Goal: Information Seeking & Learning: Learn about a topic

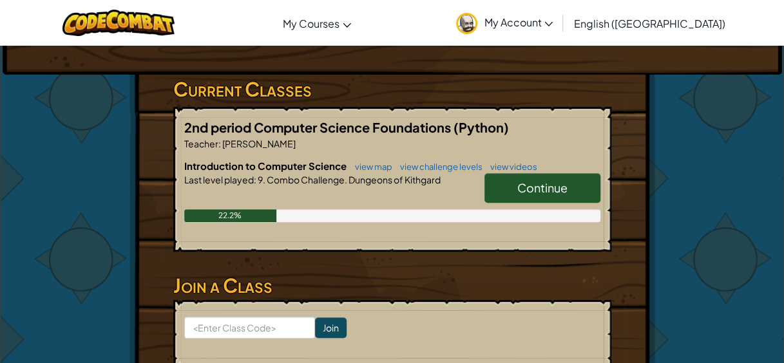
scroll to position [224, 0]
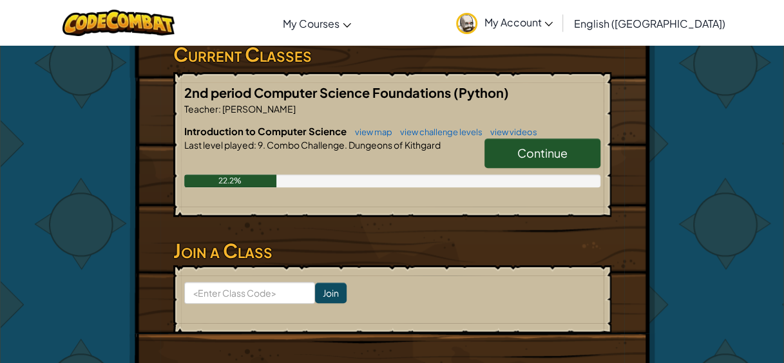
click at [557, 143] on link "Continue" at bounding box center [542, 153] width 116 height 30
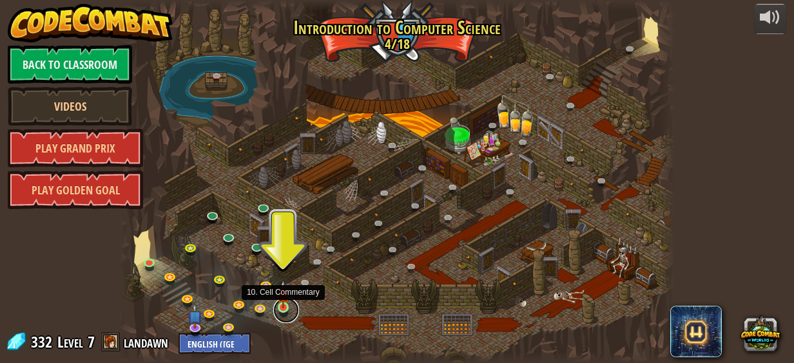
click at [283, 310] on link at bounding box center [286, 311] width 26 height 26
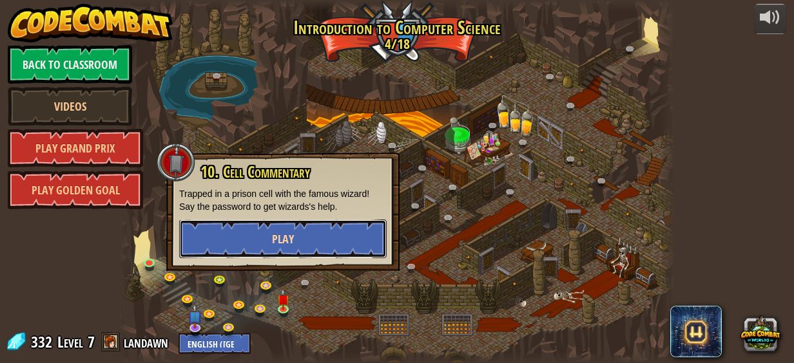
click at [308, 236] on button "Play" at bounding box center [282, 239] width 207 height 39
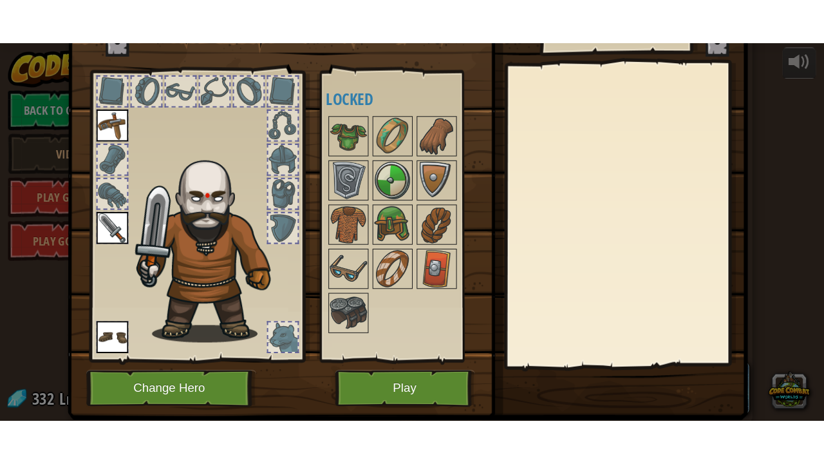
scroll to position [46, 0]
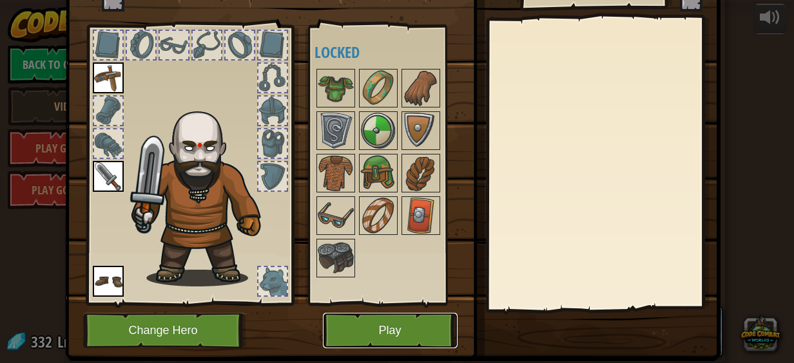
click at [399, 324] on button "Play" at bounding box center [390, 330] width 135 height 35
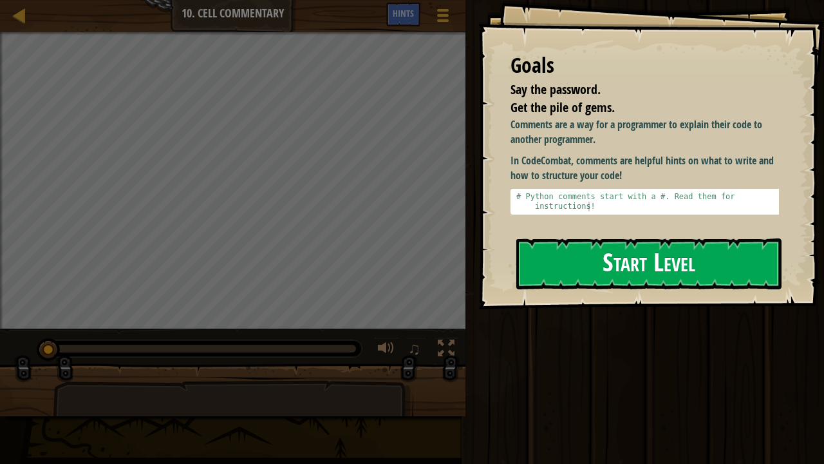
click at [652, 254] on button "Start Level" at bounding box center [649, 263] width 265 height 51
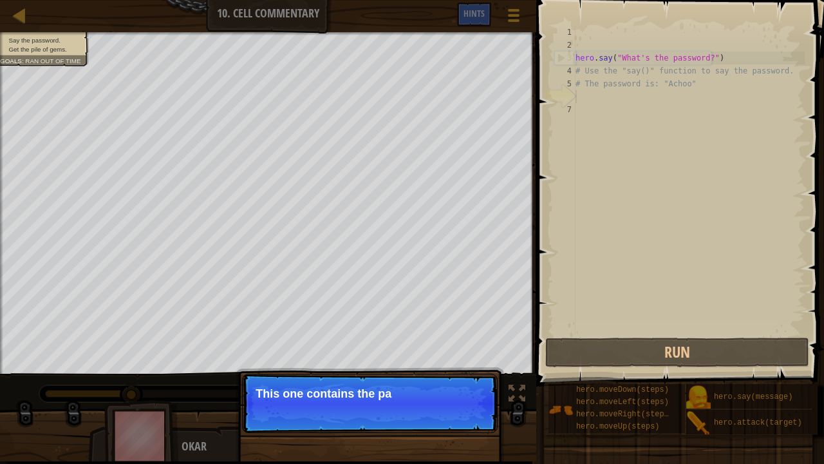
click at [475, 363] on p "Continue This one contains the pa" at bounding box center [370, 403] width 256 height 59
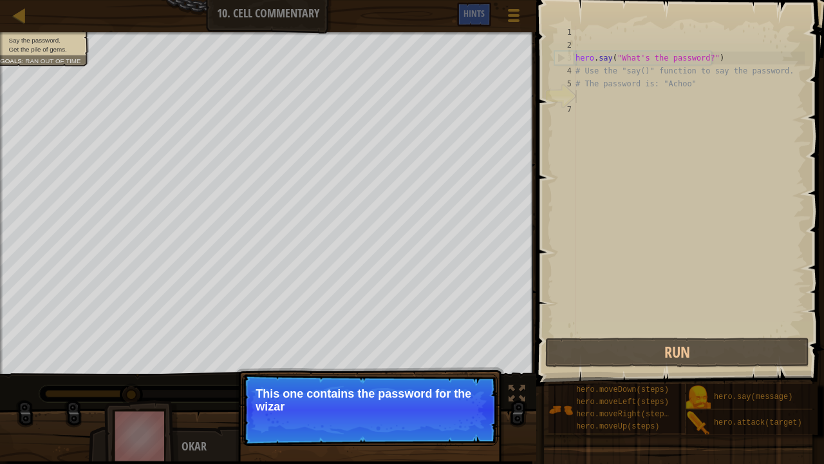
click at [477, 363] on p "Continue This one contains the password for the wizar" at bounding box center [370, 410] width 256 height 72
click at [447, 363] on button "Continue" at bounding box center [460, 423] width 53 height 17
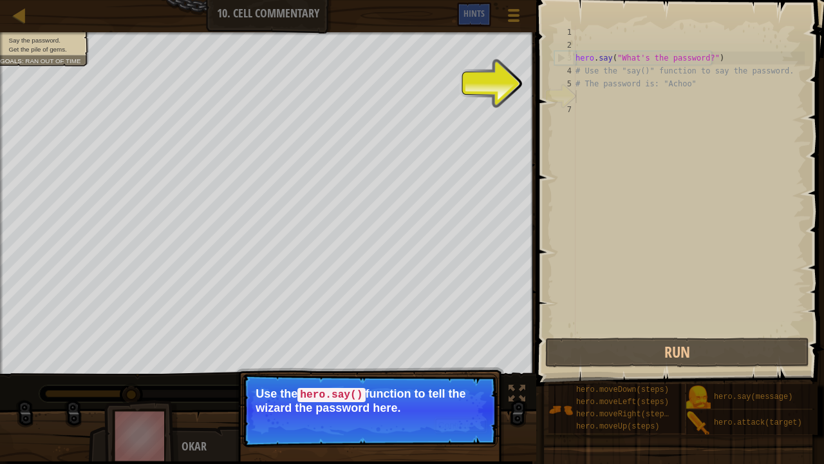
click at [447, 363] on button "Continue" at bounding box center [460, 425] width 53 height 17
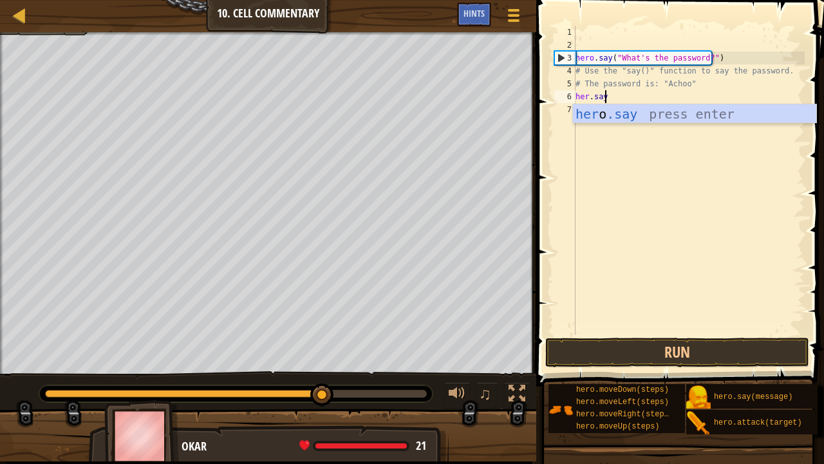
scroll to position [6, 1]
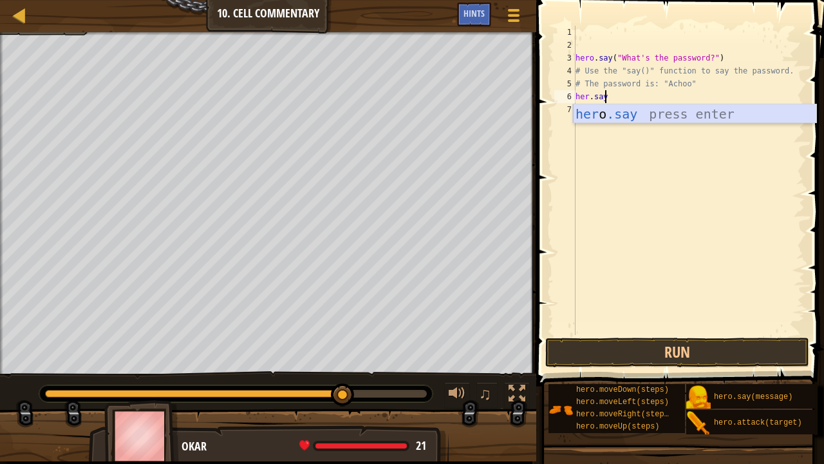
click at [652, 115] on div "her o .say press enter" at bounding box center [695, 133] width 244 height 58
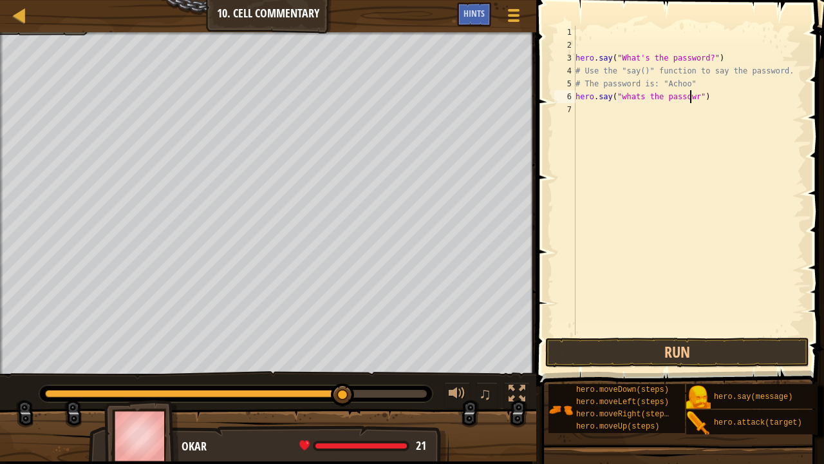
scroll to position [6, 10]
click at [658, 351] on button "Run" at bounding box center [678, 353] width 264 height 30
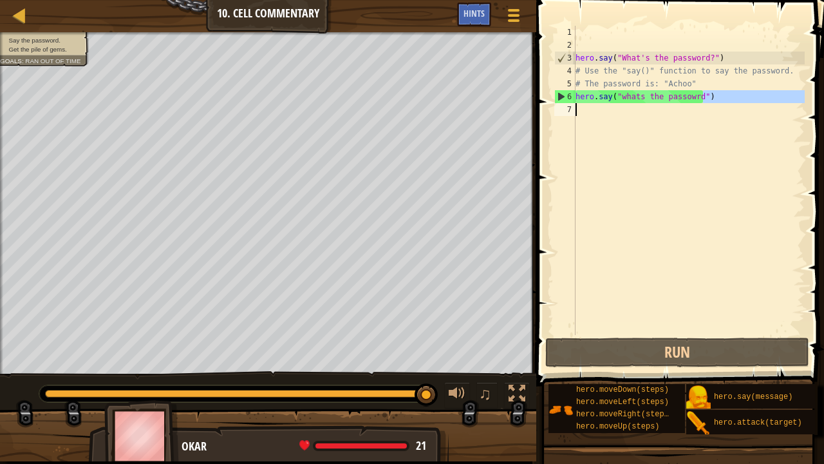
drag, startPoint x: 725, startPoint y: 91, endPoint x: 559, endPoint y: 106, distance: 166.8
click at [559, 106] on div "hero.say("whats the passowrd") 1 2 3 4 5 6 7 hero . say ( "What's the password?…" at bounding box center [678, 180] width 253 height 309
drag, startPoint x: 620, startPoint y: 98, endPoint x: 698, endPoint y: 99, distance: 77.9
click at [698, 99] on div "hero . say ( "What's the password?" ) # Use the "say()" function to say the pas…" at bounding box center [689, 193] width 232 height 335
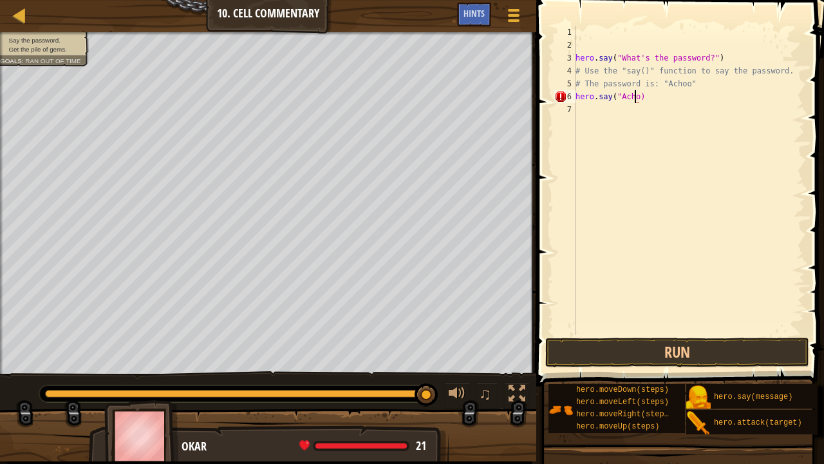
scroll to position [6, 5]
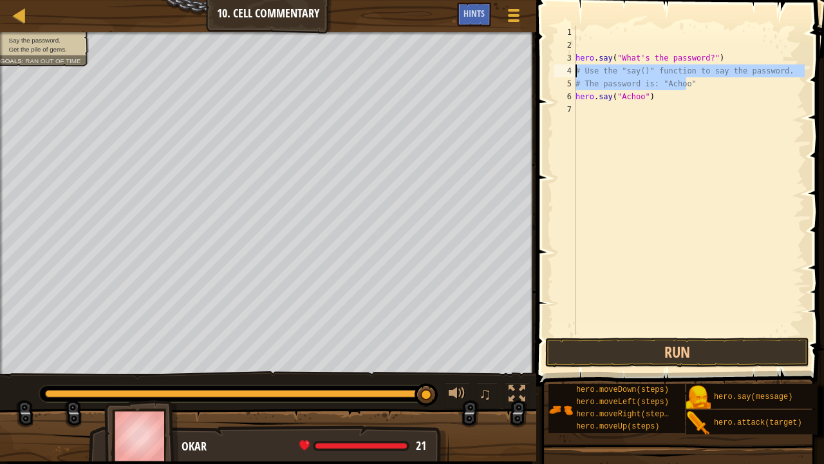
drag, startPoint x: 703, startPoint y: 84, endPoint x: 571, endPoint y: 70, distance: 132.8
click at [571, 70] on div "hero.say("Achoo") 1 2 3 4 5 6 7 hero . say ( "What's the password?" ) # Use the…" at bounding box center [678, 180] width 253 height 309
click at [571, 70] on div "4" at bounding box center [565, 70] width 21 height 13
drag, startPoint x: 688, startPoint y: 86, endPoint x: 566, endPoint y: 73, distance: 123.0
click at [566, 73] on div "# Use the "say()" function to say the password. 1 2 3 4 5 6 7 hero . say ( "Wha…" at bounding box center [678, 180] width 253 height 309
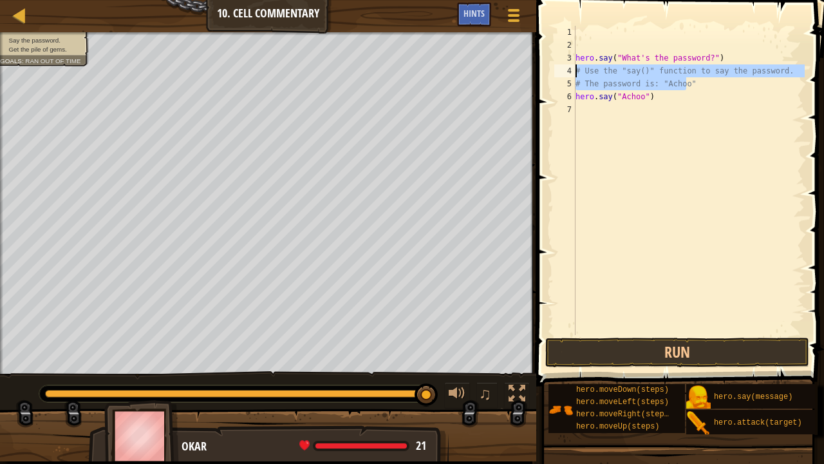
type textarea "# Use the "say()" function to say the password. # The password is: "Achoo""
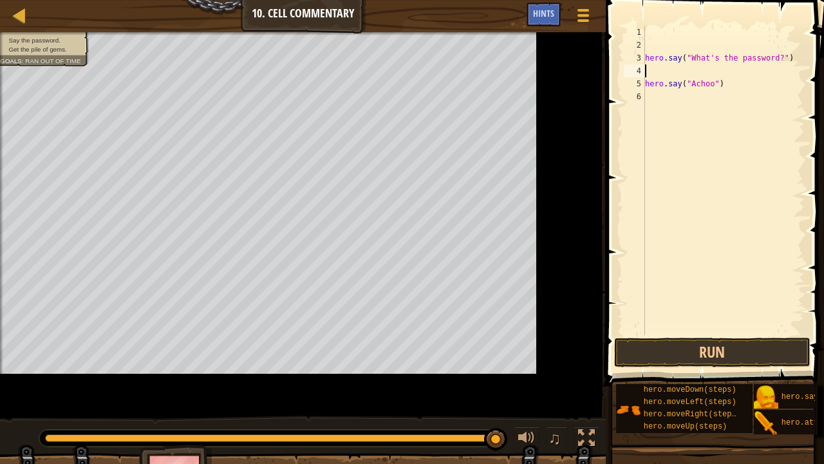
type textarea "hero.say("What's the password?")"
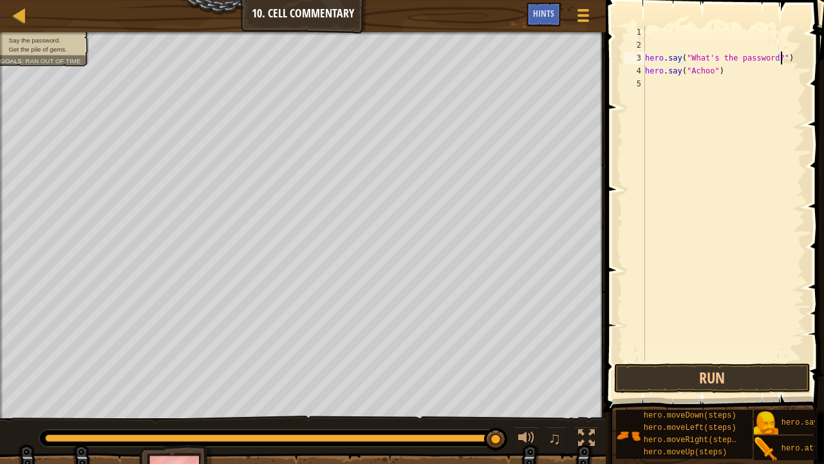
click at [649, 43] on div "hero . say ( "What's the password?" ) hero . say ( "Achoo" )" at bounding box center [724, 206] width 162 height 361
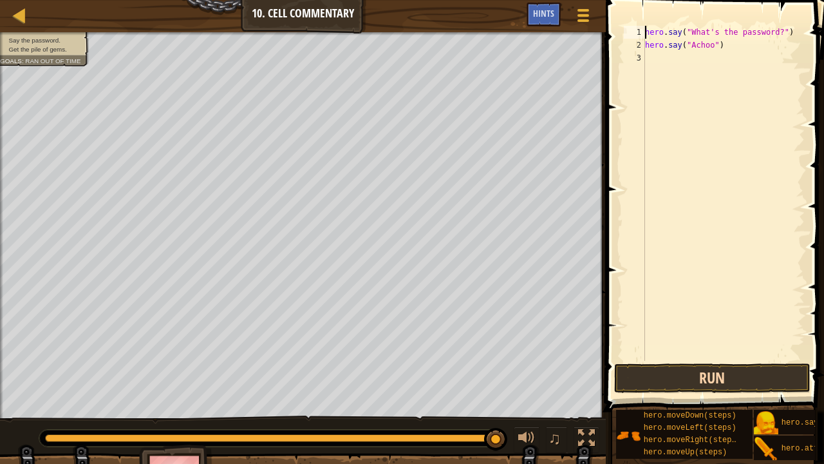
type textarea "hero.say("What's the password?")"
click at [699, 363] on button "Run" at bounding box center [712, 378] width 196 height 30
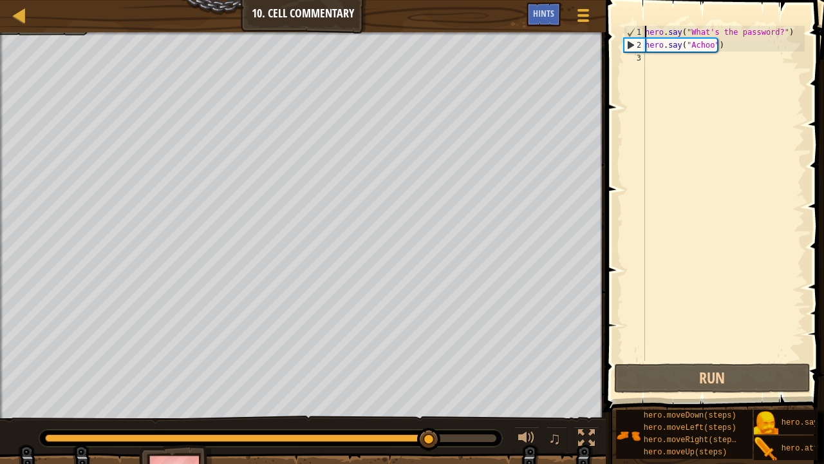
click at [678, 63] on div "hero . say ( "What's the password?" ) hero . say ( "Achoo" )" at bounding box center [724, 206] width 162 height 361
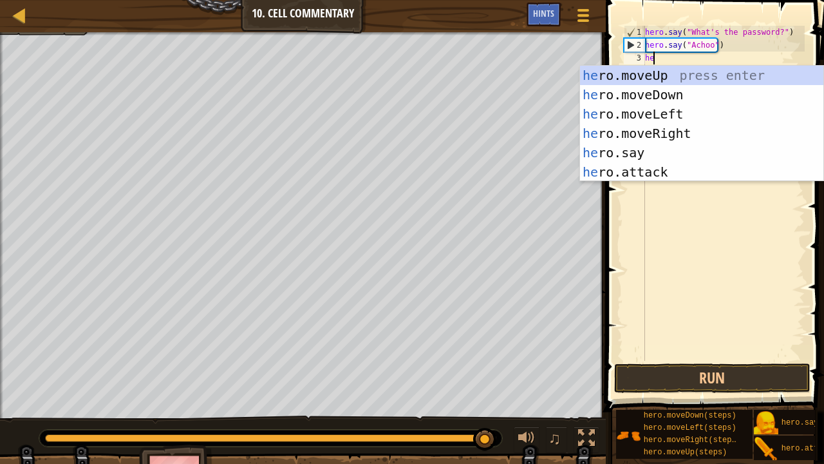
type textarea "her"
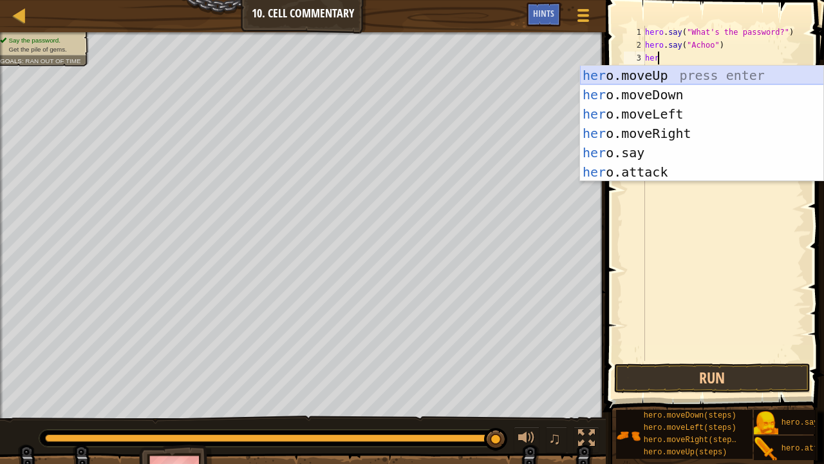
click at [676, 76] on div "her o.moveUp press enter her o.moveDown press enter her o.moveLeft press enter …" at bounding box center [702, 143] width 244 height 155
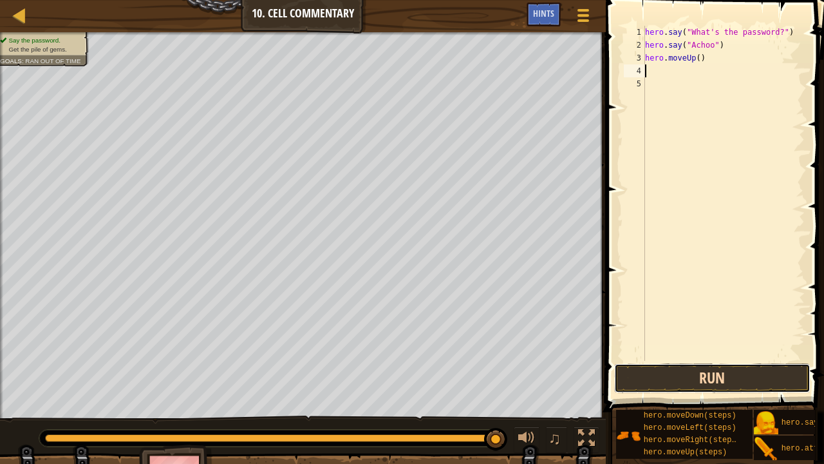
click at [688, 363] on button "Run" at bounding box center [712, 378] width 196 height 30
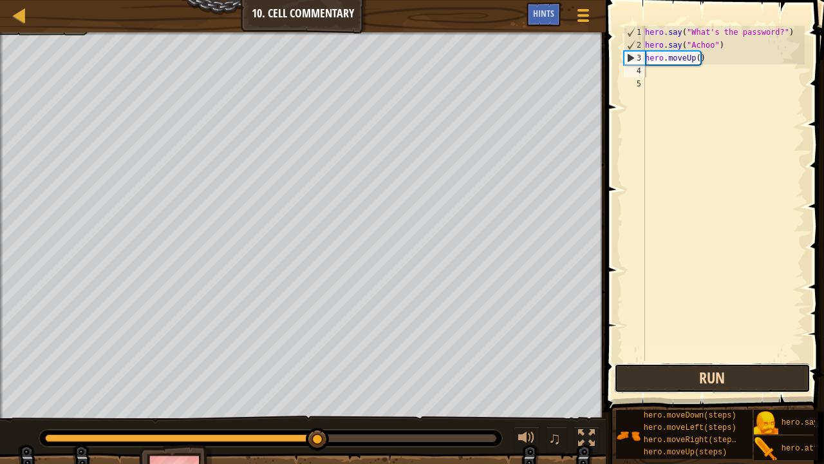
click at [688, 363] on button "Run" at bounding box center [712, 378] width 196 height 30
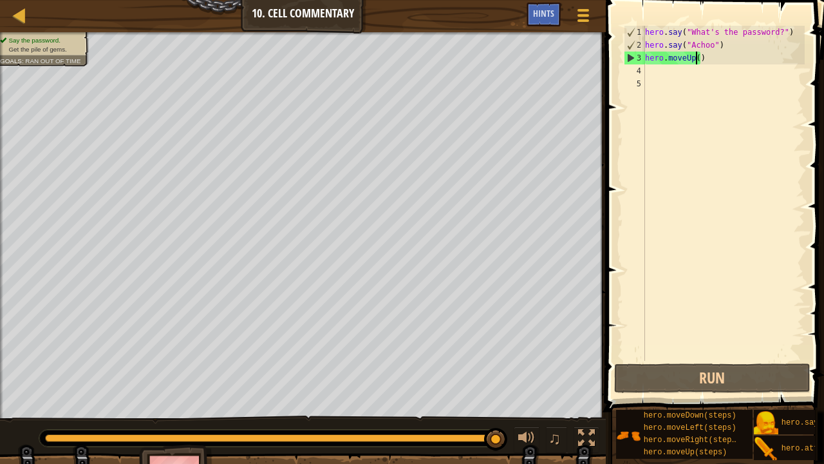
click at [696, 57] on div "hero . say ( "What's the password?" ) hero . say ( "Achoo" ) hero . moveUp ( )" at bounding box center [724, 206] width 162 height 361
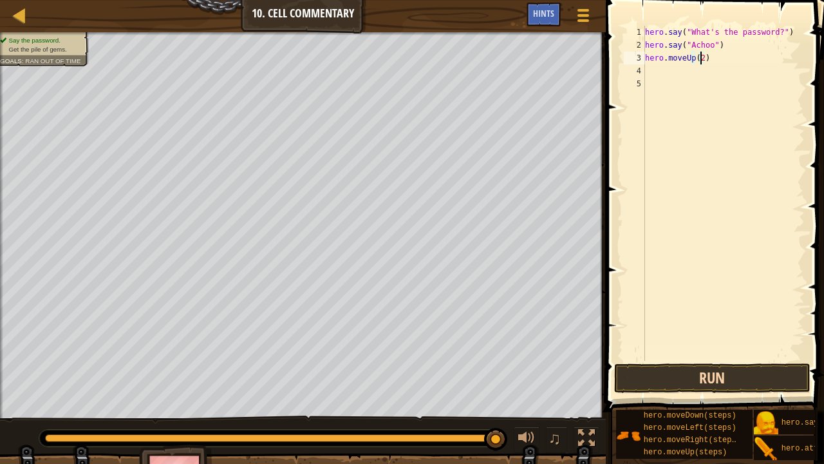
type textarea "hero.moveUp(2)"
click at [706, 363] on button "Run" at bounding box center [712, 378] width 196 height 30
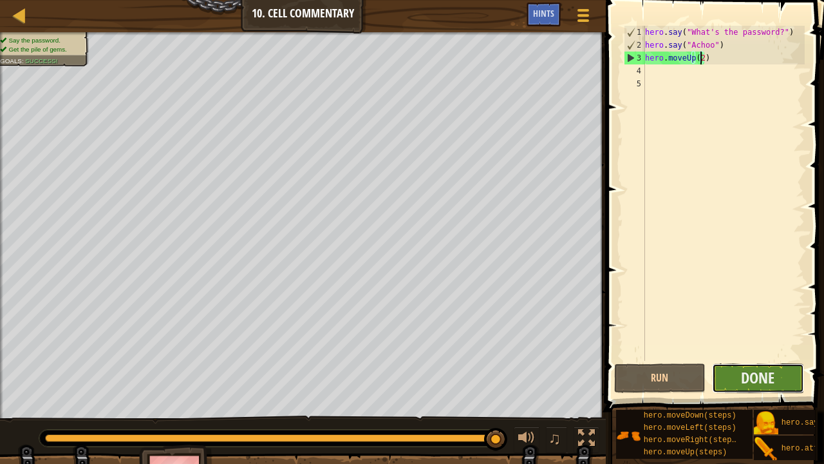
click at [766, 363] on button "Done" at bounding box center [758, 378] width 92 height 30
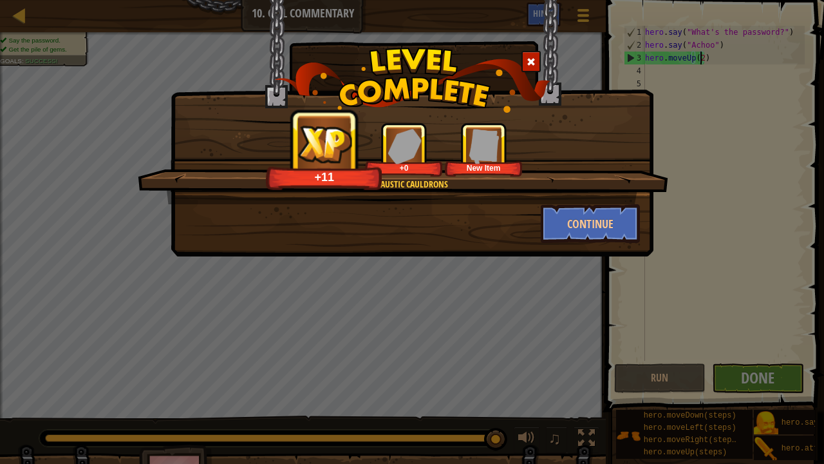
click at [10, 272] on div "Cool Caustic Cauldrons +11 +0 New Item Continue" at bounding box center [412, 232] width 824 height 464
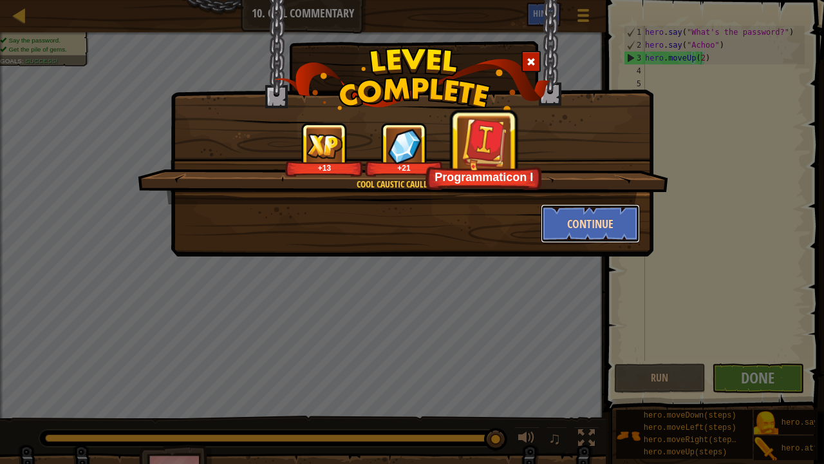
click at [603, 218] on button "Continue" at bounding box center [591, 223] width 100 height 39
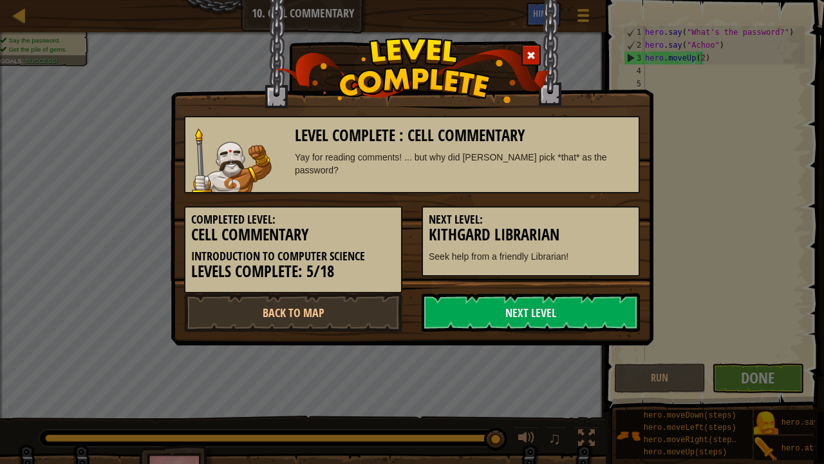
click at [636, 224] on div "Next Level: Kithgard Librarian Seek help from a friendly Librarian!" at bounding box center [531, 241] width 218 height 70
click at [580, 343] on div "Level Complete : Cell Commentary Yay for reading comments! ... but why did [PER…" at bounding box center [412, 172] width 483 height 345
click at [596, 326] on link "Next Level" at bounding box center [531, 312] width 218 height 39
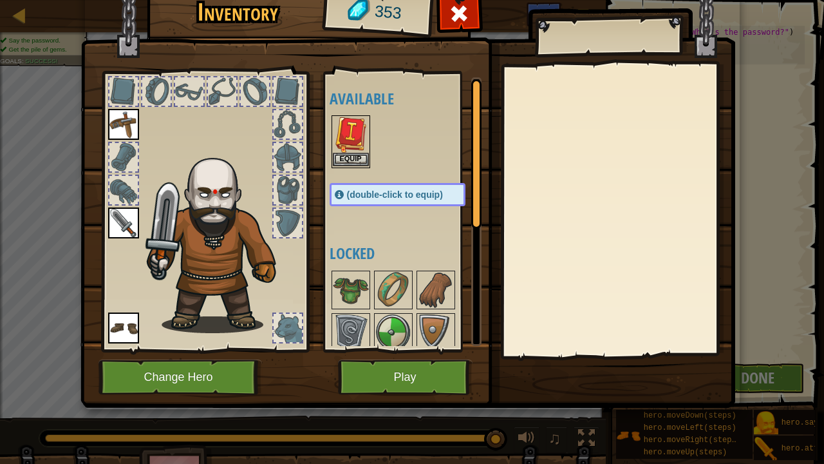
click at [349, 131] on img at bounding box center [351, 135] width 36 height 36
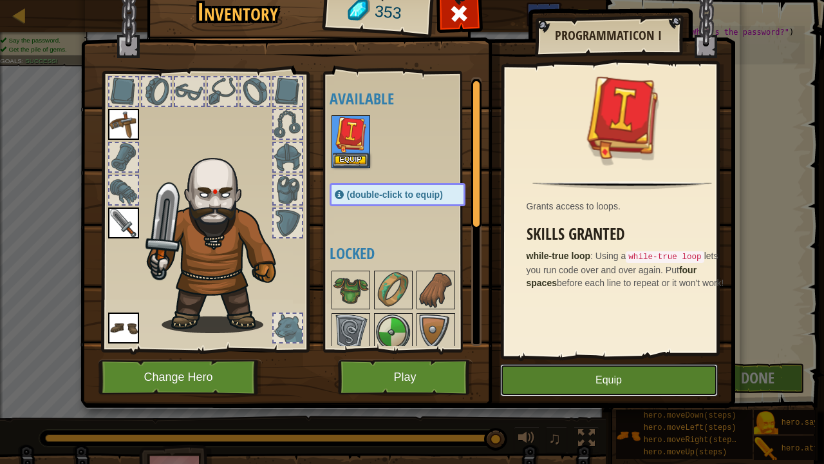
click at [579, 363] on button "Equip" at bounding box center [609, 380] width 218 height 32
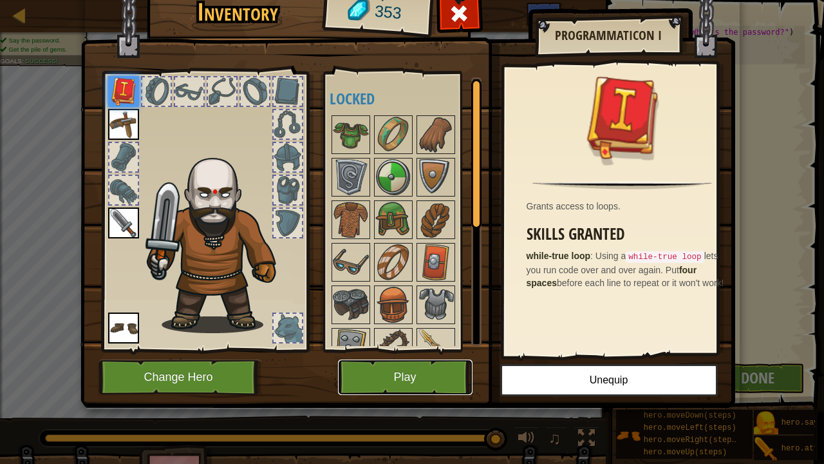
click at [457, 363] on button "Play" at bounding box center [405, 376] width 135 height 35
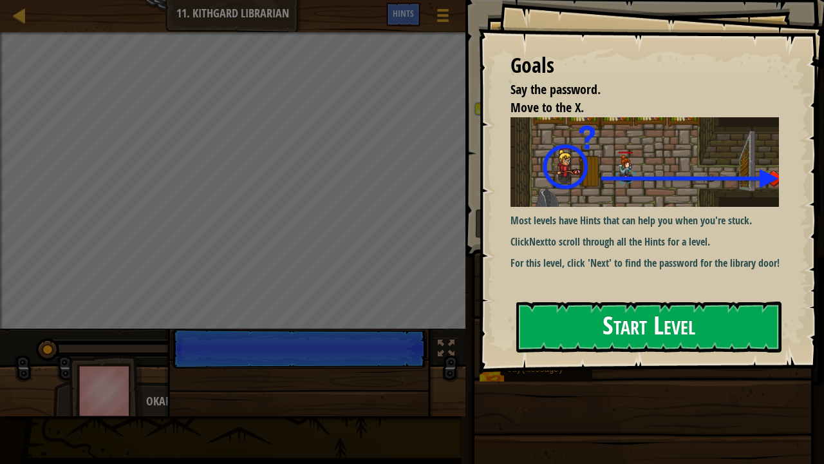
click at [580, 241] on div "Goals Say the password. Move to the X. Most levels have Hints that can help you…" at bounding box center [652, 186] width 346 height 372
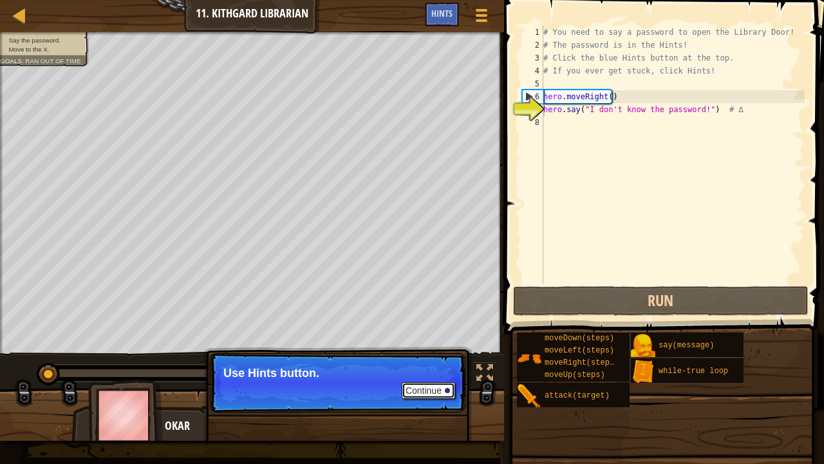
click at [442, 363] on button "Continue" at bounding box center [428, 390] width 53 height 17
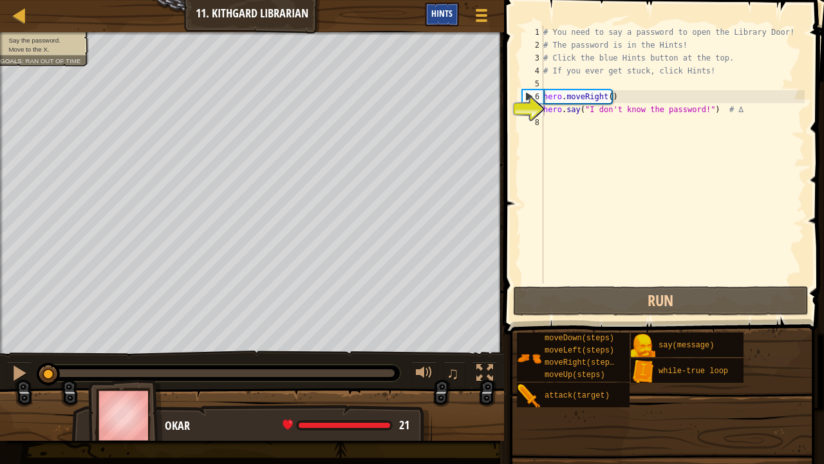
click at [446, 10] on span "Hints" at bounding box center [442, 13] width 21 height 12
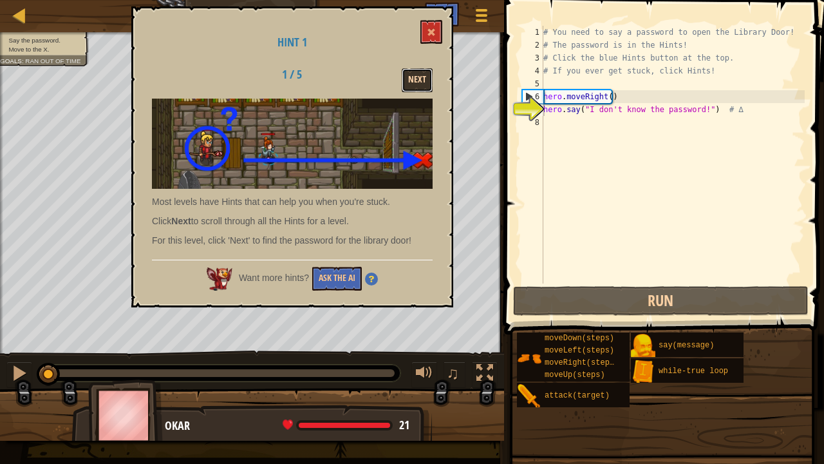
click at [406, 73] on button "Next" at bounding box center [417, 80] width 31 height 24
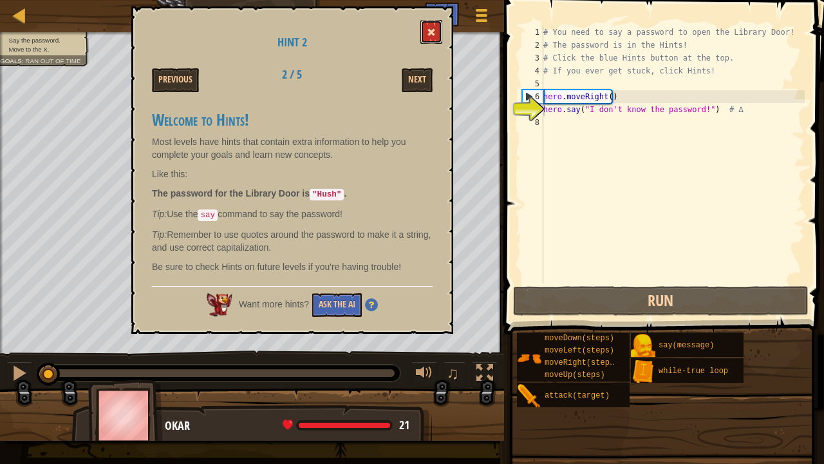
click at [435, 22] on button at bounding box center [432, 32] width 22 height 24
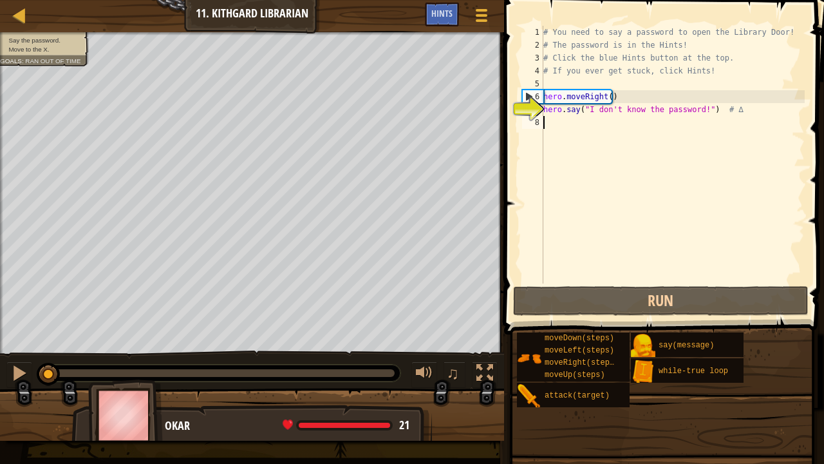
click at [641, 276] on div "# You need to say a password to open the Library Door! # The password is in the…" at bounding box center [673, 167] width 264 height 283
click at [644, 283] on span at bounding box center [665, 149] width 330 height 372
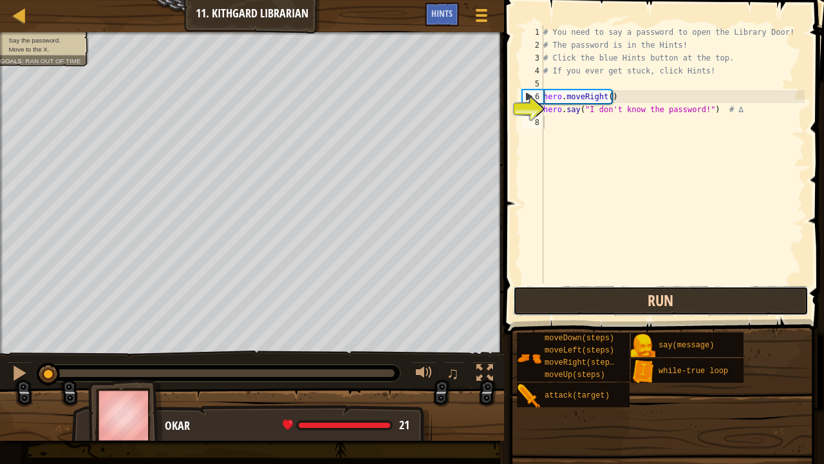
click at [652, 301] on button "Run" at bounding box center [661, 301] width 296 height 30
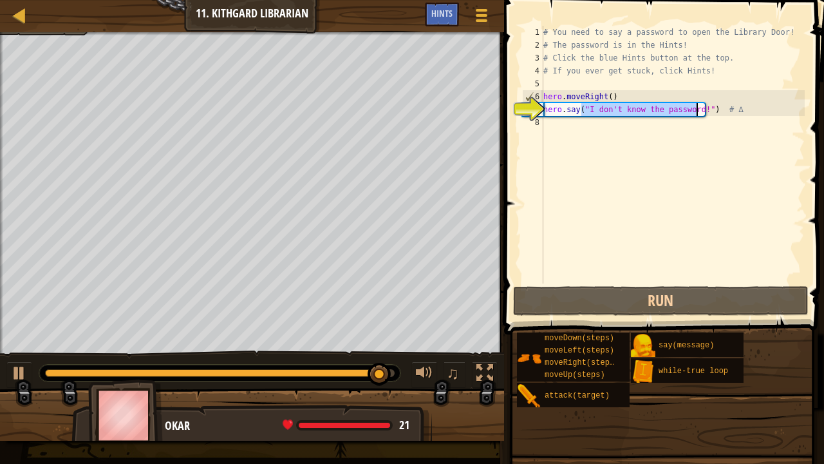
drag, startPoint x: 584, startPoint y: 107, endPoint x: 696, endPoint y: 112, distance: 112.2
click at [696, 112] on div "# You need to say a password to open the Library Door! # The password is in the…" at bounding box center [673, 167] width 264 height 283
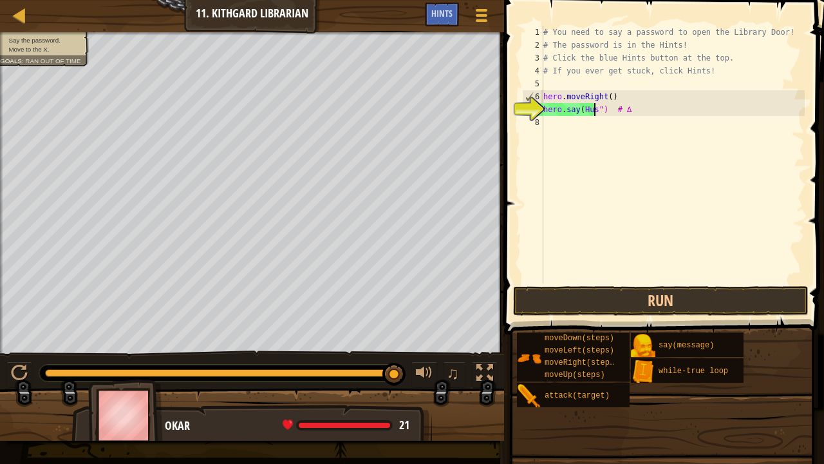
scroll to position [6, 4]
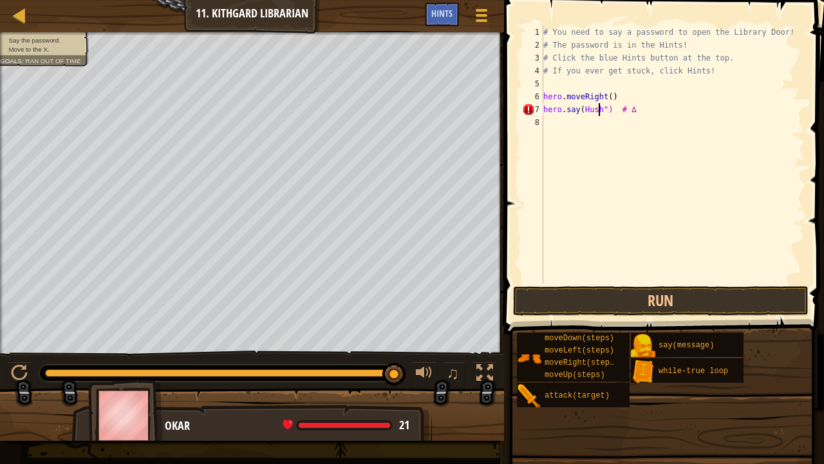
click at [654, 106] on div "# You need to say a password to open the Library Door! # The password is in the…" at bounding box center [673, 167] width 264 height 283
type textarea "hero.say(Hush")"
click at [584, 120] on div "# You need to say a password to open the Library Door! # The password is in the…" at bounding box center [673, 167] width 264 height 283
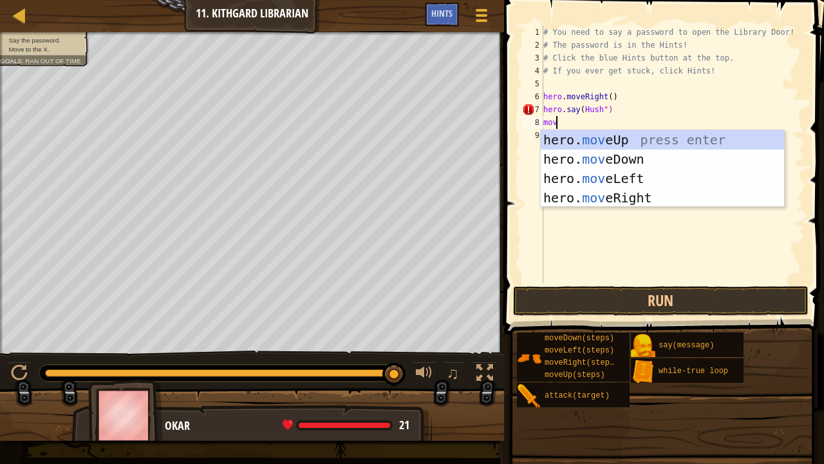
type textarea "move"
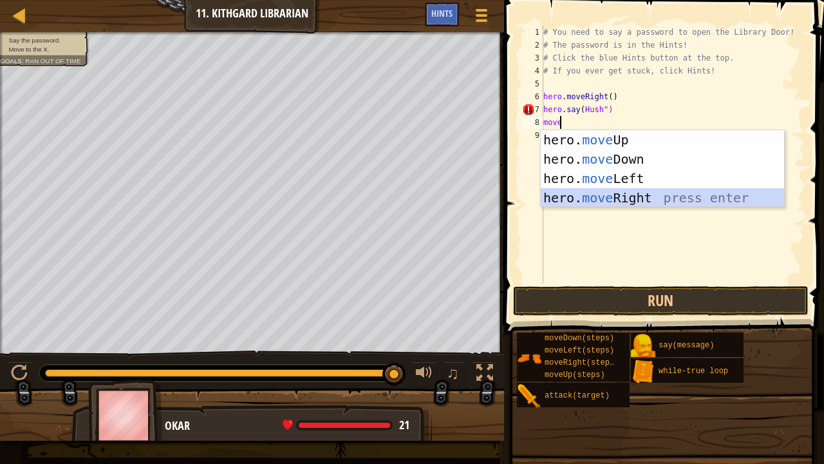
click at [627, 196] on div "hero. move Up press enter hero. move Down press enter hero. move Left press ent…" at bounding box center [663, 188] width 244 height 116
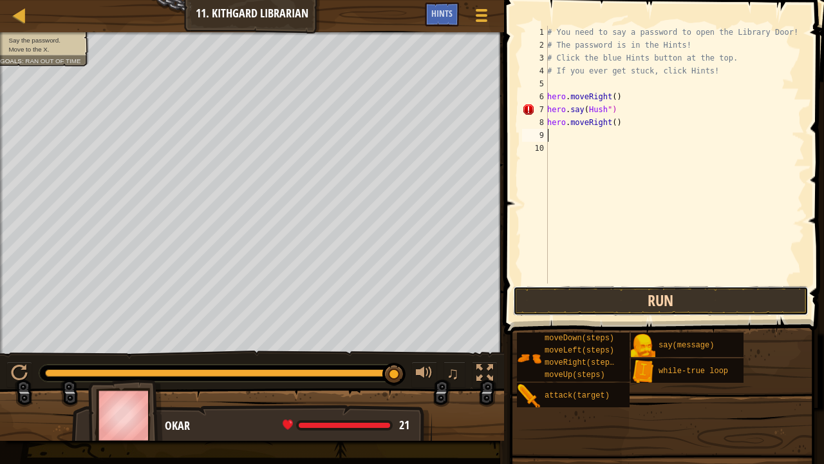
click at [649, 301] on button "Run" at bounding box center [661, 301] width 296 height 30
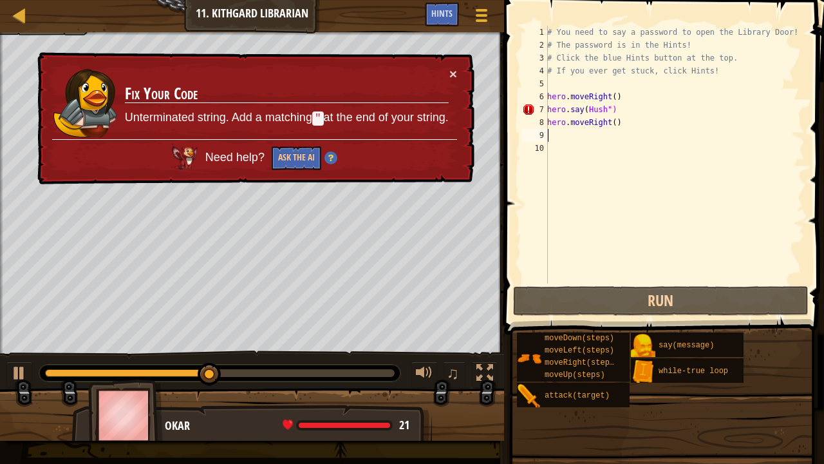
click at [582, 106] on div "# You need to say a password to open the Library Door! # The password is in the…" at bounding box center [675, 167] width 260 height 283
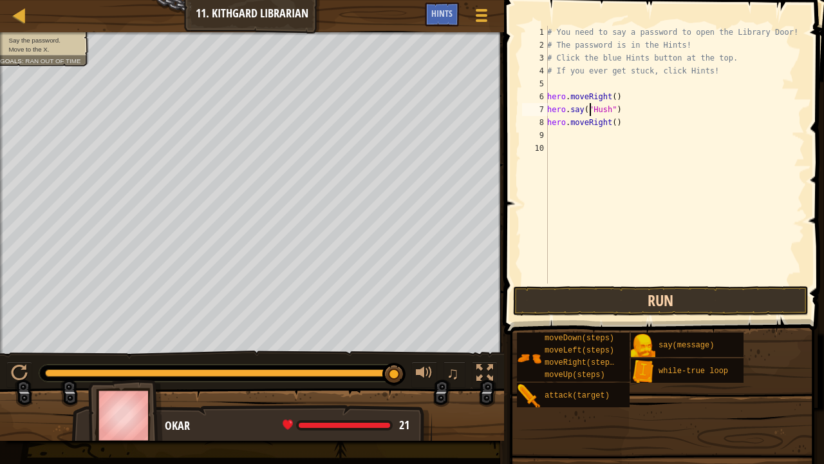
type textarea "hero.say("Hush")"
click at [670, 293] on button "Run" at bounding box center [661, 301] width 296 height 30
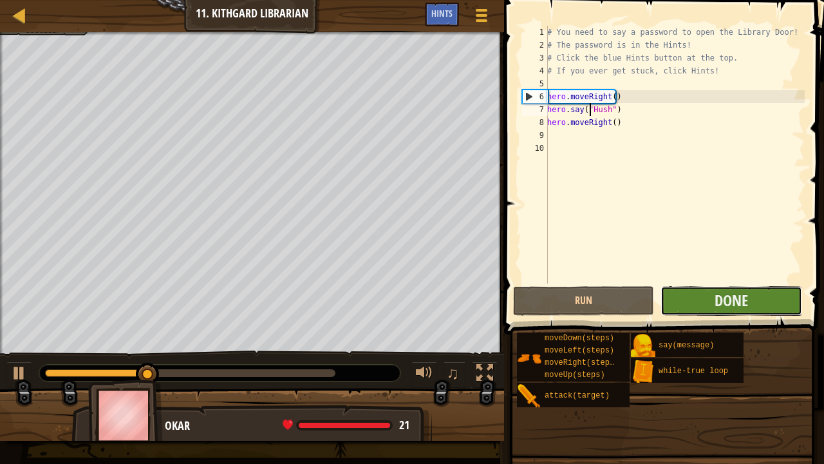
click at [668, 292] on button "Done" at bounding box center [731, 301] width 141 height 30
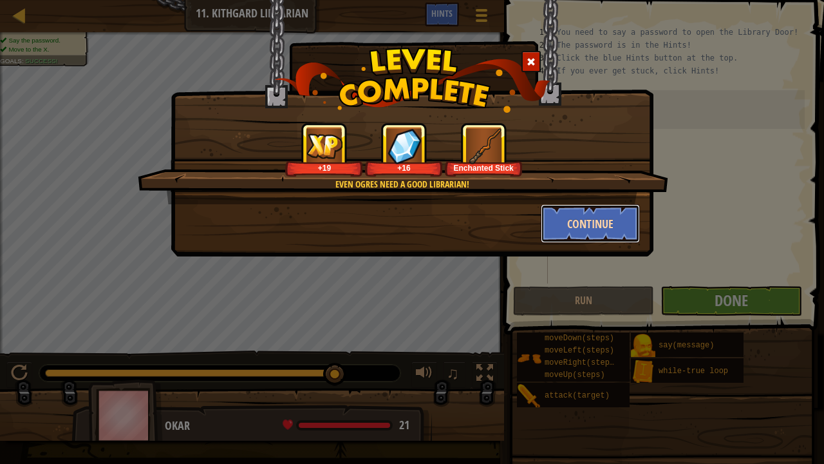
click at [593, 218] on button "Continue" at bounding box center [591, 223] width 100 height 39
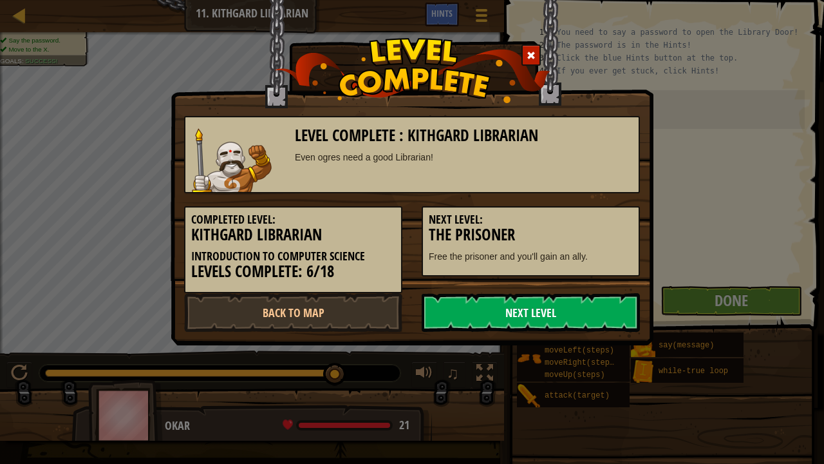
click at [580, 330] on link "Next Level" at bounding box center [531, 312] width 218 height 39
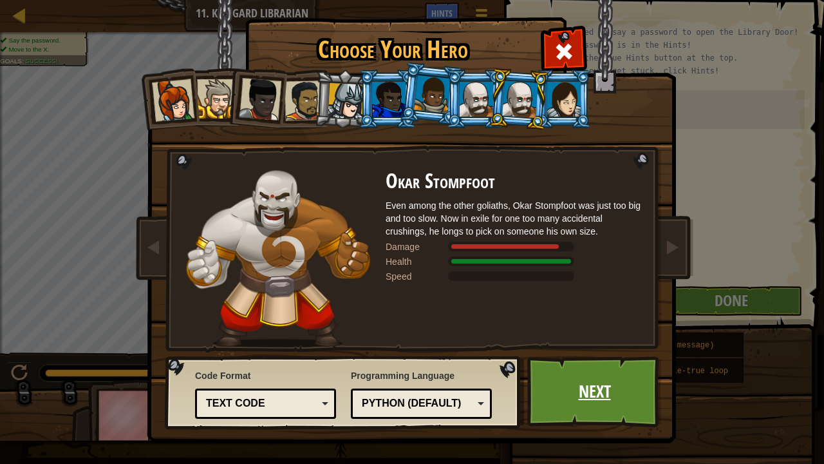
click at [540, 363] on link "Next" at bounding box center [595, 391] width 135 height 71
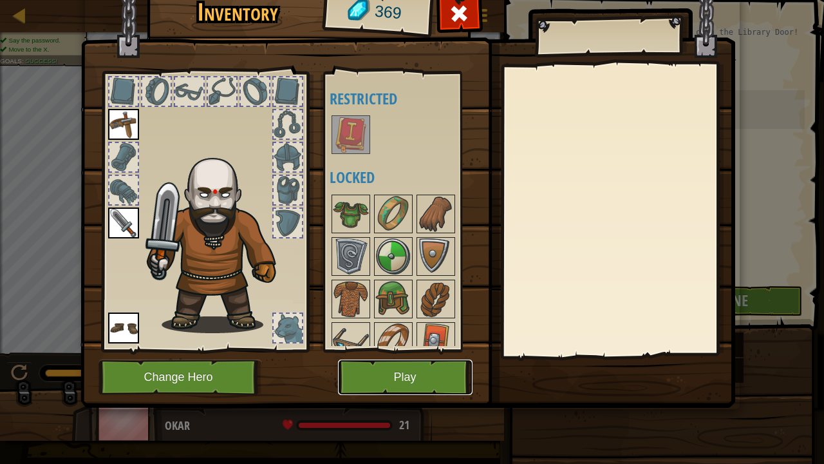
click at [393, 362] on button "Play" at bounding box center [405, 376] width 135 height 35
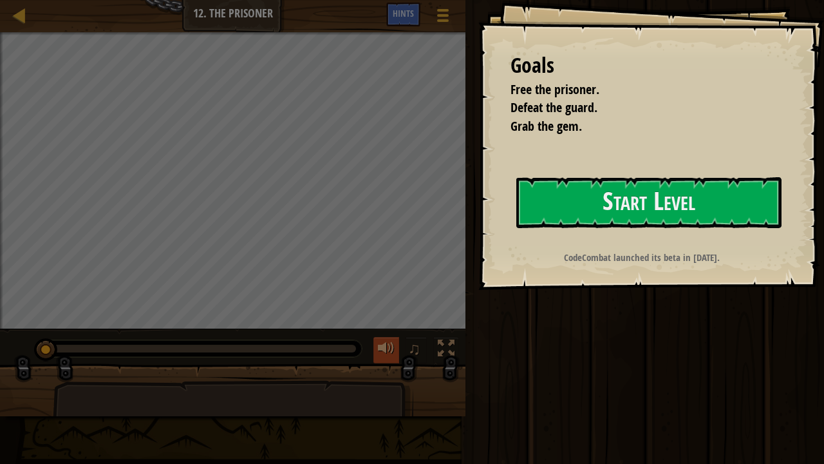
drag, startPoint x: 393, startPoint y: 362, endPoint x: 384, endPoint y: 338, distance: 26.1
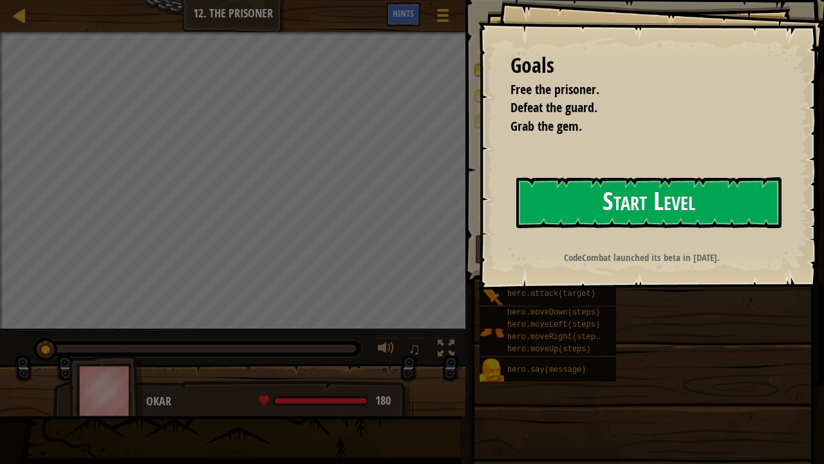
drag, startPoint x: 384, startPoint y: 338, endPoint x: 680, endPoint y: 223, distance: 317.7
click at [680, 223] on button "Start Level" at bounding box center [649, 202] width 265 height 51
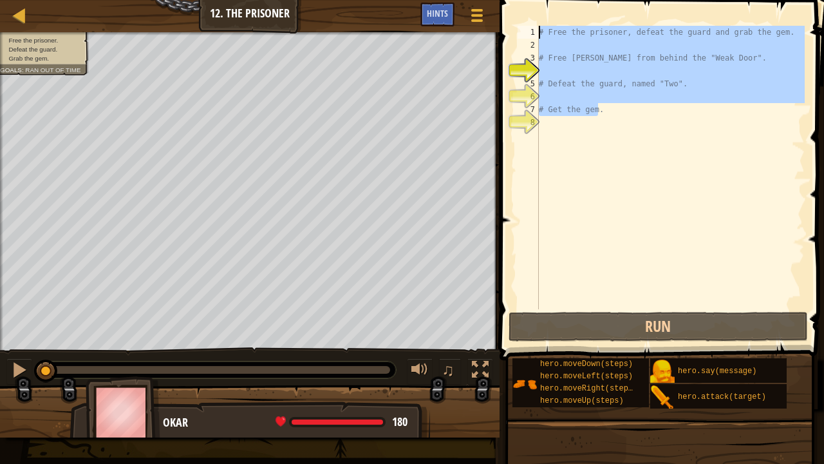
drag, startPoint x: 627, startPoint y: 115, endPoint x: 490, endPoint y: 0, distance: 179.3
click at [490, 0] on div "Map Introduction to Computer Science 12. The Prisoner Game Menu Done Hints 1 הה…" at bounding box center [412, 232] width 824 height 464
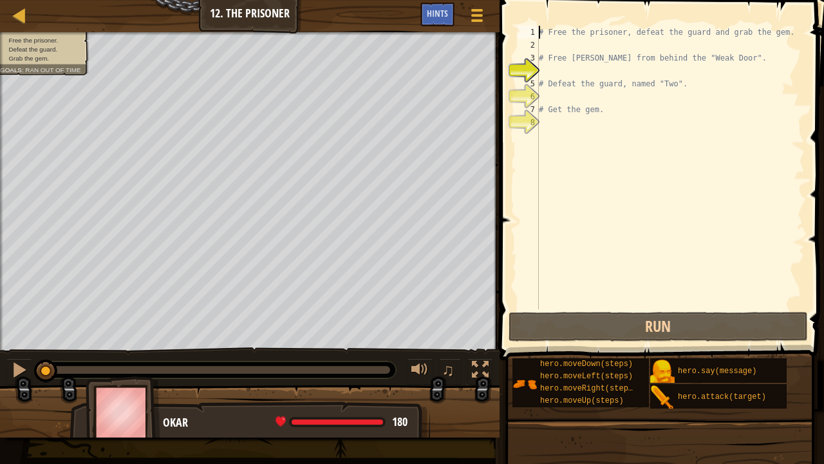
type textarea "# Get the gem."
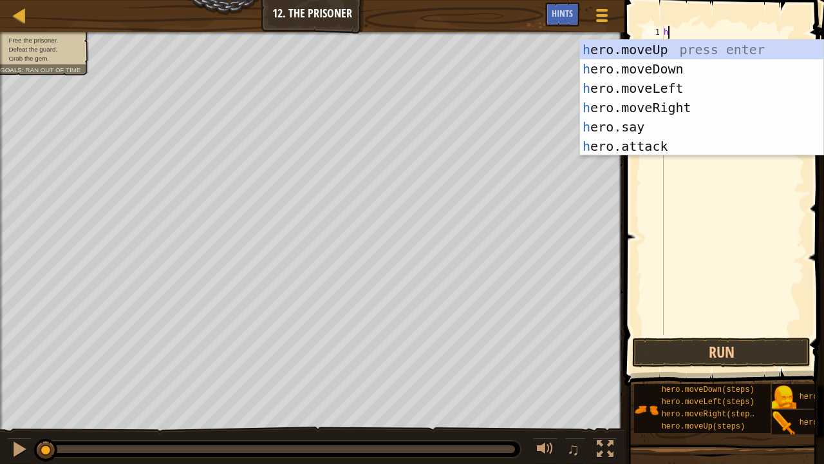
scroll to position [6, 0]
click at [756, 119] on div "he ro.moveUp press enter he ro.moveDown press enter he ro.moveLeft press enter …" at bounding box center [702, 117] width 244 height 155
type textarea "her"
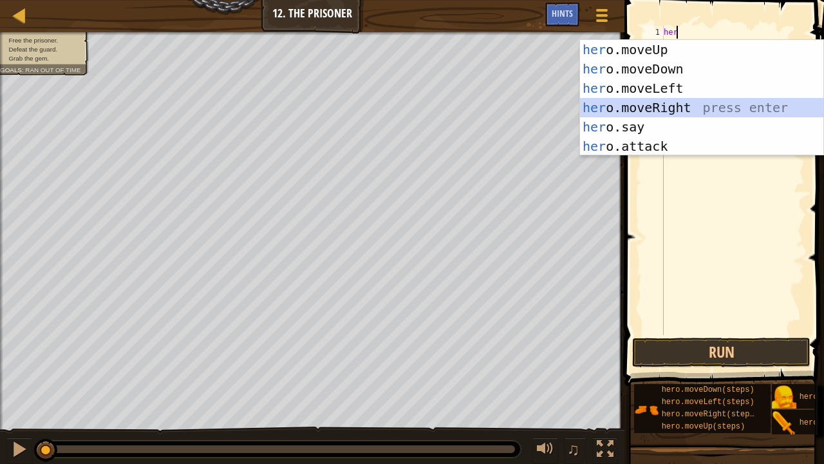
click at [688, 110] on div "her o.moveUp press enter her o.moveDown press enter her o.moveLeft press enter …" at bounding box center [702, 117] width 244 height 155
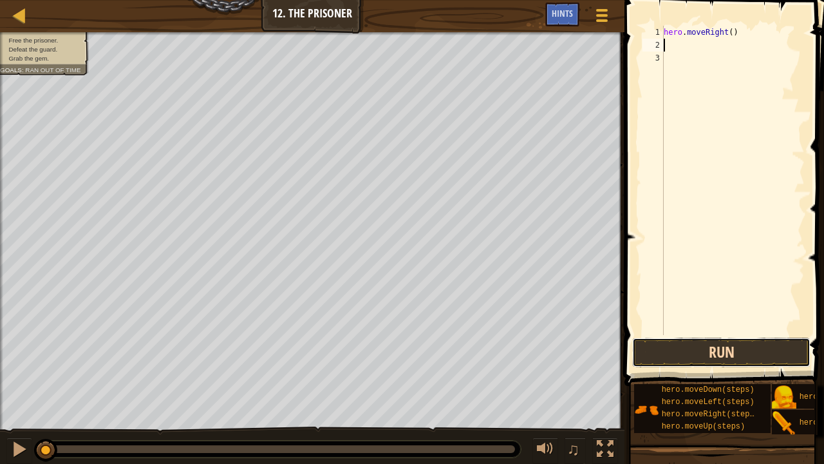
click at [745, 352] on button "Run" at bounding box center [722, 353] width 178 height 30
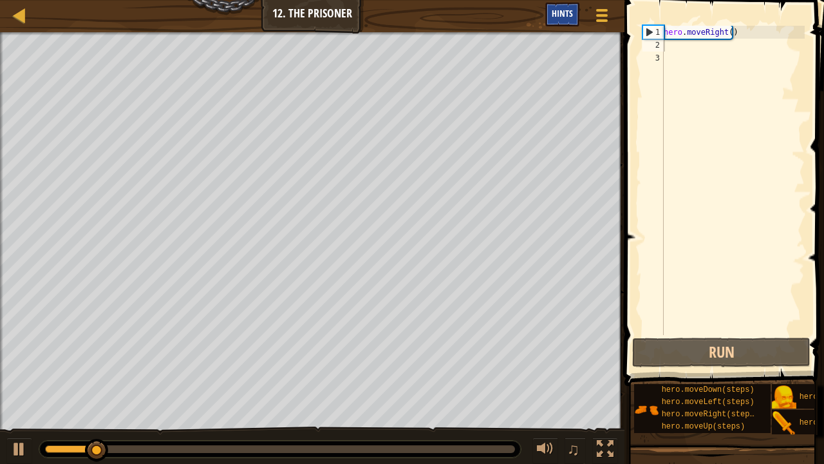
click at [576, 14] on div "Hints" at bounding box center [563, 15] width 34 height 24
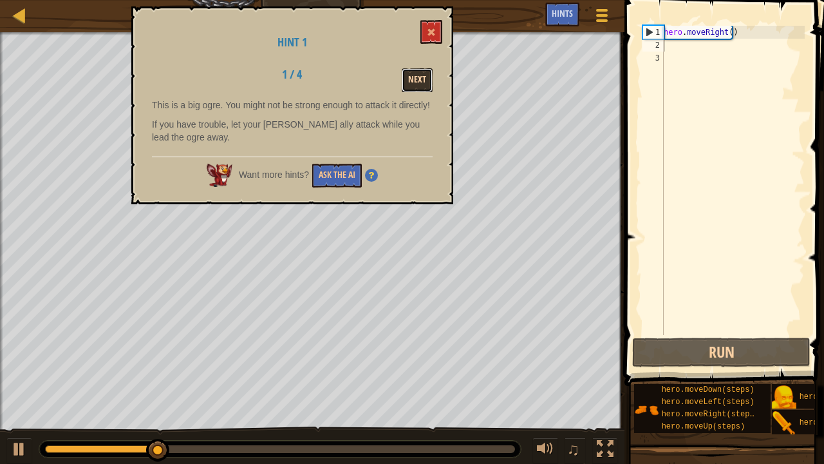
click at [418, 71] on button "Next" at bounding box center [417, 80] width 31 height 24
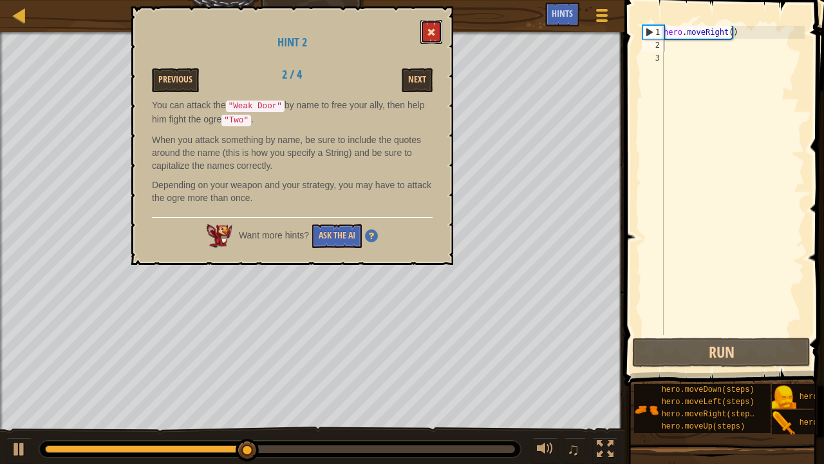
click at [439, 20] on button at bounding box center [432, 32] width 22 height 24
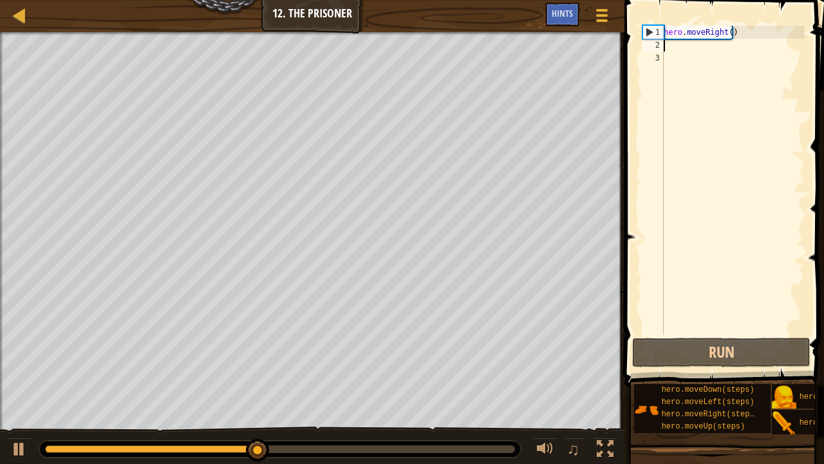
click at [680, 48] on div "hero . moveRight ( )" at bounding box center [733, 193] width 144 height 335
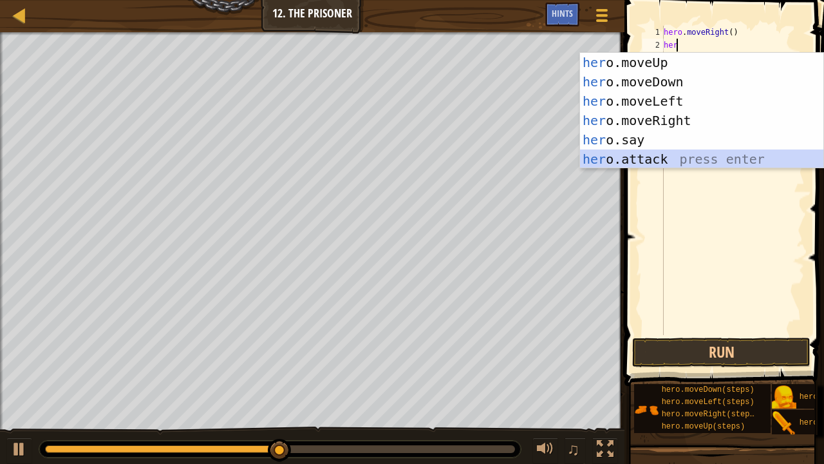
click at [674, 153] on div "her o.moveUp press enter her o.moveDown press enter her o.moveLeft press enter …" at bounding box center [702, 130] width 244 height 155
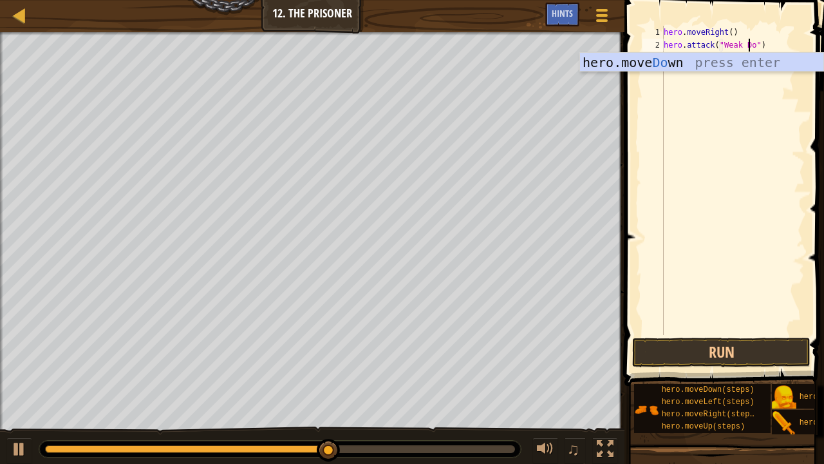
type textarea "hero.attack("Weak Door")"
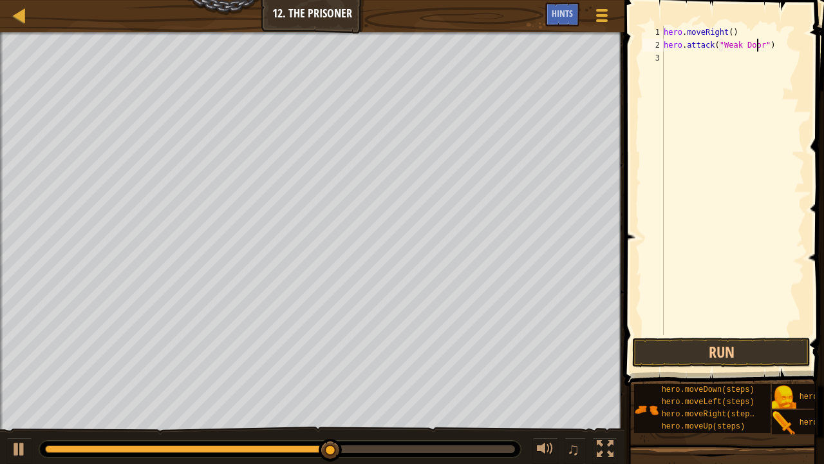
scroll to position [6, 7]
click at [699, 62] on div "hero . moveRight ( ) hero . attack ( "Weak Door" )" at bounding box center [733, 193] width 144 height 335
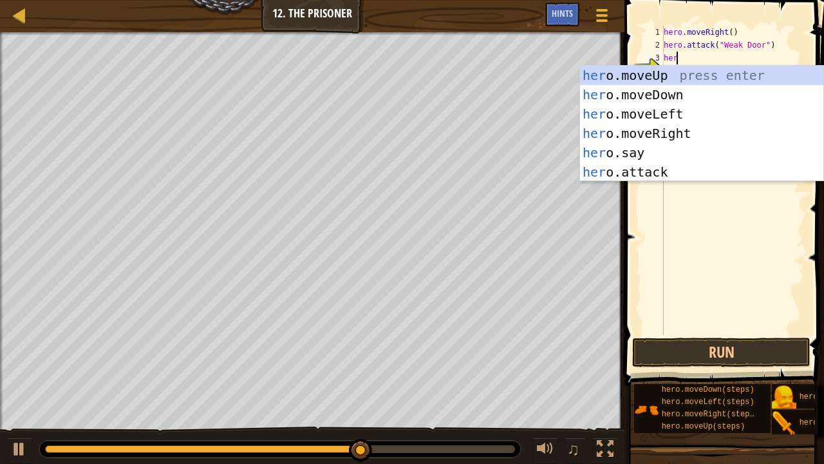
type textarea "her"
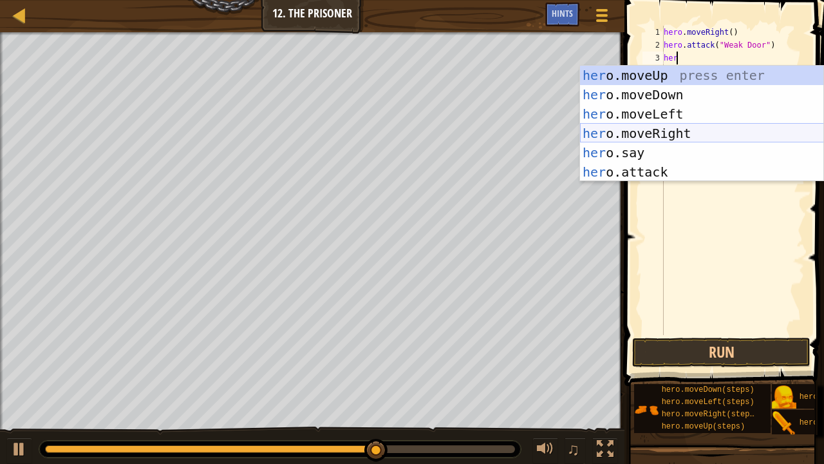
click at [688, 129] on div "her o.moveUp press enter her o.moveDown press enter her o.moveLeft press enter …" at bounding box center [702, 143] width 244 height 155
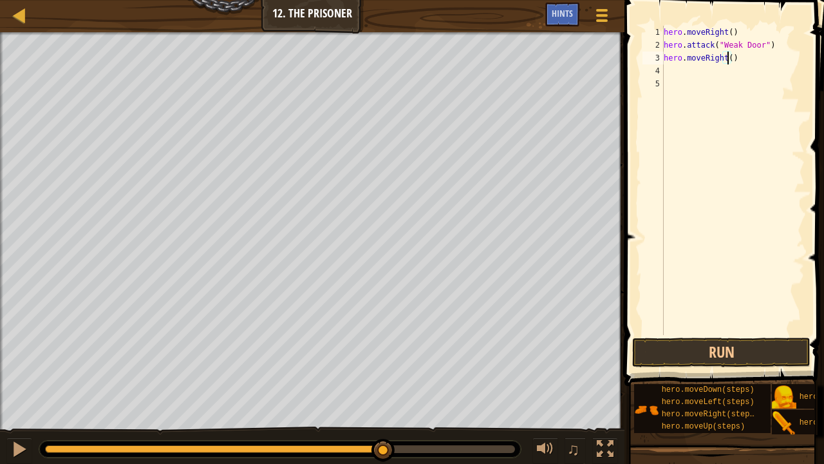
click at [728, 57] on div "hero . moveRight ( ) hero . attack ( "Weak Door" ) hero . moveRight ( )" at bounding box center [733, 193] width 144 height 335
type textarea "hero.moveRight(2)"
click at [714, 76] on div "hero . moveRight ( ) hero . attack ( "Weak Door" ) hero . moveRight ( 2 )" at bounding box center [733, 193] width 144 height 335
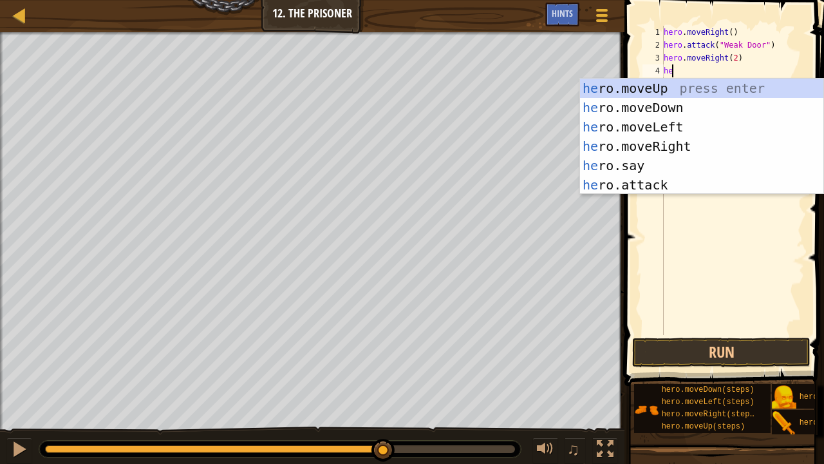
type textarea "her"
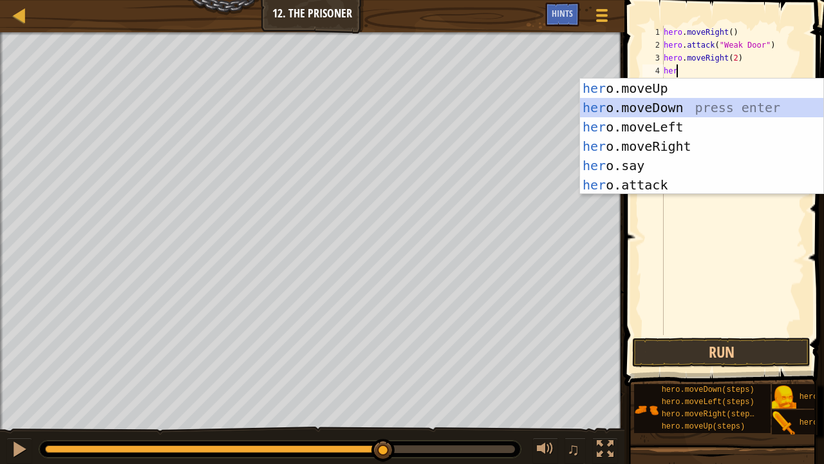
click at [712, 108] on div "her o.moveUp press enter her o.moveDown press enter her o.moveLeft press enter …" at bounding box center [702, 156] width 244 height 155
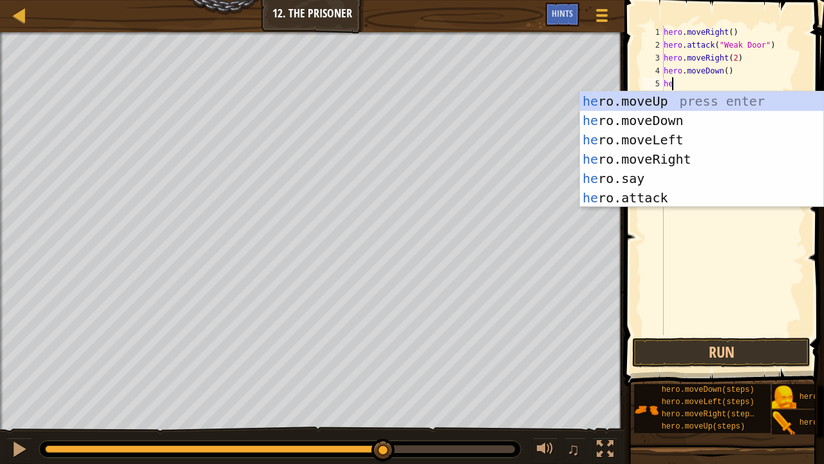
type textarea "her"
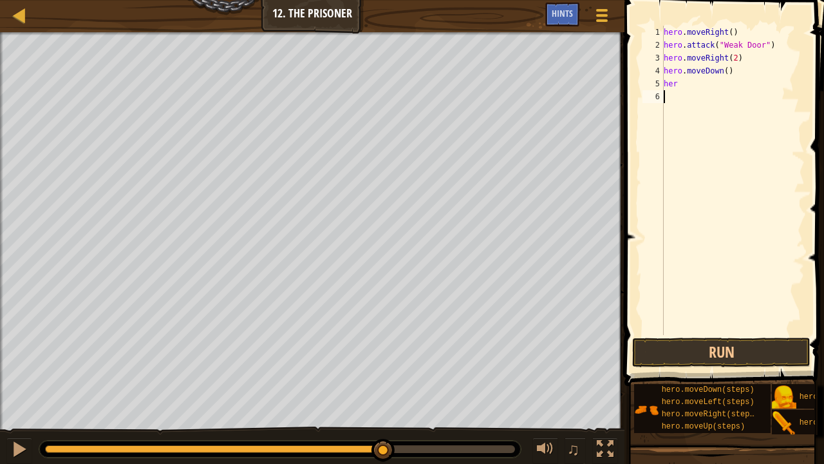
click at [679, 209] on div "hero . moveRight ( ) hero . attack ( "Weak Door" ) hero . moveRight ( 2 ) hero …" at bounding box center [733, 193] width 144 height 335
click at [693, 77] on div "hero . moveRight ( ) hero . attack ( "Weak Door" ) hero . moveRight ( 2 ) hero …" at bounding box center [733, 193] width 144 height 335
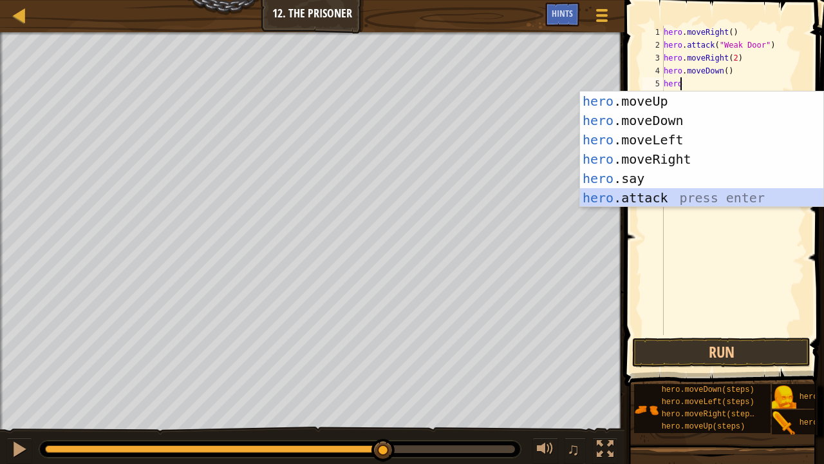
click at [649, 202] on div "hero .moveUp press enter hero .moveDown press enter hero .moveLeft press enter …" at bounding box center [702, 168] width 244 height 155
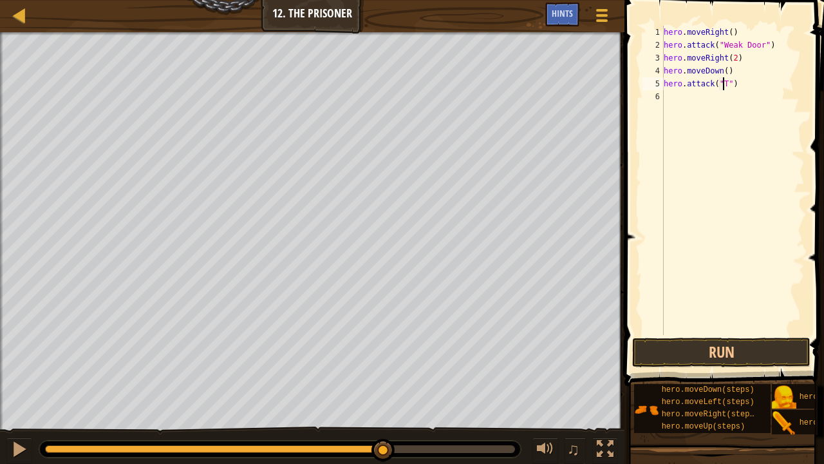
scroll to position [6, 5]
type textarea "hero.attack("Two")"
drag, startPoint x: 748, startPoint y: 84, endPoint x: 659, endPoint y: 88, distance: 89.6
click at [659, 88] on div "hero.attack("Two") 1 2 3 4 5 6 hero . moveRight ( ) hero . attack ( "Weak Door"…" at bounding box center [722, 180] width 165 height 309
click at [670, 104] on div "hero . moveRight ( ) hero . attack ( "Weak Door" ) hero . moveRight ( 2 ) hero …" at bounding box center [733, 193] width 144 height 335
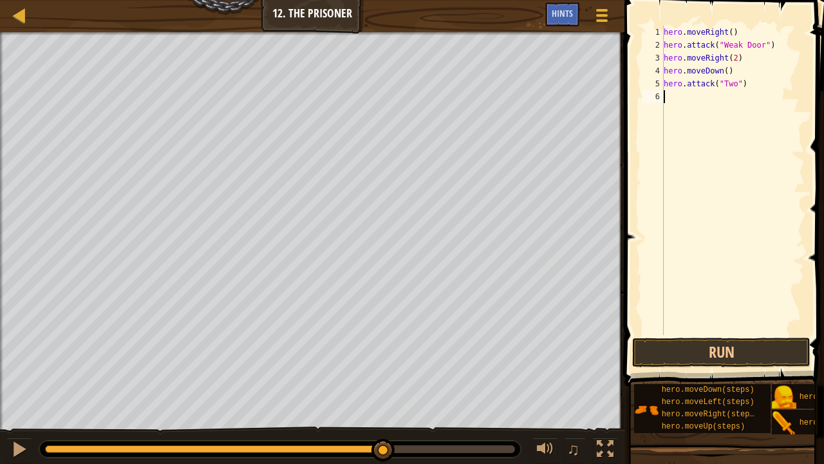
paste textarea "hero.attack("Two")"
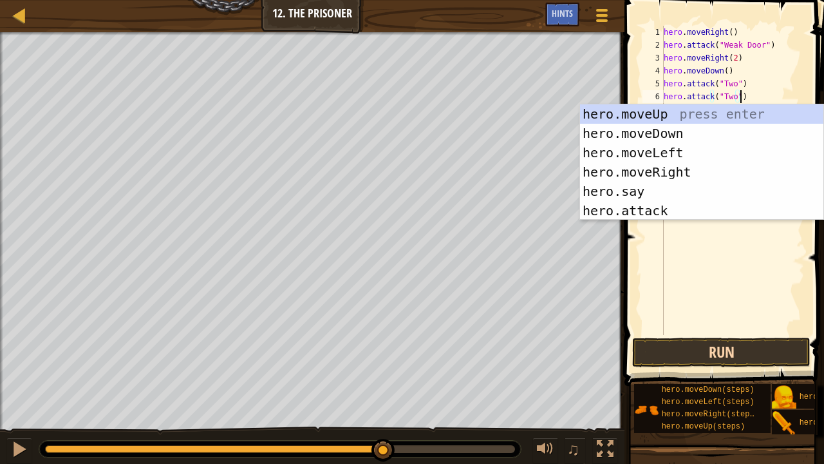
type textarea "hero.attack("Two")"
click at [755, 350] on button "Run" at bounding box center [722, 353] width 178 height 30
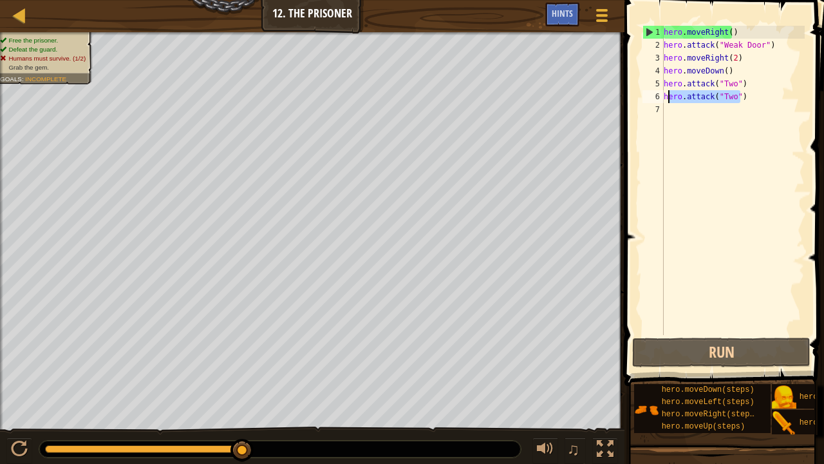
drag, startPoint x: 757, startPoint y: 93, endPoint x: 663, endPoint y: 95, distance: 94.1
click at [663, 95] on div "hero.attack("Two") 1 2 3 4 5 6 7 hero . moveRight ( ) hero . attack ( "Weak Doo…" at bounding box center [722, 180] width 165 height 309
click at [678, 114] on div "hero . moveRight ( ) hero . attack ( "Weak Door" ) hero . moveRight ( 2 ) hero …" at bounding box center [733, 193] width 144 height 335
paste textarea "hero.attack("Two")"
type textarea "hero.attack("Two")"
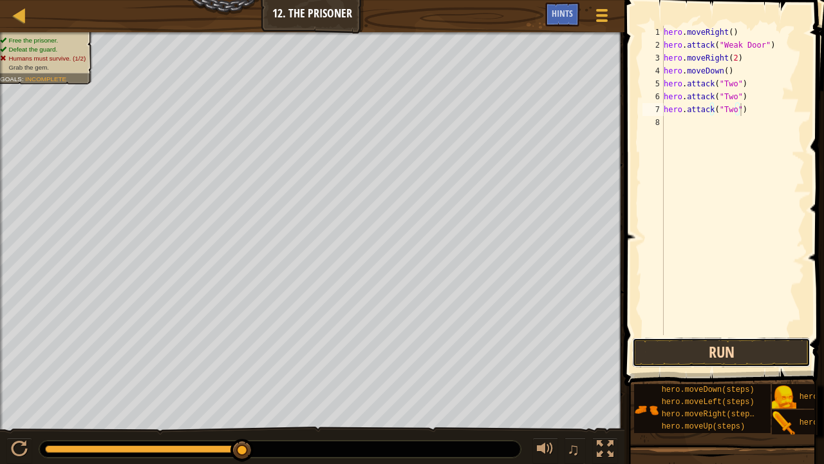
click at [692, 348] on button "Run" at bounding box center [722, 353] width 178 height 30
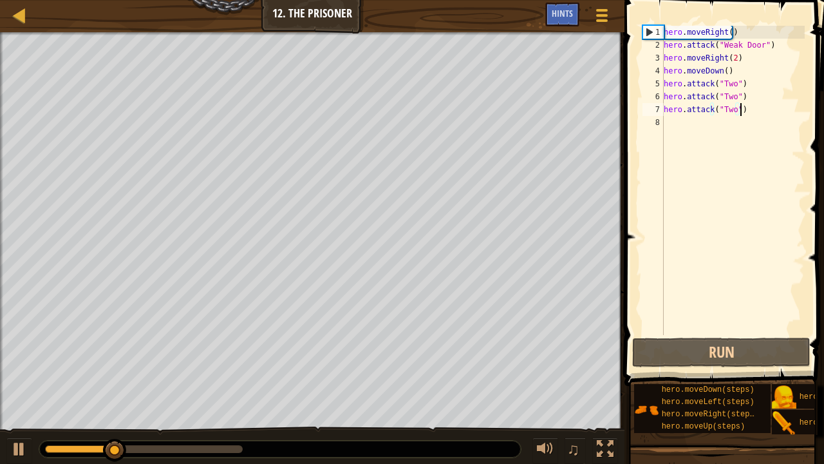
click at [495, 363] on div at bounding box center [280, 449] width 482 height 17
click at [705, 117] on div "hero . moveRight ( ) hero . attack ( "Weak Door" ) hero . moveRight ( 2 ) hero …" at bounding box center [733, 193] width 144 height 335
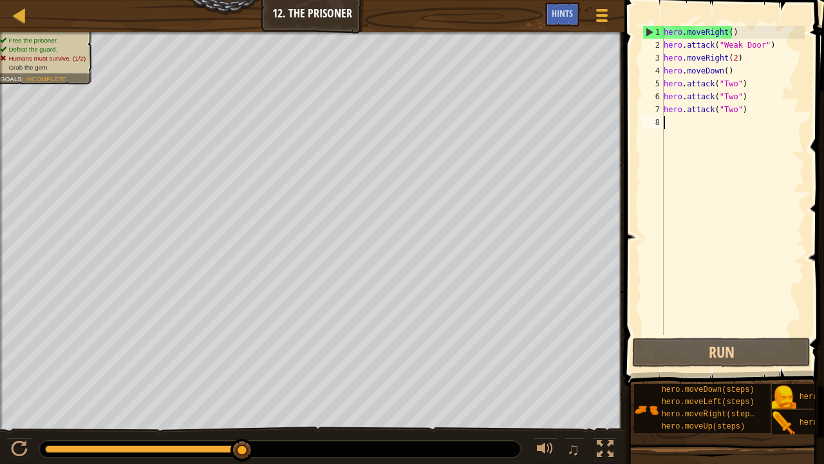
paste textarea "hero.attack("Two")"
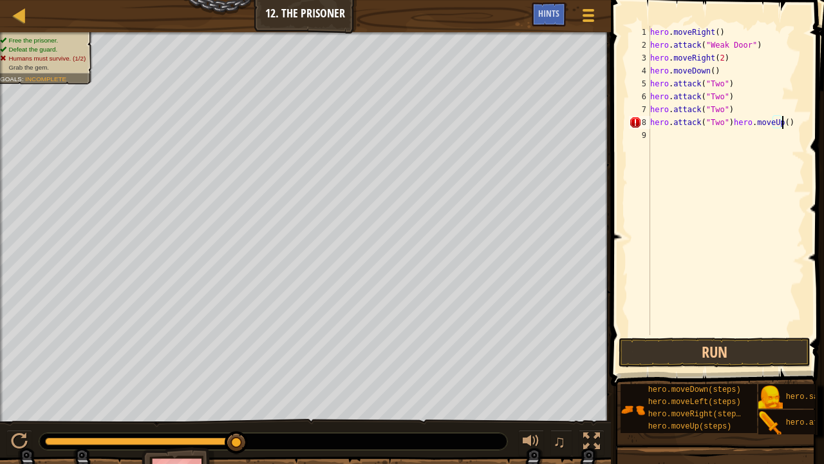
type textarea "hero.attack("Two")"
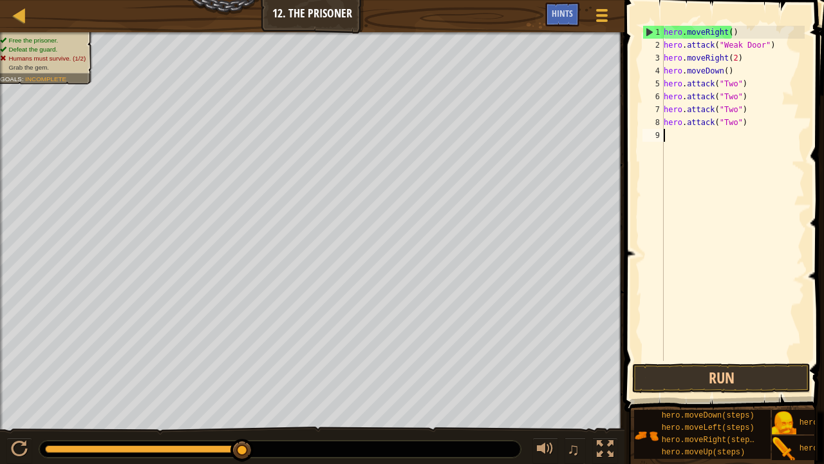
click at [703, 142] on div "hero . moveRight ( ) hero . attack ( "Weak Door" ) hero . moveRight ( 2 ) hero …" at bounding box center [733, 206] width 144 height 361
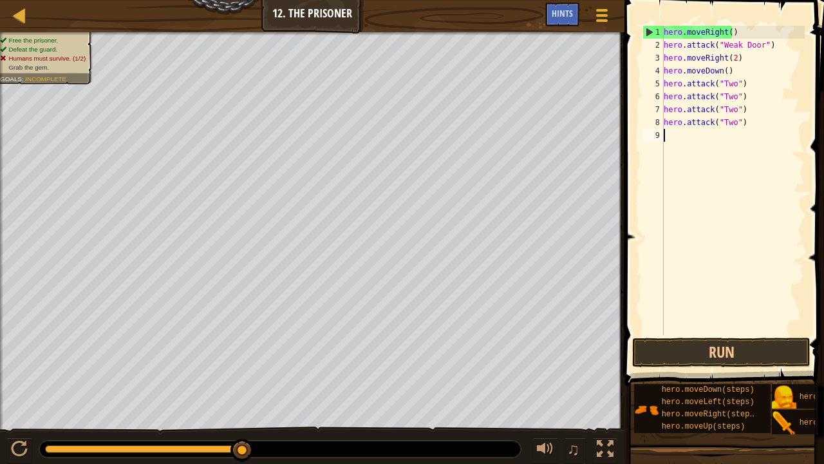
paste textarea "hero.attack("Two")"
type textarea "hero.attack("Two")"
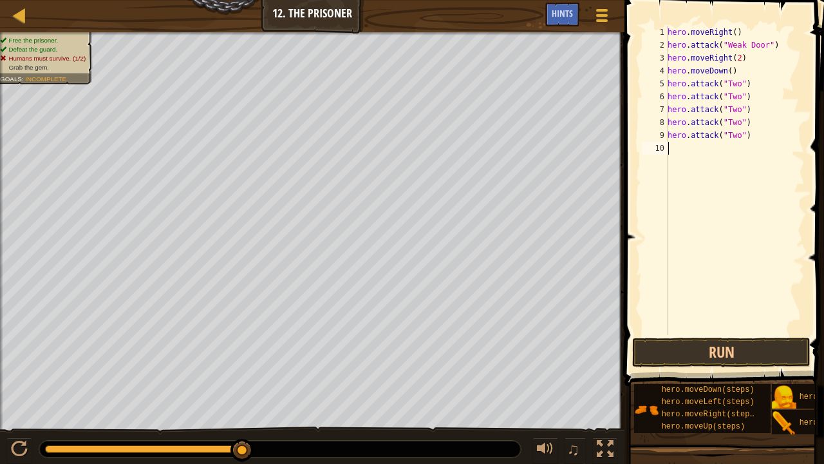
click at [690, 313] on div "hero . moveRight ( ) hero . attack ( "Weak Door" ) hero . moveRight ( 2 ) hero …" at bounding box center [735, 193] width 140 height 335
paste textarea "hero.attack("Two")"
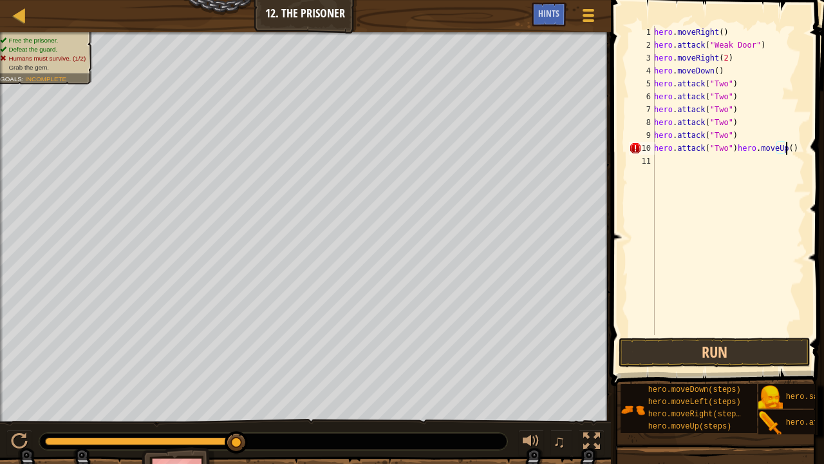
type textarea "hero.attack("Two")"
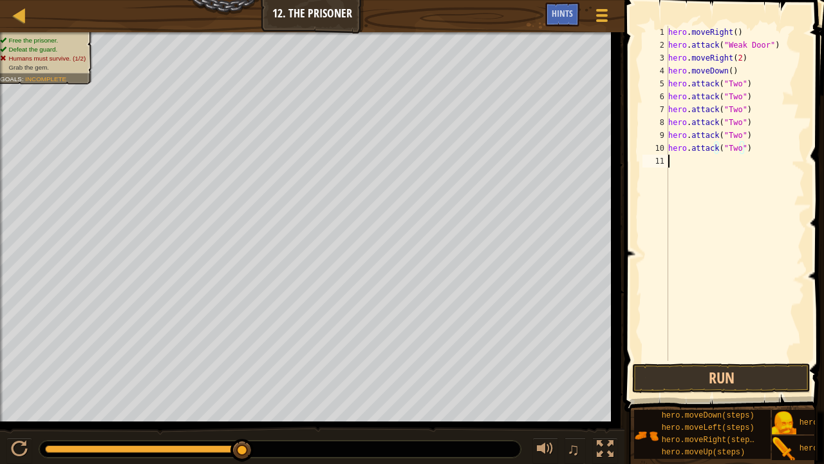
click at [712, 159] on div "hero . moveRight ( ) hero . attack ( "Weak Door" ) hero . moveRight ( 2 ) hero …" at bounding box center [742, 206] width 153 height 361
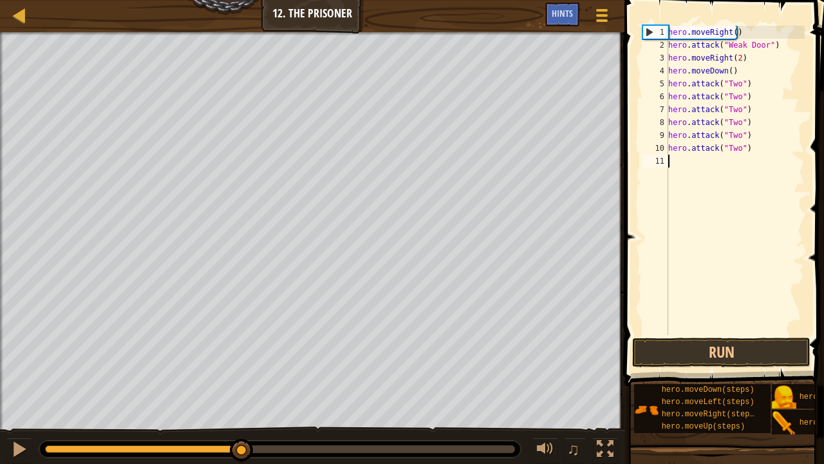
paste textarea "hero.attack("Two")"
type textarea "hero.attack("Two")"
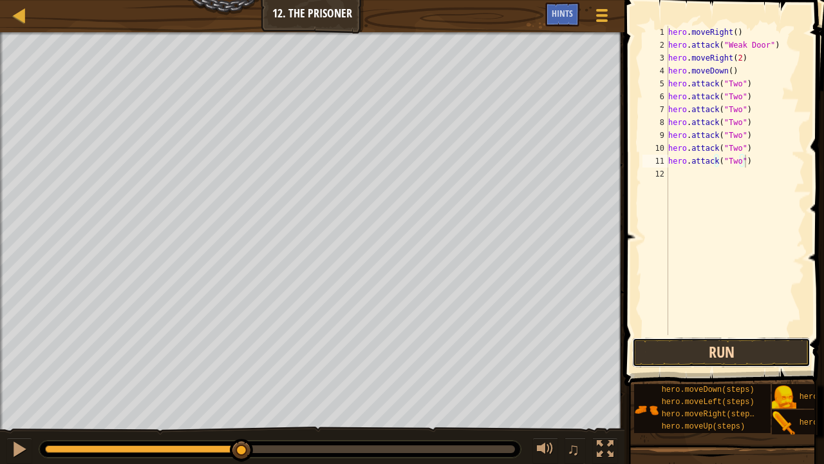
click at [697, 361] on button "Run" at bounding box center [722, 353] width 178 height 30
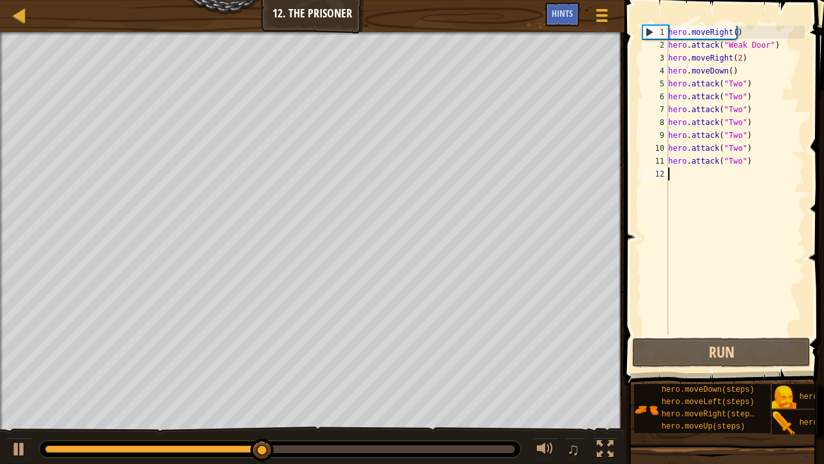
click at [718, 171] on div "hero . moveRight ( ) hero . attack ( "Weak Door" ) hero . moveRight ( 2 ) hero …" at bounding box center [735, 193] width 139 height 335
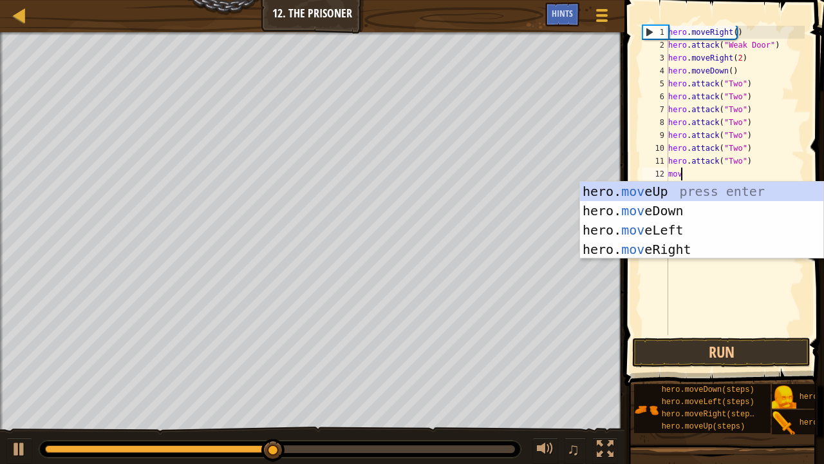
type textarea "move"
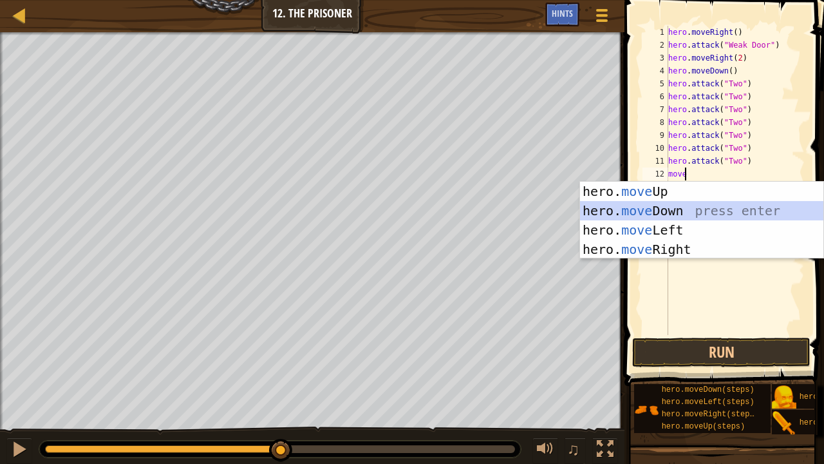
click at [712, 208] on div "hero. move Up press enter hero. move Down press enter hero. move Left press ent…" at bounding box center [702, 240] width 244 height 116
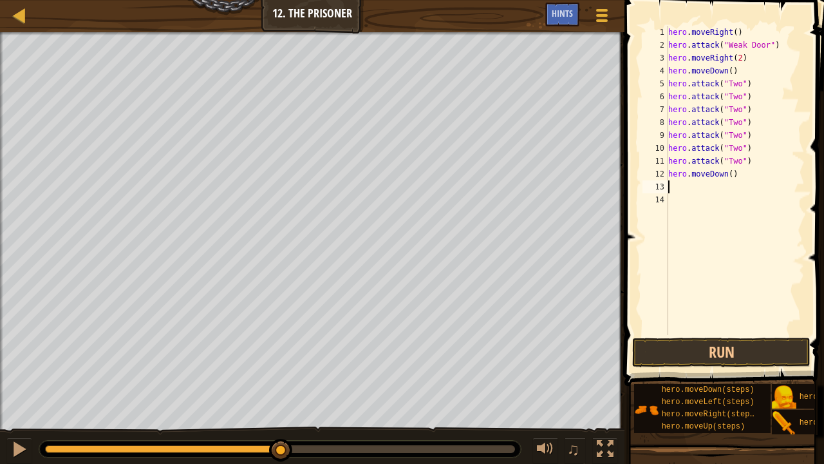
click at [707, 190] on div "hero . moveRight ( ) hero . attack ( "Weak Door" ) hero . moveRight ( 2 ) hero …" at bounding box center [735, 193] width 139 height 335
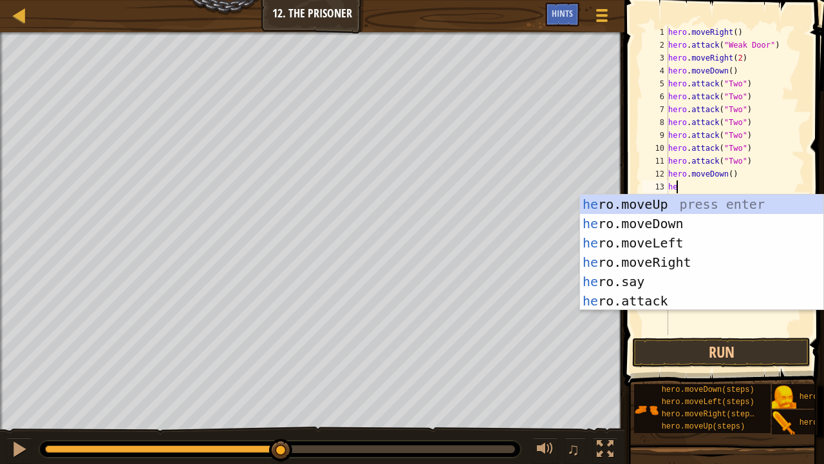
type textarea "her"
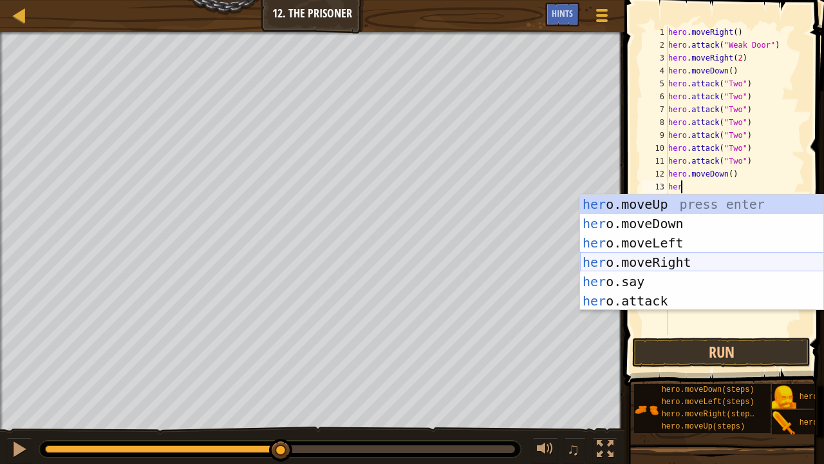
click at [682, 258] on div "her o.moveUp press enter her o.moveDown press enter her o.moveLeft press enter …" at bounding box center [702, 272] width 244 height 155
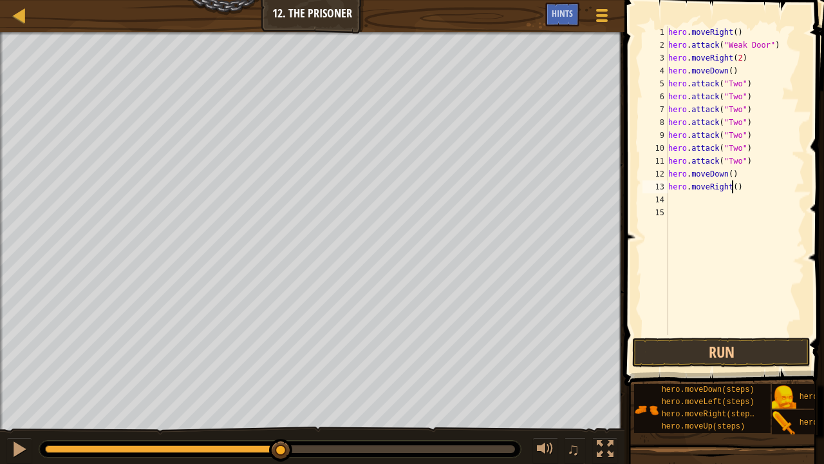
click at [734, 184] on div "hero . moveRight ( ) hero . attack ( "Weak Door" ) hero . moveRight ( 2 ) hero …" at bounding box center [735, 193] width 139 height 335
click at [688, 353] on button "Run" at bounding box center [722, 353] width 178 height 30
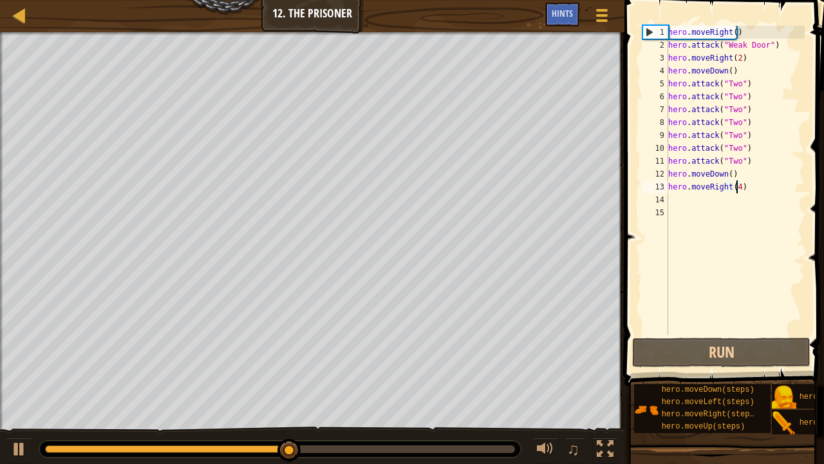
type textarea "hero.moveRight()"
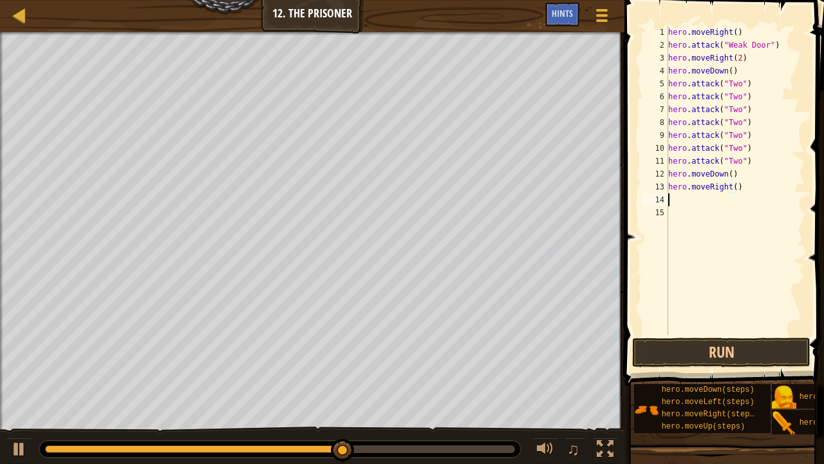
click at [715, 199] on div "hero . moveRight ( ) hero . attack ( "Weak Door" ) hero . moveRight ( 2 ) hero …" at bounding box center [735, 193] width 139 height 335
click at [734, 186] on div "hero . moveRight ( ) hero . attack ( "Weak Door" ) hero . moveRight ( 2 ) hero …" at bounding box center [735, 193] width 139 height 335
type textarea "hero.moveRight()"
click at [714, 201] on div "hero . moveRight ( ) hero . attack ( "Weak Door" ) hero . moveRight ( 2 ) hero …" at bounding box center [735, 193] width 139 height 335
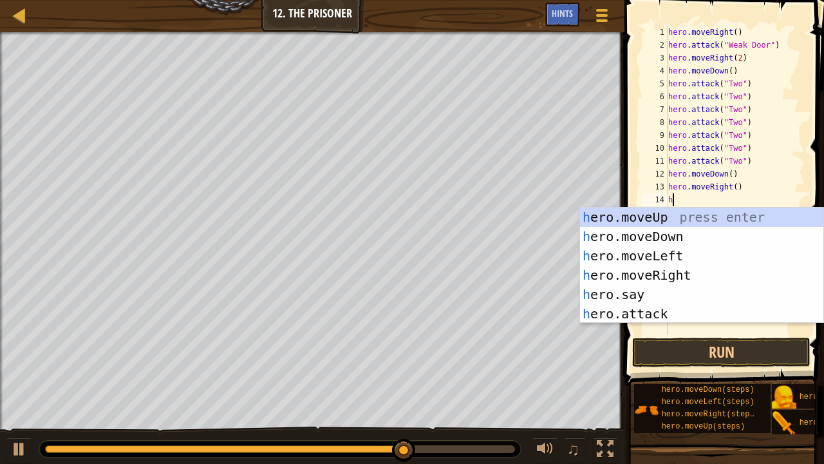
type textarea "he"
click at [705, 236] on div "he ro.moveUp press enter he ro.moveDown press enter he ro.moveLeft press enter …" at bounding box center [702, 284] width 244 height 155
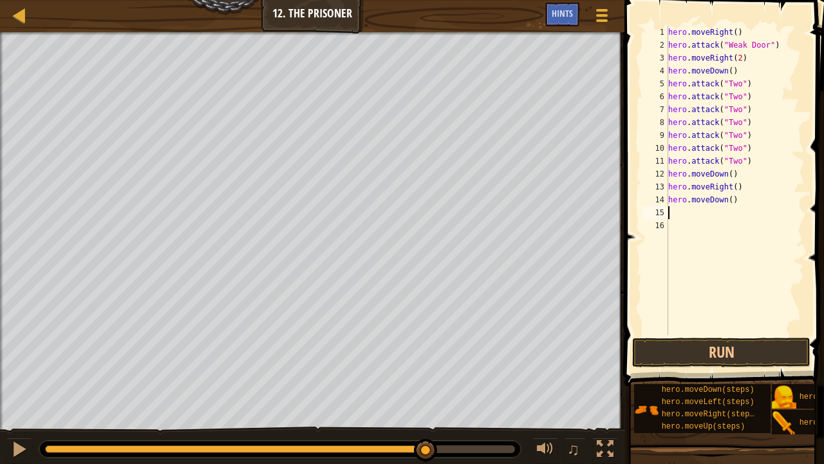
type textarea "h"
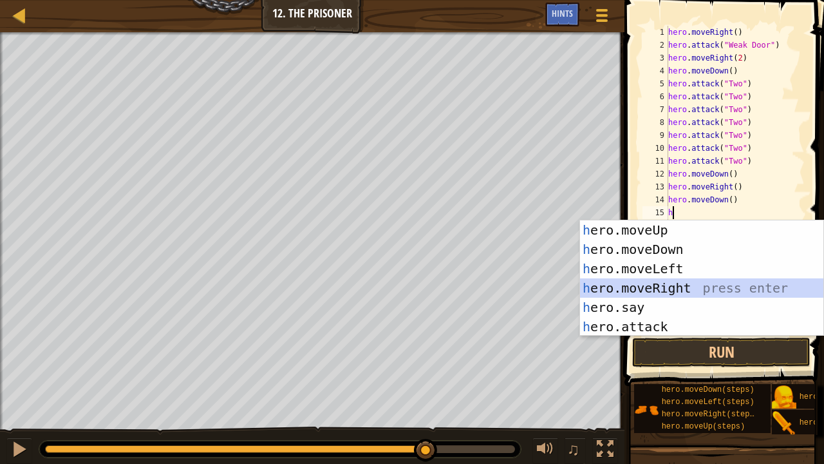
click at [712, 280] on div "h ero.moveUp press enter h ero.moveDown press enter h ero.moveLeft press enter …" at bounding box center [702, 297] width 244 height 155
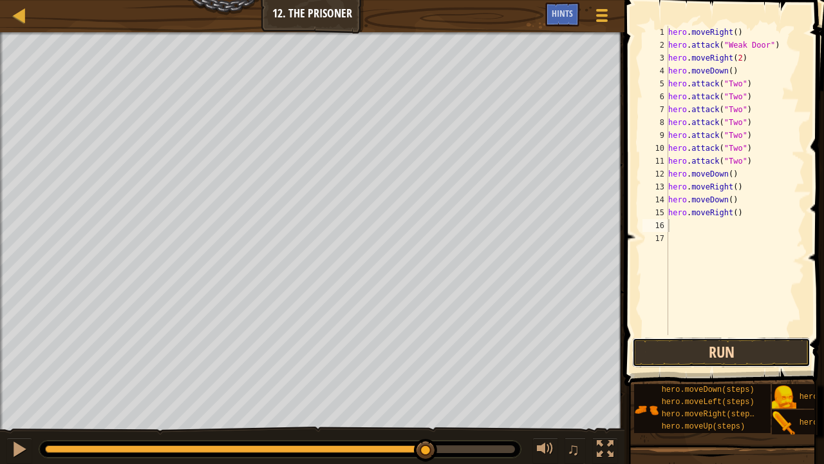
click at [725, 363] on button "Run" at bounding box center [722, 353] width 178 height 30
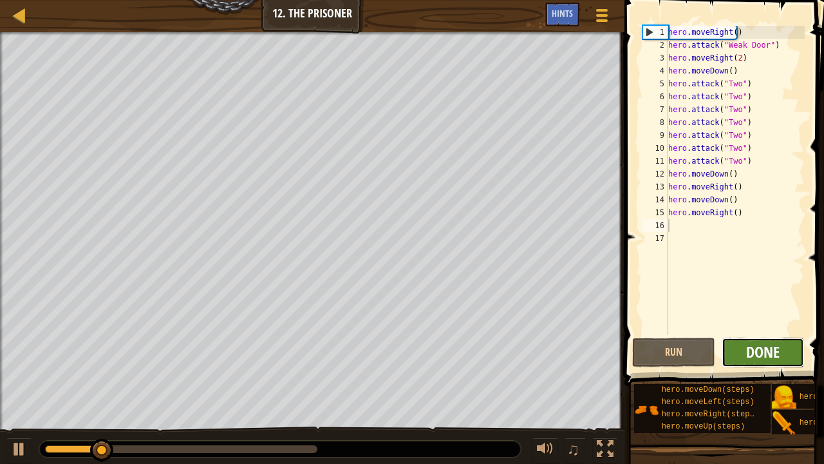
click at [772, 350] on span "Done" at bounding box center [763, 351] width 33 height 21
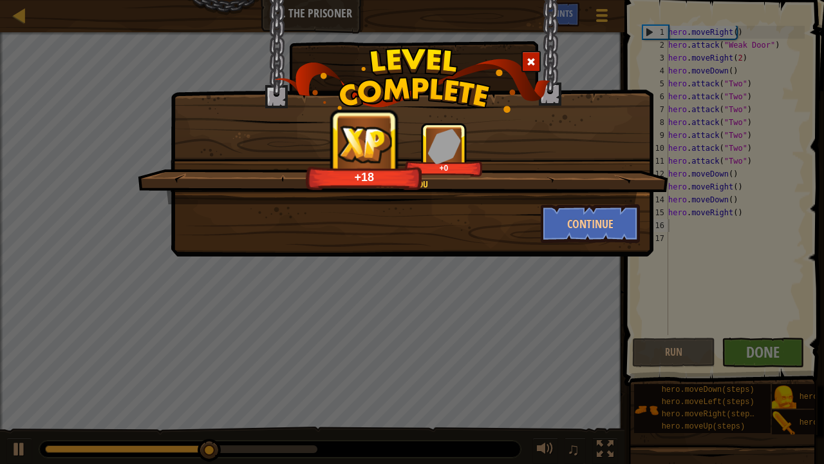
click at [577, 196] on div "Be Seeing You +18 +0" at bounding box center [403, 163] width 531 height 82
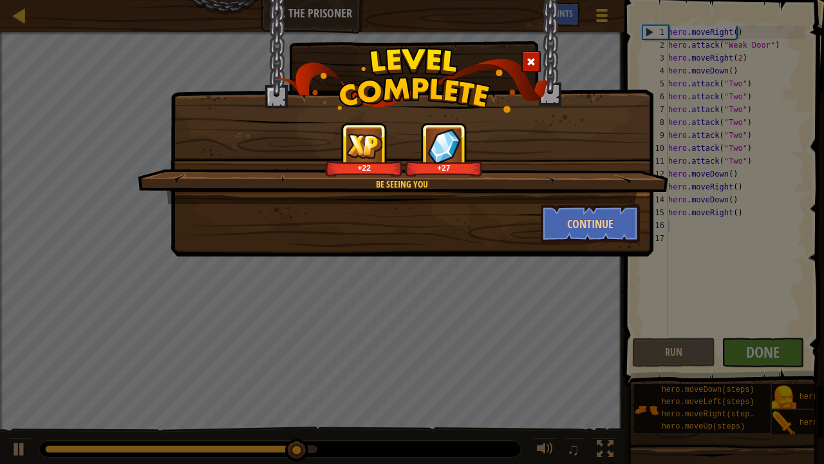
click at [577, 196] on div "Be Seeing You +22 +27" at bounding box center [403, 163] width 531 height 82
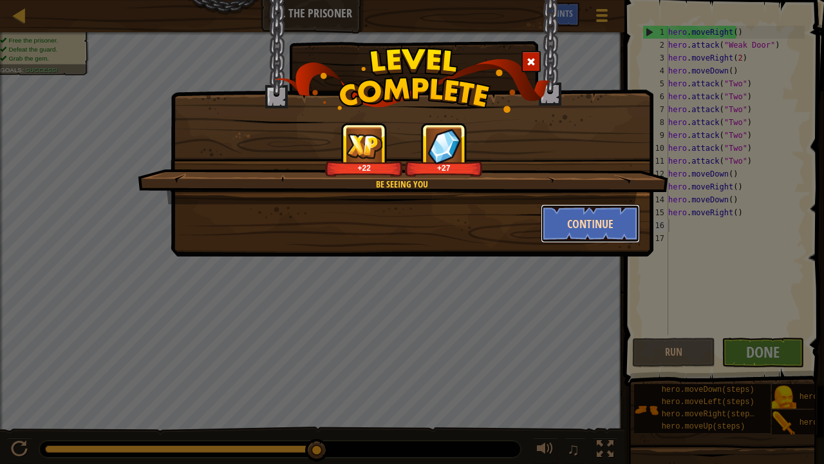
click at [606, 205] on button "Continue" at bounding box center [591, 223] width 100 height 39
click at [777, 335] on div "Be Seeing You +22 +27 Continue" at bounding box center [412, 232] width 824 height 464
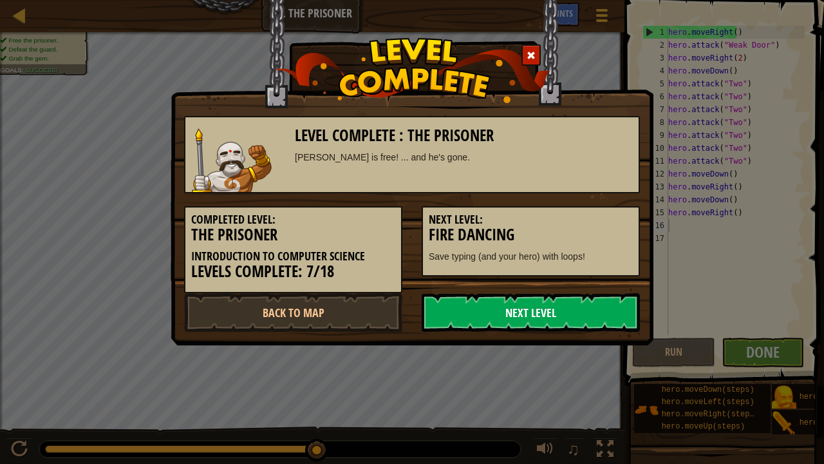
click at [562, 310] on link "Next Level" at bounding box center [531, 312] width 218 height 39
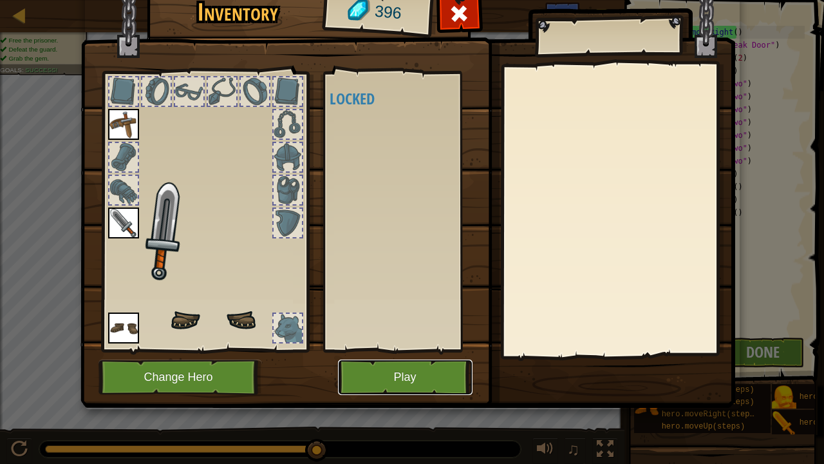
click at [378, 363] on button "Play" at bounding box center [405, 376] width 135 height 35
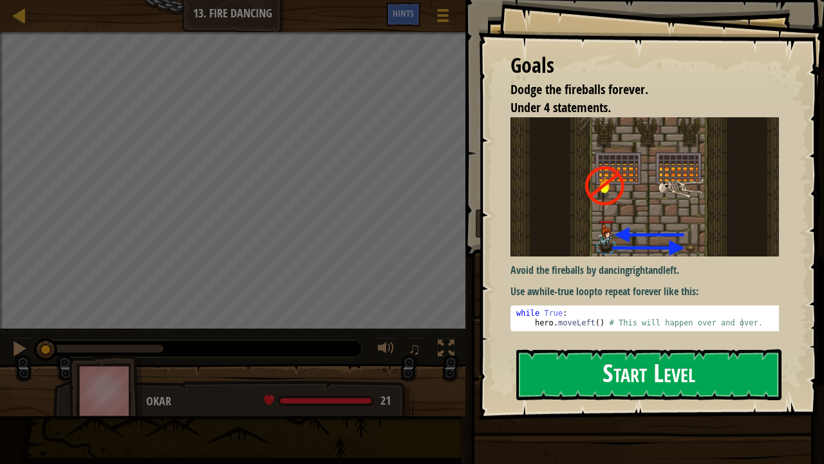
click at [586, 361] on button "Start Level" at bounding box center [649, 374] width 265 height 51
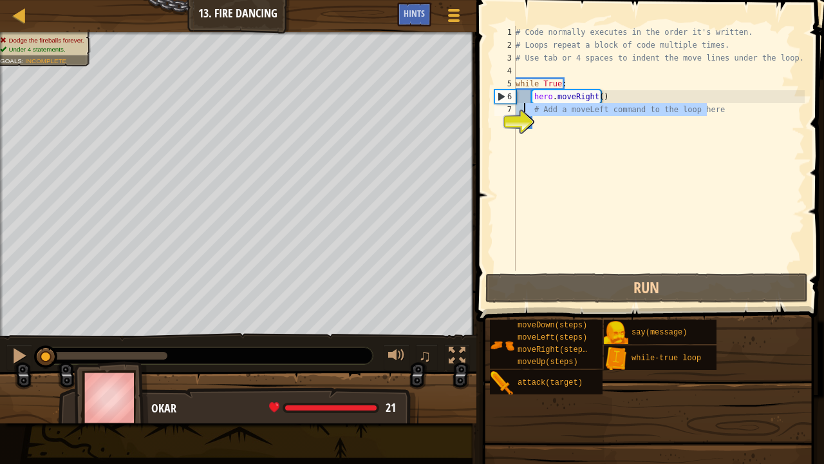
drag, startPoint x: 709, startPoint y: 112, endPoint x: 524, endPoint y: 112, distance: 184.2
click at [524, 112] on div "1 2 3 4 5 6 7 8 # Code normally executes in the order it's written. # Loops rep…" at bounding box center [648, 148] width 313 height 245
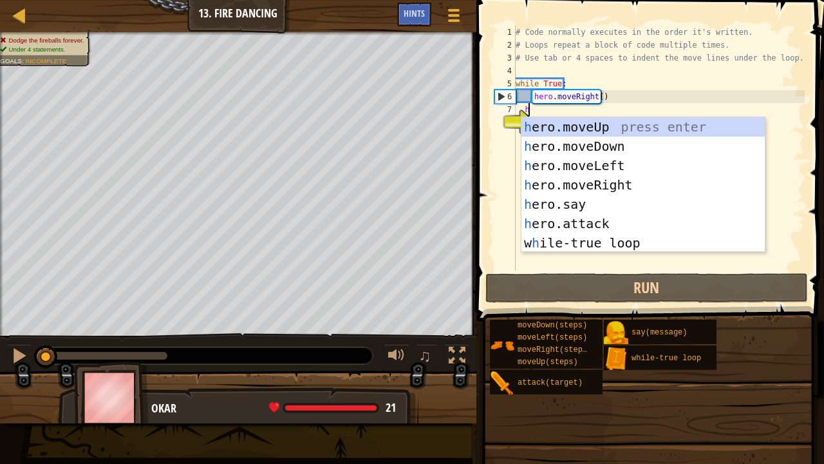
scroll to position [6, 0]
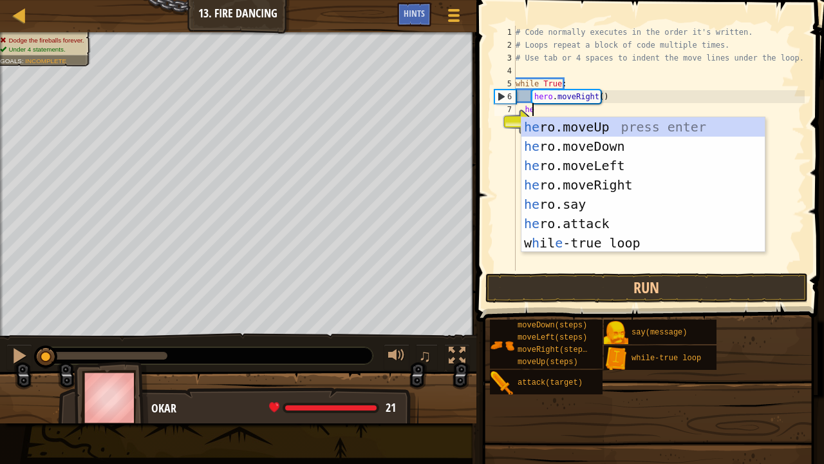
type textarea "her"
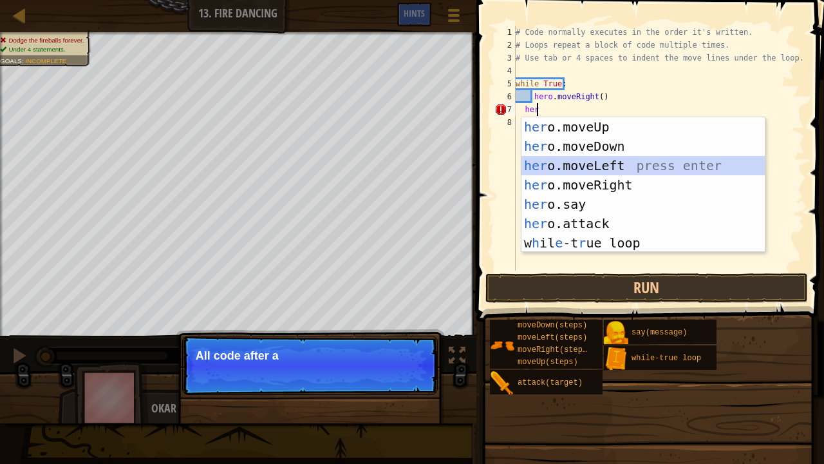
click at [580, 166] on div "her o.moveUp press enter her o.moveDown press enter her o.moveLeft press enter …" at bounding box center [644, 204] width 244 height 174
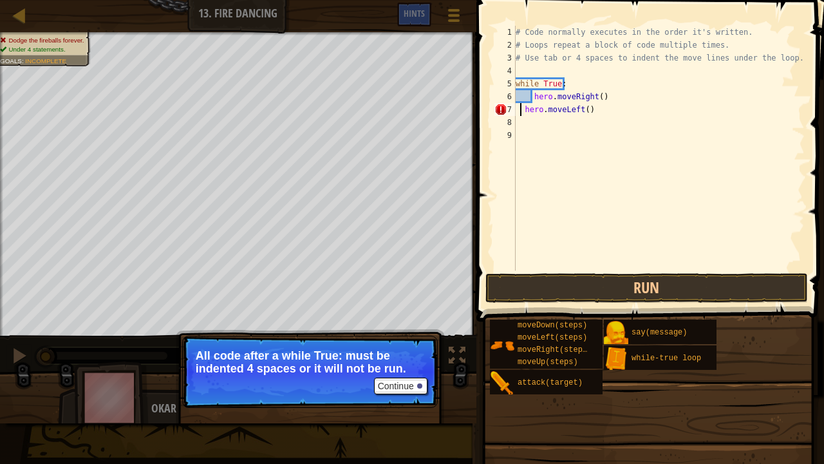
click at [522, 109] on div "# Code normally executes in the order it's written. # Loops repeat a block of c…" at bounding box center [659, 161] width 292 height 271
type textarea "hero.moveLeft()"
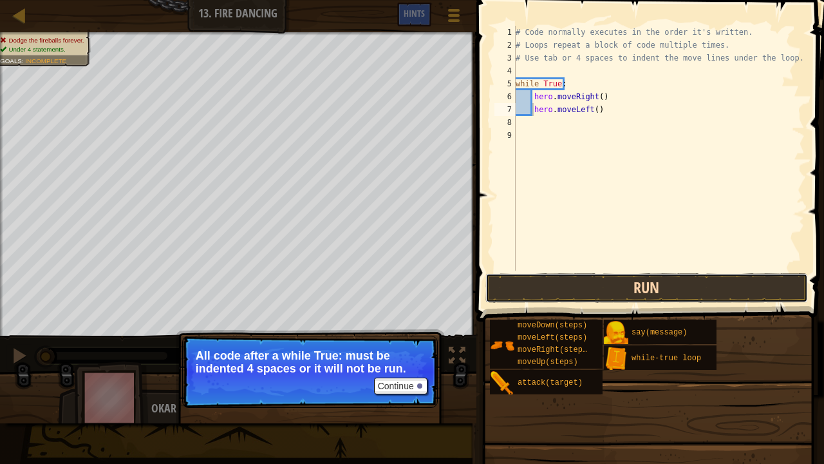
click at [643, 298] on button "Run" at bounding box center [647, 288] width 323 height 30
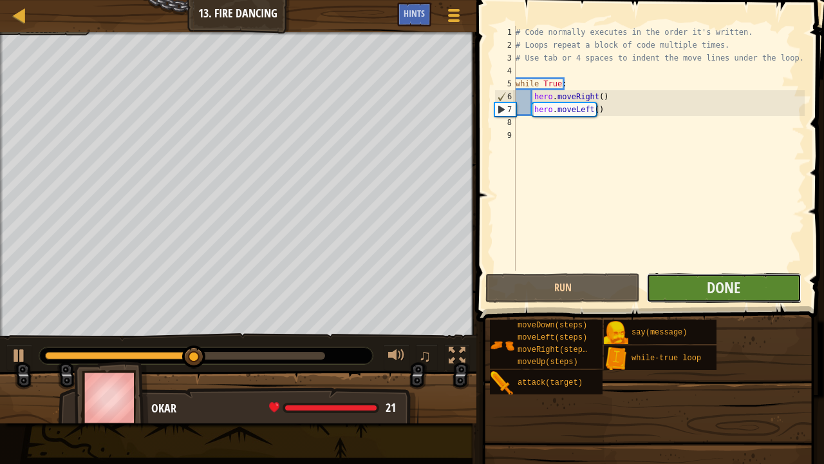
click at [698, 292] on button "Done" at bounding box center [724, 288] width 155 height 30
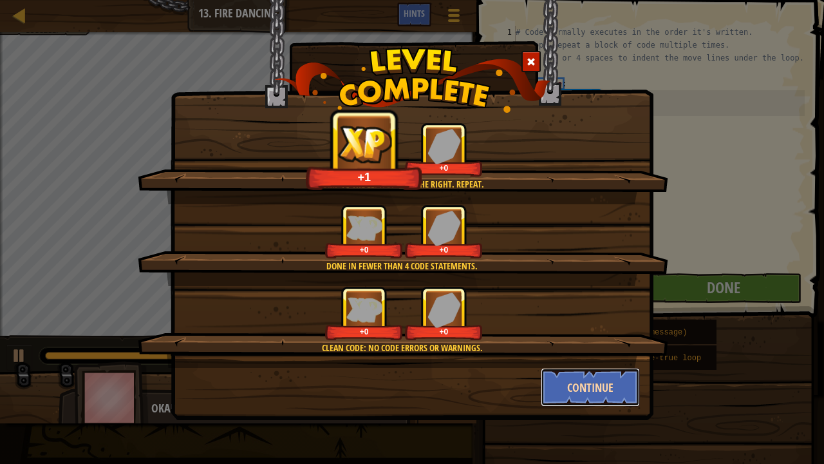
click at [578, 363] on button "Continue" at bounding box center [591, 387] width 100 height 39
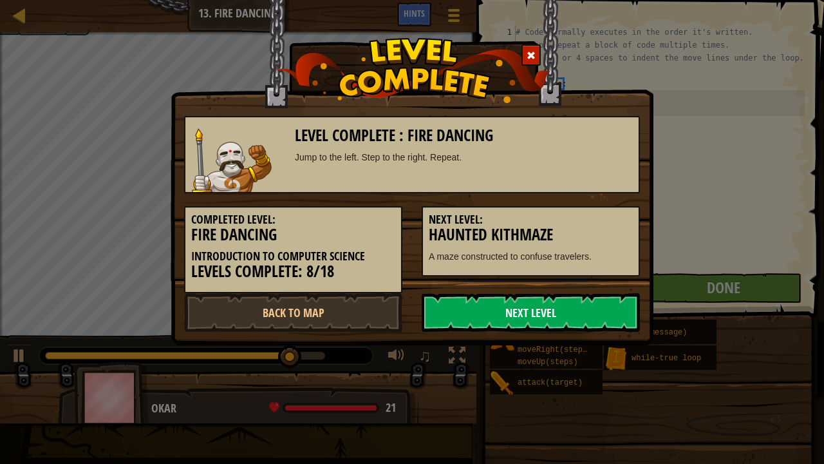
click at [586, 303] on link "Next Level" at bounding box center [531, 312] width 218 height 39
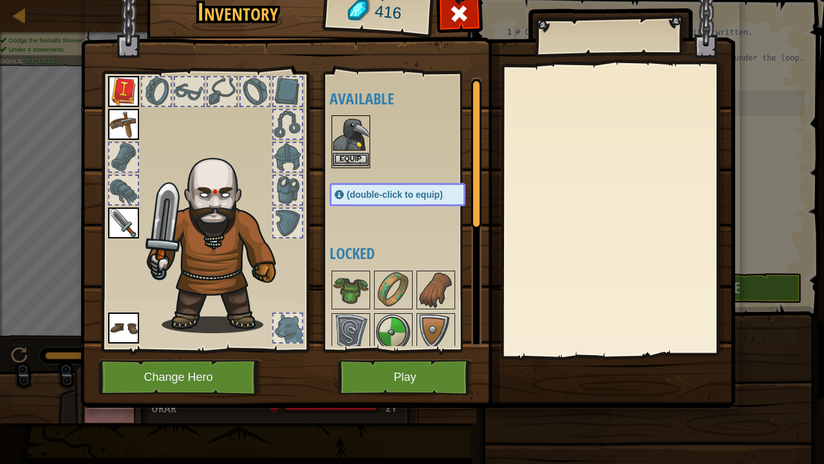
click at [357, 148] on img at bounding box center [351, 135] width 36 height 36
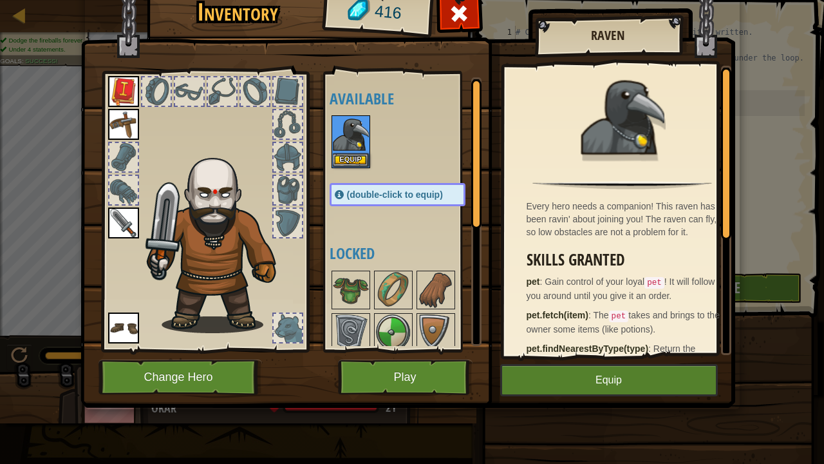
click at [590, 363] on img at bounding box center [408, 174] width 655 height 468
click at [602, 363] on button "Equip" at bounding box center [609, 380] width 218 height 32
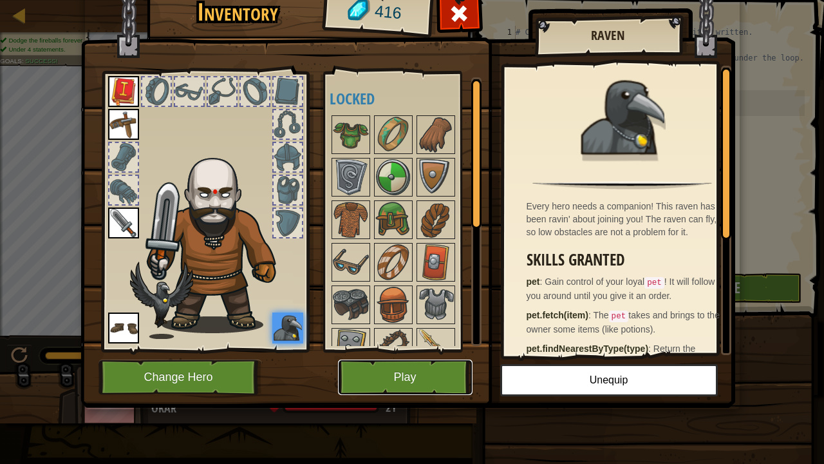
click at [451, 363] on button "Play" at bounding box center [405, 376] width 135 height 35
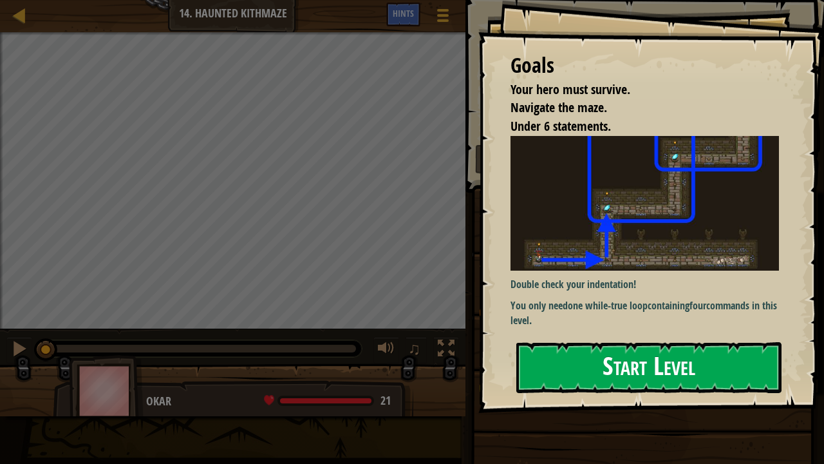
click at [608, 362] on button "Start Level" at bounding box center [649, 367] width 265 height 51
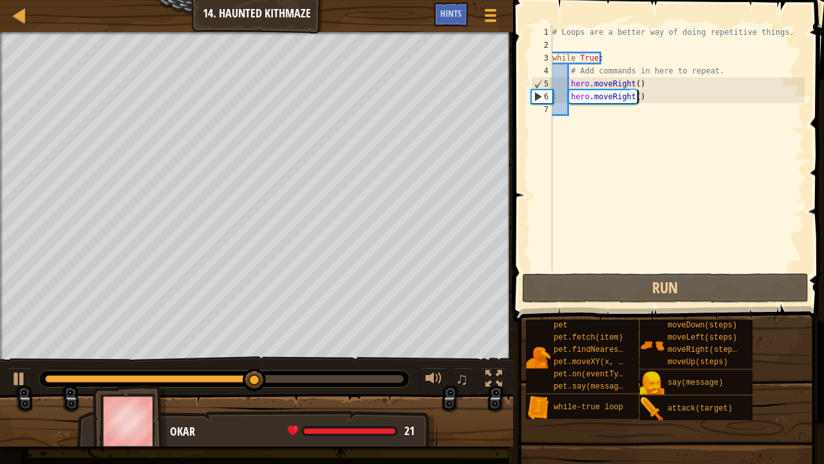
click at [651, 97] on div "# Loops are a better way of doing repetitive things. while True : # Add command…" at bounding box center [677, 161] width 255 height 271
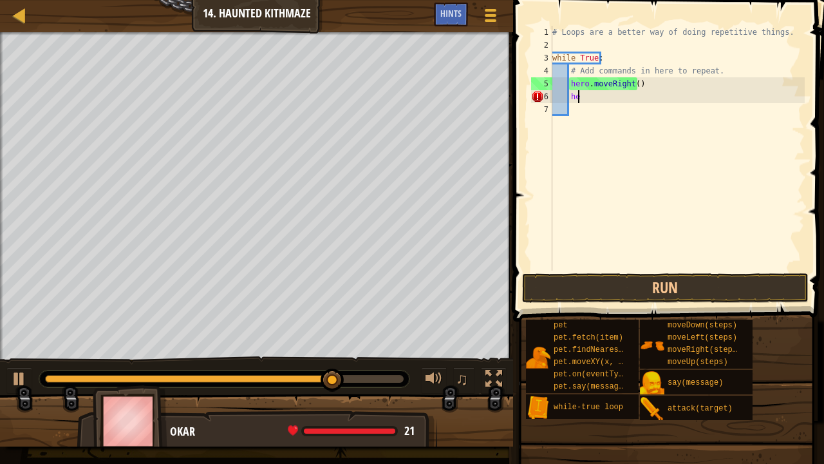
type textarea "h"
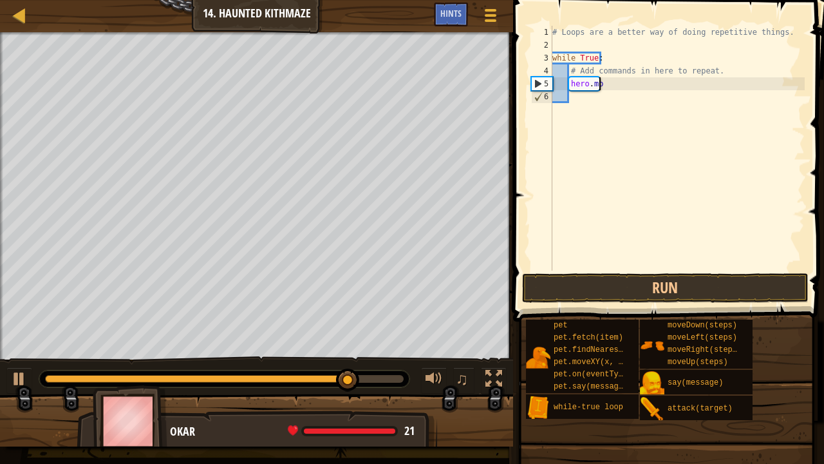
type textarea "h"
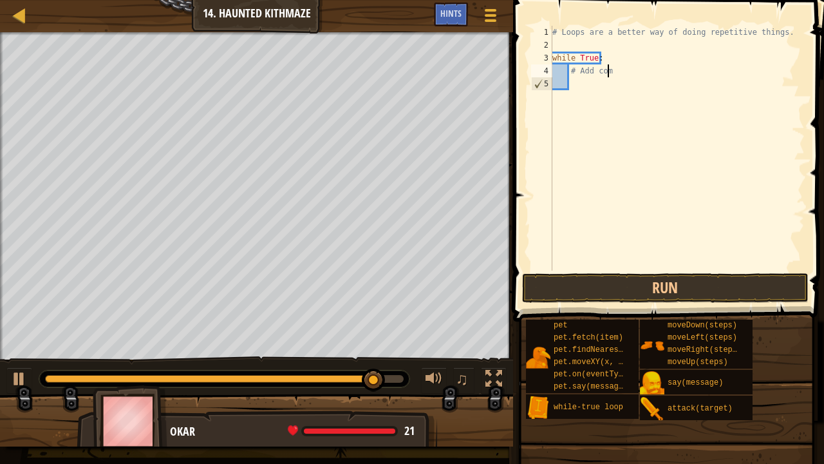
type textarea "#"
type textarea "w"
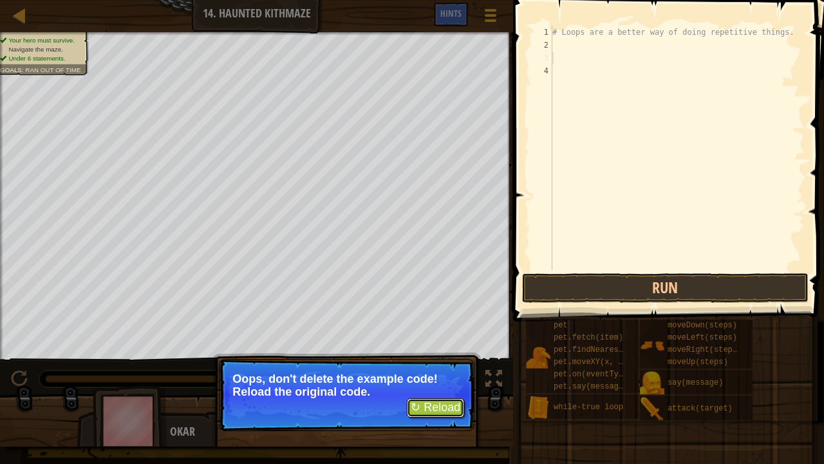
click at [444, 363] on button "↻ Reload" at bounding box center [435, 407] width 57 height 19
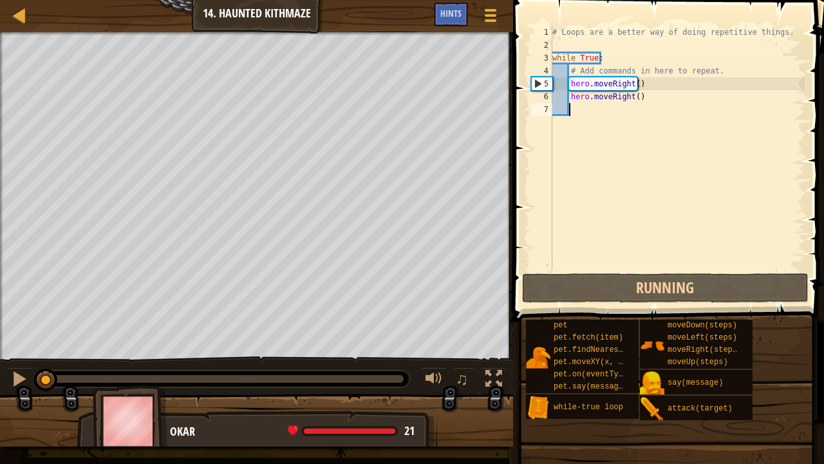
scroll to position [6, 0]
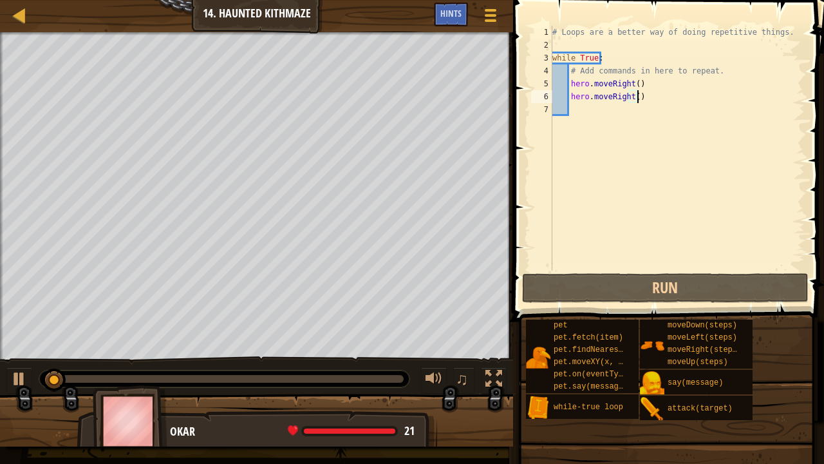
click at [649, 96] on div "# Loops are a better way of doing repetitive things. while True : # Add command…" at bounding box center [677, 161] width 255 height 271
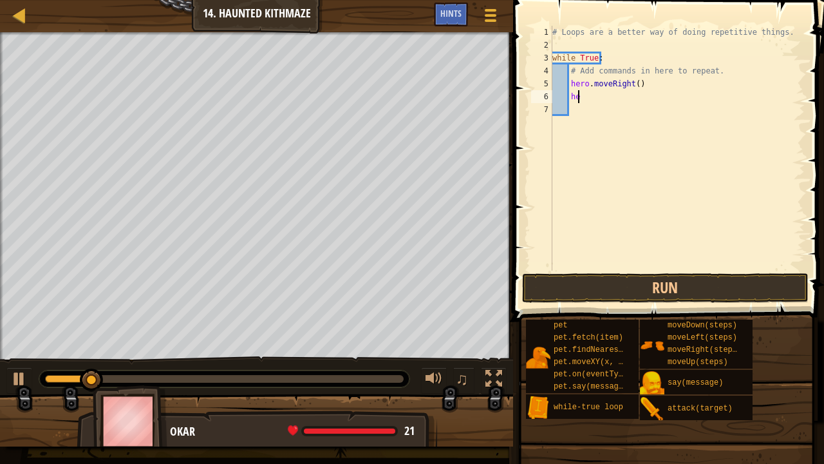
type textarea "h"
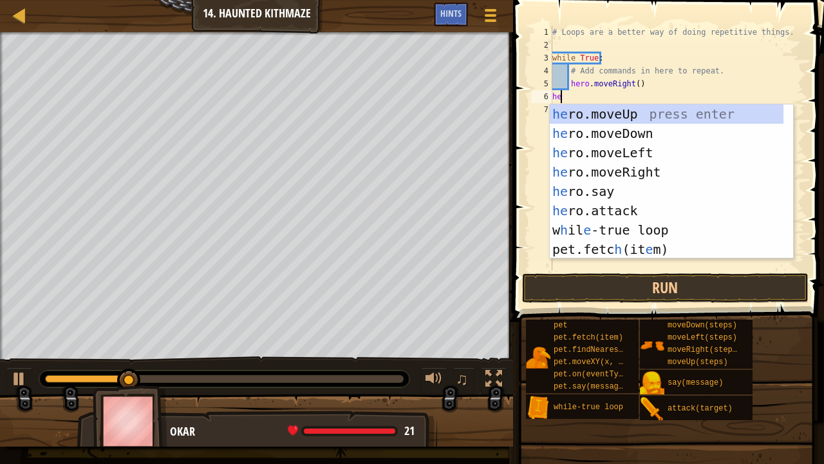
type textarea "her"
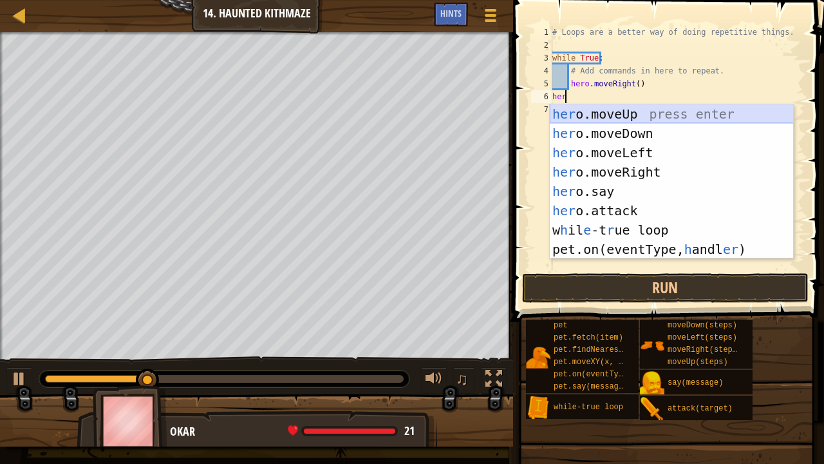
click at [652, 115] on div "her o.moveUp press enter her o.moveDown press enter her o.moveLeft press enter …" at bounding box center [672, 200] width 244 height 193
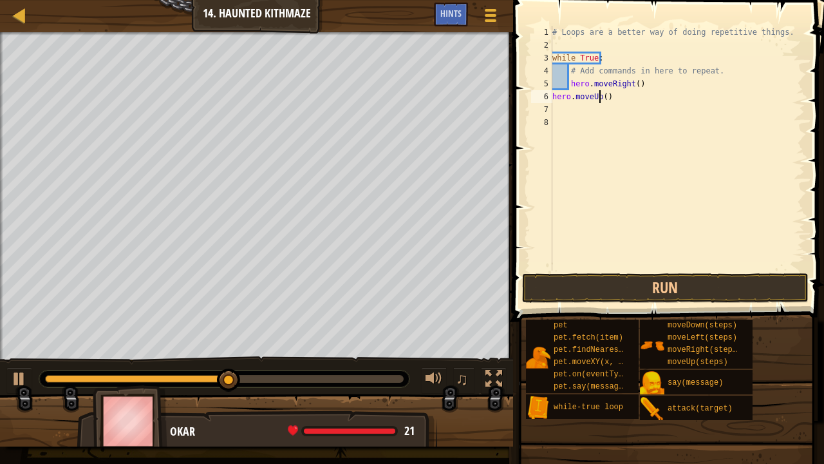
click at [602, 97] on div "# Loops are a better way of doing repetitive things. while True : # Add command…" at bounding box center [677, 161] width 255 height 271
type textarea "hero.moveUp2()"
click at [595, 112] on div "# Loops are a better way of doing repetitive things. while True : # Add command…" at bounding box center [677, 161] width 255 height 271
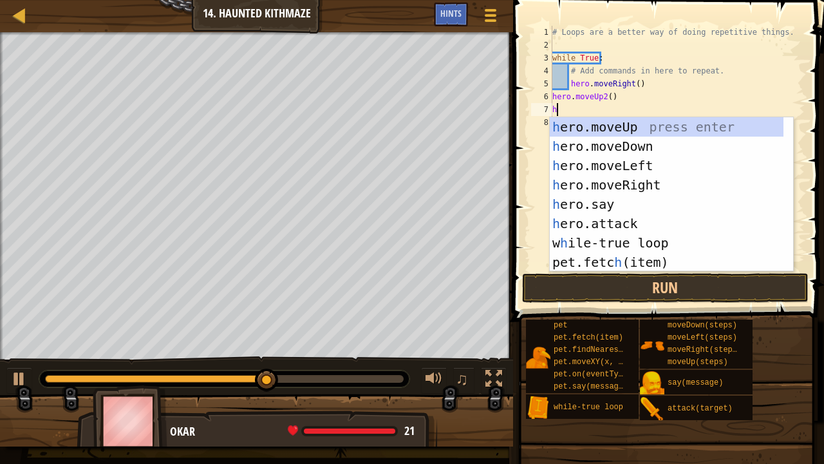
type textarea "he"
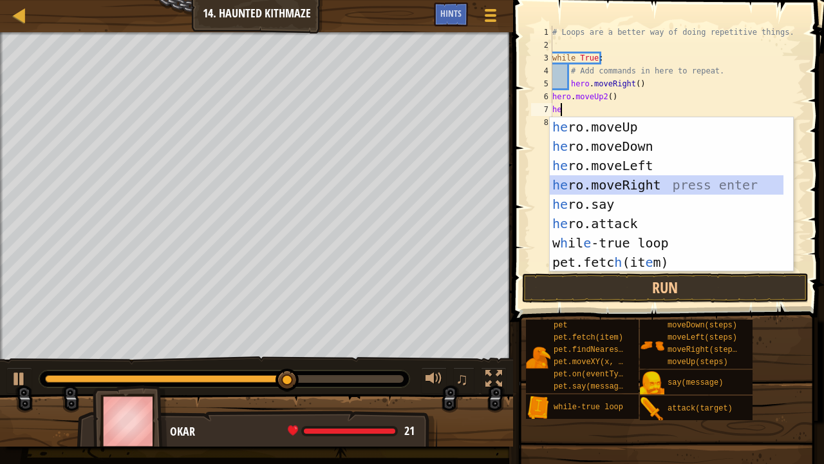
click at [625, 182] on div "he ro.moveUp press enter he ro.moveDown press enter he ro.moveLeft press enter …" at bounding box center [667, 213] width 234 height 193
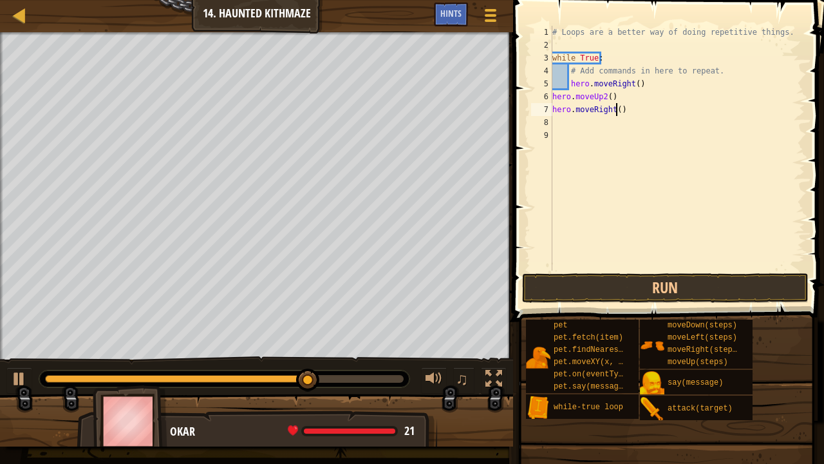
click at [618, 110] on div "# Loops are a better way of doing repetitive things. while True : # Add command…" at bounding box center [677, 161] width 255 height 271
click at [600, 96] on div "# Loops are a better way of doing repetitive things. while True : # Add command…" at bounding box center [677, 161] width 255 height 271
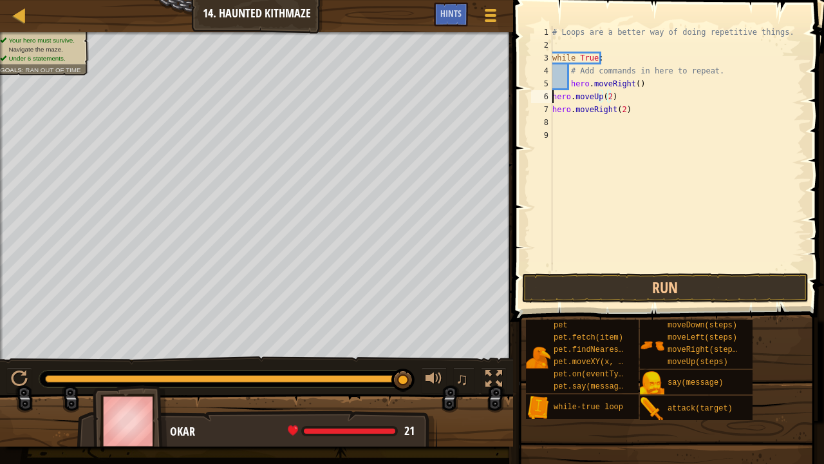
click at [553, 97] on div "# Loops are a better way of doing repetitive things. while True : # Add command…" at bounding box center [677, 161] width 255 height 271
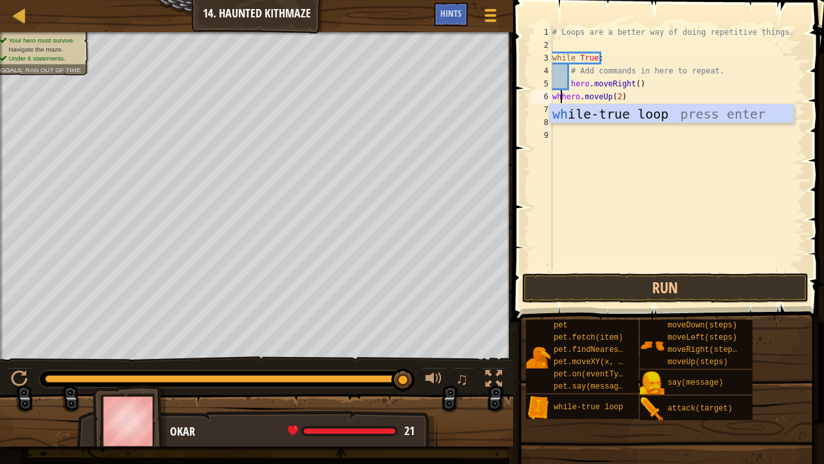
scroll to position [6, 1]
click at [585, 119] on div "whi le-true loop press enter" at bounding box center [672, 133] width 244 height 58
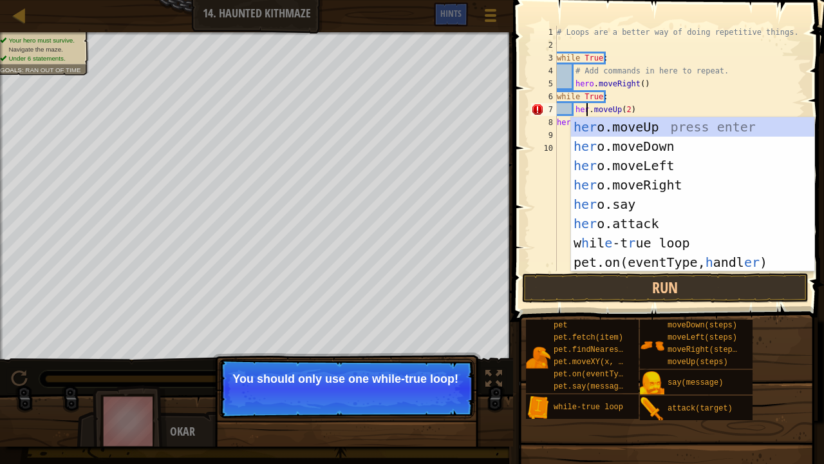
scroll to position [6, 3]
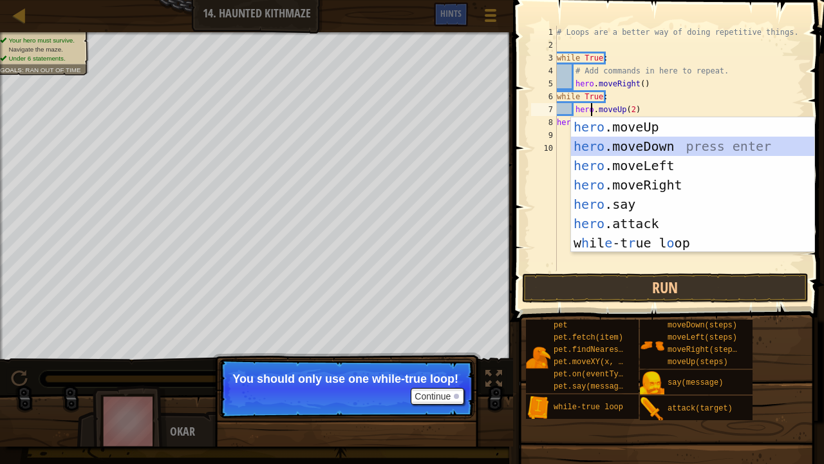
click at [635, 140] on div "hero .moveUp press enter hero .moveDown press enter hero .moveLeft press enter …" at bounding box center [693, 204] width 244 height 174
type textarea "hero.moveDown().moveUp(2)"
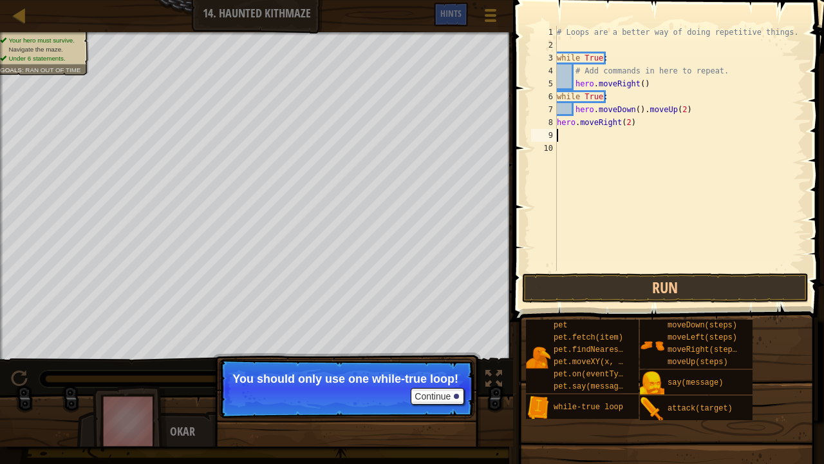
click at [635, 139] on div "# Loops are a better way of doing repetitive things. while True : # Add command…" at bounding box center [680, 161] width 251 height 271
drag, startPoint x: 640, startPoint y: 106, endPoint x: 593, endPoint y: 102, distance: 47.8
click at [593, 102] on div "# Loops are a better way of doing repetitive things. while True : # Add command…" at bounding box center [680, 161] width 251 height 271
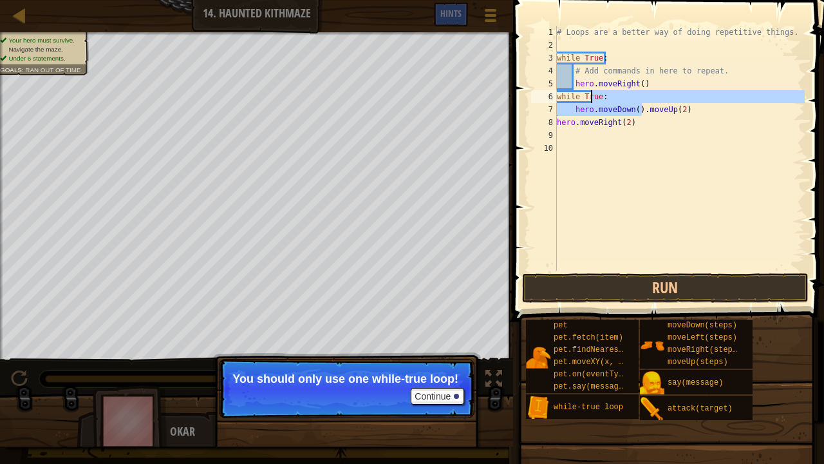
click at [593, 102] on div "# Loops are a better way of doing repetitive things. while True : # Add command…" at bounding box center [680, 148] width 251 height 245
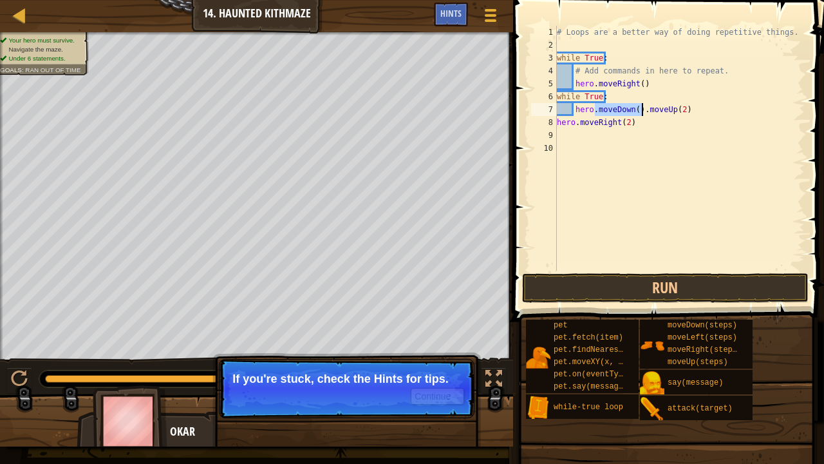
drag, startPoint x: 594, startPoint y: 108, endPoint x: 642, endPoint y: 108, distance: 47.7
click at [642, 108] on div "# Loops are a better way of doing repetitive things. while True : # Add command…" at bounding box center [680, 161] width 251 height 271
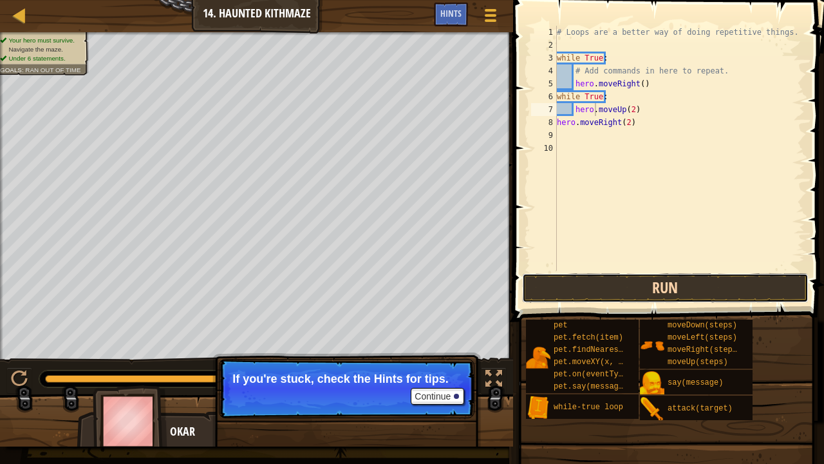
click at [598, 285] on button "Run" at bounding box center [665, 288] width 287 height 30
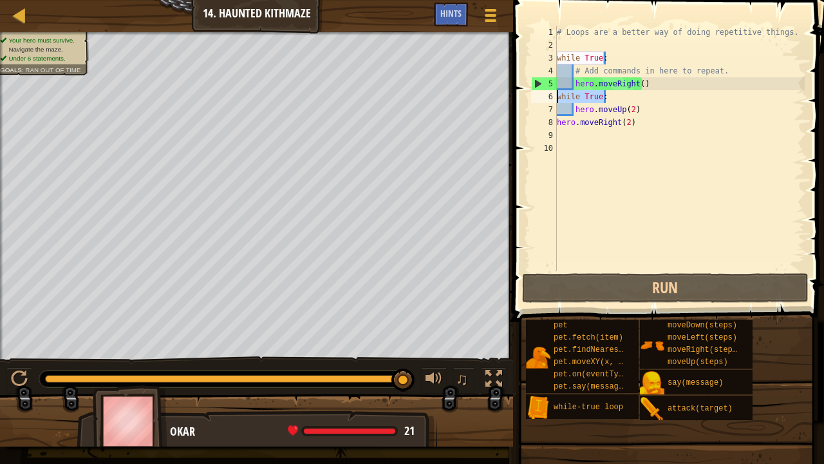
drag, startPoint x: 610, startPoint y: 95, endPoint x: 530, endPoint y: 100, distance: 80.0
click at [530, 100] on div "hero.moveUp(2) 1 2 3 4 5 6 7 8 9 10 # Loops are a better way of doing repetitiv…" at bounding box center [667, 148] width 276 height 245
type textarea "while True:"
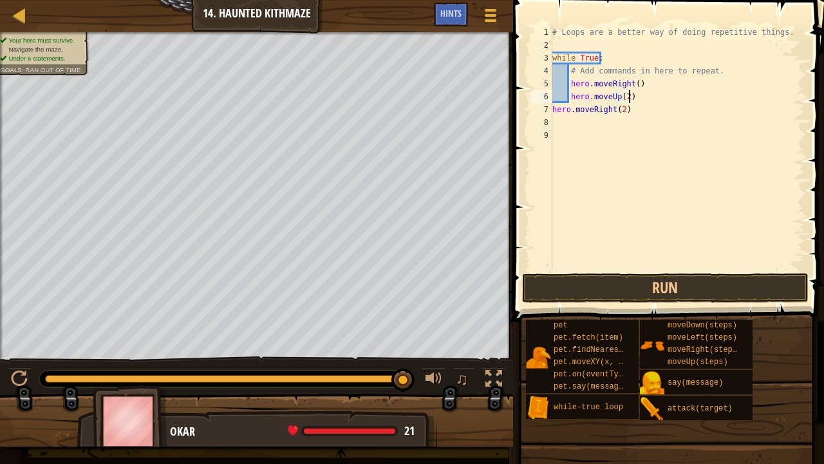
type textarea "hero.moveRight(2)"
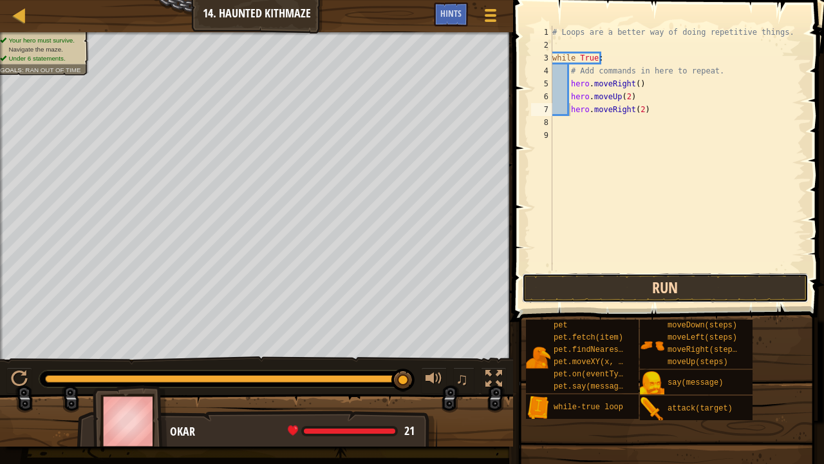
click at [671, 277] on button "Run" at bounding box center [665, 288] width 287 height 30
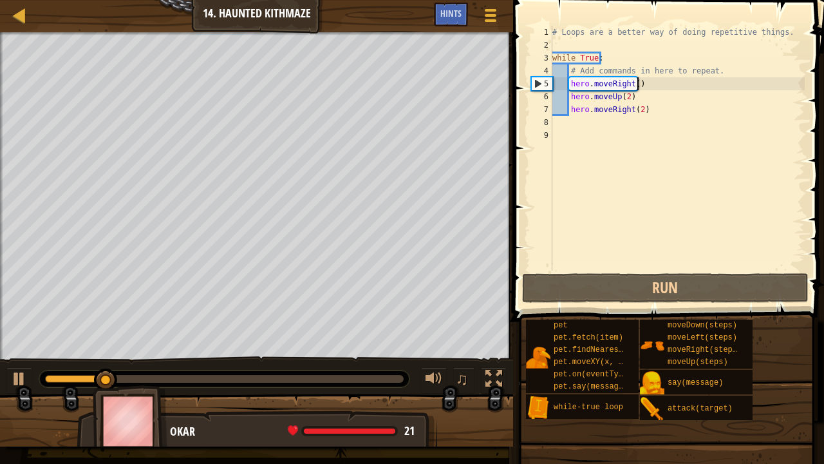
click at [637, 82] on div "# Loops are a better way of doing repetitive things. while True : # Add command…" at bounding box center [677, 161] width 255 height 271
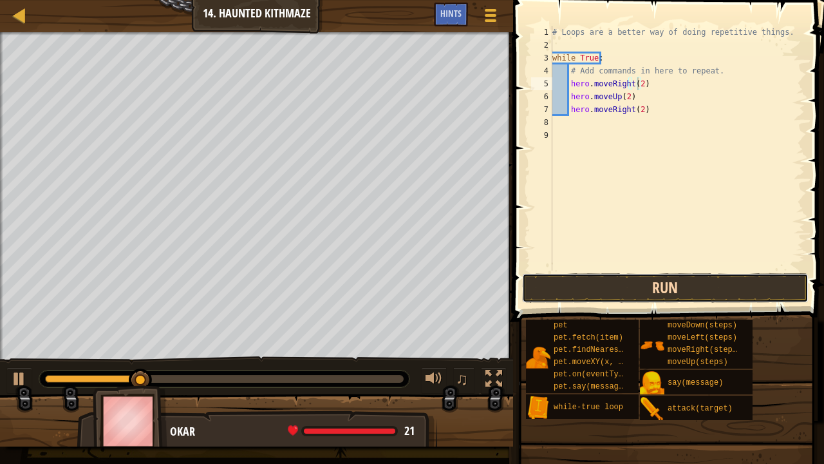
click at [670, 294] on button "Run" at bounding box center [665, 288] width 287 height 30
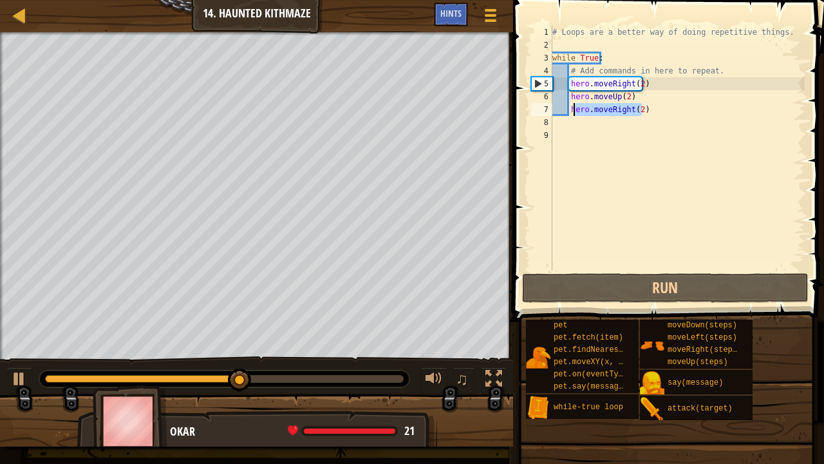
drag, startPoint x: 649, startPoint y: 115, endPoint x: 573, endPoint y: 111, distance: 76.1
click at [573, 111] on div "# Loops are a better way of doing repetitive things. while True : # Add command…" at bounding box center [677, 161] width 255 height 271
type textarea "h"
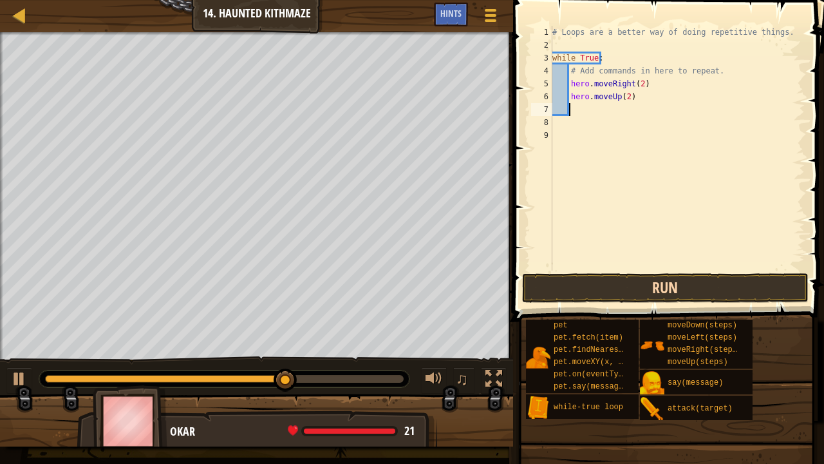
scroll to position [6, 0]
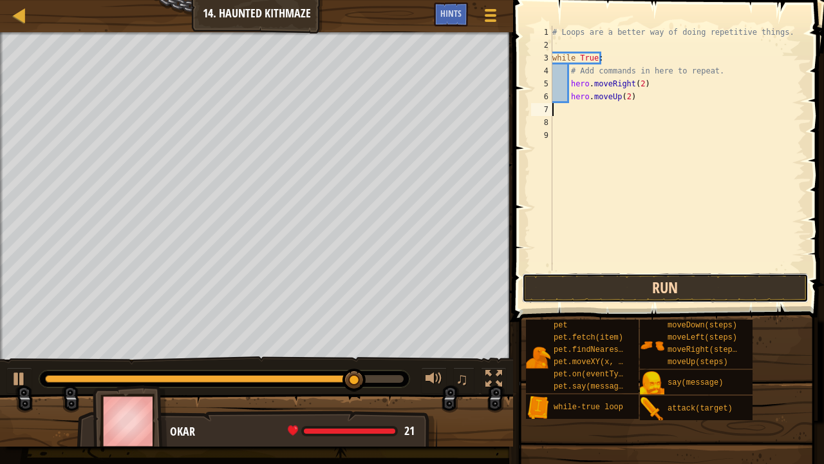
click at [594, 289] on button "Run" at bounding box center [665, 288] width 287 height 30
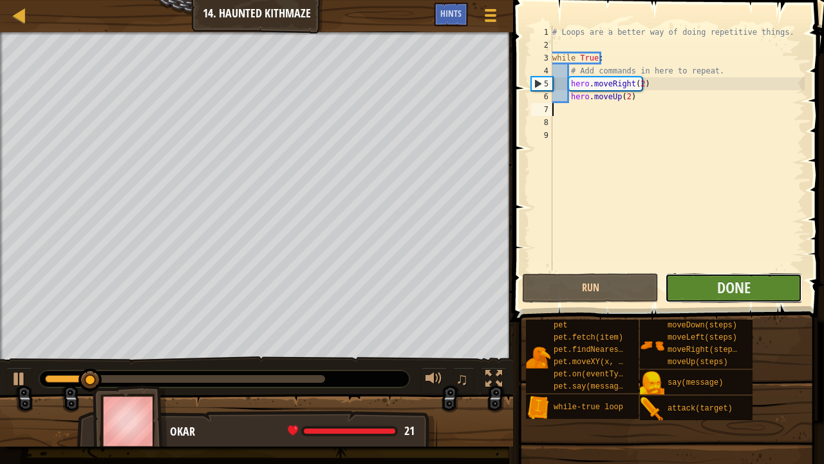
click at [688, 290] on button "Done" at bounding box center [733, 288] width 137 height 30
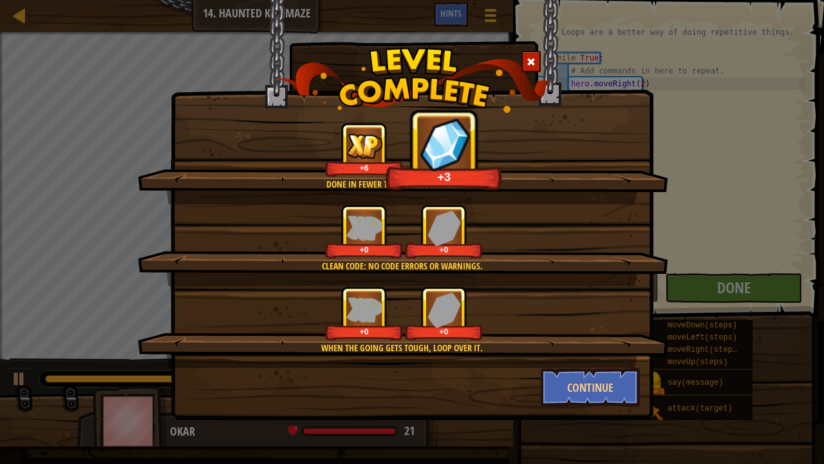
click at [571, 363] on div "Done in fewer than 6 code statements. +6 +3 Clean code: no code errors or warni…" at bounding box center [412, 232] width 824 height 464
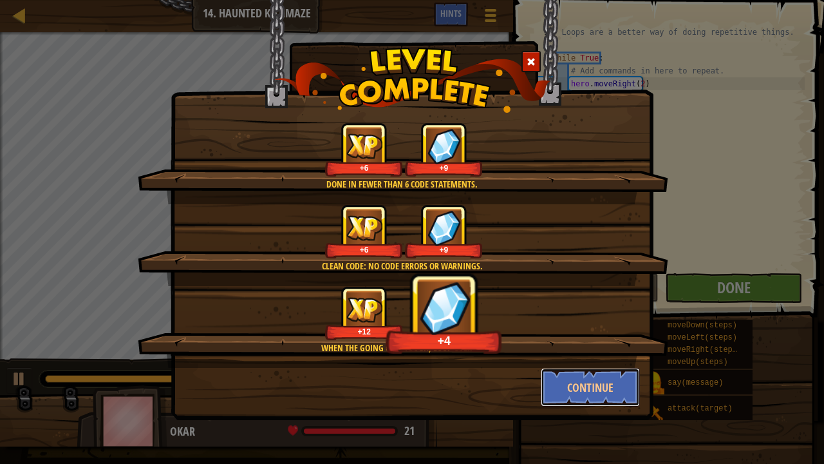
click at [578, 363] on button "Continue" at bounding box center [591, 387] width 100 height 39
click at [622, 363] on div "Done in fewer than 6 code statements. +6 +9 Clean code: no code errors or warni…" at bounding box center [412, 232] width 824 height 464
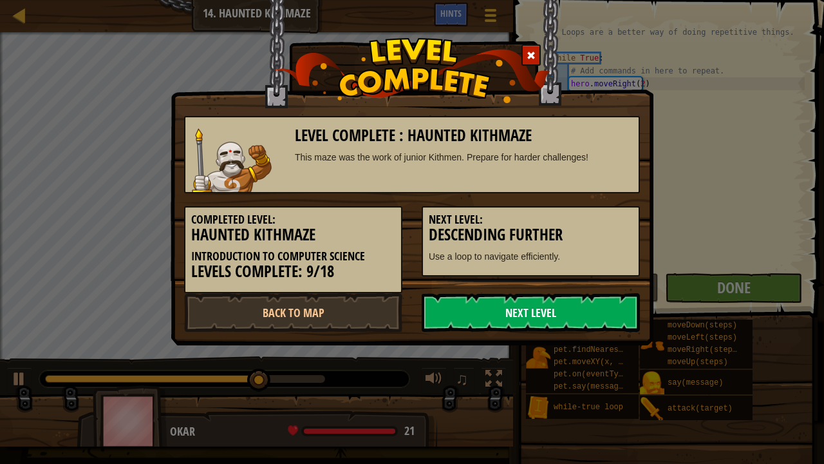
click at [627, 300] on link "Next Level" at bounding box center [531, 312] width 218 height 39
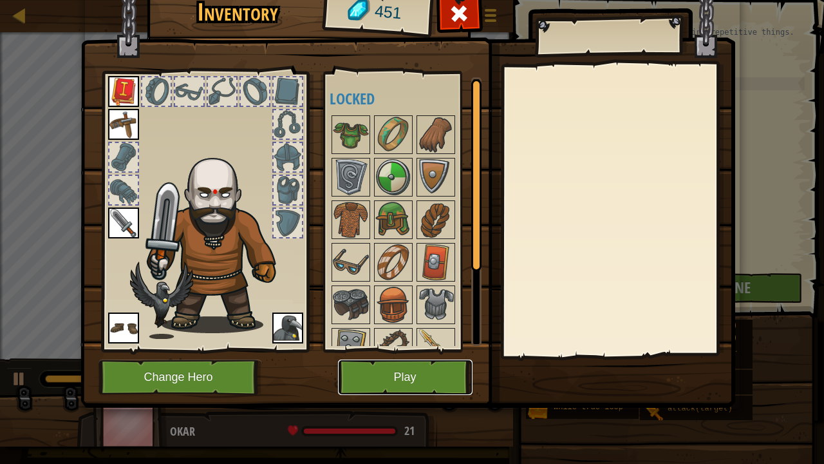
click at [381, 363] on button "Play" at bounding box center [405, 376] width 135 height 35
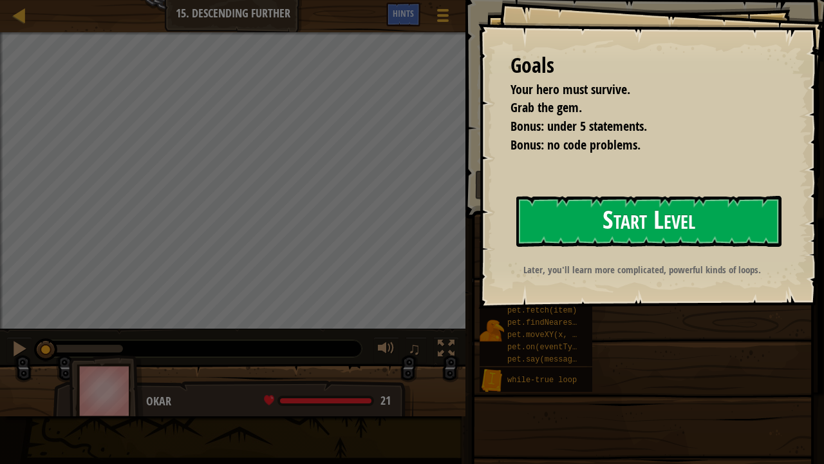
click at [584, 224] on button "Start Level" at bounding box center [649, 221] width 265 height 51
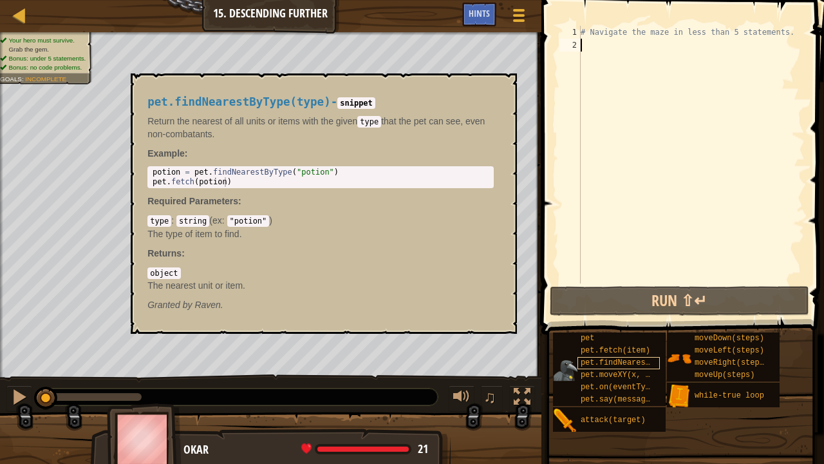
click at [590, 363] on span "pet.findNearestByType(type)" at bounding box center [643, 362] width 125 height 9
click at [508, 89] on button "×" at bounding box center [503, 88] width 10 height 18
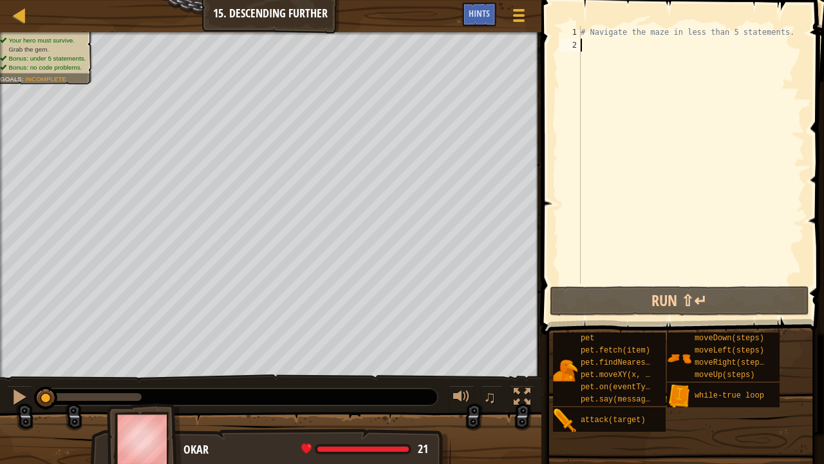
click at [623, 46] on div "# Navigate the maze in less than 5 statements." at bounding box center [691, 167] width 227 height 283
type textarea "wh"
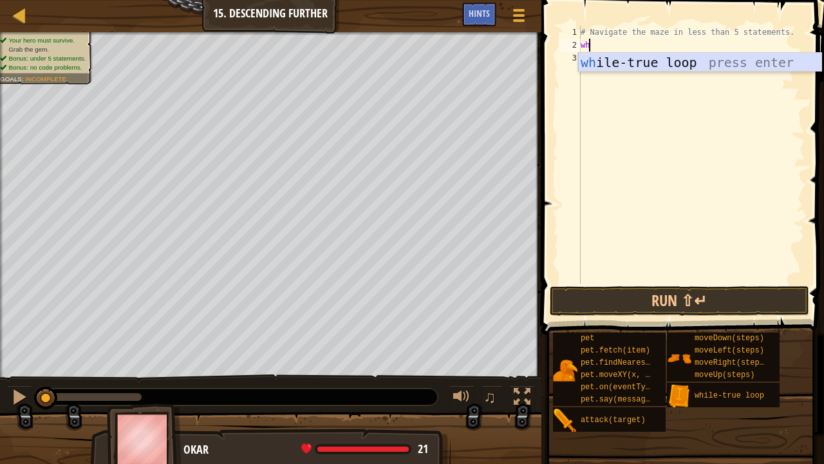
click at [634, 68] on div "wh ile-true loop press enter" at bounding box center [700, 82] width 244 height 58
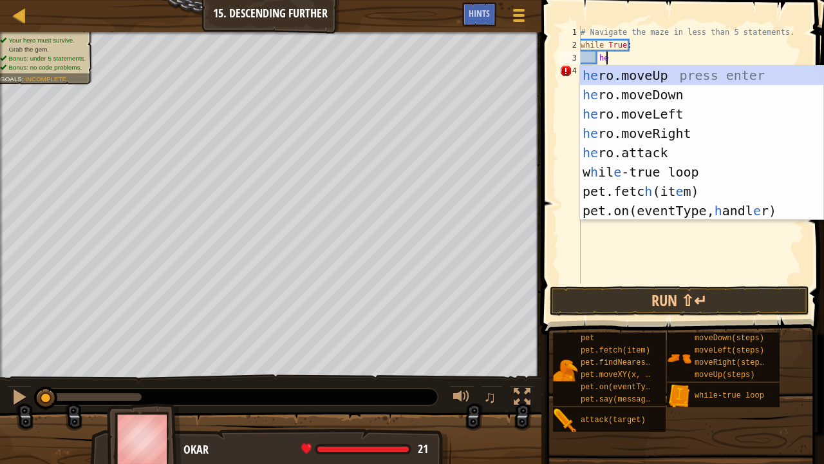
type textarea "her"
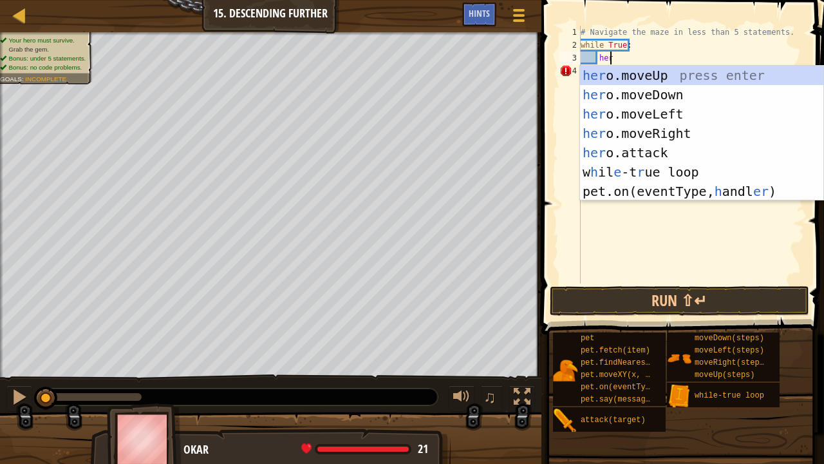
scroll to position [6, 1]
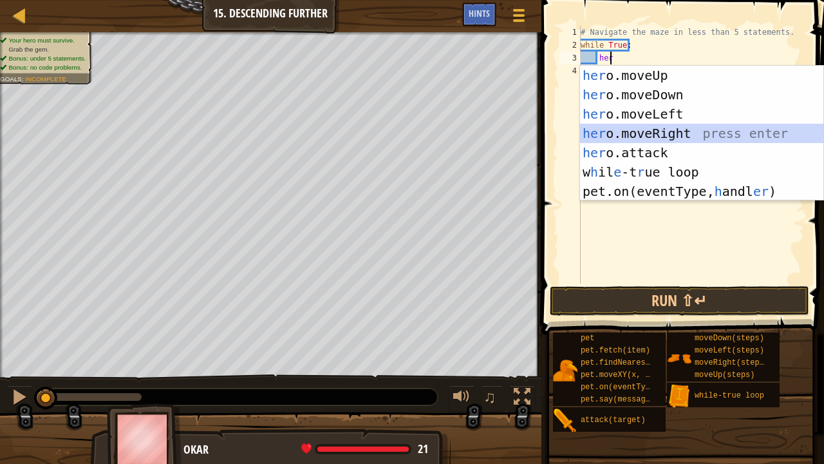
click at [678, 134] on div "her o.moveUp press enter her o.moveDown press enter her o.moveLeft press enter …" at bounding box center [702, 153] width 244 height 174
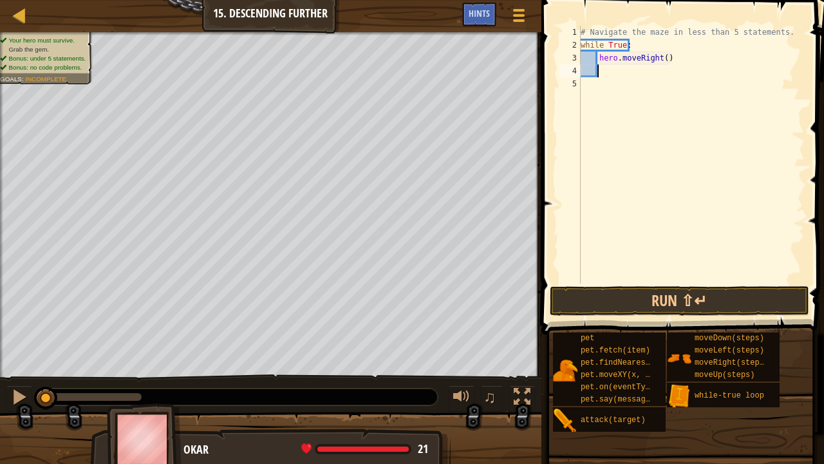
scroll to position [6, 1]
click at [659, 56] on div "# Navigate the maze in less than 5 statements. while True : hero . moveRight ( )" at bounding box center [691, 167] width 227 height 283
type textarea "hero.moveRight(2)"
click at [661, 82] on div "# Navigate the maze in less than 5 statements. while True : hero . moveRight ( …" at bounding box center [691, 167] width 227 height 283
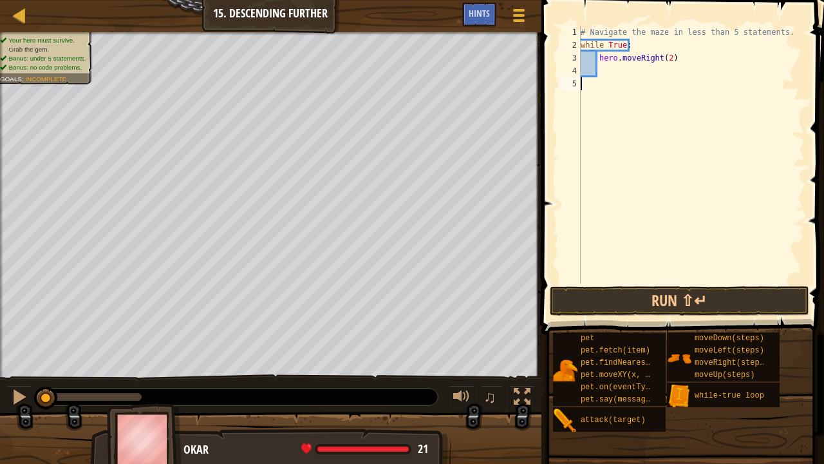
scroll to position [6, 0]
click at [640, 59] on div "# Navigate the maze in less than 5 statements. while True : hero . moveRight ( …" at bounding box center [691, 167] width 227 height 283
type textarea "hero.moveRight(2)"
click at [640, 59] on div "# Navigate the maze in less than 5 statements. while True : hero . moveRight ( …" at bounding box center [691, 167] width 227 height 283
click at [632, 70] on div "# Navigate the maze in less than 5 statements. while True : hero . moveRight ( …" at bounding box center [691, 167] width 227 height 283
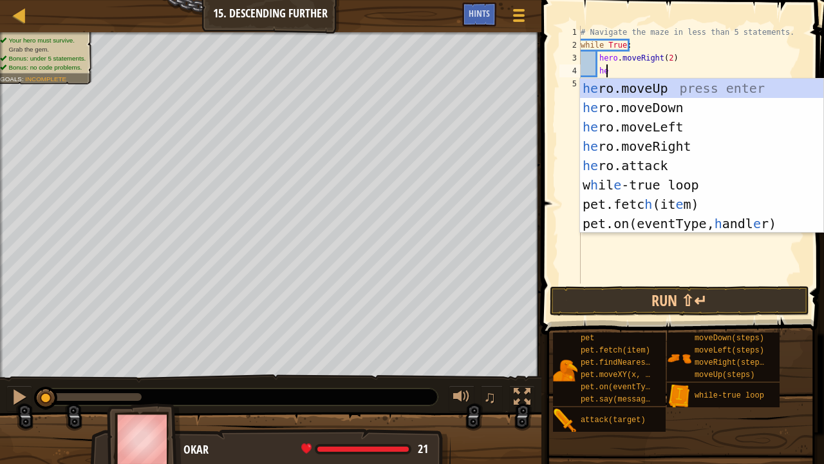
type textarea "her"
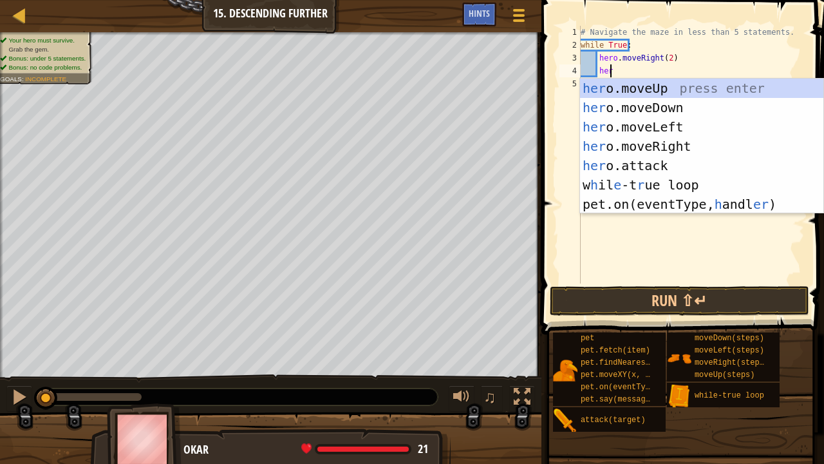
scroll to position [6, 1]
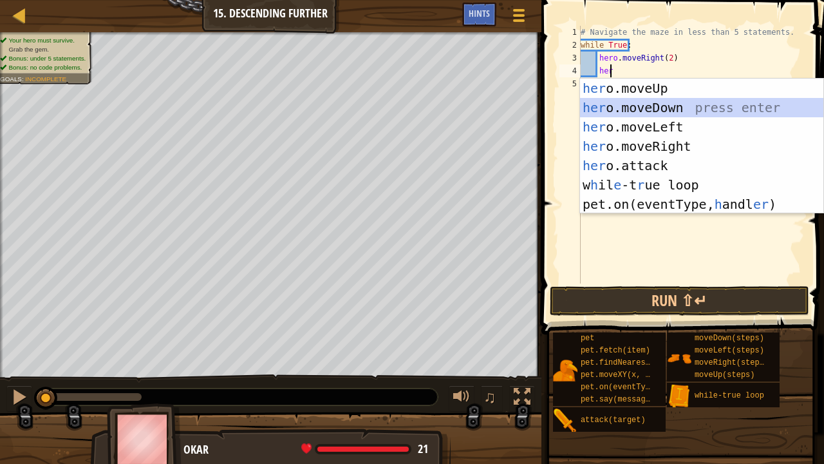
click at [663, 110] on div "her o.moveUp press enter her o.moveDown press enter her o.moveLeft press enter …" at bounding box center [702, 166] width 244 height 174
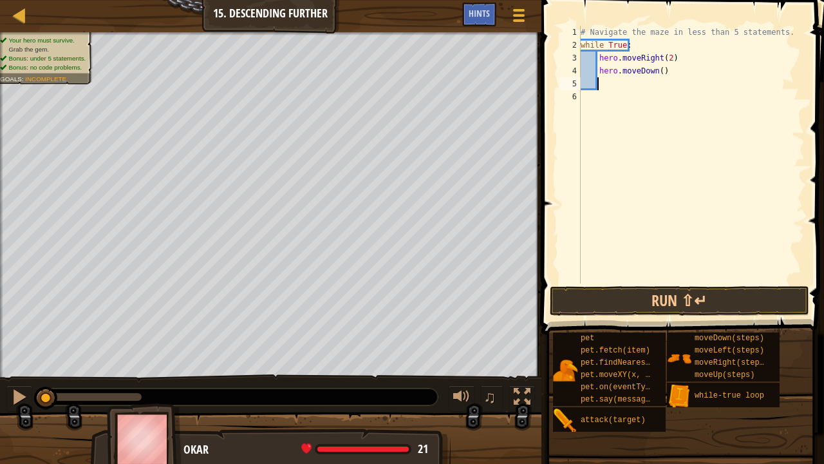
scroll to position [6, 0]
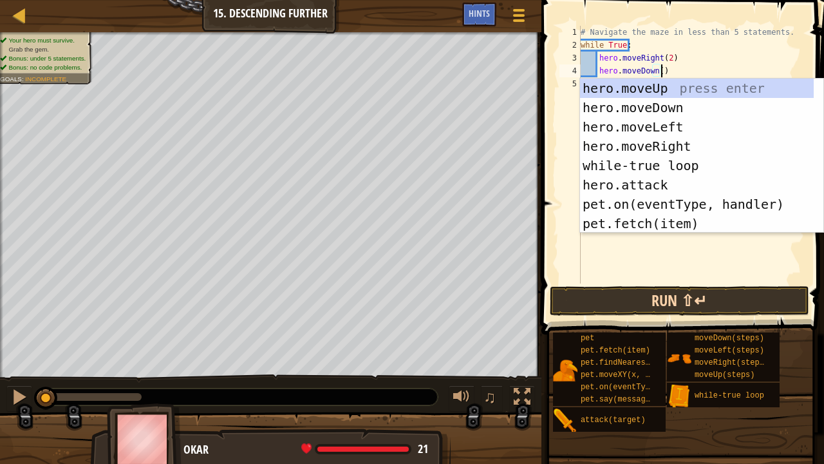
type textarea "hero.moveDown()"
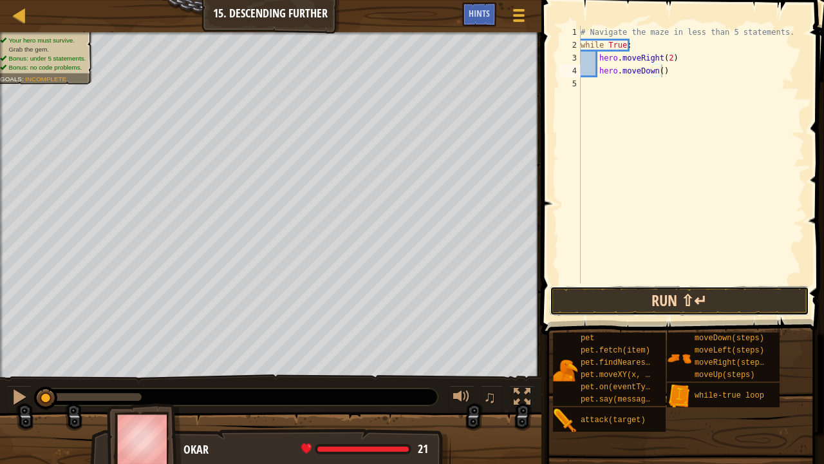
click at [701, 298] on button "Run ⇧↵" at bounding box center [680, 301] width 260 height 30
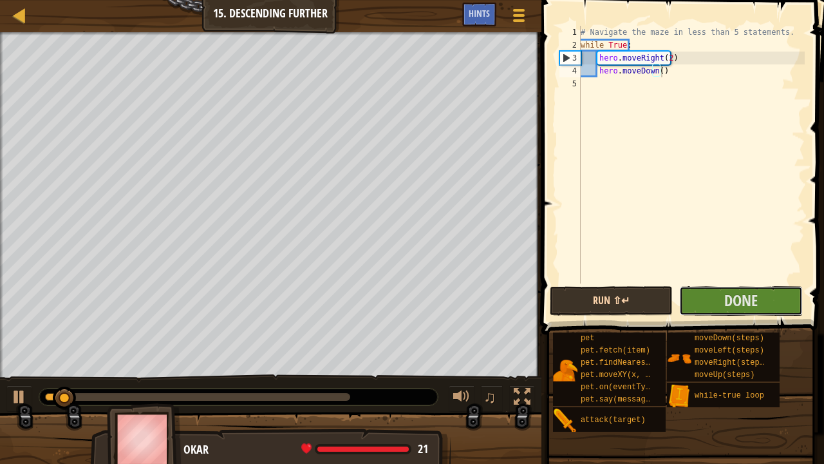
click at [701, 298] on button "Done" at bounding box center [741, 301] width 123 height 30
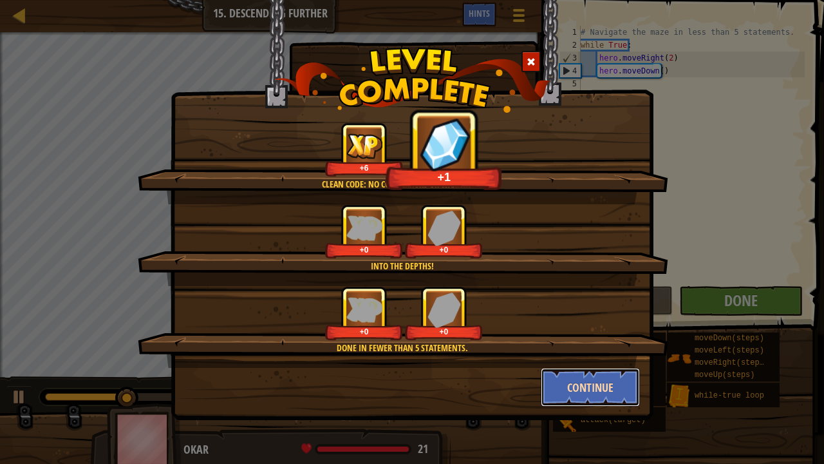
click at [607, 363] on button "Continue" at bounding box center [591, 387] width 100 height 39
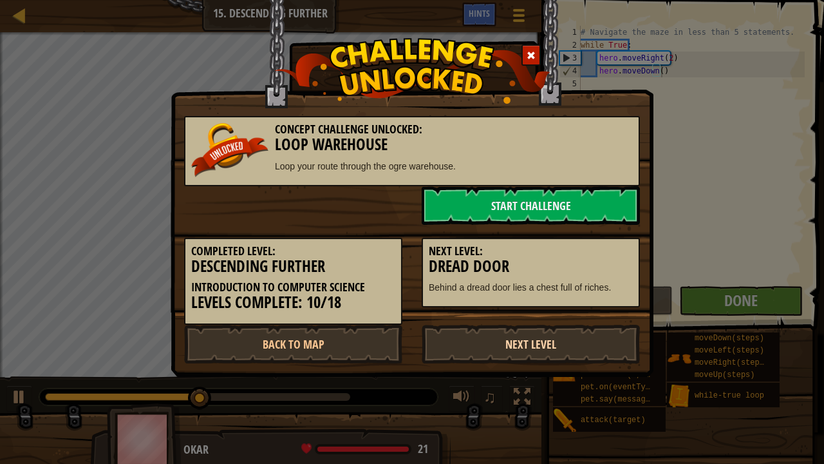
click at [455, 333] on link "Next Level" at bounding box center [531, 344] width 218 height 39
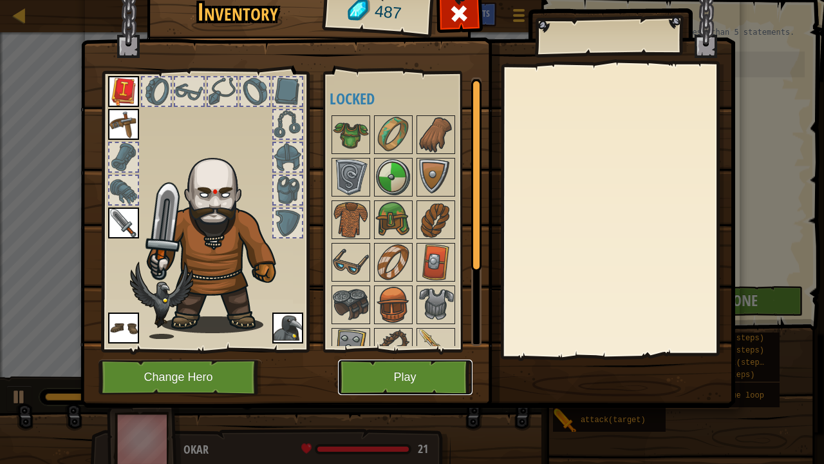
click at [371, 363] on button "Play" at bounding box center [405, 376] width 135 height 35
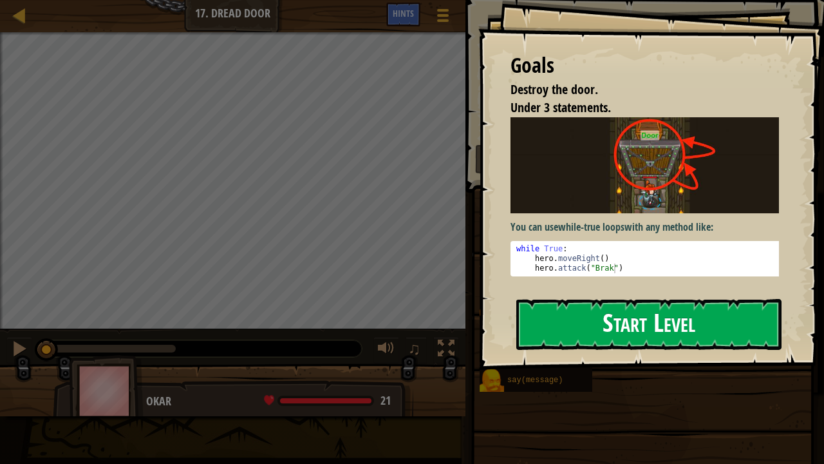
click at [547, 335] on button "Start Level" at bounding box center [649, 324] width 265 height 51
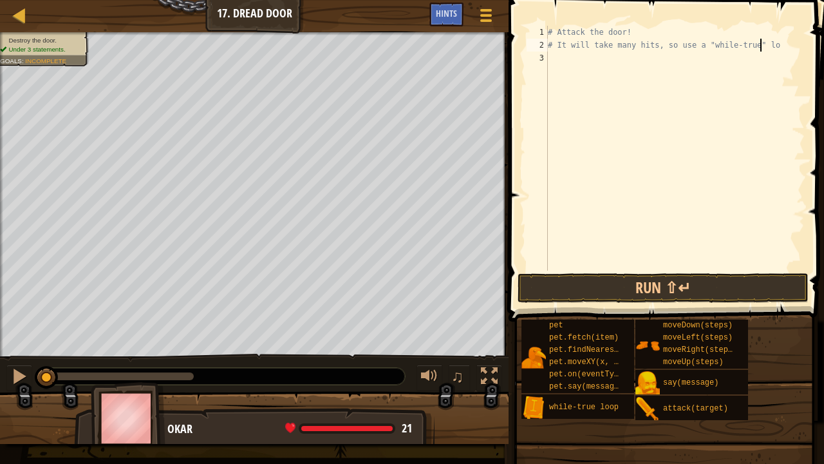
type textarea "# It will take many hits, so use a "while-true" lo"
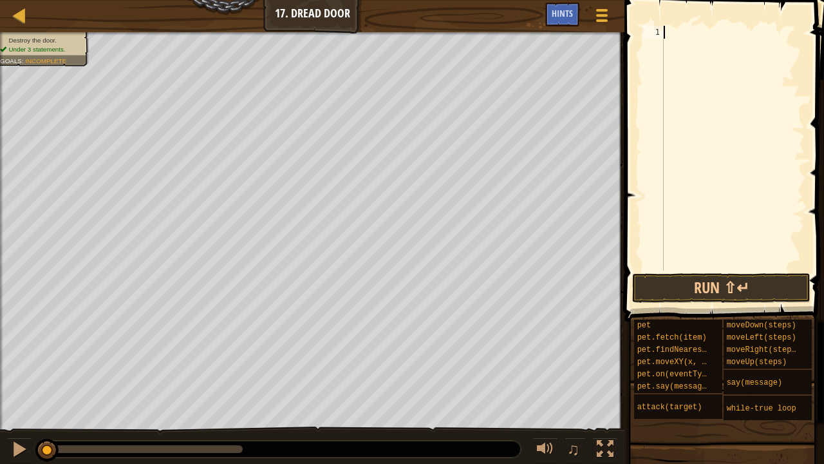
scroll to position [6, 0]
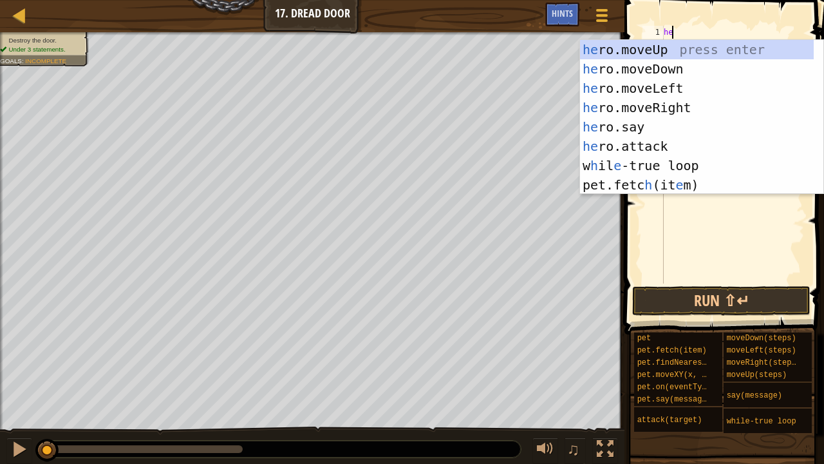
type textarea "h"
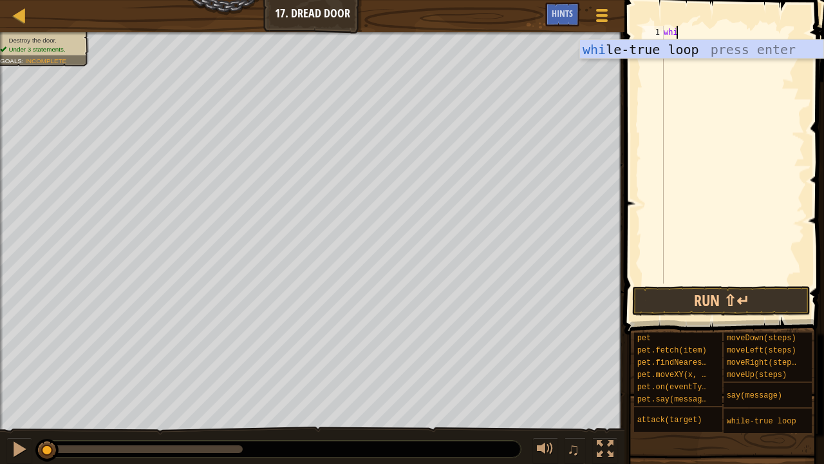
type textarea "whi;"
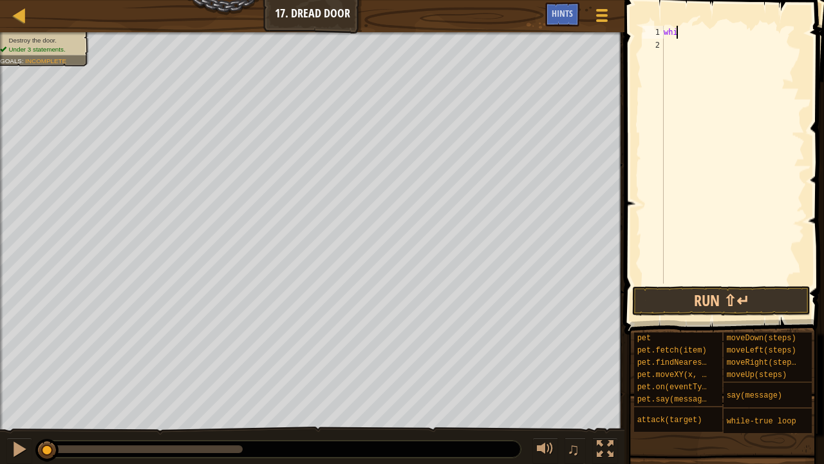
type textarea "while"
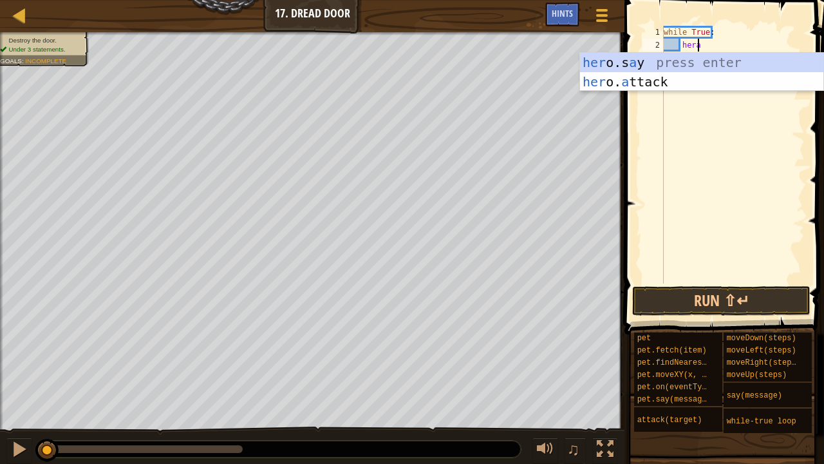
scroll to position [6, 2]
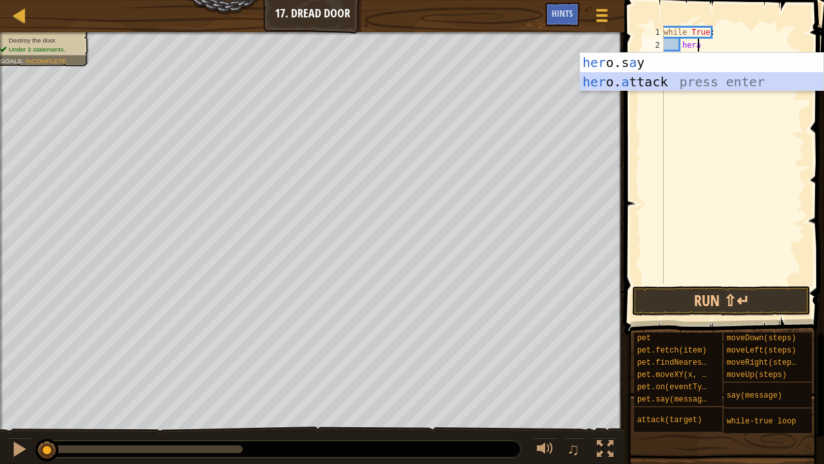
click at [644, 79] on div "her o.s a y press enter her o. a ttack press enter" at bounding box center [702, 91] width 244 height 77
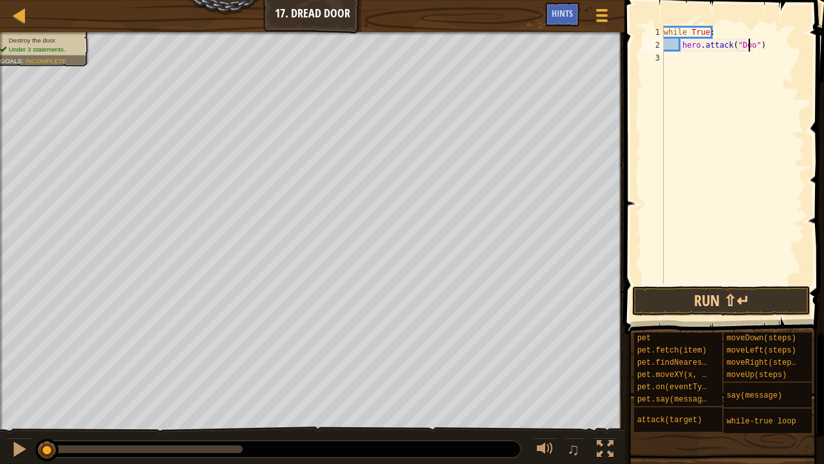
scroll to position [6, 7]
type textarea "hero.attack("Door")"
click at [715, 300] on button "Run ⇧↵" at bounding box center [722, 301] width 178 height 30
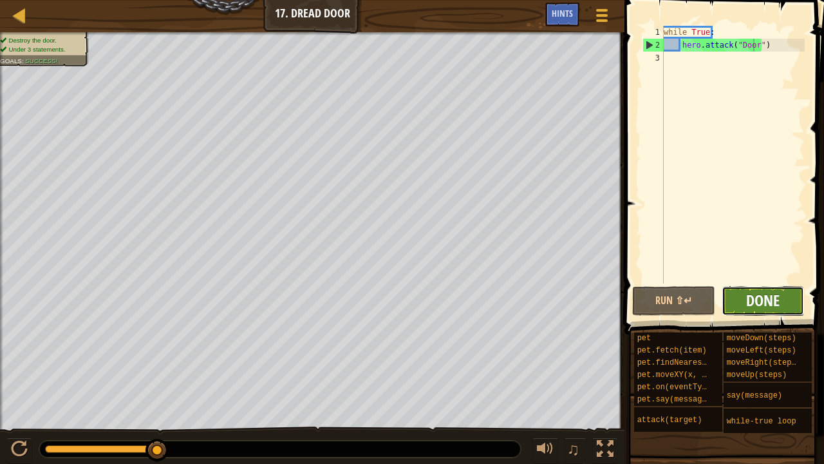
click at [749, 297] on span "Done" at bounding box center [763, 300] width 33 height 21
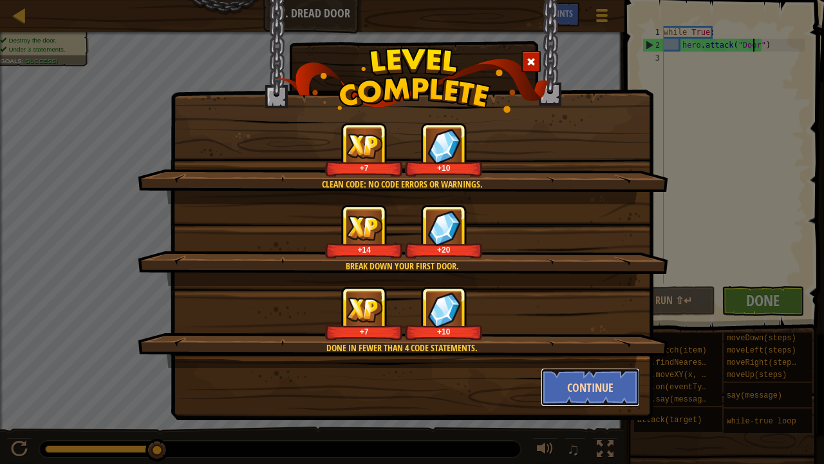
click at [618, 363] on button "Continue" at bounding box center [591, 387] width 100 height 39
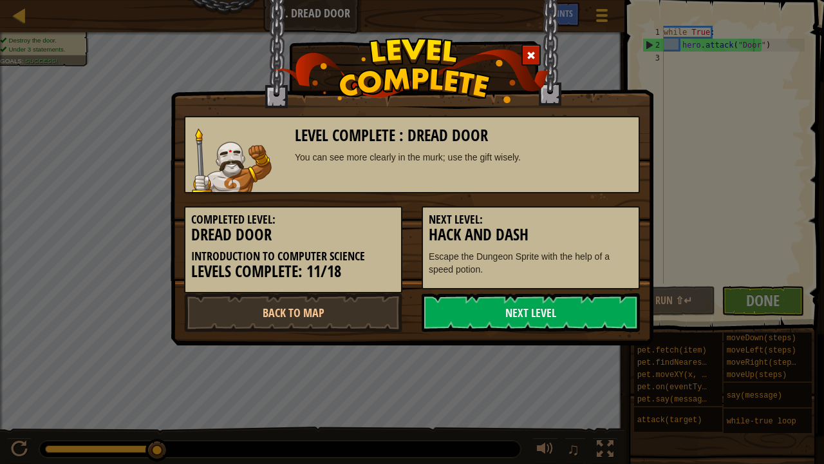
click at [616, 323] on link "Next Level" at bounding box center [531, 312] width 218 height 39
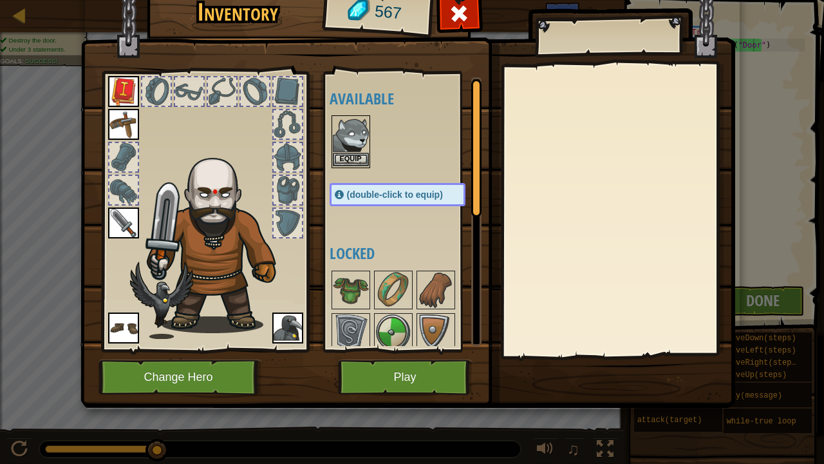
click at [339, 167] on div "Equip" at bounding box center [351, 141] width 39 height 53
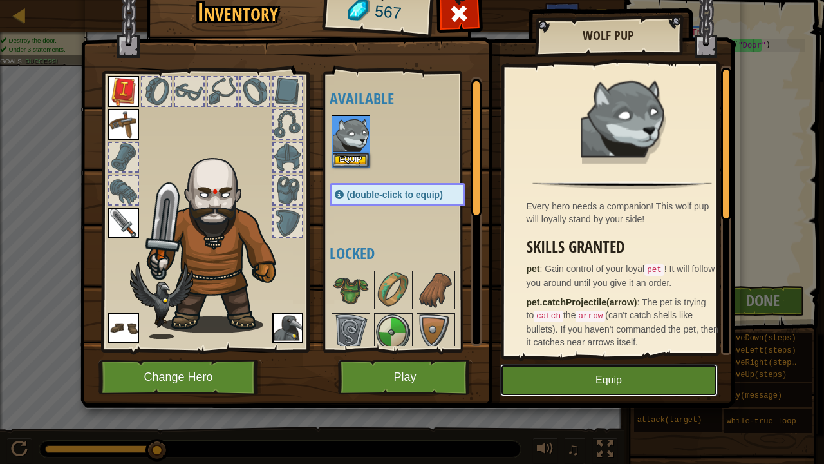
click at [576, 363] on button "Equip" at bounding box center [609, 380] width 218 height 32
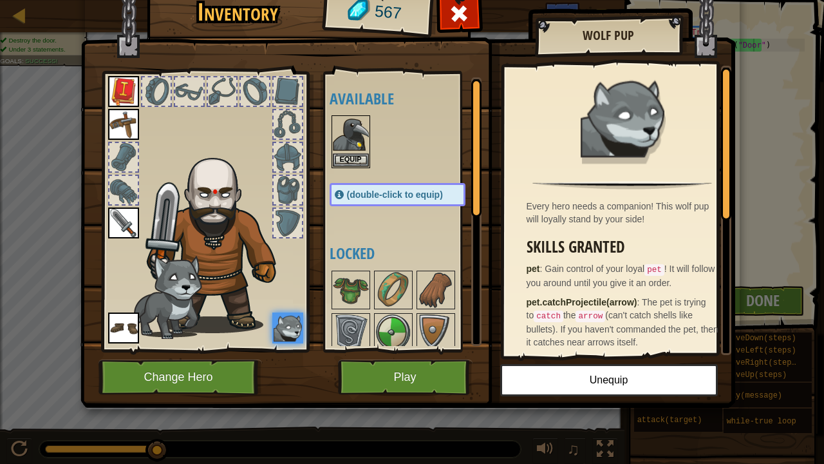
click at [453, 363] on button "Play" at bounding box center [405, 376] width 135 height 35
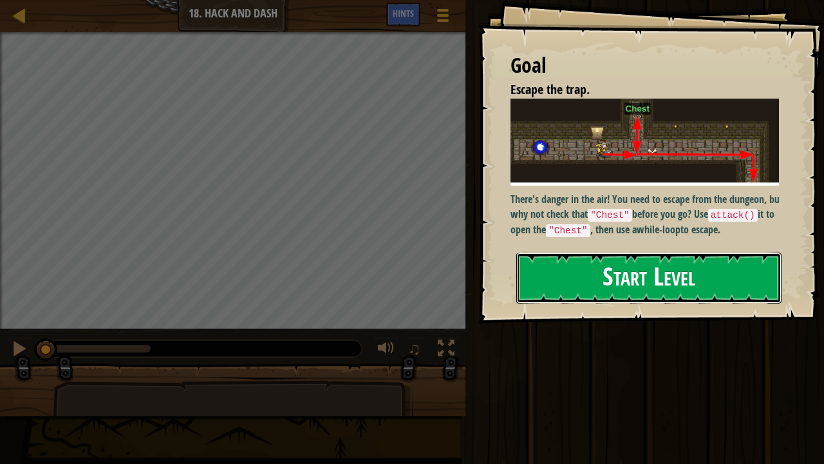
click at [734, 260] on button "Start Level" at bounding box center [649, 277] width 265 height 51
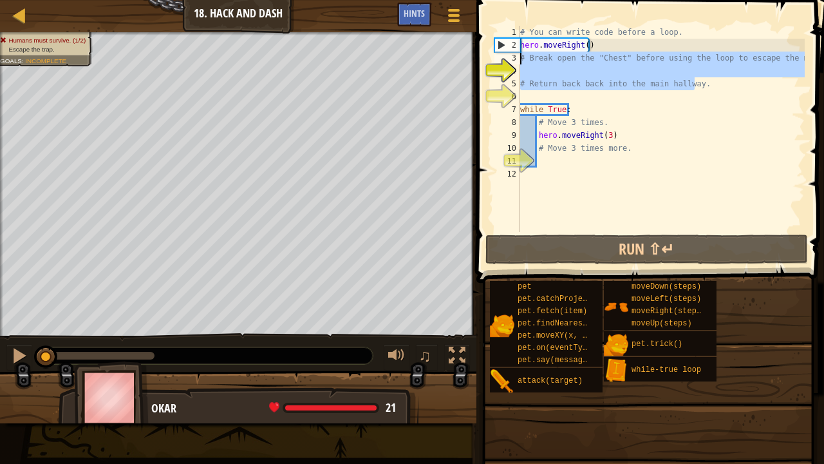
drag, startPoint x: 697, startPoint y: 80, endPoint x: 511, endPoint y: 61, distance: 187.1
click at [511, 61] on div "1 2 3 4 5 6 7 8 9 10 11 12 # You can write code before a loop. hero . moveRight…" at bounding box center [648, 129] width 313 height 206
type textarea "# Break open the "Chest" before using the loop to escape the maze!"
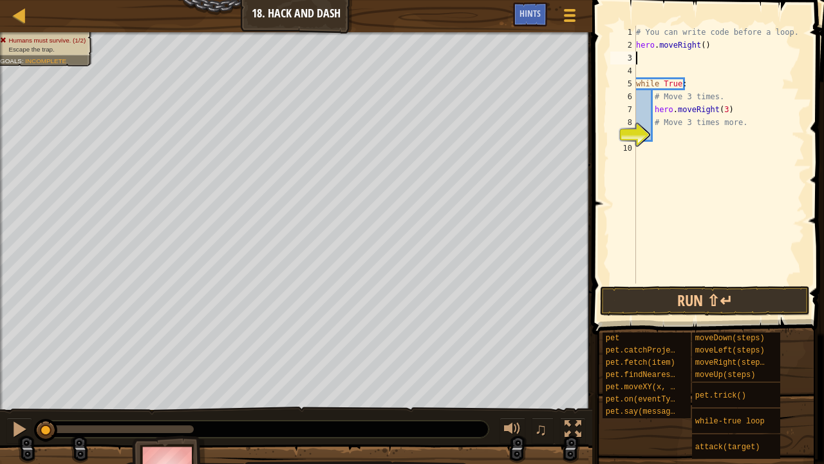
scroll to position [6, 0]
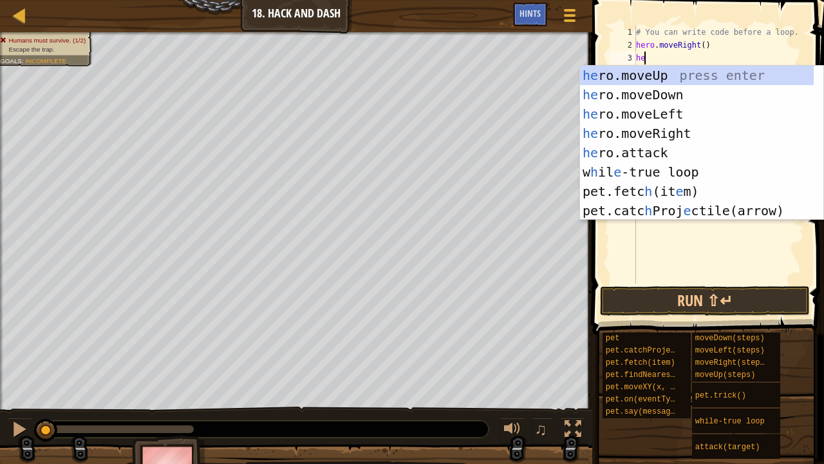
type textarea "hero"
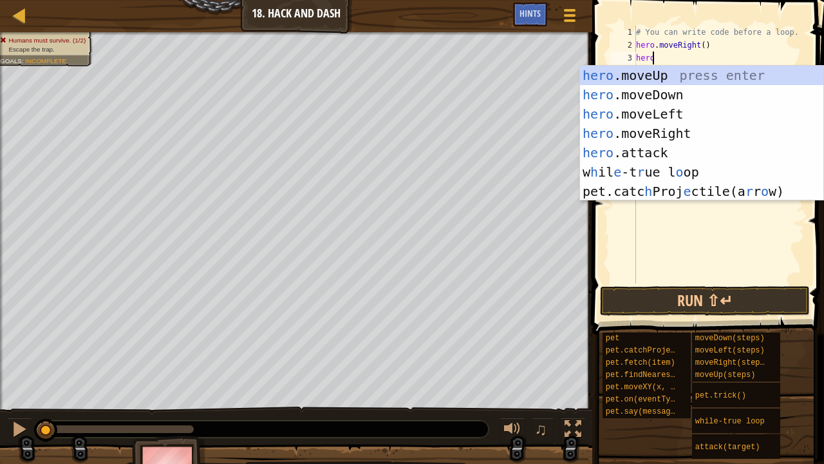
scroll to position [6, 1]
click at [694, 76] on div "hero .moveUp press enter hero .moveDown press enter hero .moveLeft press enter …" at bounding box center [702, 153] width 244 height 174
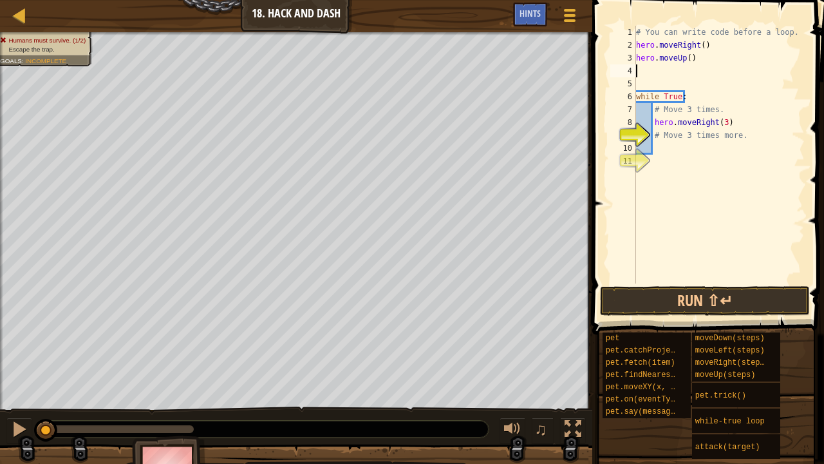
scroll to position [6, 0]
click at [671, 288] on button "Run ⇧↵" at bounding box center [705, 301] width 210 height 30
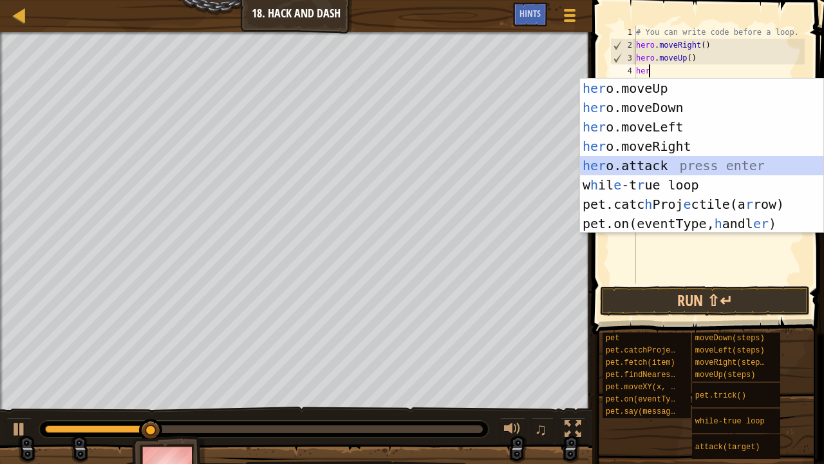
click at [673, 167] on div "her o.moveUp press enter her o.moveDown press enter her o.moveLeft press enter …" at bounding box center [702, 175] width 244 height 193
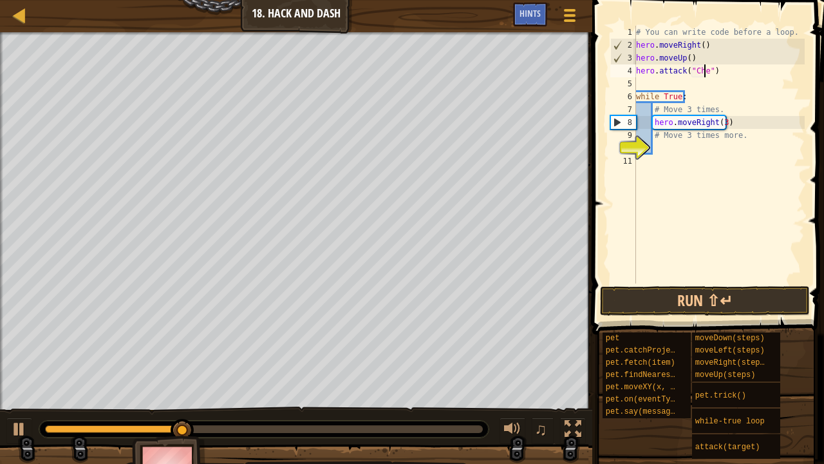
type textarea "hero.attack("Chest")"
click at [666, 77] on div "# You can write code before a loop. hero . moveRight ( ) hero . moveUp ( ) hero…" at bounding box center [719, 167] width 171 height 283
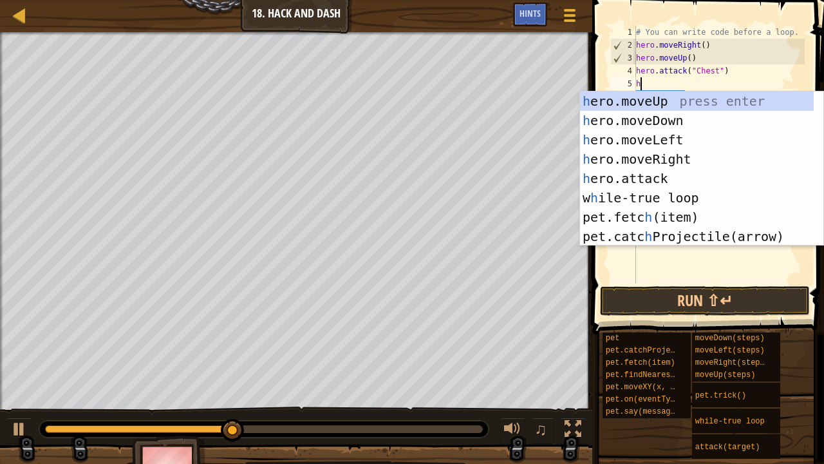
type textarea "her"
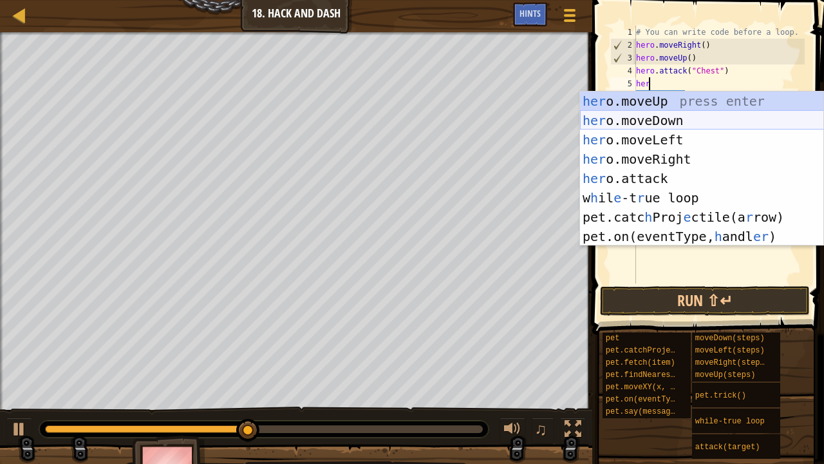
click at [667, 119] on div "her o.moveUp press enter her o.moveDown press enter her o.moveLeft press enter …" at bounding box center [702, 187] width 244 height 193
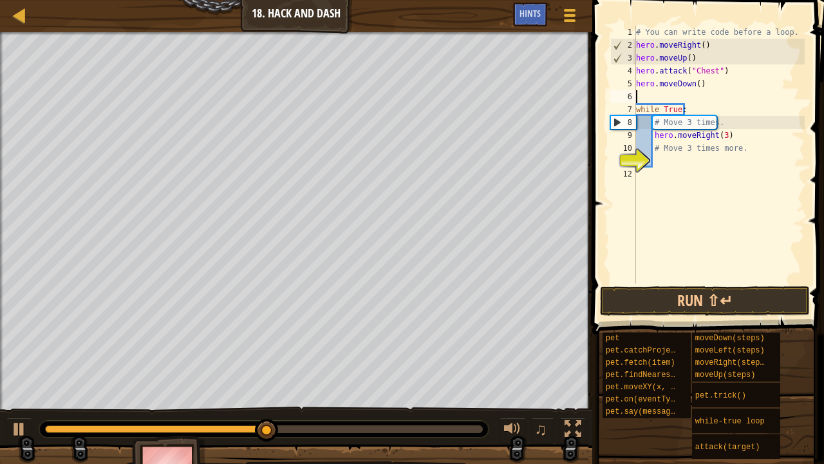
type textarea "hero.moveDown()"
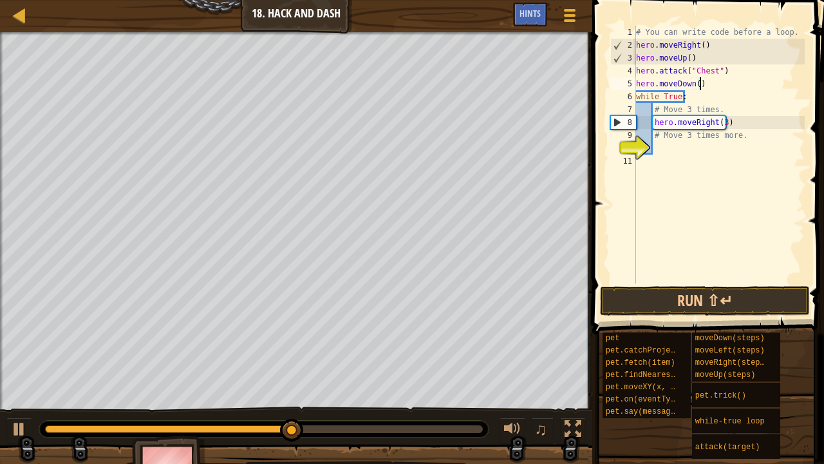
click at [705, 146] on div "# You can write code before a loop. hero . moveRight ( ) hero . moveUp ( ) hero…" at bounding box center [719, 167] width 171 height 283
type textarea "e"
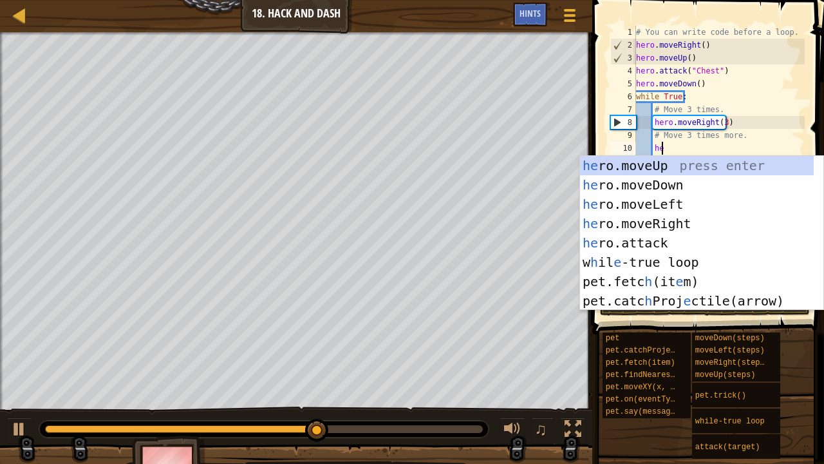
type textarea "her"
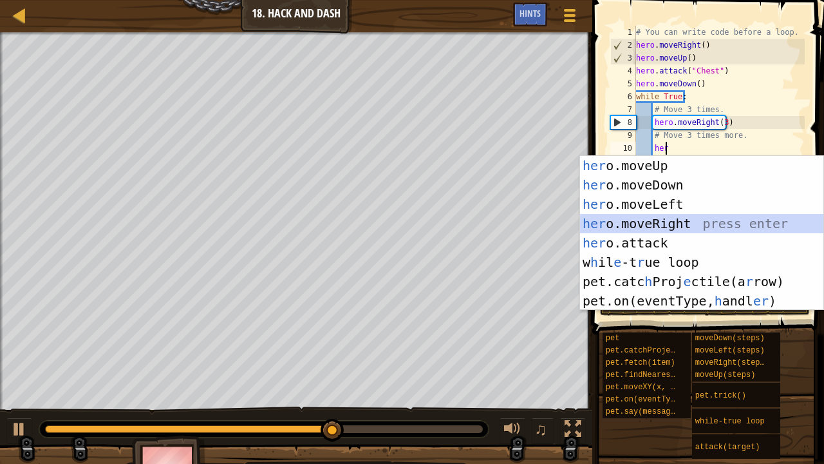
click at [654, 227] on div "her o.moveUp press enter her o.moveDown press enter her o.moveLeft press enter …" at bounding box center [702, 252] width 244 height 193
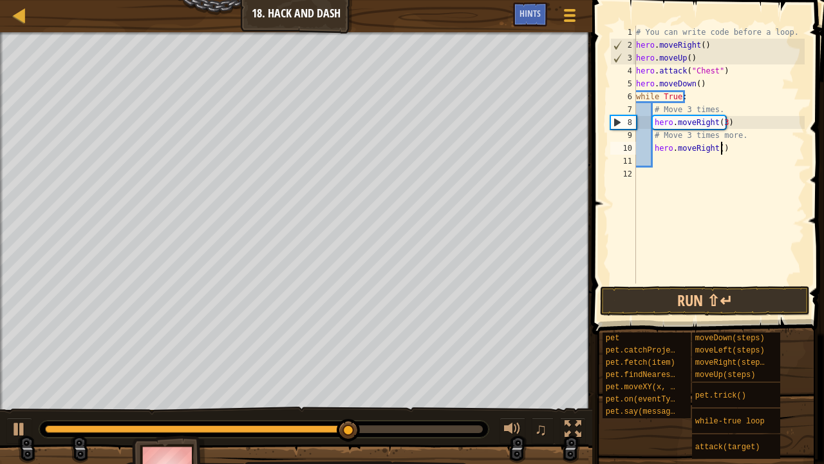
click at [719, 147] on div "# You can write code before a loop. hero . moveRight ( ) hero . moveUp ( ) hero…" at bounding box center [719, 167] width 171 height 283
click at [735, 299] on button "Run ⇧↵" at bounding box center [705, 301] width 210 height 30
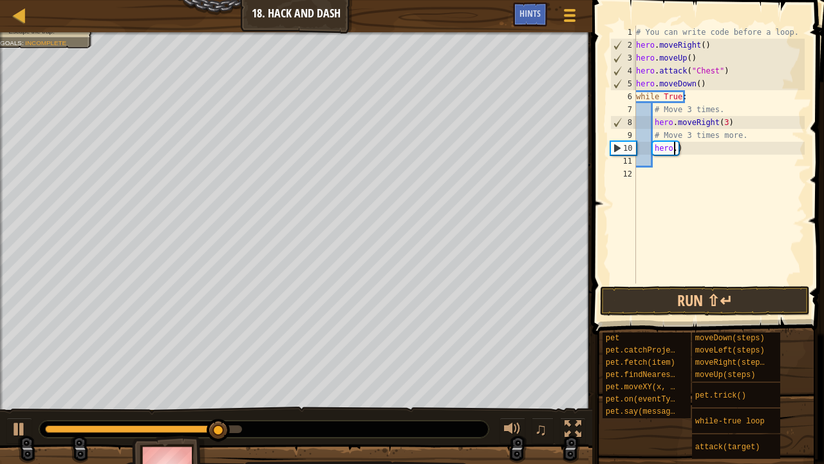
scroll to position [6, 3]
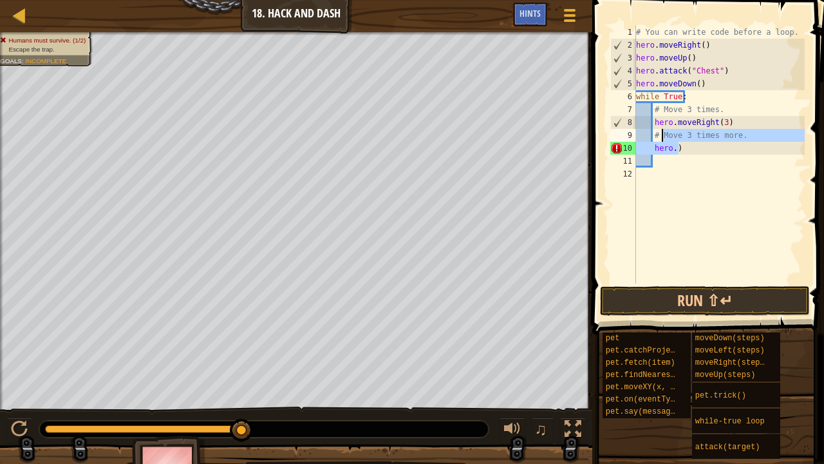
drag, startPoint x: 737, startPoint y: 150, endPoint x: 661, endPoint y: 138, distance: 77.0
click at [661, 138] on div "# You can write code before a loop. hero . moveRight ( ) hero . moveUp ( ) hero…" at bounding box center [719, 167] width 171 height 283
click at [661, 138] on div "# You can write code before a loop. hero . moveRight ( ) hero . moveUp ( ) hero…" at bounding box center [719, 155] width 171 height 258
drag, startPoint x: 674, startPoint y: 164, endPoint x: 635, endPoint y: 134, distance: 49.1
click at [635, 134] on div "# Move 3 times more. 1 2 3 4 5 6 7 8 9 10 11 12 # You can write code before a l…" at bounding box center [706, 155] width 197 height 258
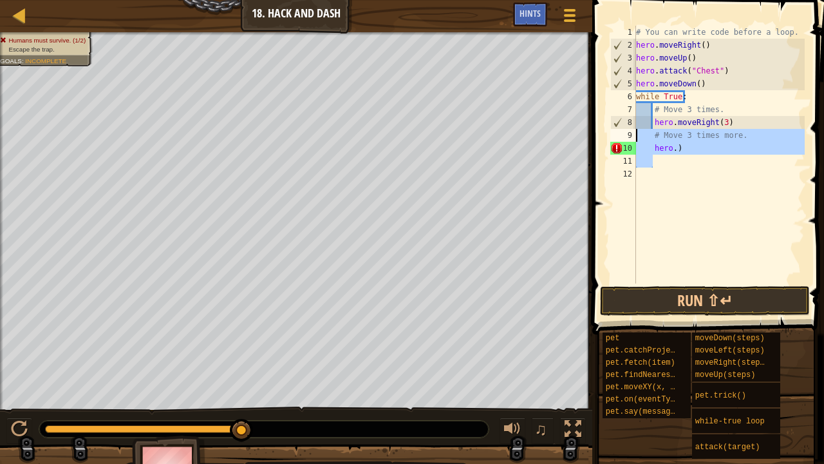
type textarea "# Move 3 times more. hero.)"
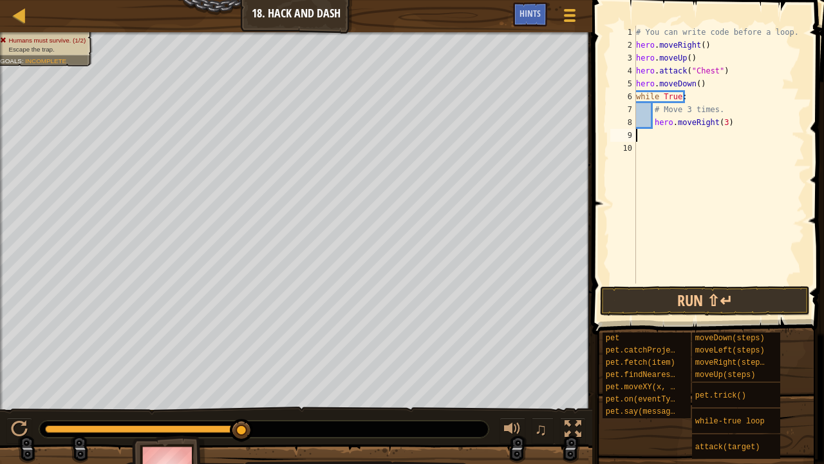
type textarea "hero.moveRight(3)"
type textarea "m"
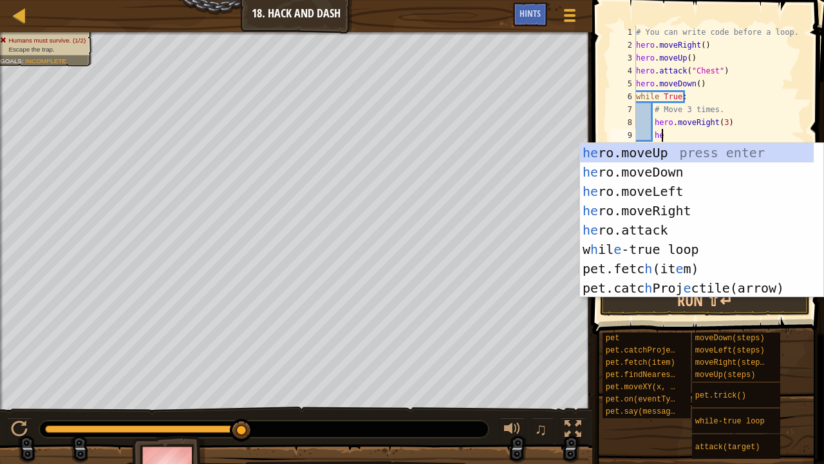
type textarea "her"
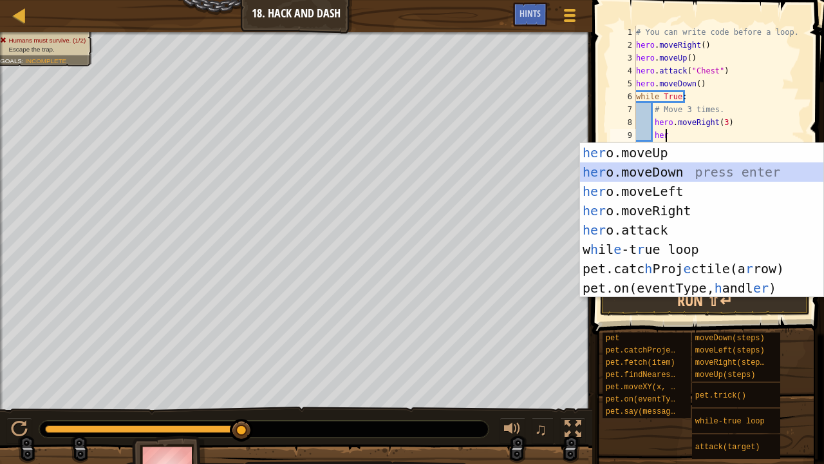
click at [690, 173] on div "her o.moveUp press enter her o.moveDown press enter her o.moveLeft press enter …" at bounding box center [702, 239] width 244 height 193
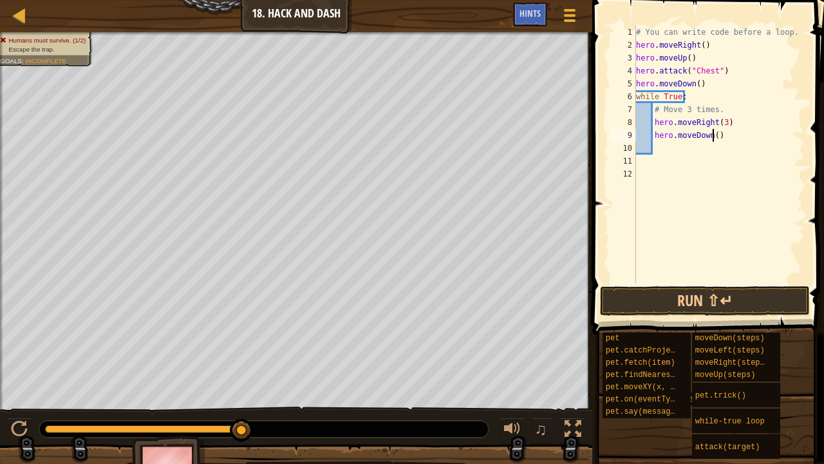
click at [712, 135] on div "# You can write code before a loop. hero . moveRight ( ) hero . moveUp ( ) hero…" at bounding box center [719, 167] width 171 height 283
type textarea "hero.moveDown(4)"
click at [687, 295] on button "Run ⇧↵" at bounding box center [705, 301] width 210 height 30
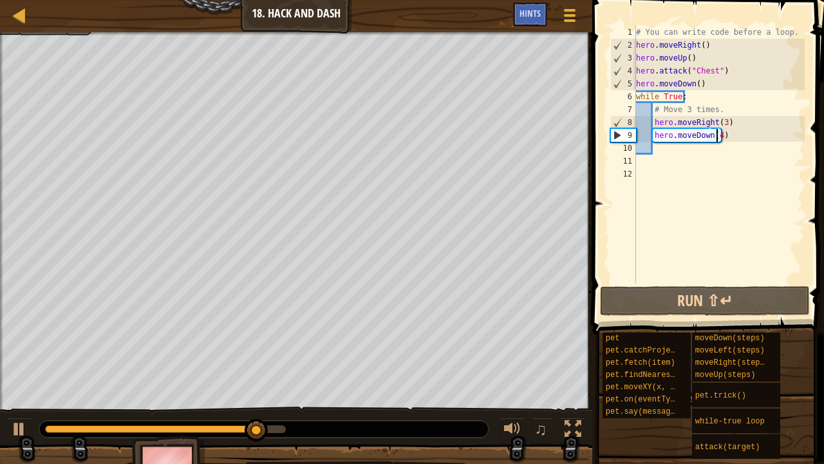
click at [680, 151] on div "# You can write code before a loop. hero . moveRight ( ) hero . moveUp ( ) hero…" at bounding box center [719, 167] width 171 height 283
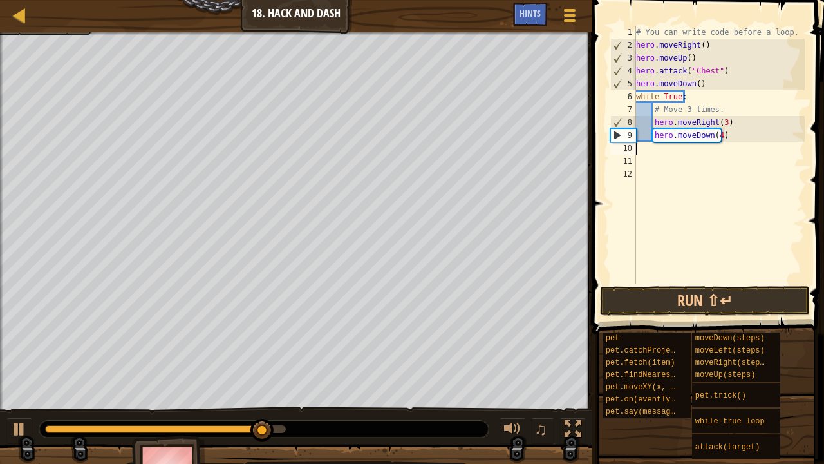
scroll to position [6, 0]
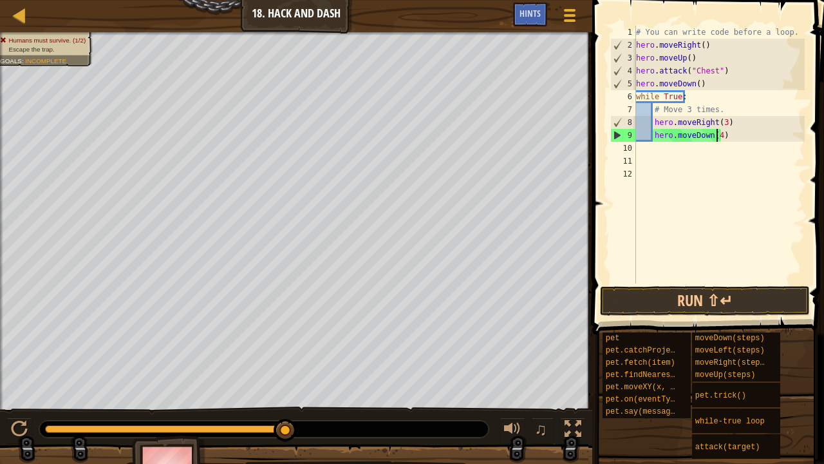
click at [718, 135] on div "# You can write code before a loop. hero . moveRight ( ) hero . moveUp ( ) hero…" at bounding box center [719, 167] width 171 height 283
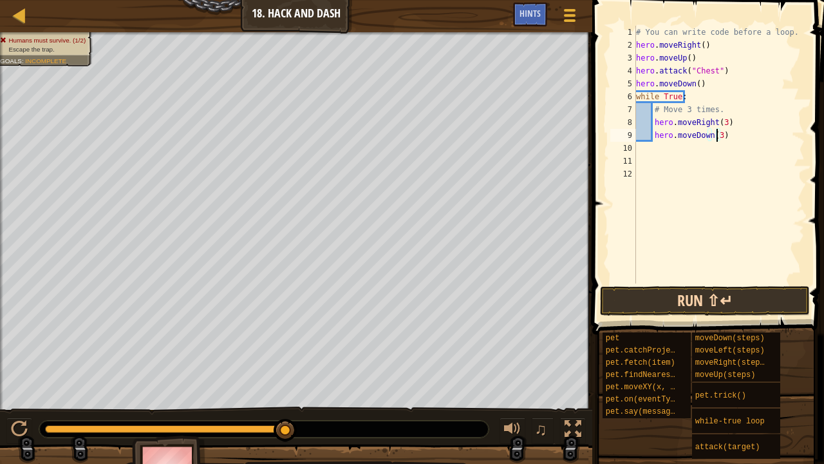
type textarea "hero.moveDown(3)"
click at [710, 301] on button "Run ⇧↵" at bounding box center [705, 301] width 210 height 30
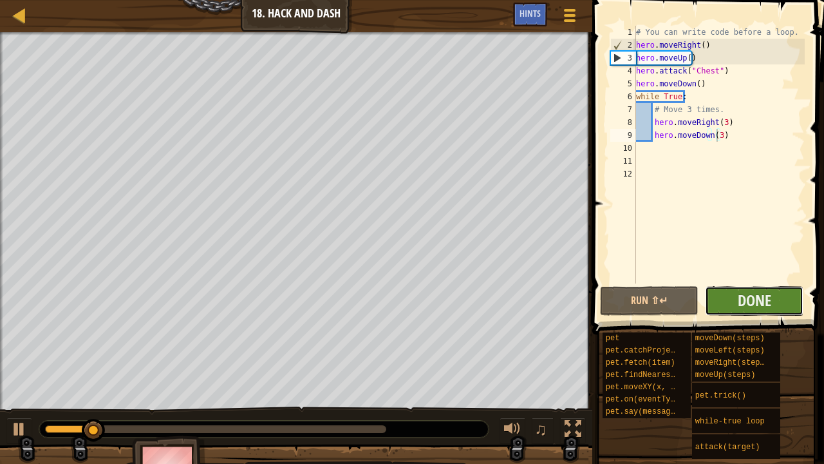
click at [730, 303] on button "Done" at bounding box center [754, 301] width 99 height 30
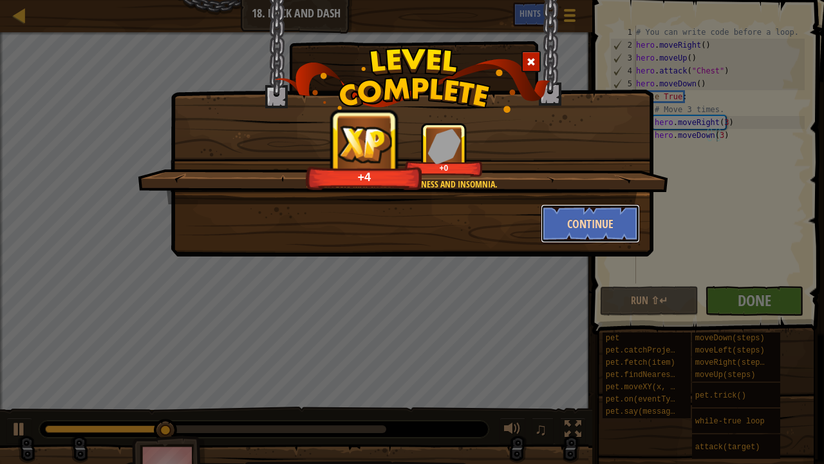
click at [613, 226] on button "Continue" at bounding box center [591, 223] width 100 height 39
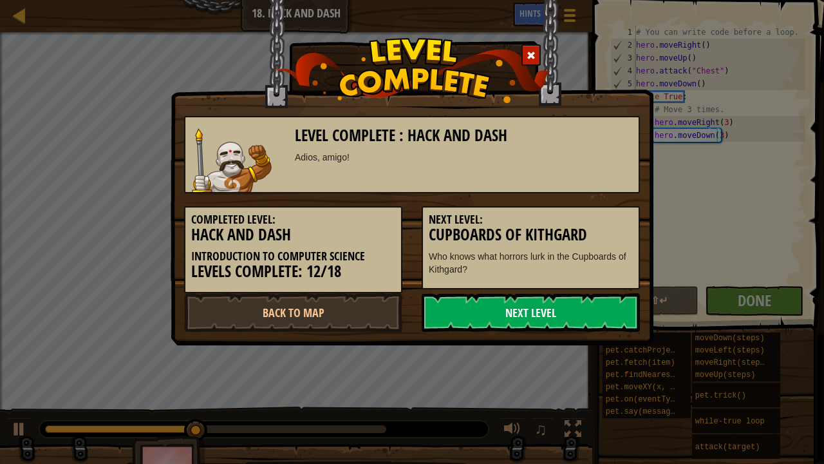
click at [552, 297] on link "Next Level" at bounding box center [531, 312] width 218 height 39
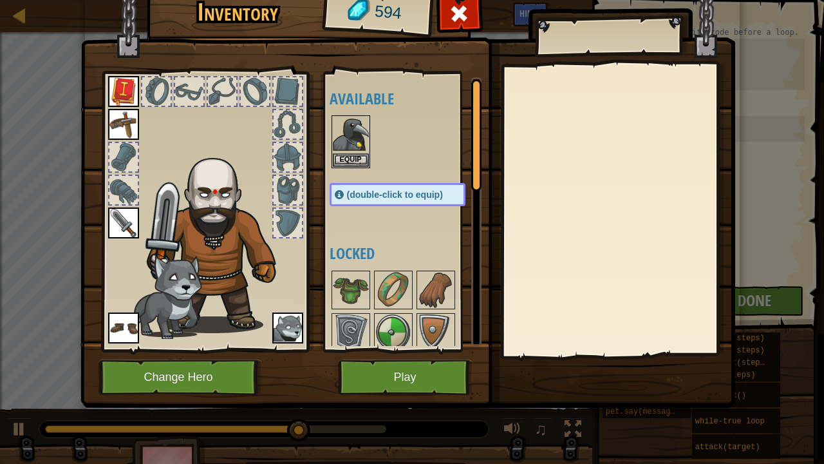
click at [452, 363] on button "Play" at bounding box center [405, 376] width 135 height 35
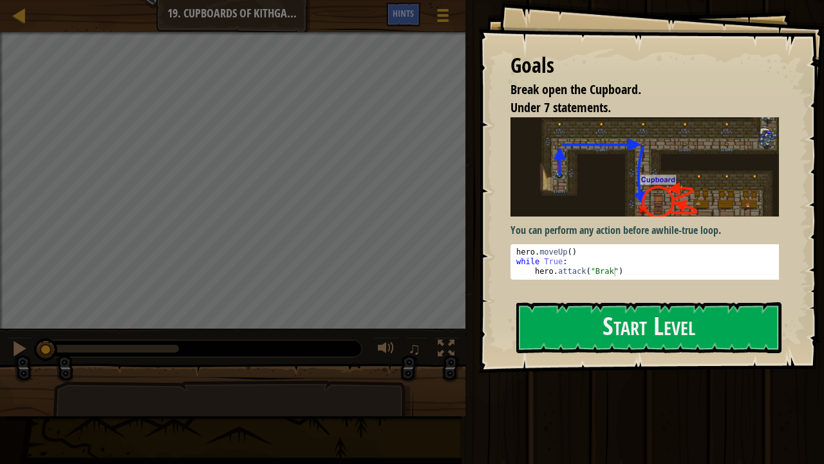
click at [761, 363] on div "Goals Break open the Cupboard. Under 7 statements. You can perform any action b…" at bounding box center [652, 186] width 346 height 373
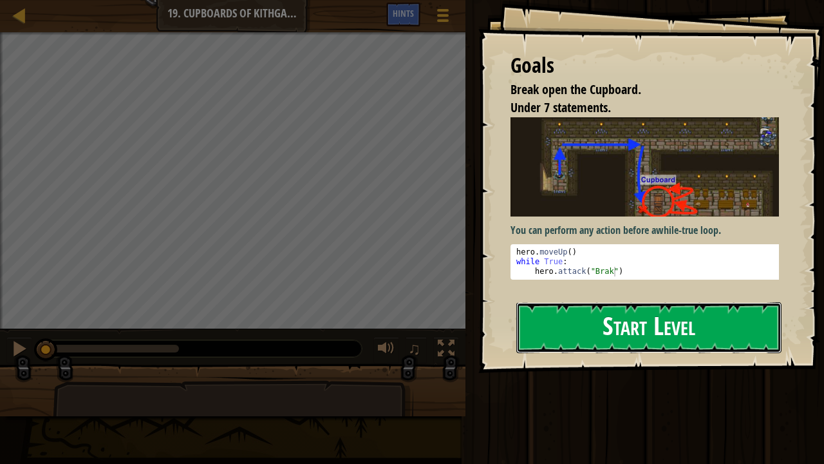
click at [766, 325] on button "Start Level" at bounding box center [649, 327] width 265 height 51
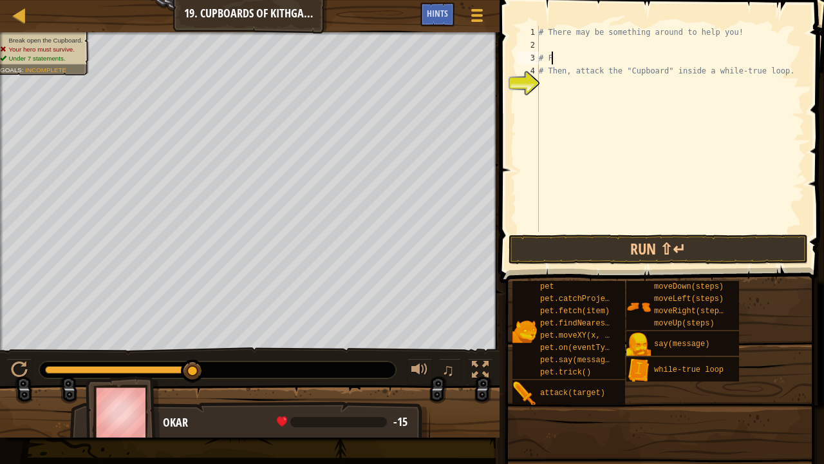
type textarea "#"
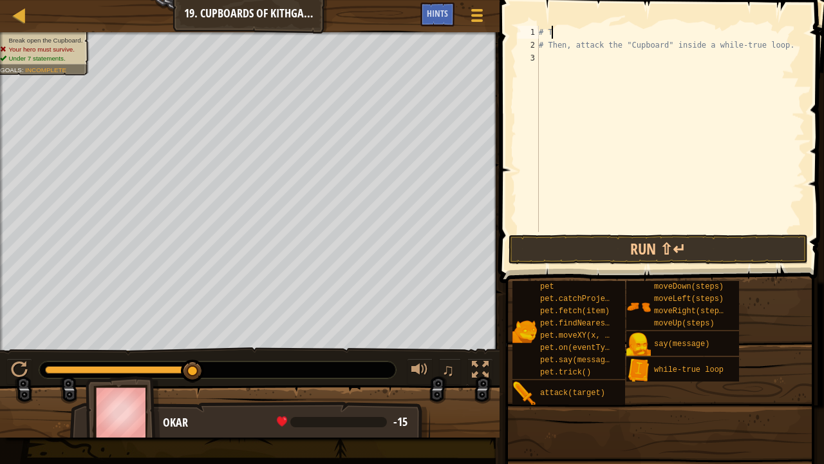
type textarea "#"
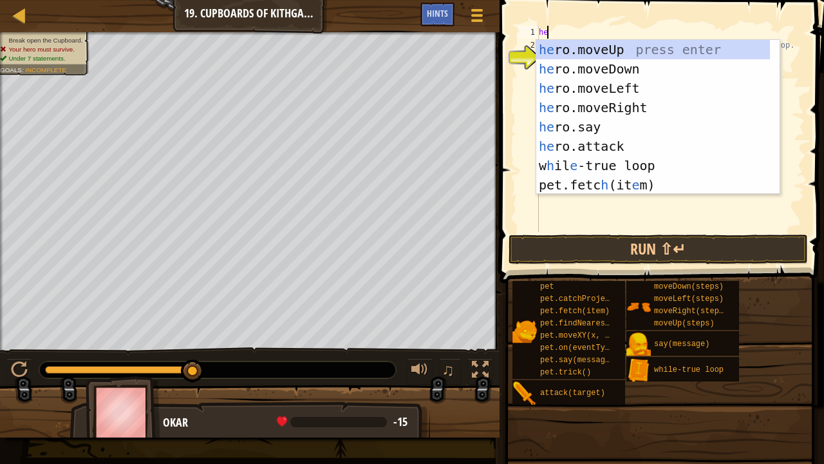
scroll to position [6, 0]
type textarea "herp"
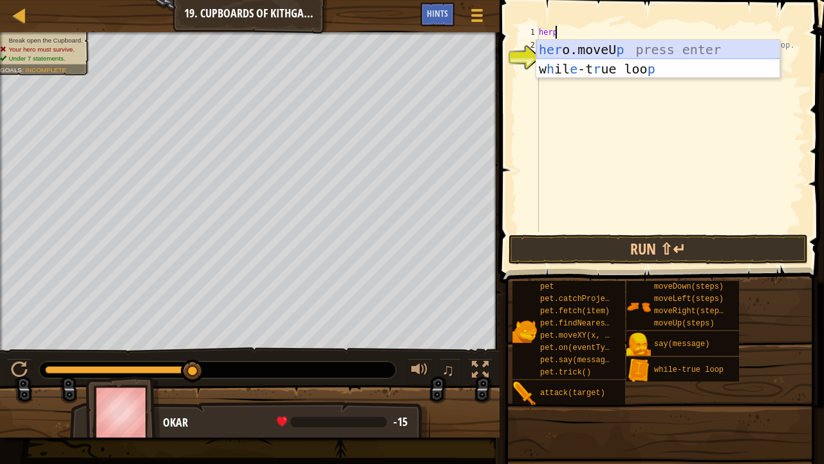
click at [582, 45] on div "her o.moveU p press enter w h il e -t r ue loo p press enter" at bounding box center [659, 78] width 244 height 77
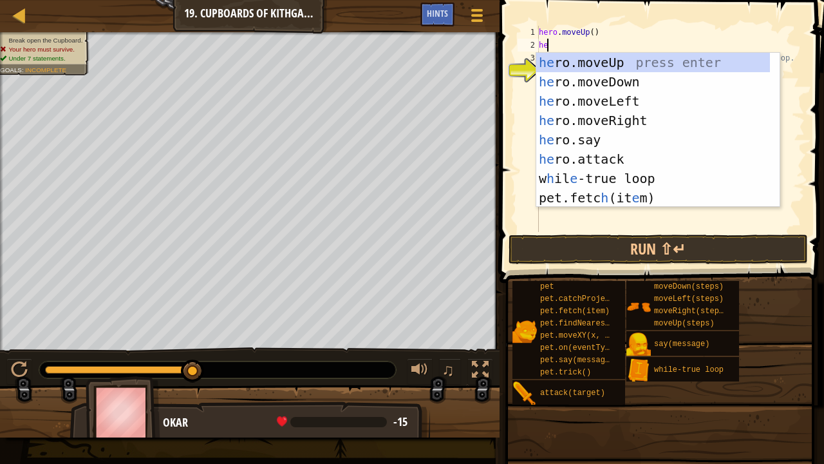
type textarea "her"
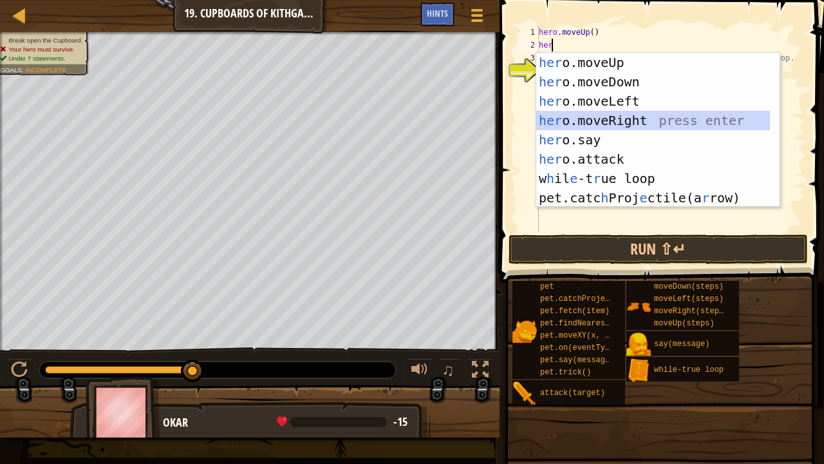
click at [596, 118] on div "her o.moveUp press enter her o.moveDown press enter her o.moveLeft press enter …" at bounding box center [654, 149] width 234 height 193
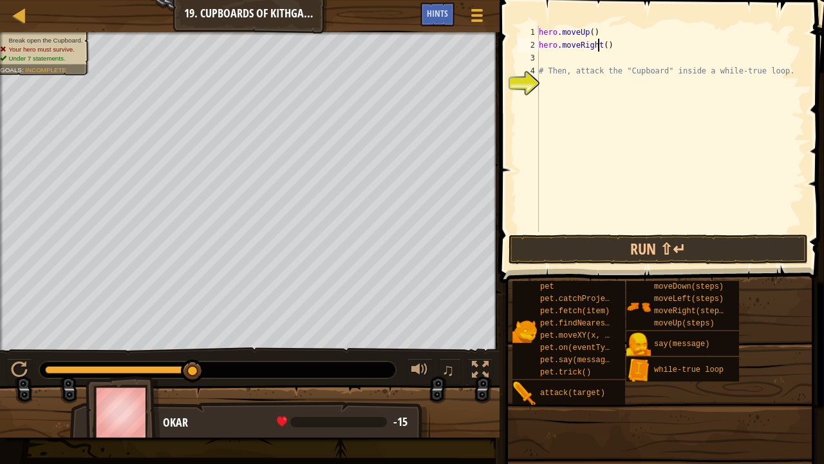
click at [599, 45] on div "hero . moveUp ( ) hero . moveRight ( ) # Then, attack the "Cupboard" inside a w…" at bounding box center [671, 142] width 269 height 232
type textarea "hero.moveRight(2)"
click at [604, 56] on div "hero . moveUp ( ) hero . moveRight ( 2 ) # Then, attack the "Cupboard" inside a…" at bounding box center [671, 142] width 269 height 232
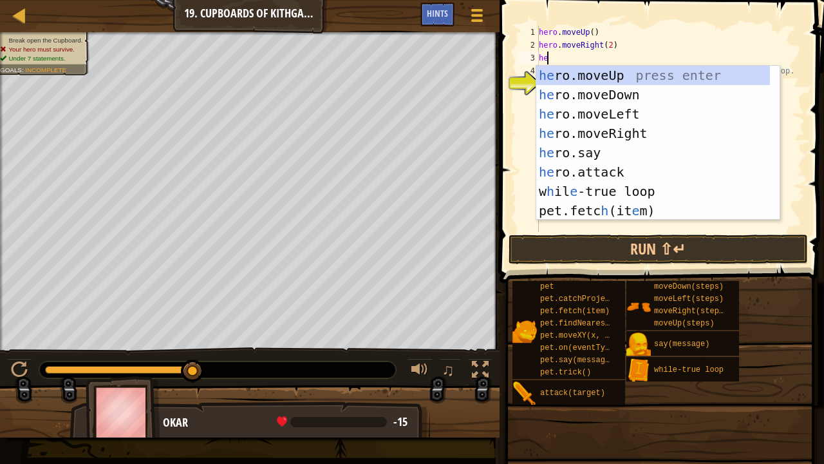
type textarea "her"
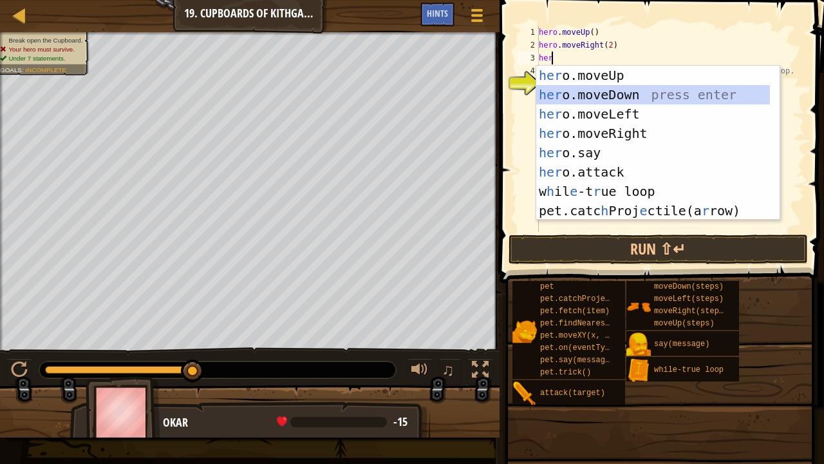
click at [631, 102] on div "her o.moveUp press enter her o.moveDown press enter her o.moveLeft press enter …" at bounding box center [654, 162] width 234 height 193
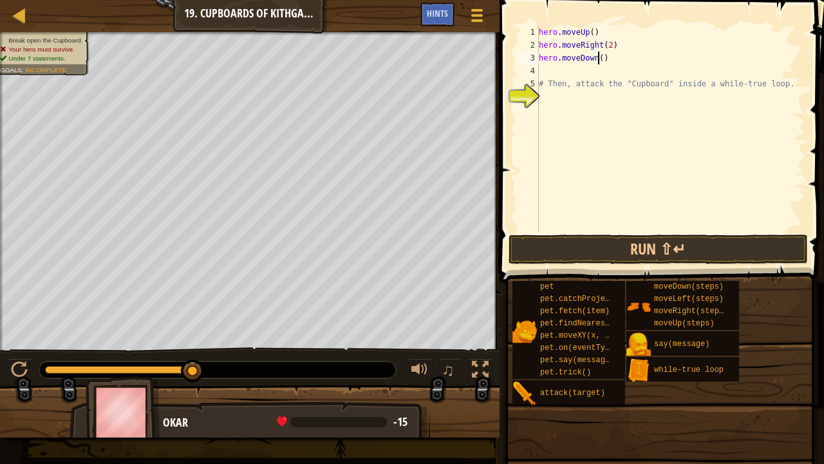
click at [598, 55] on div "hero . moveUp ( ) hero . moveRight ( 2 ) hero . moveDown ( ) # Then, attack the…" at bounding box center [671, 142] width 269 height 232
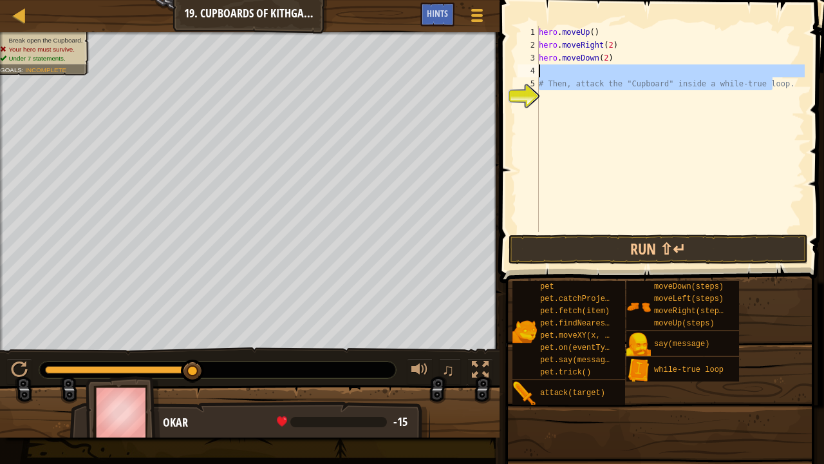
drag, startPoint x: 777, startPoint y: 79, endPoint x: 540, endPoint y: 72, distance: 237.1
click at [540, 72] on div "hero . moveUp ( ) hero . moveRight ( 2 ) hero . moveDown ( 2 ) # Then, attack t…" at bounding box center [671, 142] width 269 height 232
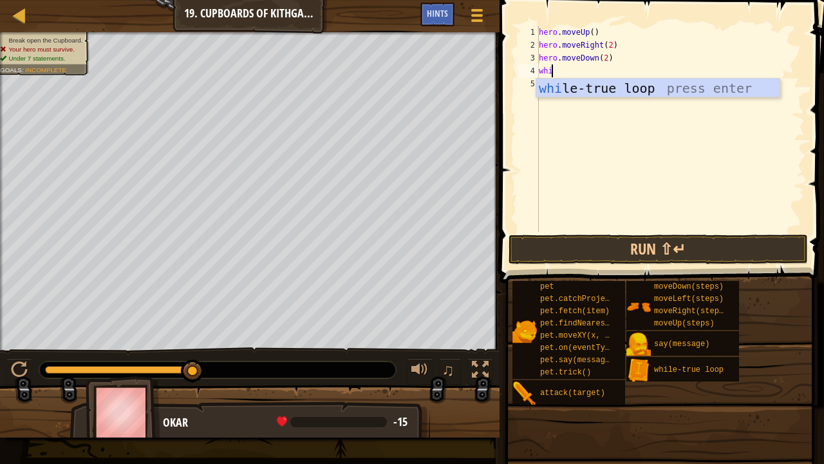
scroll to position [6, 0]
type textarea "whil"
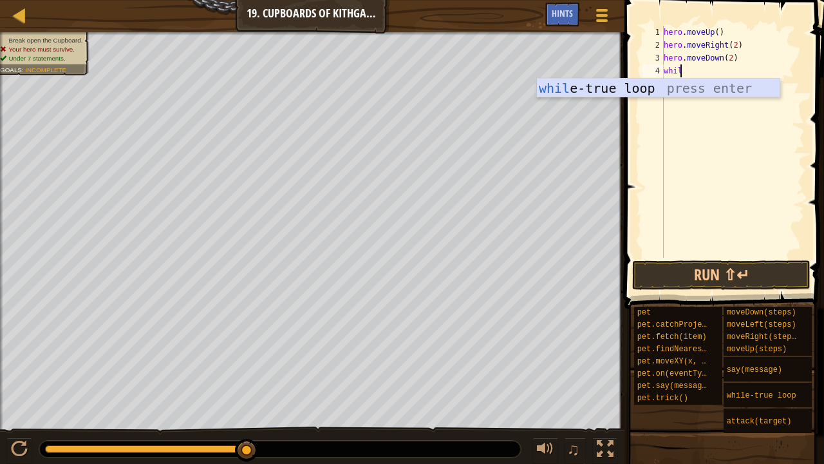
click at [576, 84] on div "whil e-true loop press enter" at bounding box center [659, 108] width 244 height 58
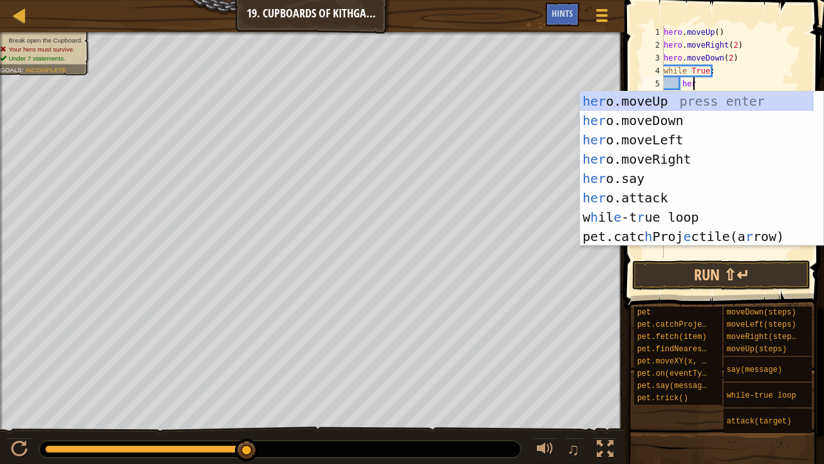
scroll to position [6, 1]
click at [654, 194] on div "her o.moveUp press enter her o.moveDown press enter her o.moveLeft press enter …" at bounding box center [697, 187] width 234 height 193
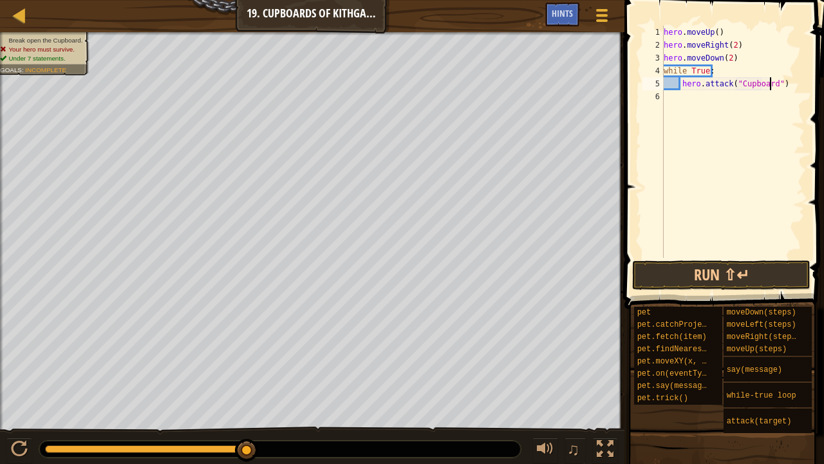
scroll to position [6, 9]
click at [732, 274] on button "Run ⇧↵" at bounding box center [722, 275] width 178 height 30
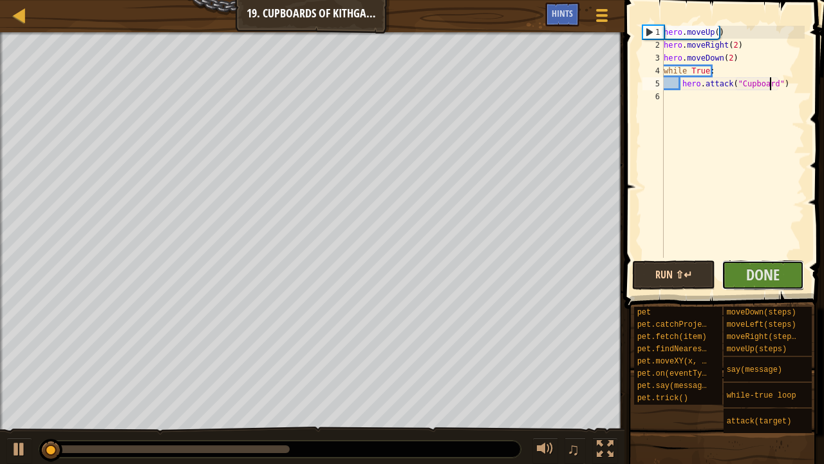
click at [732, 274] on button "Done" at bounding box center [763, 275] width 83 height 30
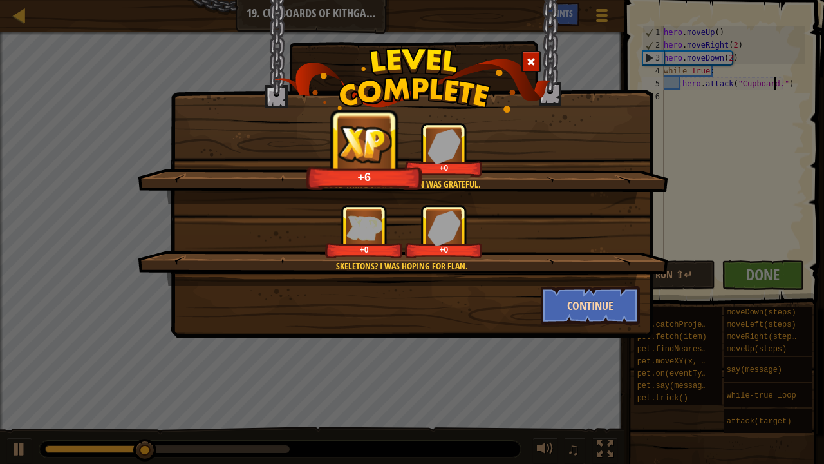
type textarea "hero.attack("Cupboard.")"
click at [582, 312] on button "Continue" at bounding box center [591, 305] width 100 height 39
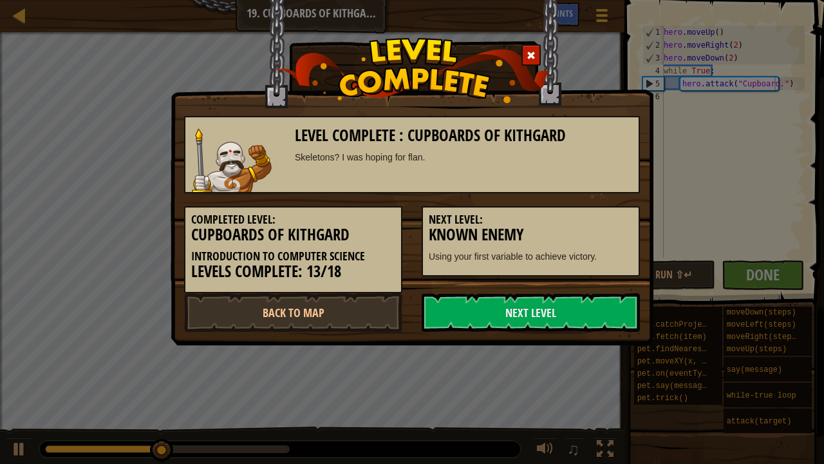
click at [582, 312] on link "Next Level" at bounding box center [531, 312] width 218 height 39
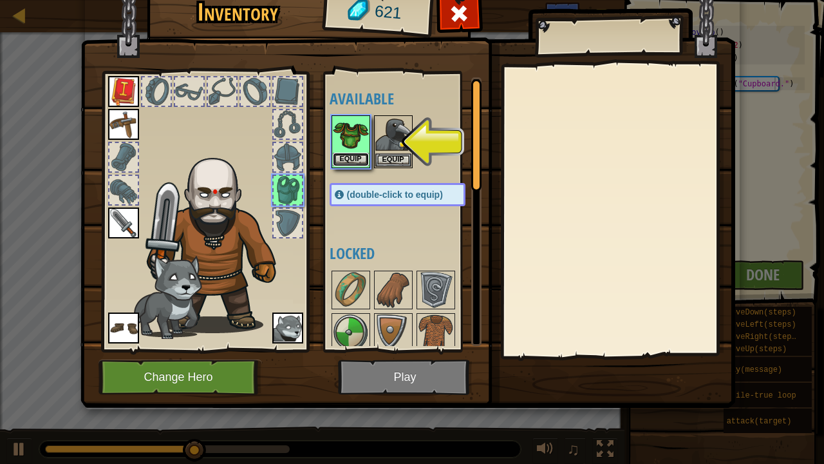
click at [350, 153] on button "Equip" at bounding box center [351, 160] width 36 height 14
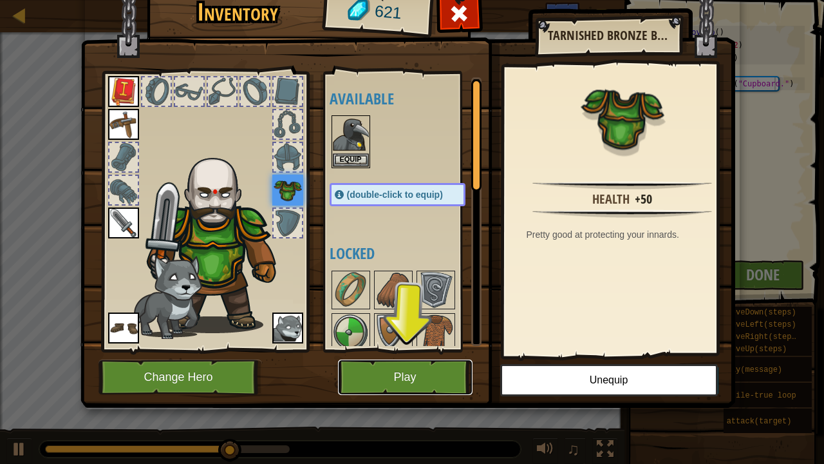
click at [410, 362] on button "Play" at bounding box center [405, 376] width 135 height 35
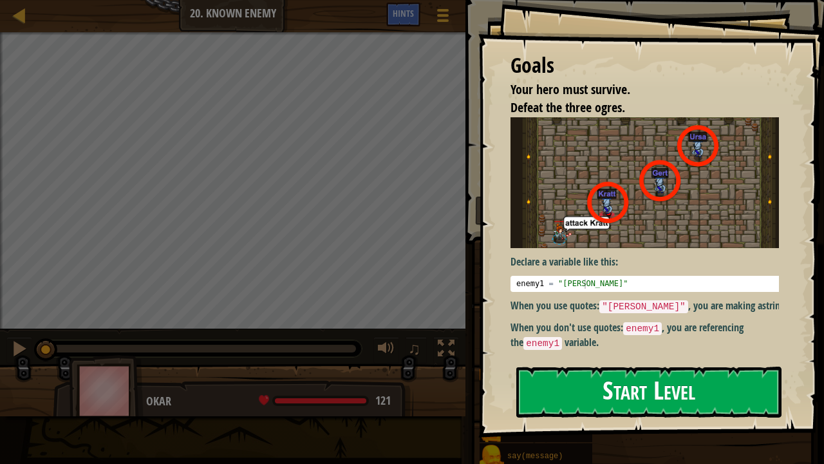
click at [594, 363] on button "Start Level" at bounding box center [649, 391] width 265 height 51
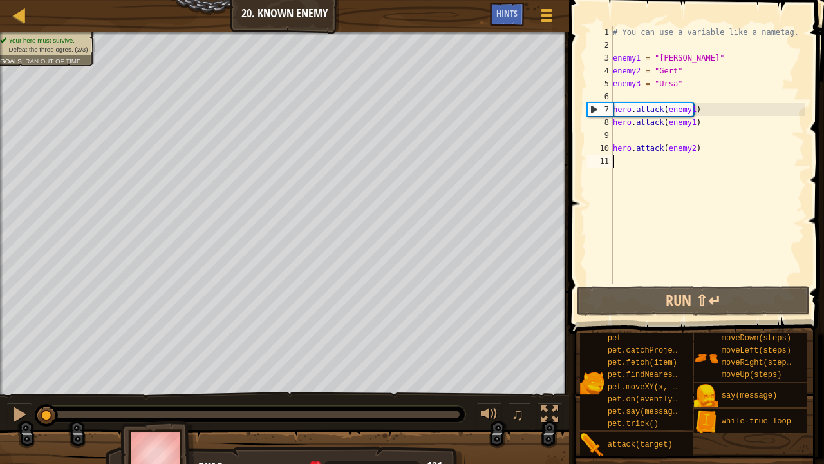
click at [644, 136] on div "# You can use a variable like a nametag. enemy1 = "[PERSON_NAME]" enemy2 = "[PE…" at bounding box center [708, 167] width 195 height 283
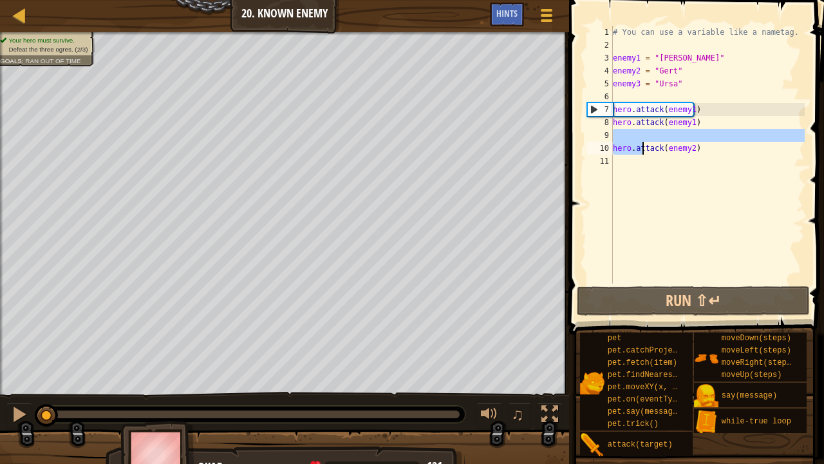
drag, startPoint x: 707, startPoint y: 137, endPoint x: 645, endPoint y: 150, distance: 62.5
click at [644, 150] on div "# You can use a variable like a nametag. enemy1 = "[PERSON_NAME]" enemy2 = "[PE…" at bounding box center [708, 167] width 195 height 283
click at [647, 150] on div "# You can use a variable like a nametag. enemy1 = "[PERSON_NAME]" enemy2 = "[PE…" at bounding box center [708, 167] width 195 height 283
type textarea "hero.attack(enemy2)"
drag, startPoint x: 701, startPoint y: 152, endPoint x: 603, endPoint y: 146, distance: 98.1
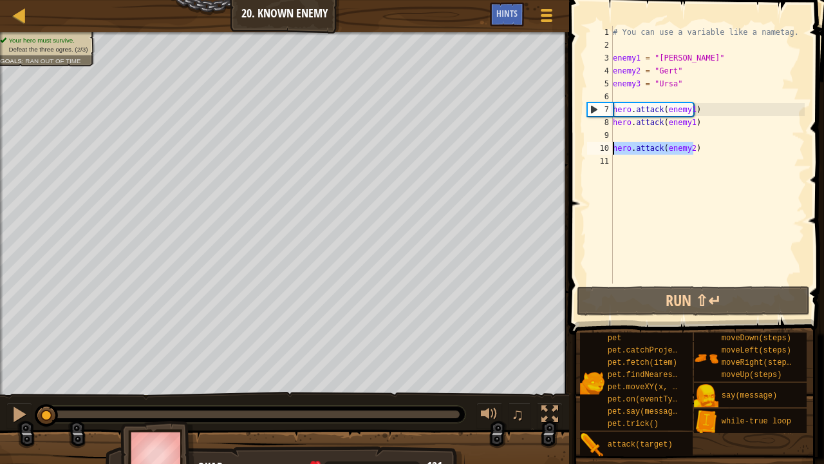
click at [603, 146] on div "hero.attack(enemy2) 1 2 3 4 5 6 7 8 9 10 11 # You can use a variable like a nam…" at bounding box center [695, 155] width 220 height 258
click at [616, 131] on div "# You can use a variable like a nametag. enemy1 = "[PERSON_NAME]" enemy2 = "[PE…" at bounding box center [708, 167] width 195 height 283
type textarea "hero.attack(enemy2)"
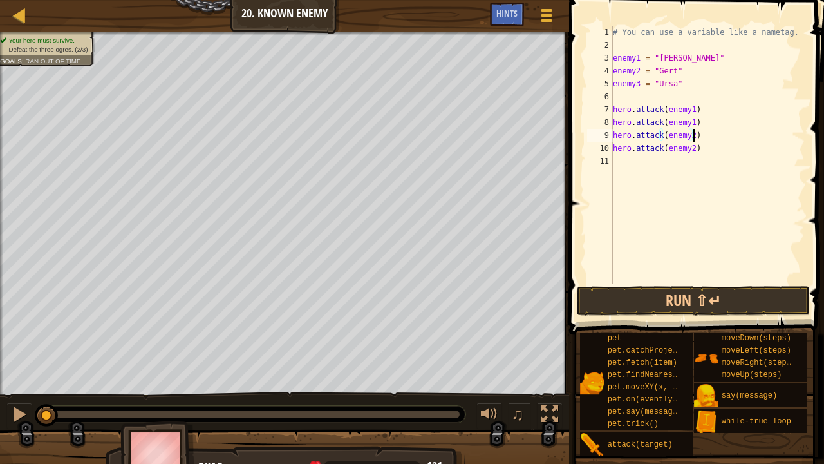
click at [642, 159] on div "# You can use a variable like a nametag. enemy1 = "[PERSON_NAME]" enemy2 = "[PE…" at bounding box center [708, 167] width 195 height 283
drag, startPoint x: 705, startPoint y: 120, endPoint x: 597, endPoint y: 124, distance: 107.7
click at [597, 124] on div "hero.attack(enemy2) 1 2 3 4 5 6 7 8 9 10 11 12 # You can use a variable like a …" at bounding box center [695, 155] width 220 height 258
type textarea "hero.attack(enemy1)"
click at [620, 90] on div "# You can use a variable like a nametag. enemy1 = "[PERSON_NAME]" enemy2 = "[PE…" at bounding box center [708, 167] width 195 height 283
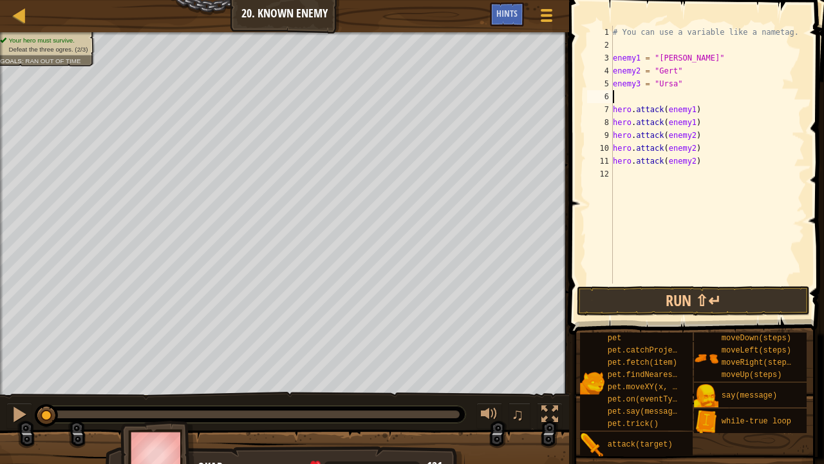
type textarea "hero.attack(enemy1)"
click at [654, 180] on div "# You can use a variable like a nametag. enemy1 = "[PERSON_NAME]" enemy2 = "[PE…" at bounding box center [708, 167] width 195 height 283
click at [689, 174] on div "# You can use a variable like a nametag. enemy1 = "[PERSON_NAME]" enemy2 = "[PE…" at bounding box center [708, 167] width 195 height 283
type textarea "hero.attack(enemy3)"
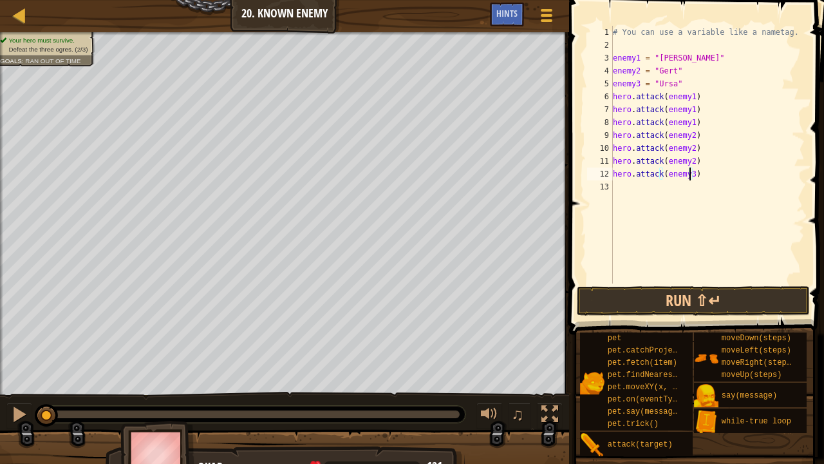
click at [685, 182] on div "# You can use a variable like a nametag. enemy1 = "[PERSON_NAME]" enemy2 = "[PE…" at bounding box center [708, 167] width 195 height 283
click at [687, 186] on div "# You can use a variable like a nametag. enemy1 = "[PERSON_NAME]" enemy2 = "[PE…" at bounding box center [708, 167] width 195 height 283
type textarea "hero.attack(enemy3)"
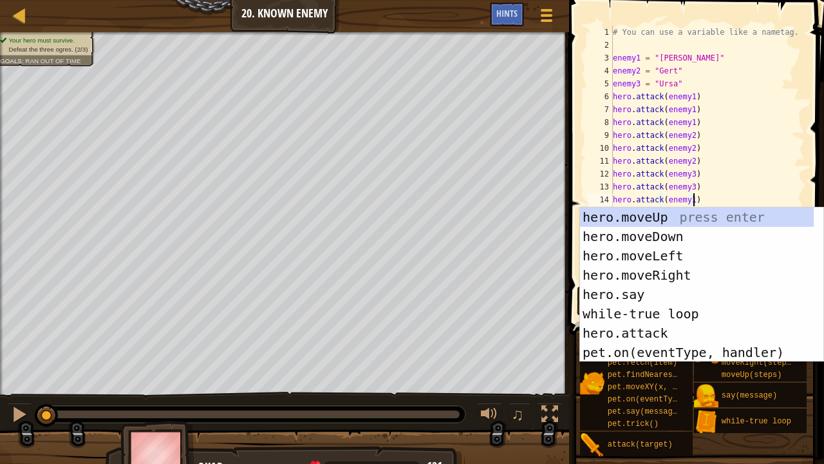
click at [690, 204] on div "# You can use a variable like a nametag. enemy1 = "[PERSON_NAME]" enemy2 = "[PE…" at bounding box center [708, 167] width 195 height 283
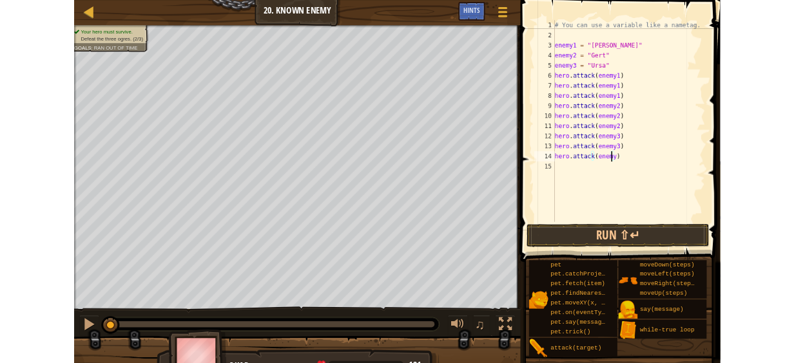
scroll to position [6, 6]
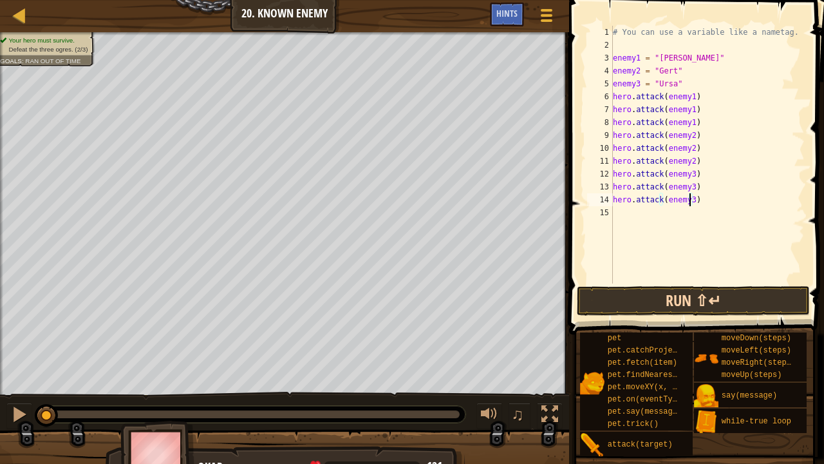
type textarea "hero.attack(enemy3)"
click at [702, 299] on button "Run ⇧↵" at bounding box center [693, 301] width 233 height 30
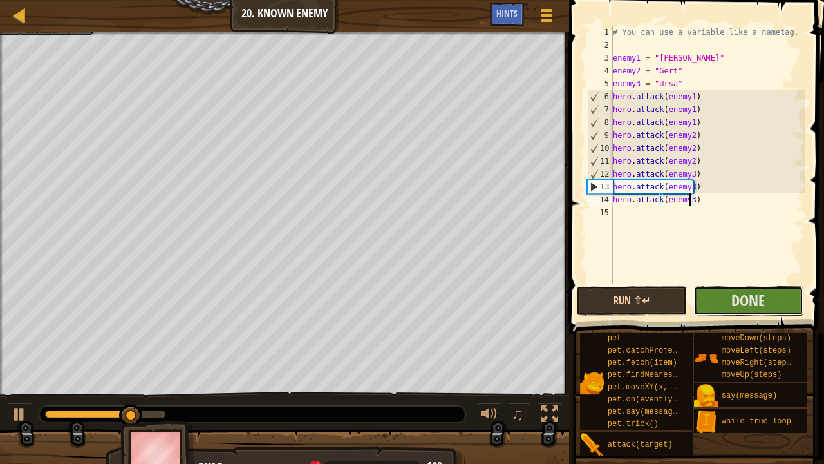
click at [702, 299] on button "Done" at bounding box center [749, 301] width 110 height 30
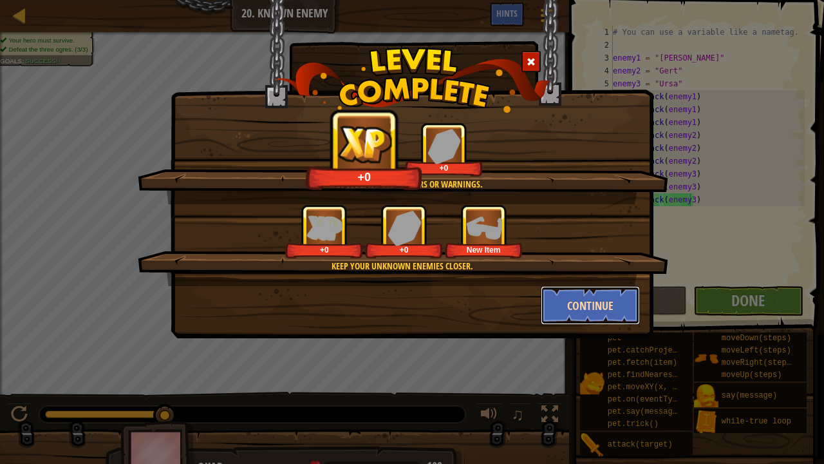
click at [568, 303] on button "Continue" at bounding box center [591, 305] width 100 height 39
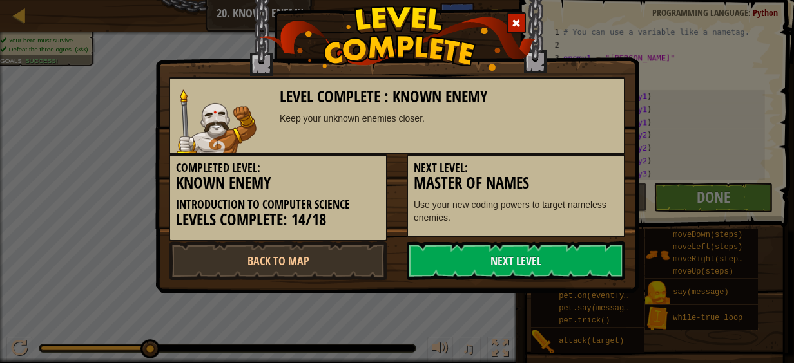
click at [566, 236] on div "Next Level: Master of Names Use your new coding powers to target nameless enemi…" at bounding box center [515, 196] width 218 height 83
click at [567, 271] on link "Next Level" at bounding box center [515, 261] width 218 height 39
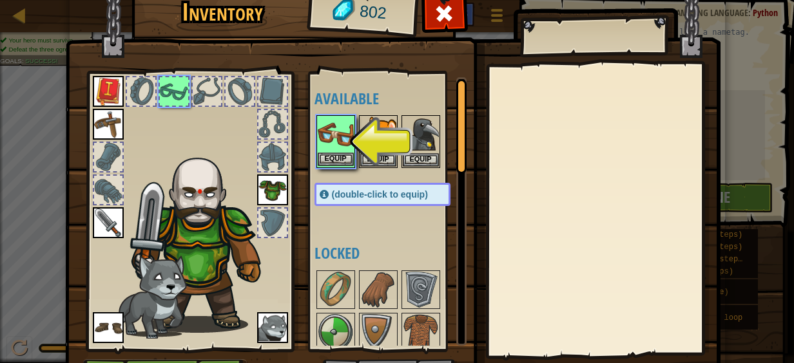
click at [318, 147] on img at bounding box center [336, 135] width 36 height 36
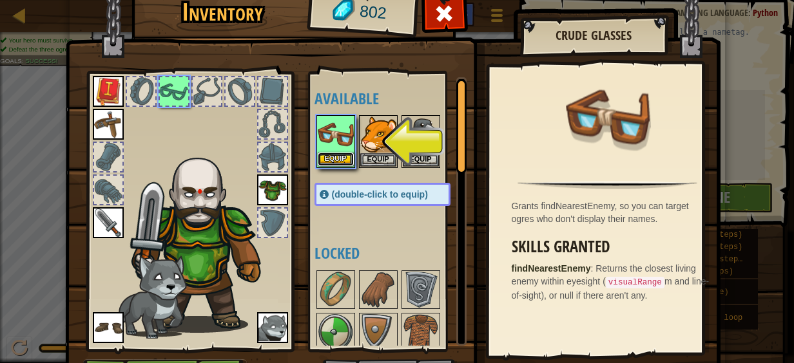
click at [336, 156] on button "Equip" at bounding box center [336, 160] width 36 height 14
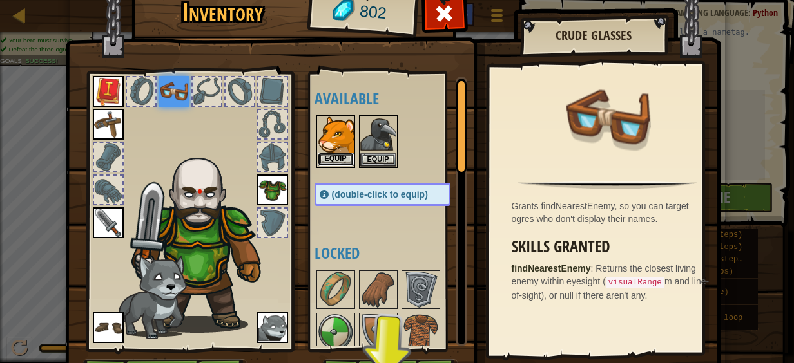
click at [338, 158] on button "Equip" at bounding box center [336, 160] width 36 height 14
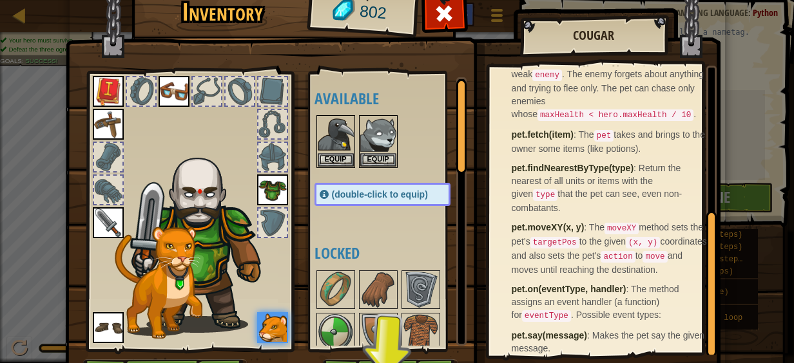
scroll to position [287, 0]
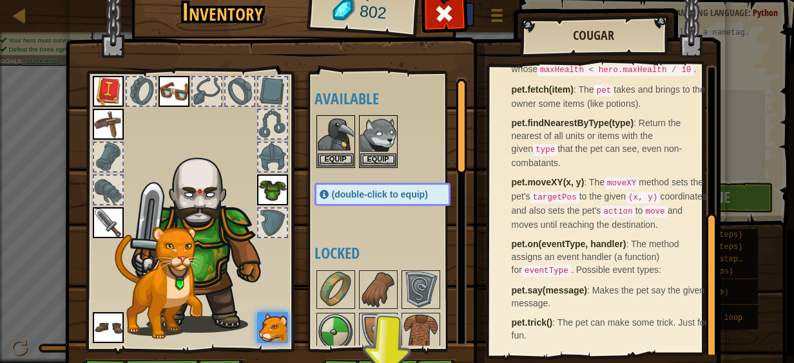
click at [744, 157] on div "Inventory 802 Available Equip Equip Equip Equip Equip Equip Equip Equip (double…" at bounding box center [397, 181] width 794 height 363
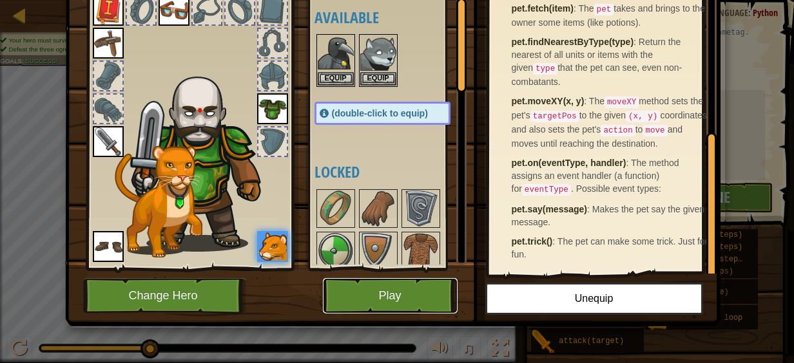
click at [432, 285] on button "Play" at bounding box center [390, 295] width 135 height 35
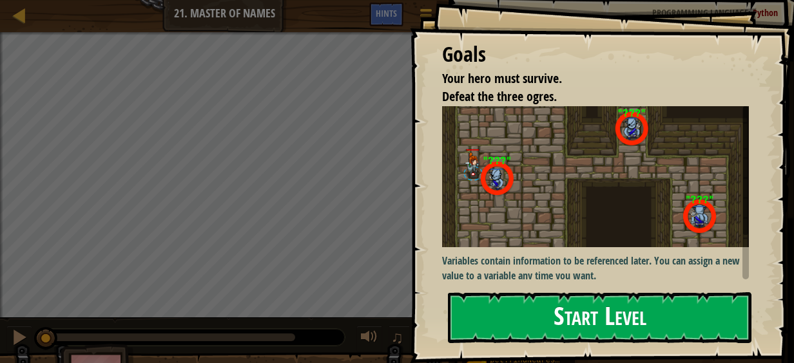
click at [489, 298] on button "Start Level" at bounding box center [599, 317] width 303 height 51
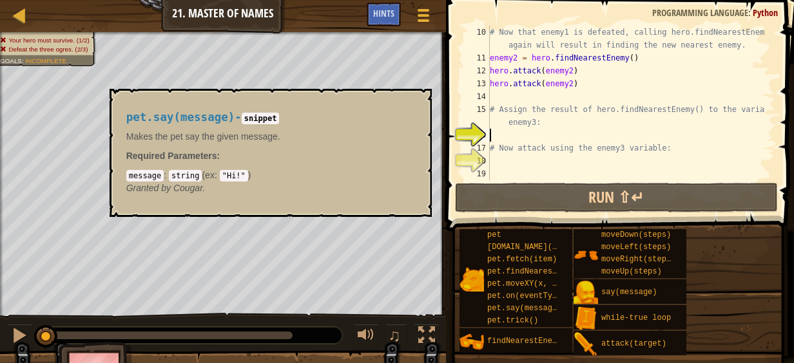
scroll to position [142, 0]
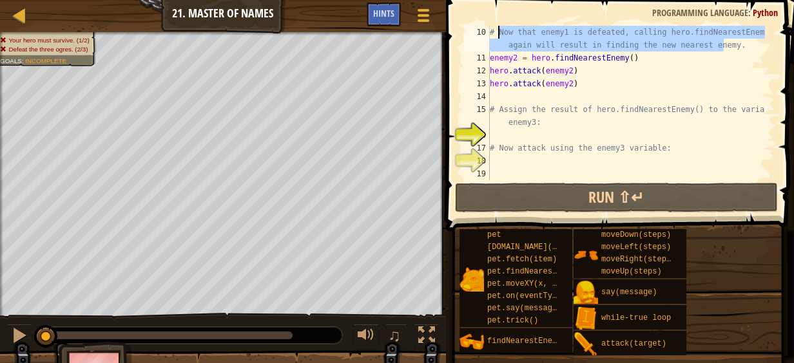
drag, startPoint x: 752, startPoint y: 47, endPoint x: 497, endPoint y: 26, distance: 256.6
click at [497, 26] on div "# Now that enemy1 is defeated, calling hero.findNearestEnemy() again will resul…" at bounding box center [626, 122] width 278 height 193
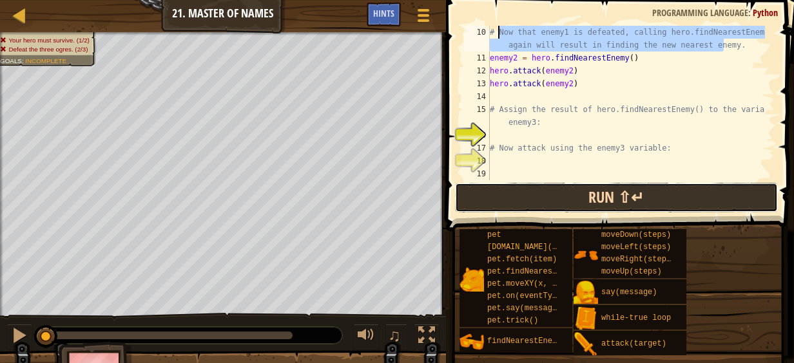
click at [538, 207] on button "Run ⇧↵" at bounding box center [616, 198] width 323 height 30
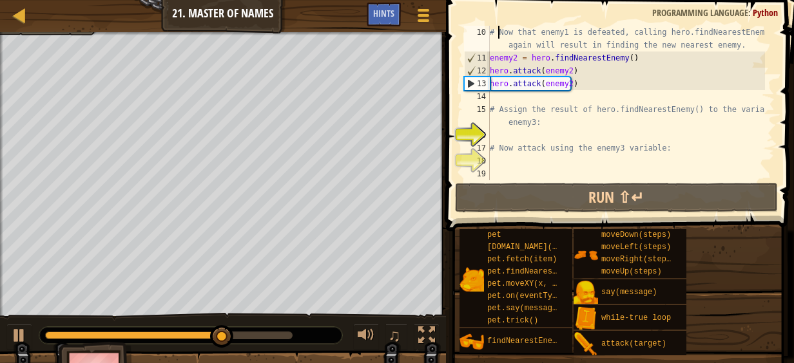
click at [278, 336] on div "0:19.8 Now: 0:15.1 Max: 0:21.1" at bounding box center [168, 336] width 247 height 8
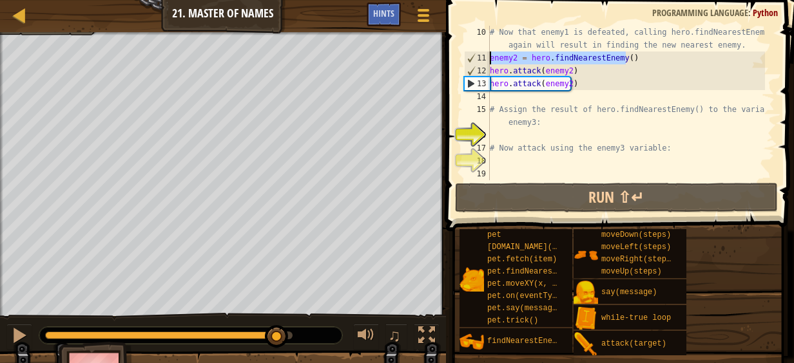
drag, startPoint x: 626, startPoint y: 58, endPoint x: 484, endPoint y: 52, distance: 141.8
click at [484, 52] on div "# Now that enemy1 is defeated, calling hero.findNearestEnemy() again will resul…" at bounding box center [617, 103] width 313 height 155
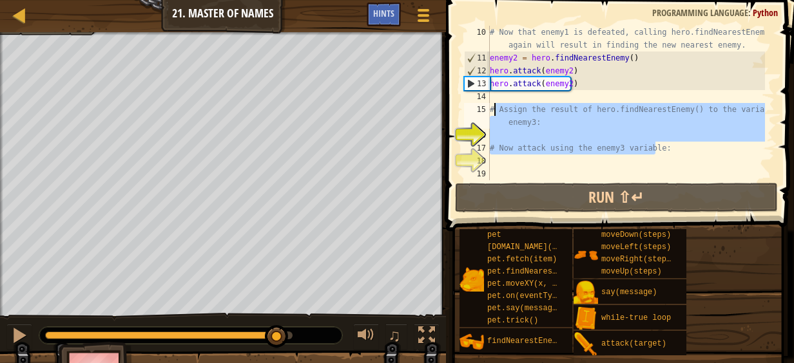
drag, startPoint x: 658, startPoint y: 147, endPoint x: 495, endPoint y: 103, distance: 168.9
click at [495, 103] on div "# Now that enemy1 is defeated, calling hero.findNearestEnemy() again will resul…" at bounding box center [626, 122] width 278 height 193
type textarea "#"
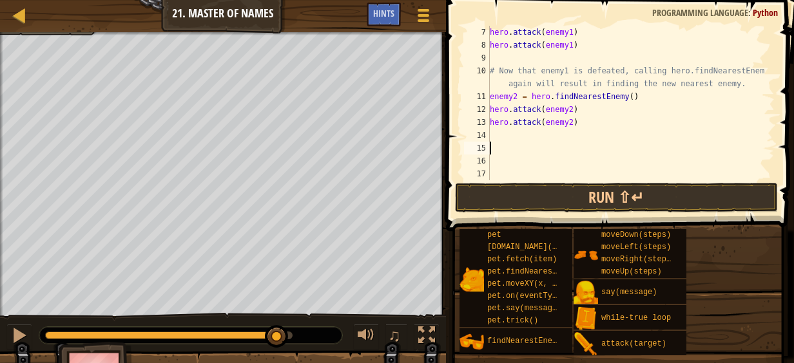
scroll to position [90, 0]
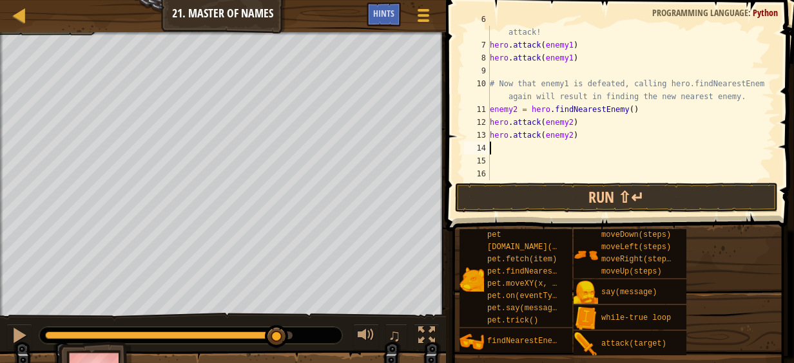
type textarea "hero.attack(enemy2)"
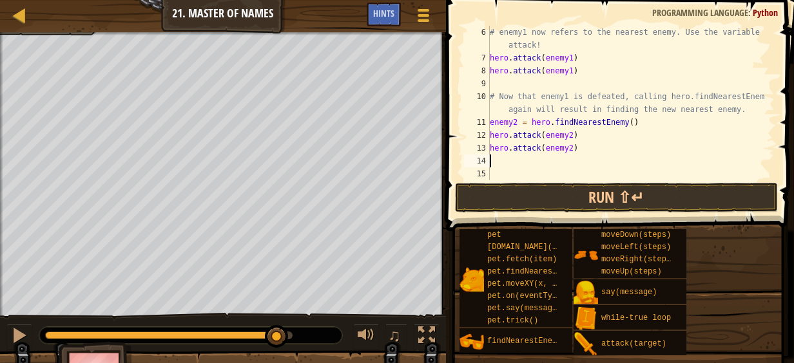
paste textarea "enemy2 = hero.findNearestEnemy()"
click at [620, 160] on div "# enemy1 now refers to the nearest enemy. Use the variable to attack! hero . at…" at bounding box center [626, 122] width 278 height 193
click at [513, 156] on div "# enemy1 now refers to the nearest enemy. Use the variable to attack! hero . at…" at bounding box center [626, 122] width 278 height 193
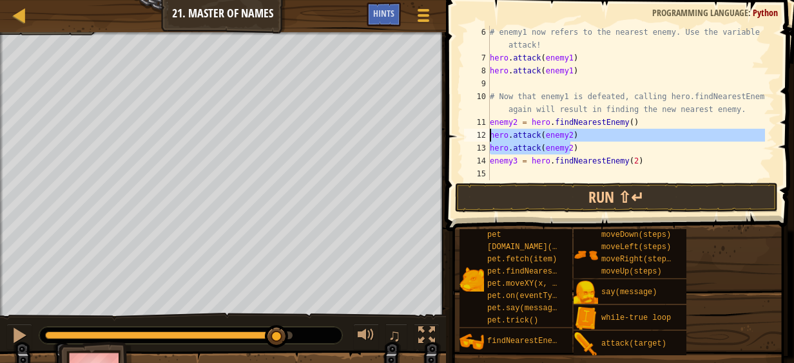
drag, startPoint x: 582, startPoint y: 147, endPoint x: 478, endPoint y: 131, distance: 104.9
click at [478, 131] on div "enemy3 = hero.findNearestEnemy(2) 6 7 8 9 10 11 12 13 14 15 16 # enemy1 now ref…" at bounding box center [617, 103] width 313 height 155
type textarea "hero.attack(enemy2) hero.attack(enemy2)"
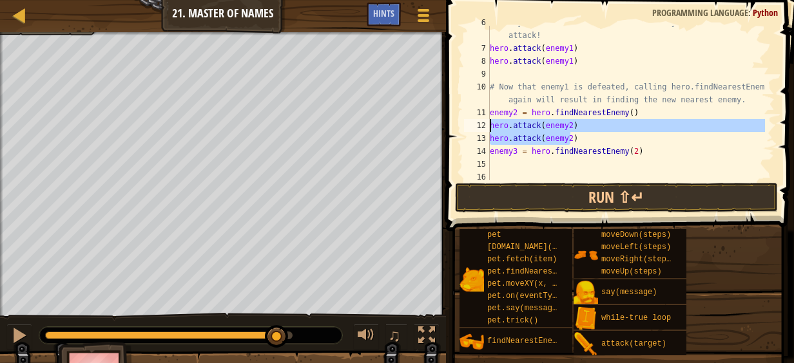
scroll to position [90, 0]
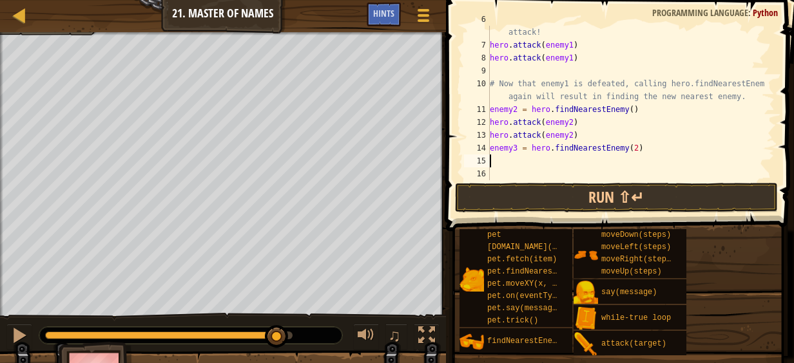
click at [545, 157] on div "# enemy1 now refers to the nearest enemy. Use the variable to attack! hero . at…" at bounding box center [626, 109] width 278 height 193
paste textarea "hero.attack(enemy2)"
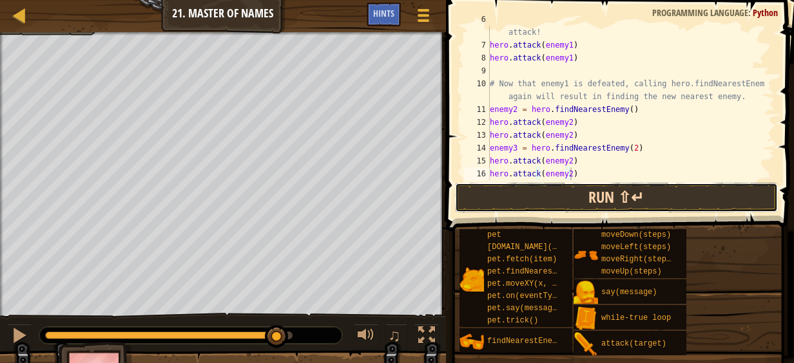
click at [572, 201] on button "Run ⇧↵" at bounding box center [616, 198] width 323 height 30
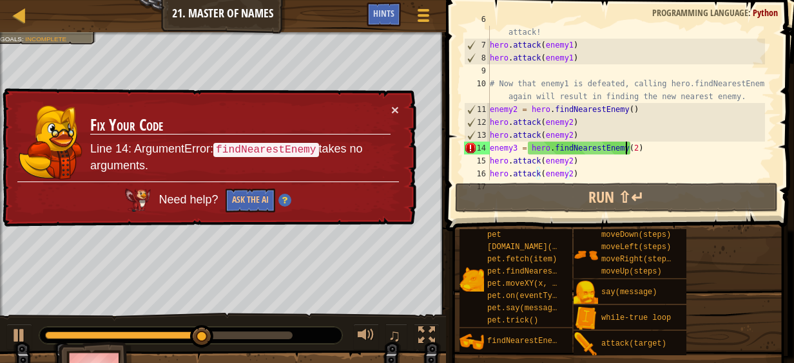
click at [625, 154] on div "# enemy1 now refers to the nearest enemy. Use the variable to attack! hero . at…" at bounding box center [626, 109] width 278 height 193
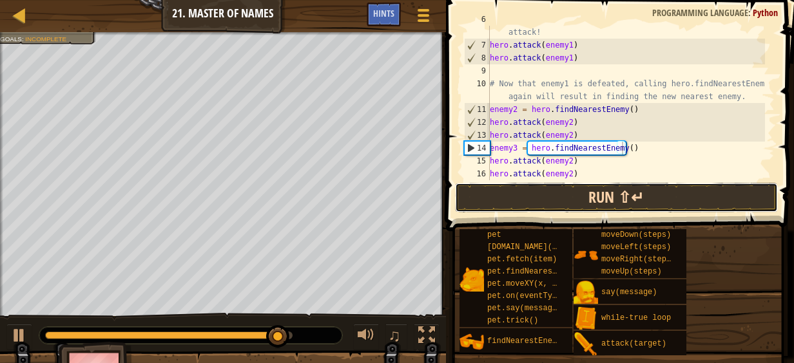
click at [618, 205] on button "Run ⇧↵" at bounding box center [616, 198] width 323 height 30
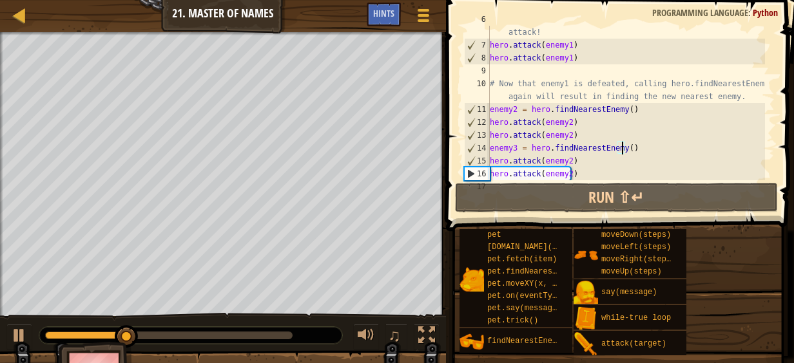
click at [562, 162] on div "# enemy1 now refers to the nearest enemy. Use the variable to attack! hero . at…" at bounding box center [626, 109] width 278 height 193
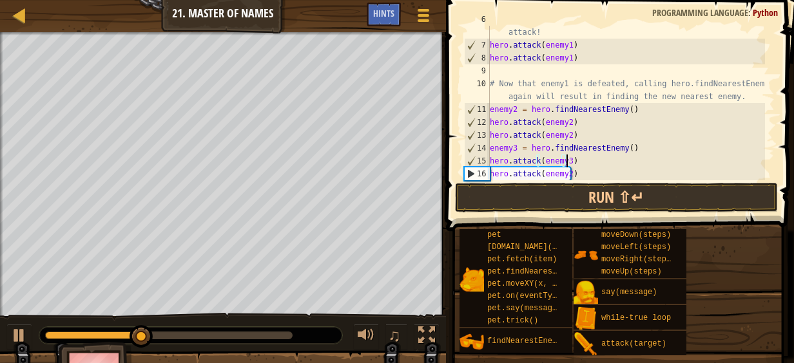
scroll to position [6, 6]
click at [564, 178] on div "# enemy1 now refers to the nearest enemy. Use the variable to attack! hero . at…" at bounding box center [626, 109] width 278 height 193
type textarea "hero.attack(enemy3)"
click at [606, 213] on span at bounding box center [621, 97] width 358 height 269
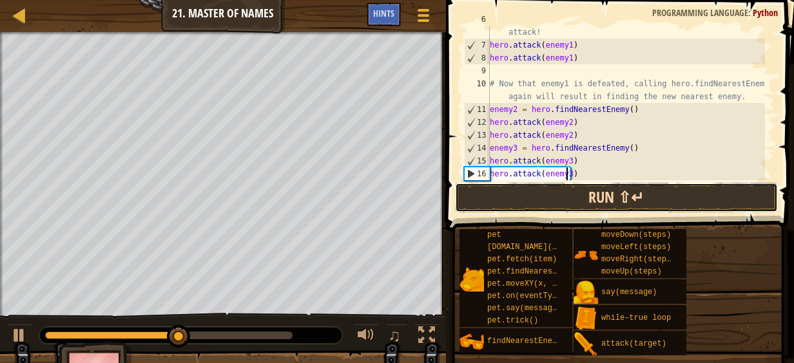
click at [626, 201] on button "Run ⇧↵" at bounding box center [616, 198] width 323 height 30
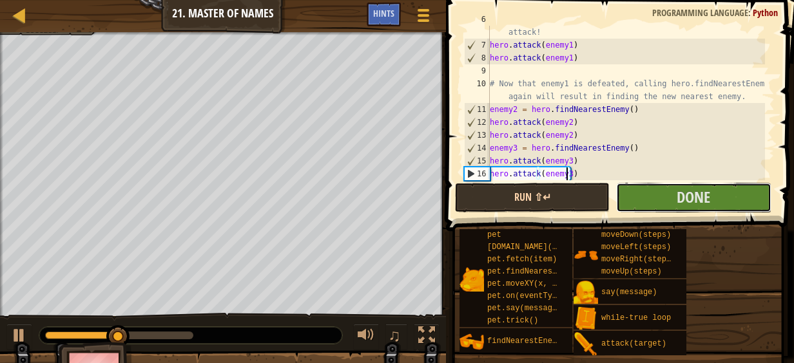
click at [626, 201] on button "Done" at bounding box center [693, 198] width 155 height 30
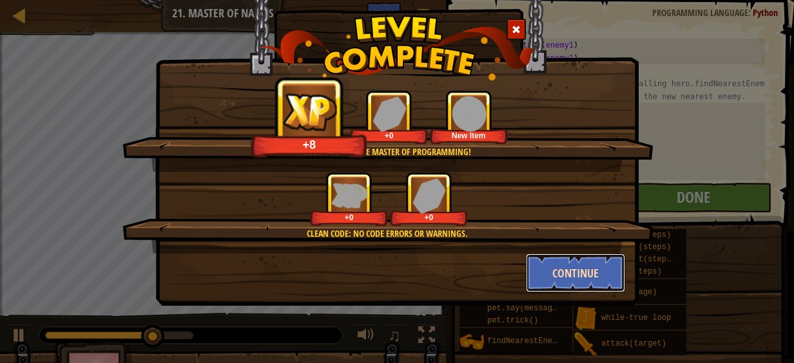
click at [599, 261] on button "Continue" at bounding box center [576, 273] width 100 height 39
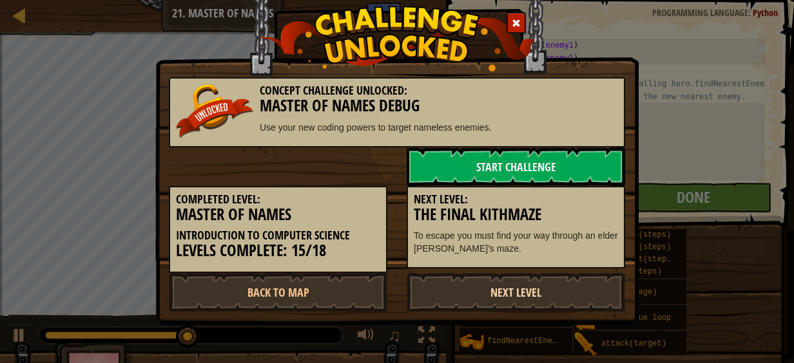
click at [504, 274] on link "Next Level" at bounding box center [515, 292] width 218 height 39
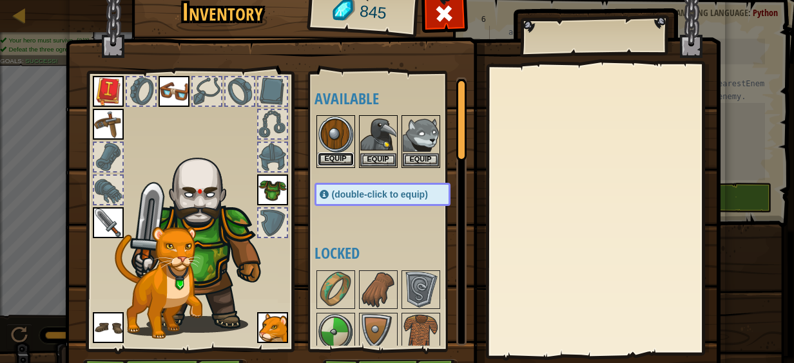
click at [339, 160] on button "Equip" at bounding box center [336, 160] width 36 height 14
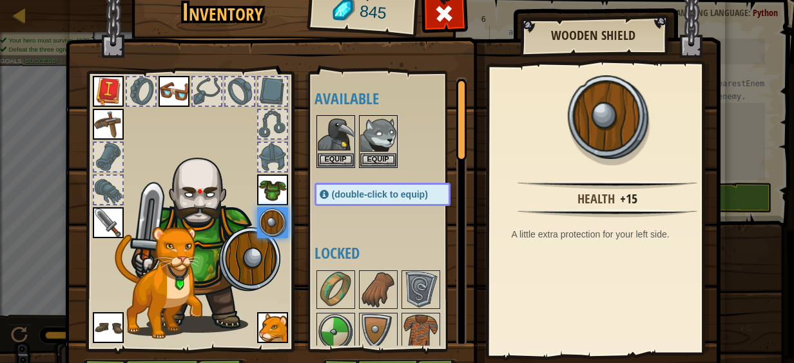
scroll to position [26, 0]
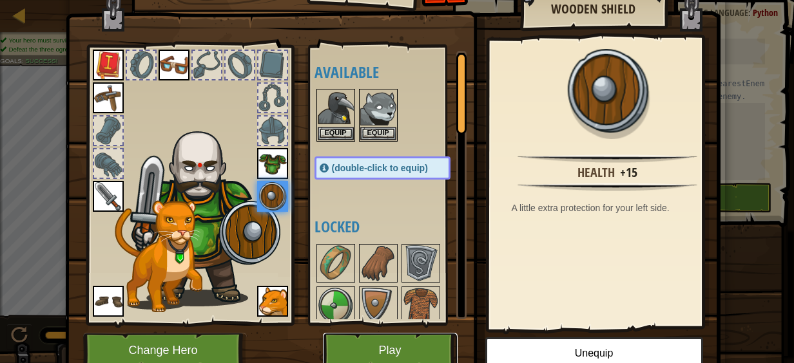
click at [403, 355] on button "Play" at bounding box center [390, 350] width 135 height 35
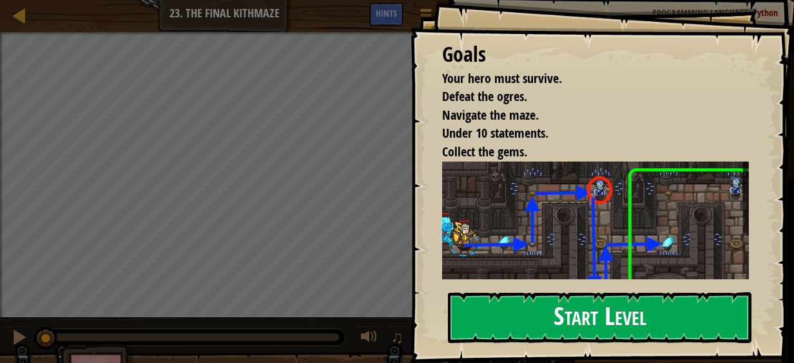
click at [545, 312] on button "Start Level" at bounding box center [599, 317] width 303 height 51
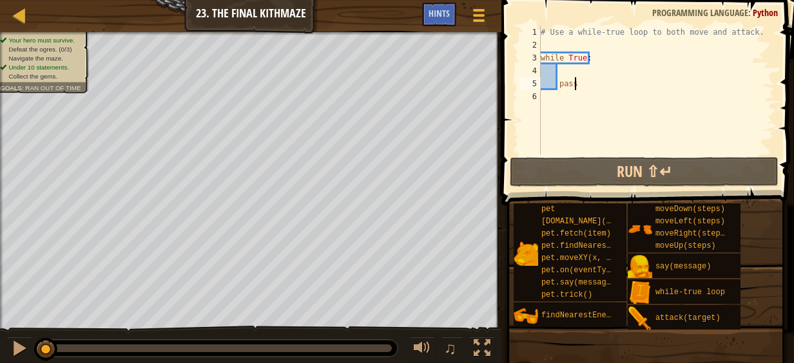
click at [757, 30] on div "# Use a while-true loop to both move and attack. while True : pass" at bounding box center [656, 103] width 236 height 155
type textarea "# Use a while-true loop to both move and attack."
drag, startPoint x: 757, startPoint y: 30, endPoint x: 672, endPoint y: 23, distance: 84.6
click at [672, 23] on div "# Use a while-true loop to both move and attack. 1 2 3 4 5 6 # Use a while-true…" at bounding box center [645, 127] width 296 height 243
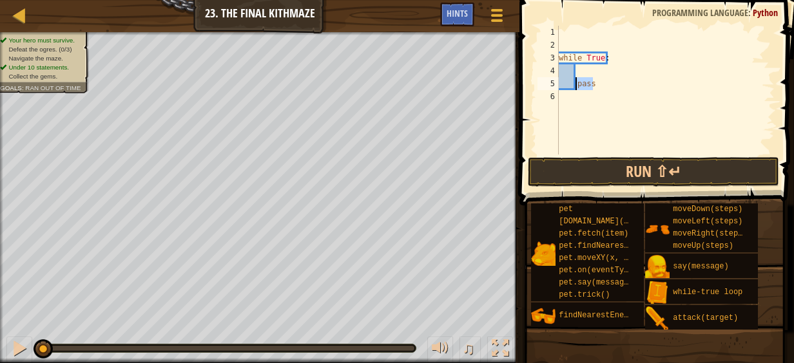
drag, startPoint x: 599, startPoint y: 88, endPoint x: 575, endPoint y: 86, distance: 24.6
click at [575, 86] on div "while True : pass" at bounding box center [665, 103] width 218 height 155
type textarea "pass"
click at [598, 69] on div "while True :" at bounding box center [665, 103] width 218 height 155
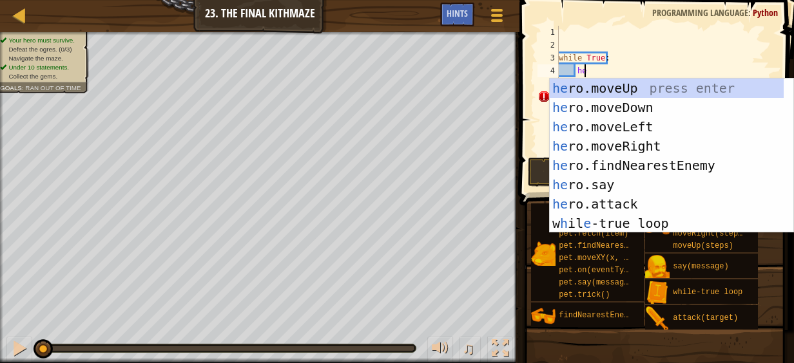
type textarea "her"
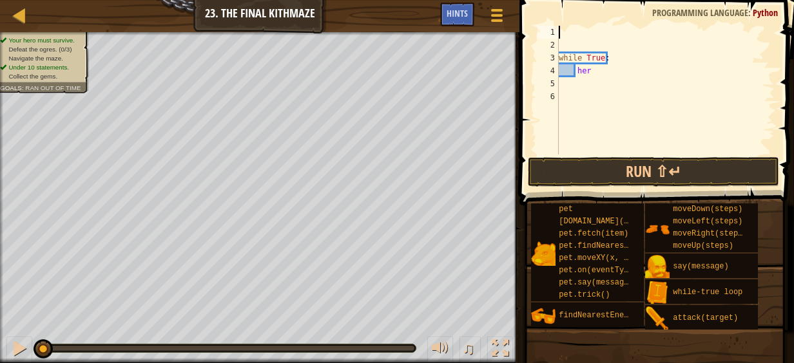
click at [580, 35] on div "while True : her" at bounding box center [665, 103] width 218 height 155
type textarea "\"
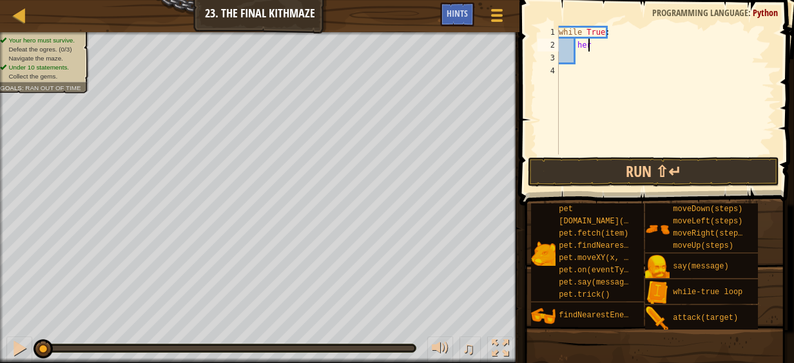
click at [596, 47] on div "while True : her" at bounding box center [665, 103] width 218 height 155
type textarea "hero"
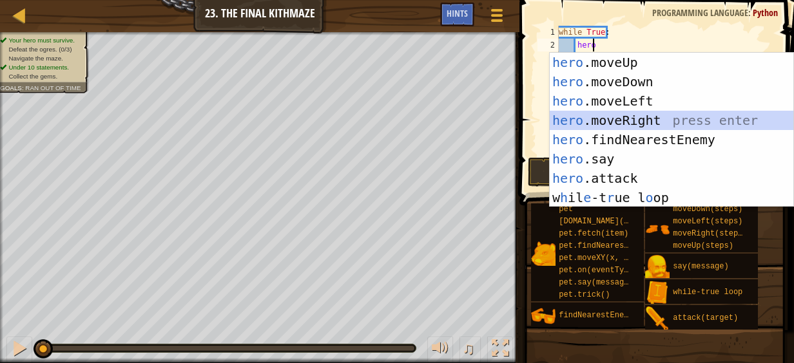
click at [629, 121] on div "hero .moveUp press enter hero .moveDown press enter hero .moveLeft press enter …" at bounding box center [671, 149] width 244 height 193
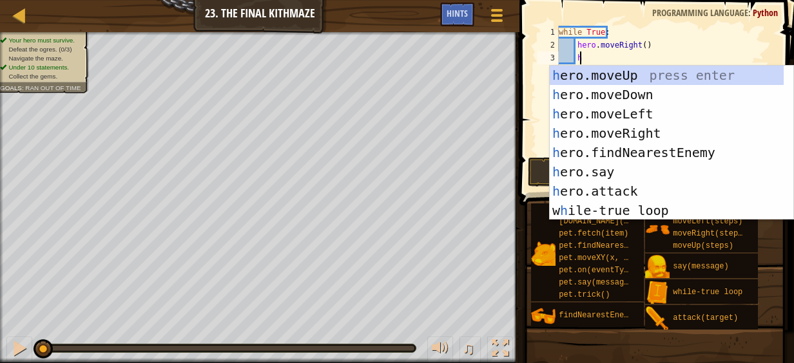
type textarea "her"
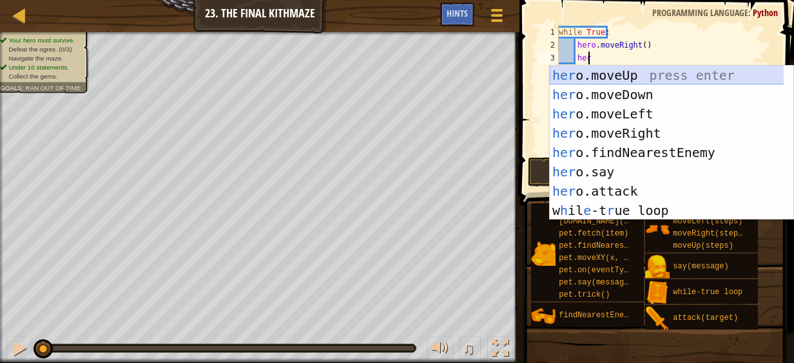
click at [631, 80] on div "her o.moveUp press enter her o.moveDown press enter her o.moveLeft press enter …" at bounding box center [666, 162] width 234 height 193
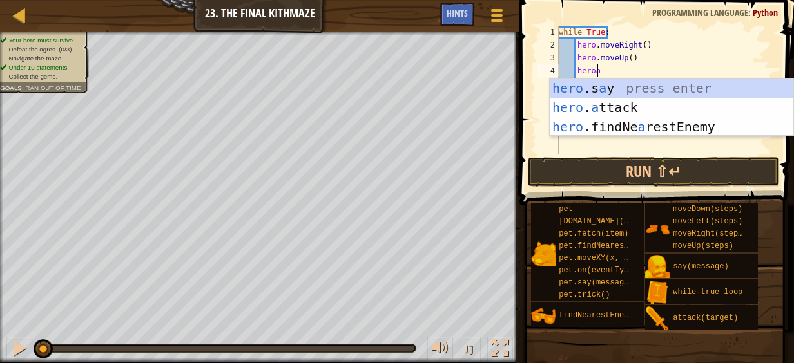
scroll to position [6, 3]
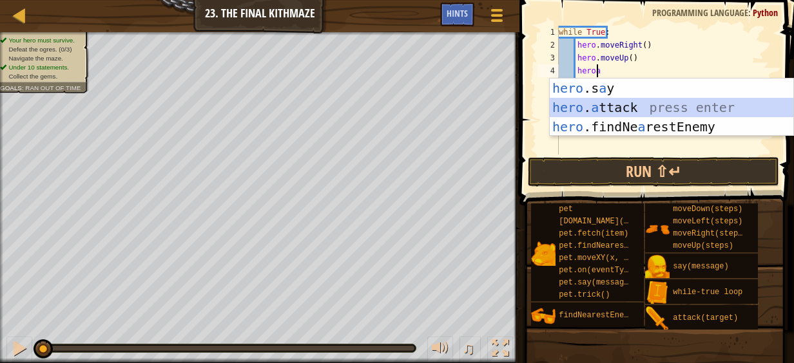
click at [662, 106] on div "hero .s a y press enter hero . a ttack press enter hero .findNe a restEnemy pre…" at bounding box center [671, 127] width 244 height 97
type textarea "hero.attack(enemy)"
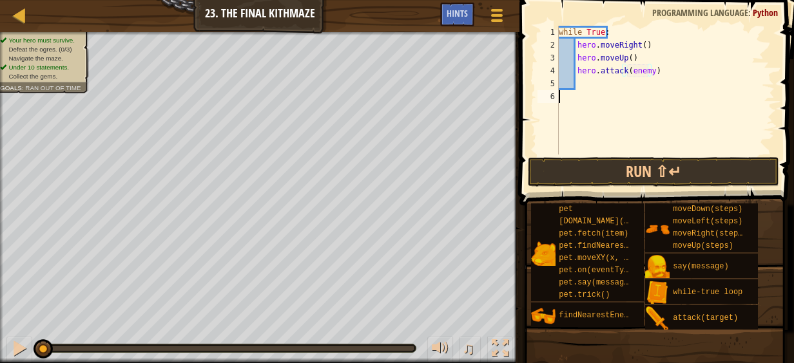
click at [595, 95] on div "while True : hero . moveRight ( ) hero . moveUp ( ) hero . attack ( enemy )" at bounding box center [665, 103] width 218 height 155
drag, startPoint x: 624, startPoint y: 94, endPoint x: 586, endPoint y: 95, distance: 38.0
click at [586, 95] on div "while True : hero . moveRight ( ) hero . moveUp ( ) hero . attack ( enemy ) ene…" at bounding box center [665, 103] width 218 height 155
type textarea "enemy1=ogre1"
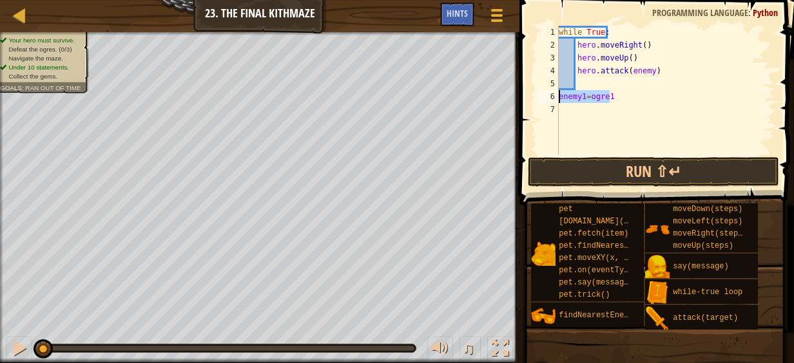
drag, startPoint x: 611, startPoint y: 94, endPoint x: 550, endPoint y: 95, distance: 61.2
click at [550, 95] on div "enemy1=ogre1 1 2 3 4 5 6 7 while True : hero . moveRight ( ) hero . moveUp ( ) …" at bounding box center [655, 90] width 240 height 129
click at [566, 108] on div "while True : hero . moveRight ( ) hero . moveUp ( ) hero . attack ( enemy ) ene…" at bounding box center [665, 103] width 218 height 155
paste textarea "enemy1=ogre1"
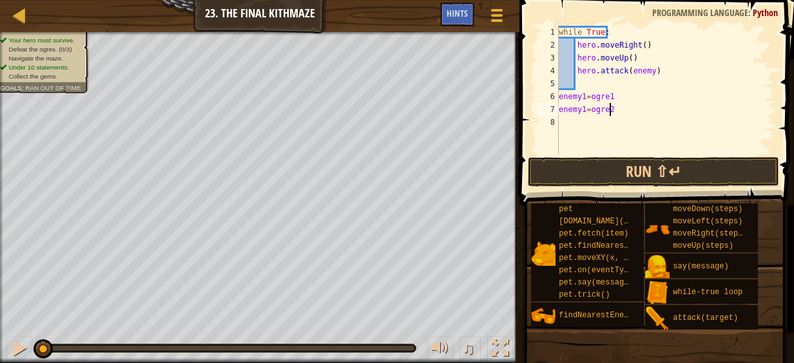
scroll to position [6, 3]
click at [584, 110] on div "while True : hero . moveRight ( ) hero . moveUp ( ) hero . attack ( enemy ) ene…" at bounding box center [665, 103] width 218 height 155
type textarea "enemy2=ogre2"
click at [598, 128] on div "while True : hero . moveRight ( ) hero . moveUp ( ) hero . attack ( enemy ) ene…" at bounding box center [665, 103] width 218 height 155
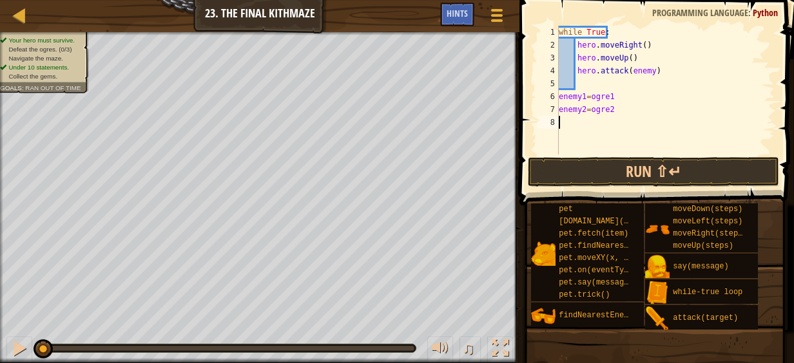
scroll to position [6, 0]
paste textarea "enemy1=ogre1"
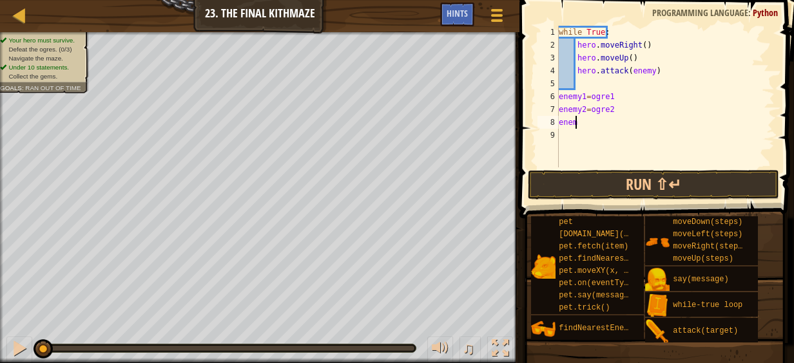
scroll to position [6, 1]
type textarea "e"
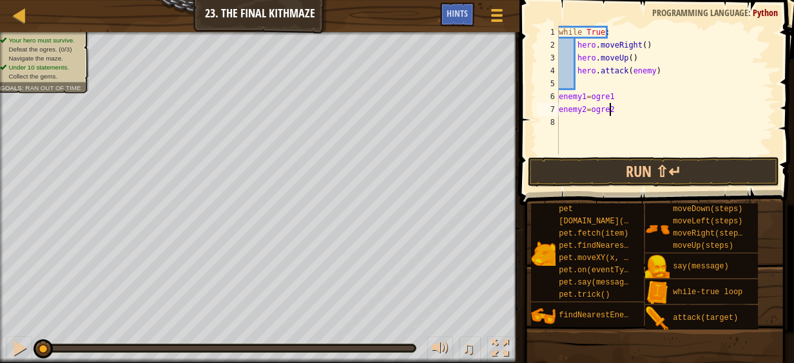
click at [636, 68] on div "while True : hero . moveRight ( ) hero . moveUp ( ) hero . attack ( enemy ) ene…" at bounding box center [665, 103] width 218 height 155
type textarea "hero.attack(ogre1)"
click at [616, 85] on div "while True : hero . moveRight ( ) hero . moveUp ( ) hero . attack ( ogre1 ) ene…" at bounding box center [665, 103] width 218 height 155
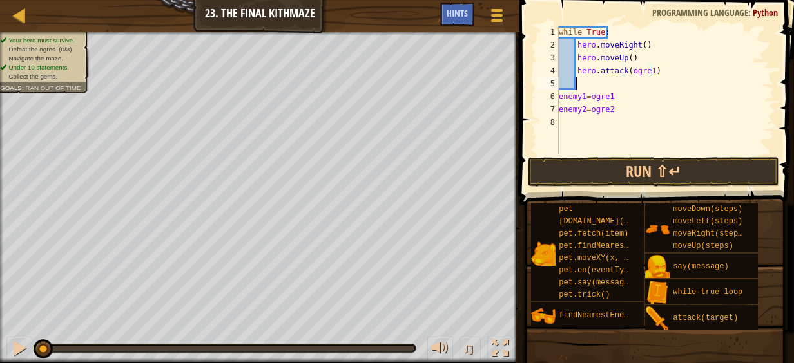
scroll to position [6, 1]
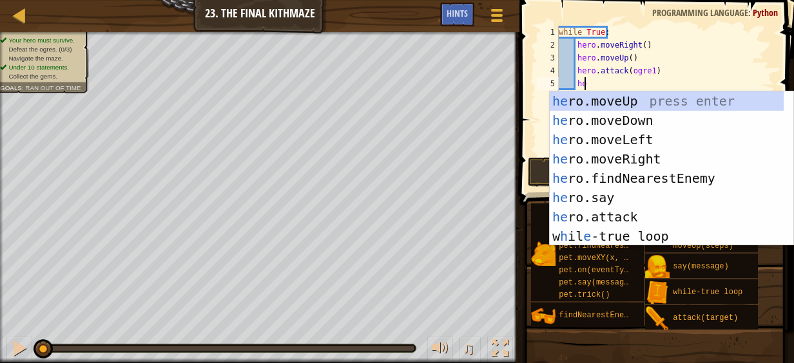
type textarea "her"
click at [627, 120] on div "her o.moveUp press enter her o.moveDown press enter her o.moveLeft press enter …" at bounding box center [666, 187] width 234 height 193
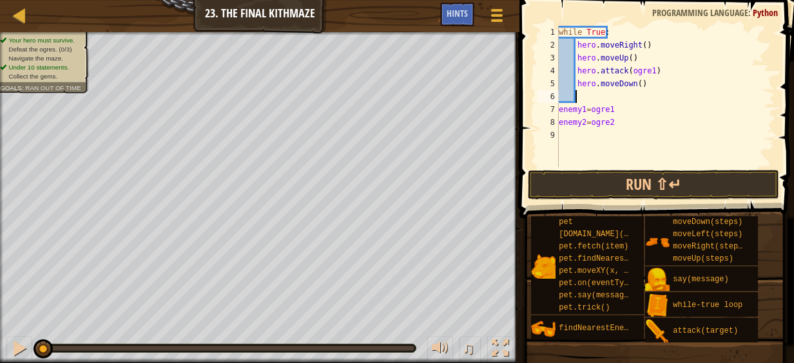
scroll to position [6, 1]
click at [635, 82] on div "while True : hero . moveRight ( ) hero . moveUp ( ) hero . attack ( ogre1 ) her…" at bounding box center [665, 109] width 218 height 167
click at [629, 106] on div "while True : hero . moveRight ( ) hero . moveUp ( ) hero . attack ( ogre1 ) her…" at bounding box center [665, 109] width 218 height 167
type textarea "enemy1=ogre1"
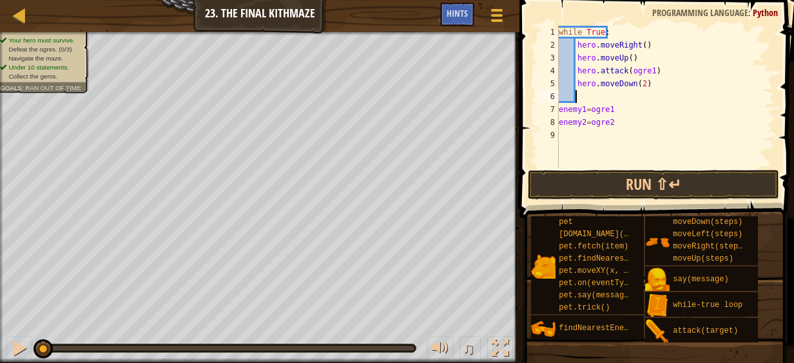
click at [602, 95] on div "while True : hero . moveRight ( ) hero . moveUp ( ) hero . attack ( ogre1 ) her…" at bounding box center [665, 109] width 218 height 167
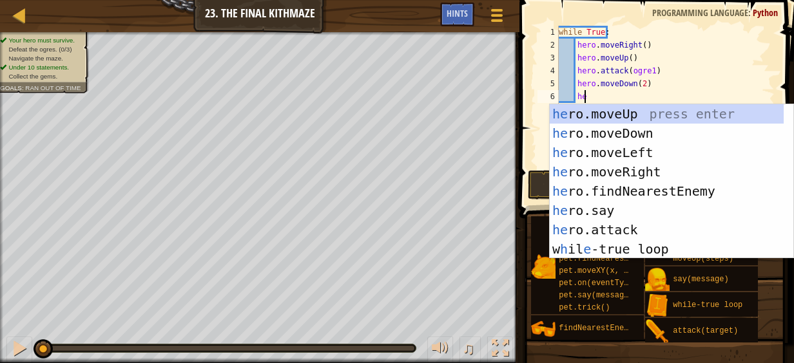
type textarea "her"
click at [627, 121] on div "her o.moveUp press enter her o.moveDown press enter her o.moveLeft press enter …" at bounding box center [666, 200] width 234 height 193
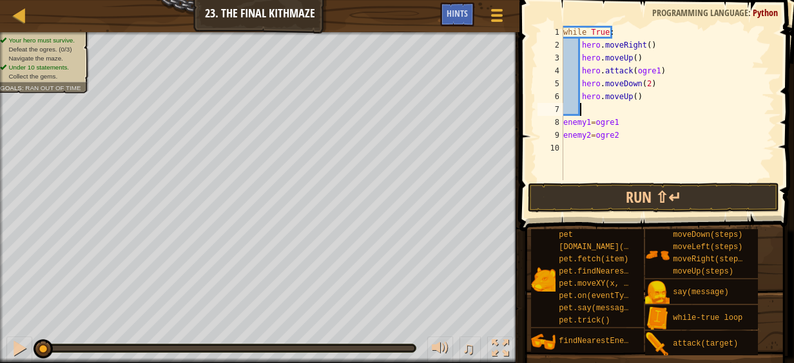
scroll to position [6, 1]
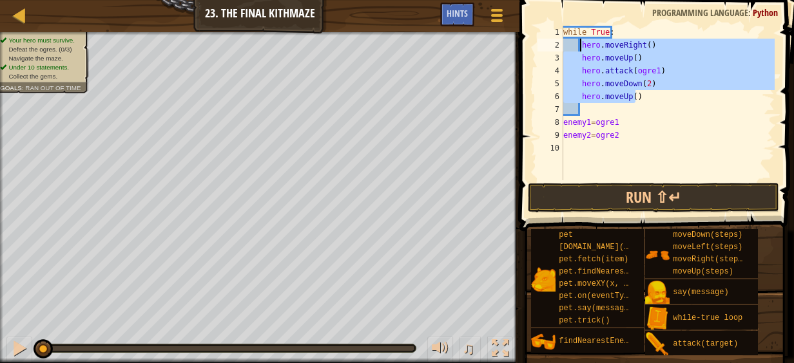
drag, startPoint x: 639, startPoint y: 94, endPoint x: 580, endPoint y: 50, distance: 74.1
click at [580, 50] on div "while True : hero . moveRight ( ) hero . moveUp ( ) hero . attack ( ogre1 ) her…" at bounding box center [667, 116] width 214 height 180
type textarea "hero.moveRight() hero.moveUp()"
click at [596, 108] on div "while True : hero . moveRight ( ) hero . moveUp ( ) hero . attack ( ogre1 ) her…" at bounding box center [667, 116] width 214 height 180
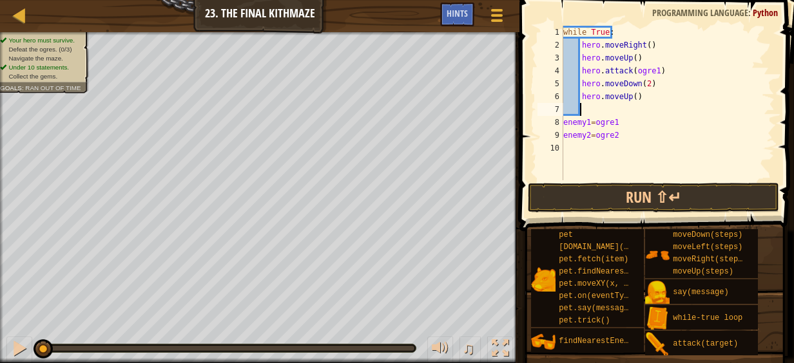
click at [577, 144] on div "while True : hero . moveRight ( ) hero . moveUp ( ) hero . attack ( ogre1 ) her…" at bounding box center [667, 116] width 214 height 180
type textarea "enemy2=ogre2"
click at [577, 144] on div "while True : hero . moveRight ( ) hero . moveUp ( ) hero . attack ( ogre1 ) her…" at bounding box center [667, 116] width 214 height 180
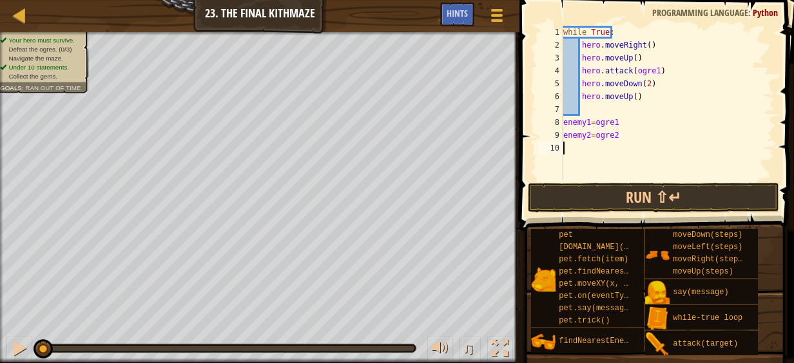
type textarea "enemy2=ogre2"
click at [571, 164] on div "while True : hero . moveRight ( ) hero . moveUp ( ) hero . attack ( ogre1 ) her…" at bounding box center [667, 116] width 214 height 180
type textarea "enemy2=ogre2"
click at [600, 108] on div "while True : hero . moveRight ( ) hero . moveUp ( ) hero . attack ( ogre1 ) her…" at bounding box center [667, 116] width 214 height 180
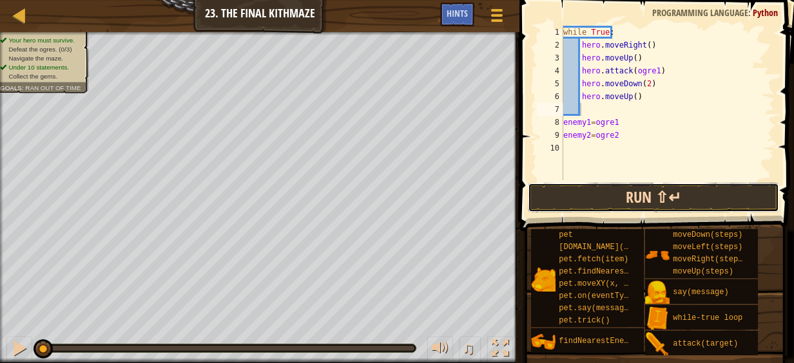
click at [635, 205] on button "Run ⇧↵" at bounding box center [653, 198] width 251 height 30
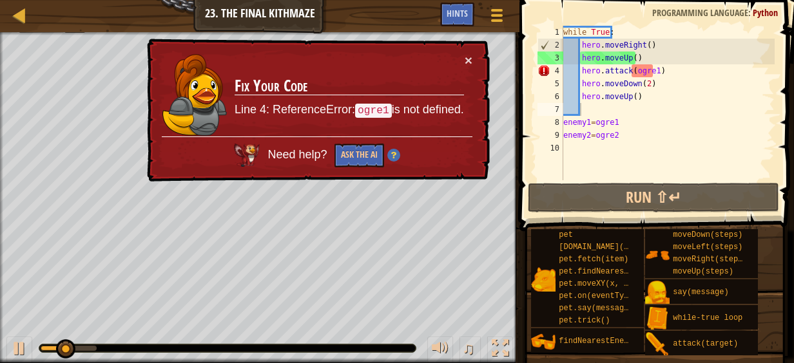
click at [461, 61] on td "Fix Your Code Line 4: ReferenceError: ogre1 is not defined." at bounding box center [349, 94] width 231 height 83
click at [470, 61] on button "×" at bounding box center [468, 60] width 8 height 14
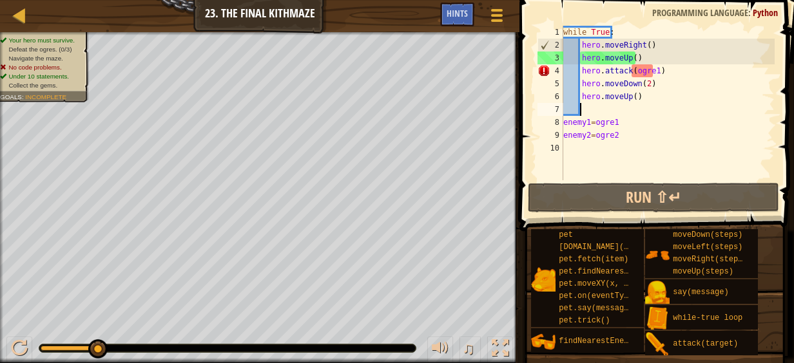
click at [614, 118] on div "while True : hero . moveRight ( ) hero . moveUp ( ) hero . attack ( ogre1 ) her…" at bounding box center [667, 116] width 214 height 180
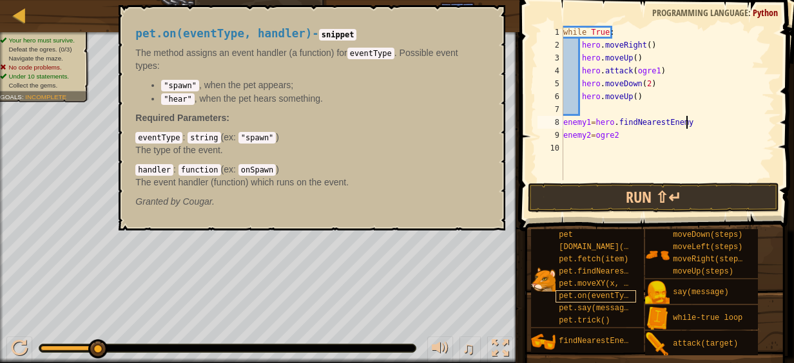
scroll to position [6, 9]
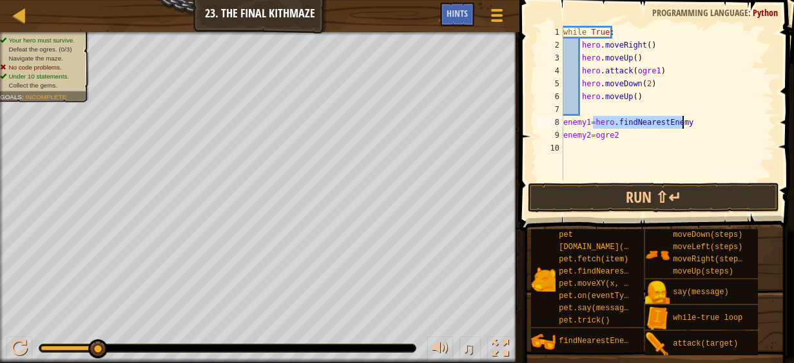
drag, startPoint x: 592, startPoint y: 118, endPoint x: 695, endPoint y: 125, distance: 103.3
click at [695, 125] on div "while True : hero . moveRight ( ) hero . moveUp ( ) hero . attack ( ogre1 ) her…" at bounding box center [667, 116] width 214 height 180
drag, startPoint x: 620, startPoint y: 141, endPoint x: 593, endPoint y: 135, distance: 27.7
click at [593, 135] on div "while True : hero . moveRight ( ) hero . moveUp ( ) hero . attack ( ogre1 ) her…" at bounding box center [667, 116] width 214 height 180
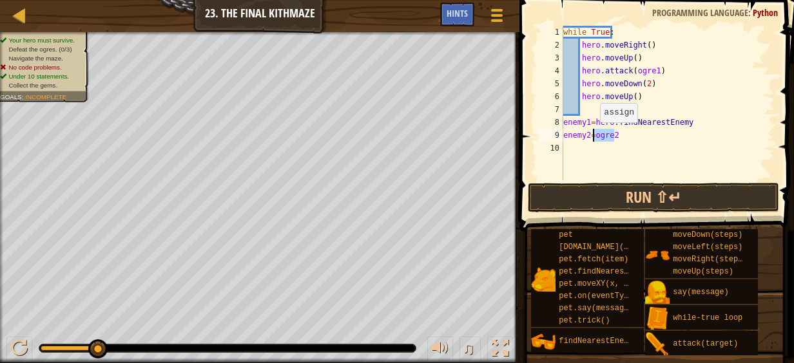
paste textarea "hero.findNearestEnemy"
click at [636, 77] on div "while True : hero . moveRight ( ) hero . moveUp ( ) hero . attack ( ogre1 ) her…" at bounding box center [667, 116] width 214 height 180
click at [640, 70] on div "while True : hero . moveRight ( ) hero . moveUp ( ) hero . attack ( ogre1 ) her…" at bounding box center [667, 116] width 214 height 180
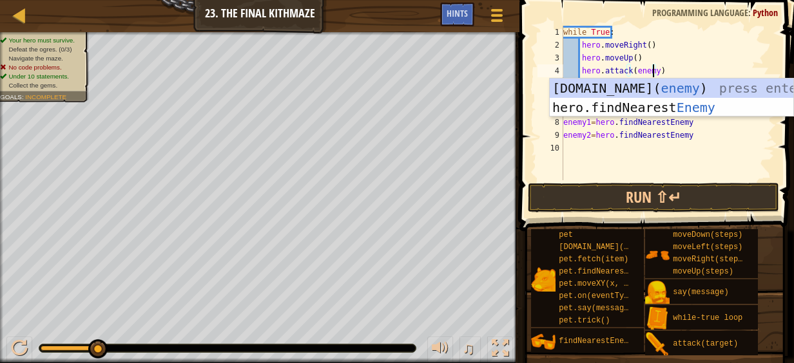
scroll to position [6, 7]
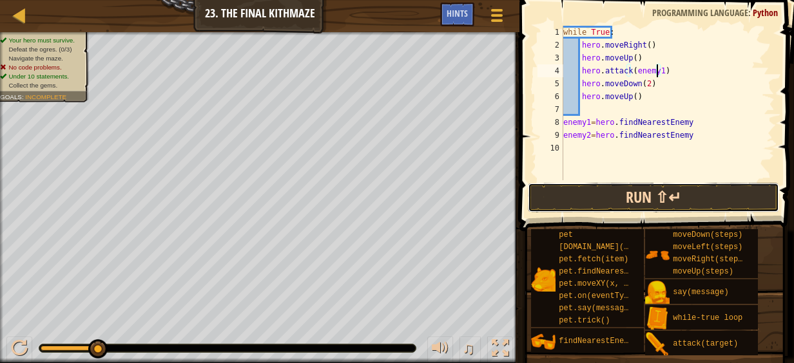
click at [623, 199] on button "Run ⇧↵" at bounding box center [653, 198] width 251 height 30
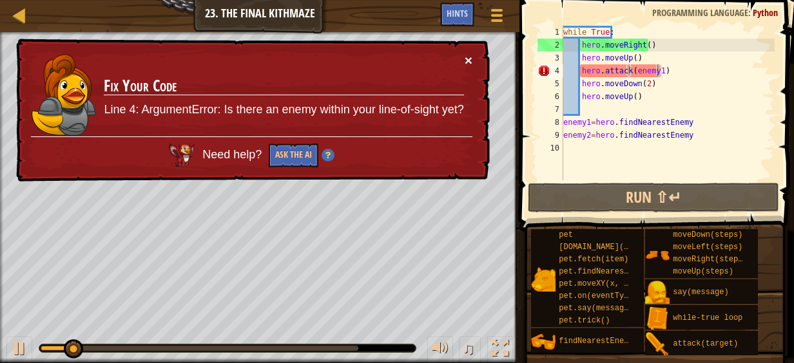
click at [466, 59] on button "×" at bounding box center [468, 60] width 8 height 14
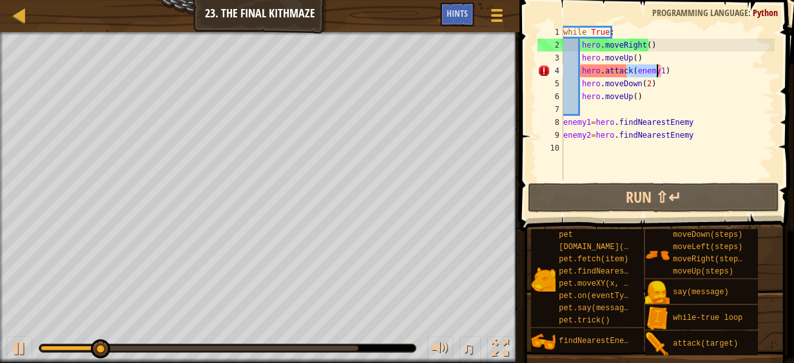
drag, startPoint x: 627, startPoint y: 67, endPoint x: 657, endPoint y: 72, distance: 30.1
click at [657, 72] on div "while True : hero . moveRight ( ) hero . moveUp ( ) hero . attack ( enemy1 ) he…" at bounding box center [667, 116] width 214 height 180
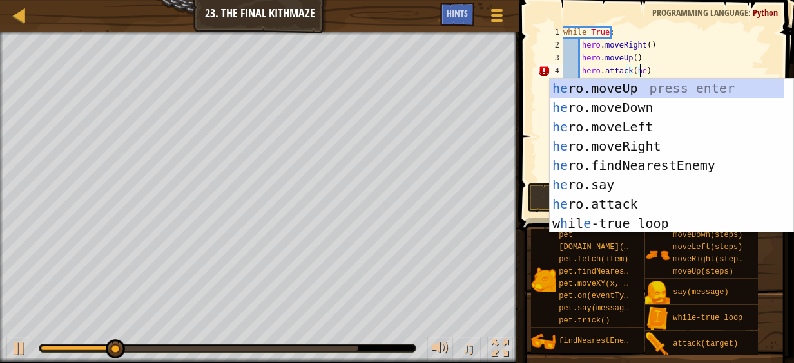
scroll to position [6, 6]
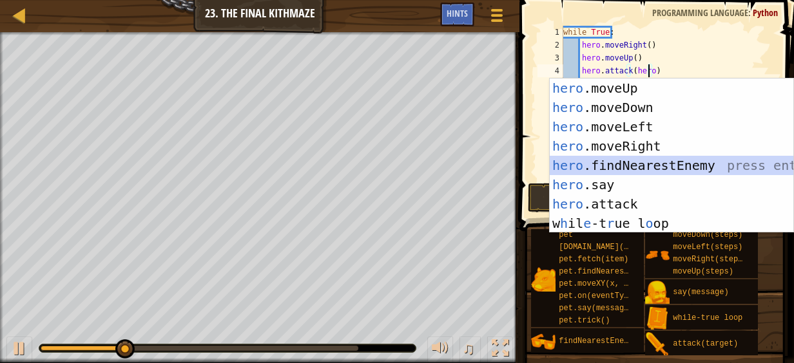
click at [669, 161] on div "hero .moveUp press enter hero .moveDown press enter hero .moveLeft press enter …" at bounding box center [671, 175] width 244 height 193
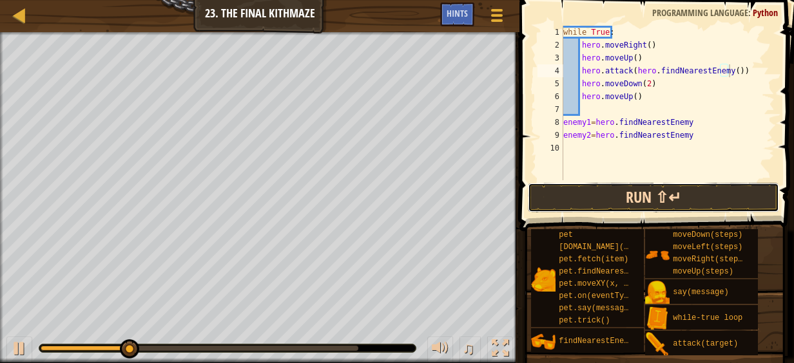
click at [664, 191] on button "Run ⇧↵" at bounding box center [653, 198] width 251 height 30
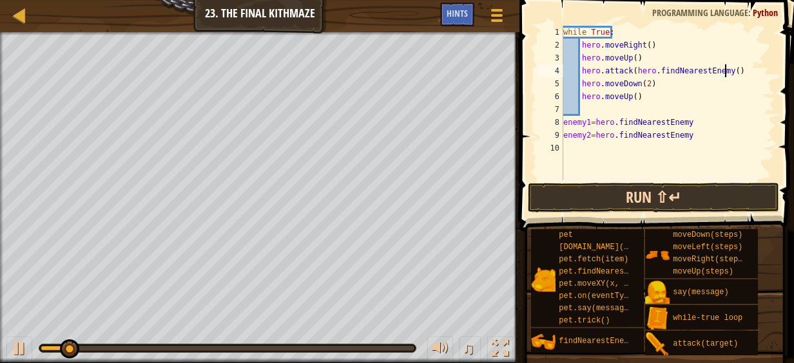
scroll to position [6, 13]
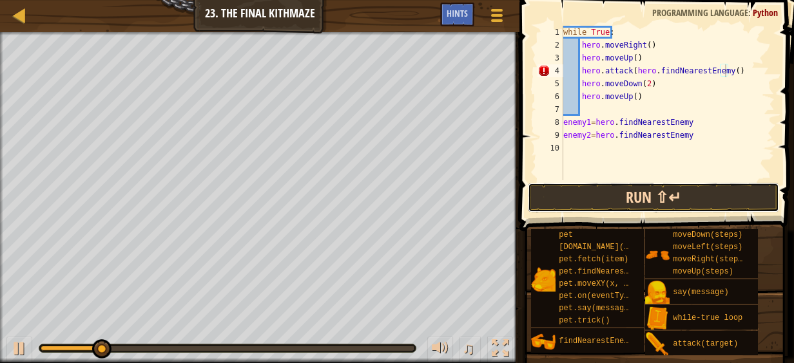
click at [657, 202] on button "Run ⇧↵" at bounding box center [653, 198] width 251 height 30
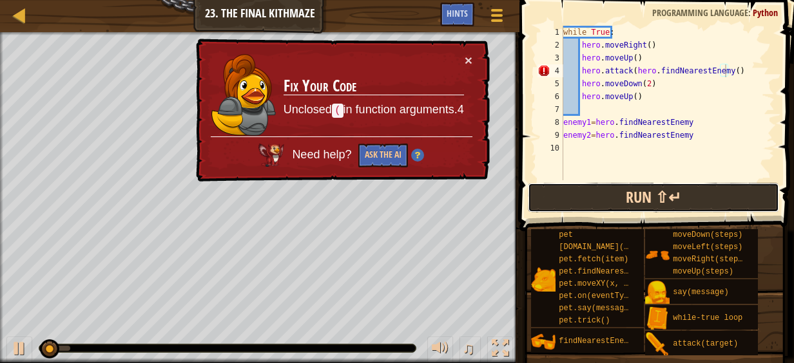
click at [657, 202] on button "Run ⇧↵" at bounding box center [653, 198] width 251 height 30
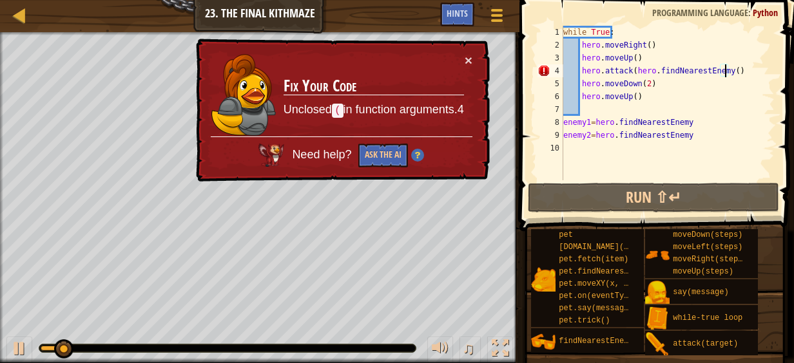
click at [632, 71] on div "while True : hero . moveRight ( ) hero . moveUp ( ) hero . attack ( hero . find…" at bounding box center [667, 116] width 214 height 180
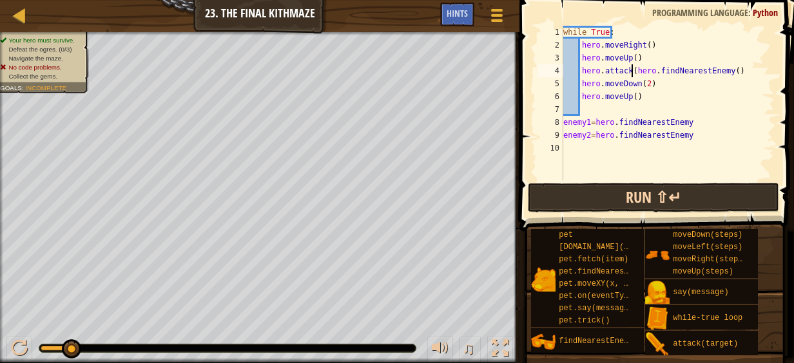
scroll to position [6, 5]
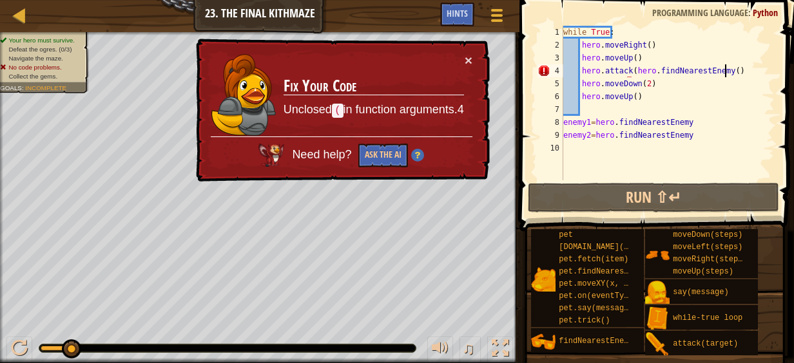
click at [725, 69] on div "while True : hero . moveRight ( ) hero . moveUp ( ) hero . attack ( hero . find…" at bounding box center [667, 116] width 214 height 180
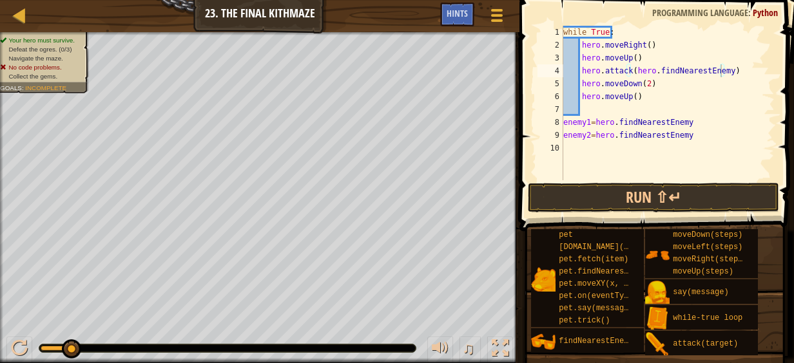
click at [736, 189] on button "Run ⇧↵" at bounding box center [653, 198] width 251 height 30
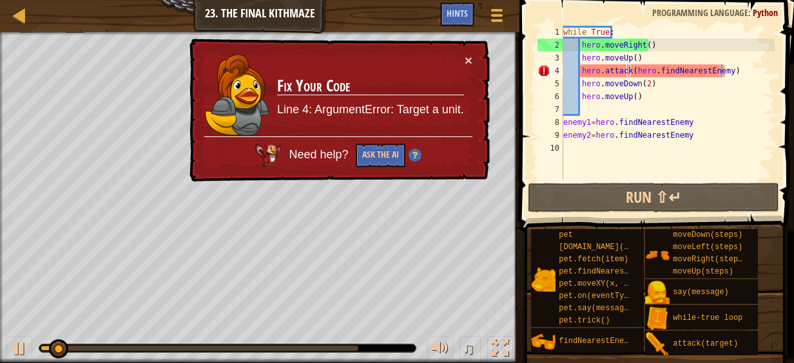
click at [469, 68] on div "× Fix Your Code Line 4: ArgumentError: Target a unit. Need help? Ask the AI" at bounding box center [337, 110] width 303 height 145
click at [468, 61] on button "×" at bounding box center [468, 61] width 8 height 14
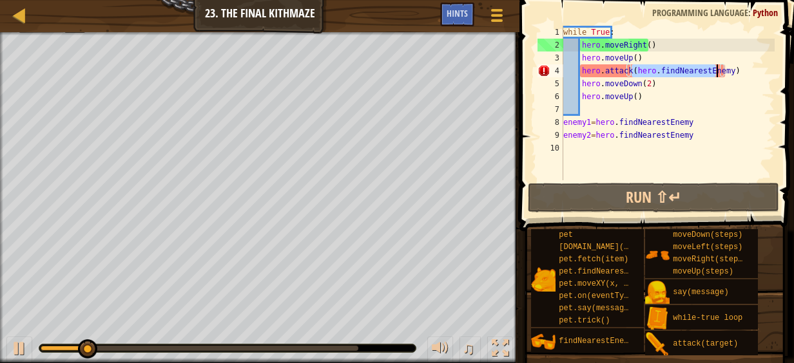
drag, startPoint x: 630, startPoint y: 70, endPoint x: 718, endPoint y: 71, distance: 87.6
click at [718, 71] on div "while True : hero . moveRight ( ) hero . moveUp ( ) hero . attack ( hero . find…" at bounding box center [667, 116] width 214 height 180
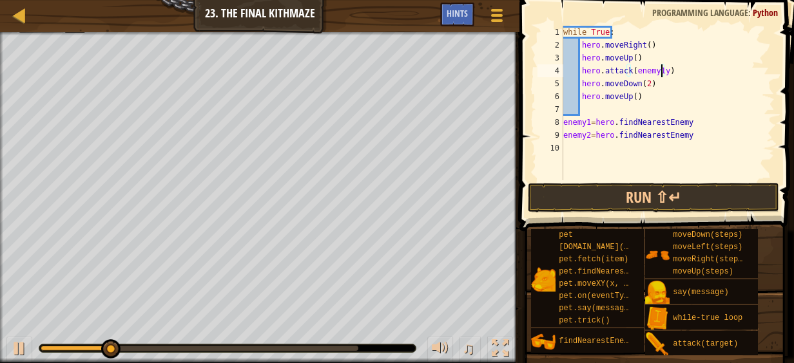
scroll to position [6, 7]
type textarea "hero.attack(enemy1)"
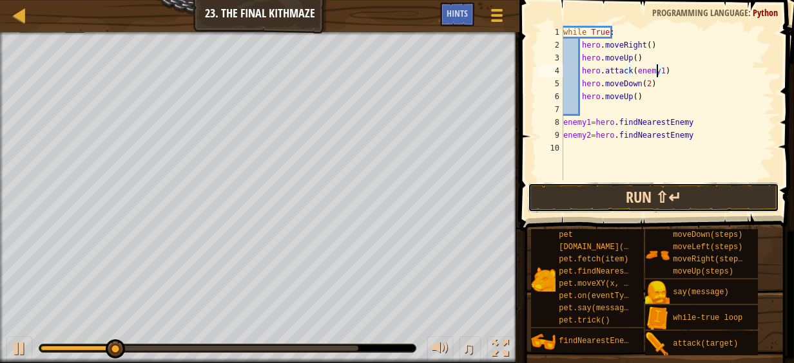
click at [701, 206] on button "Run ⇧↵" at bounding box center [653, 198] width 251 height 30
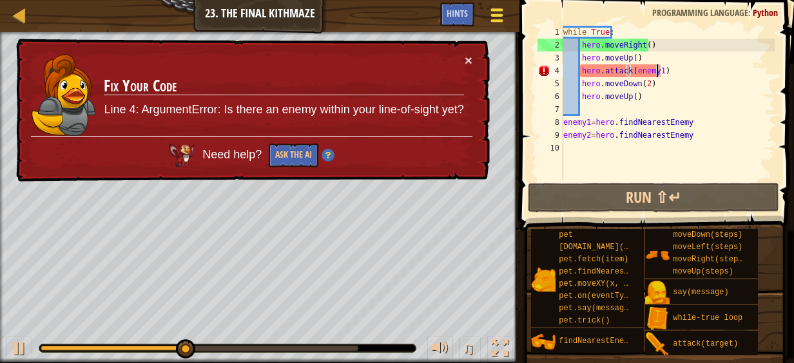
click at [486, 13] on button "Game Menu" at bounding box center [497, 18] width 34 height 32
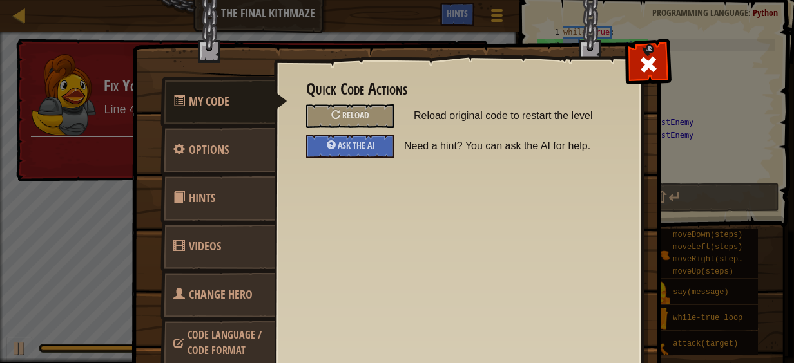
click at [490, 19] on img at bounding box center [401, 182] width 540 height 461
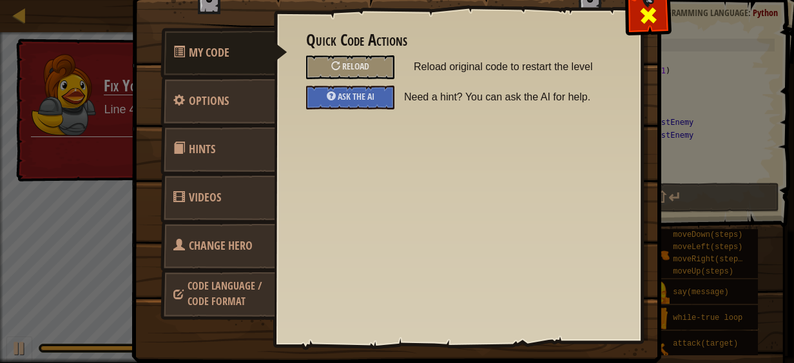
click at [633, 26] on div at bounding box center [647, 12] width 41 height 41
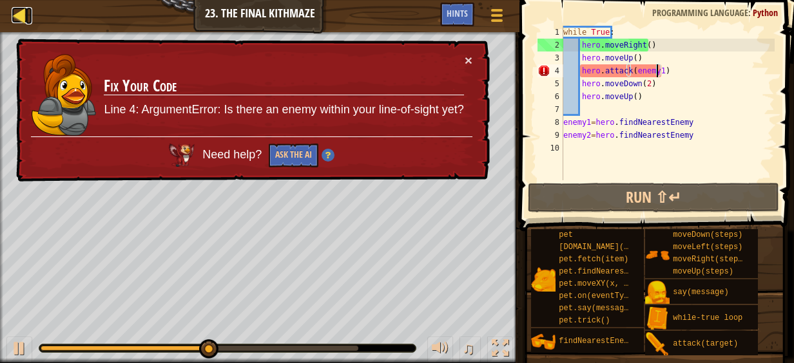
click at [24, 7] on div at bounding box center [20, 15] width 16 height 16
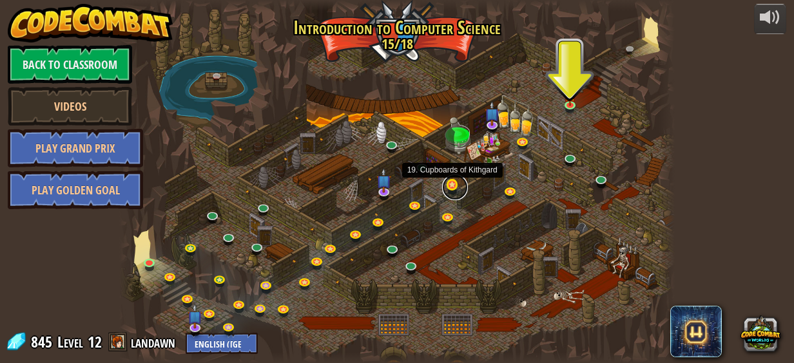
click at [450, 188] on link at bounding box center [455, 188] width 26 height 26
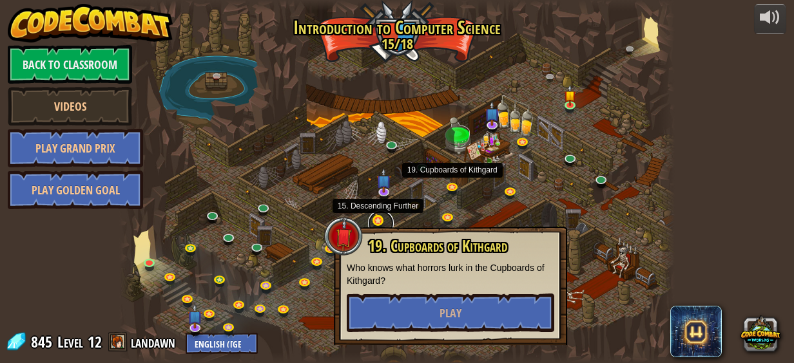
click at [374, 219] on link at bounding box center [381, 224] width 26 height 26
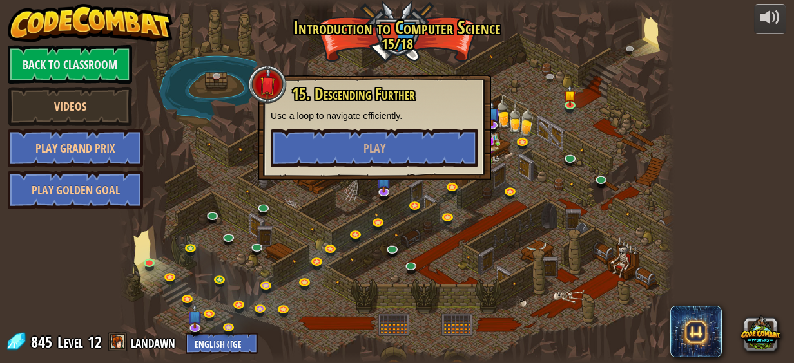
click at [488, 240] on div at bounding box center [397, 181] width 556 height 363
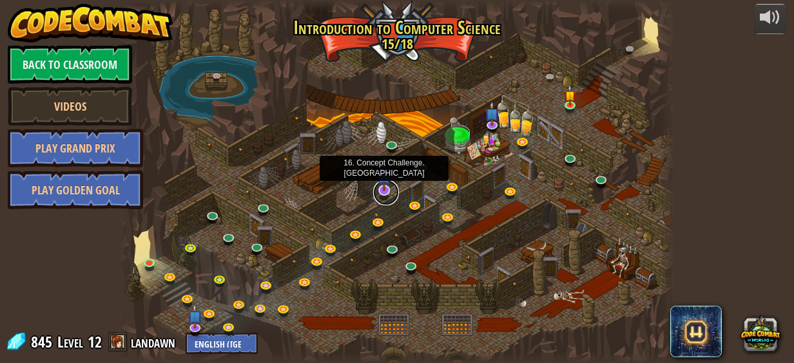
click at [377, 200] on link at bounding box center [386, 193] width 26 height 26
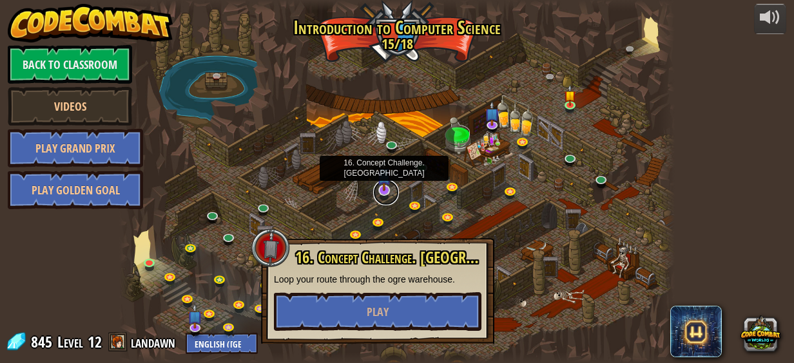
click at [377, 200] on link at bounding box center [386, 193] width 26 height 26
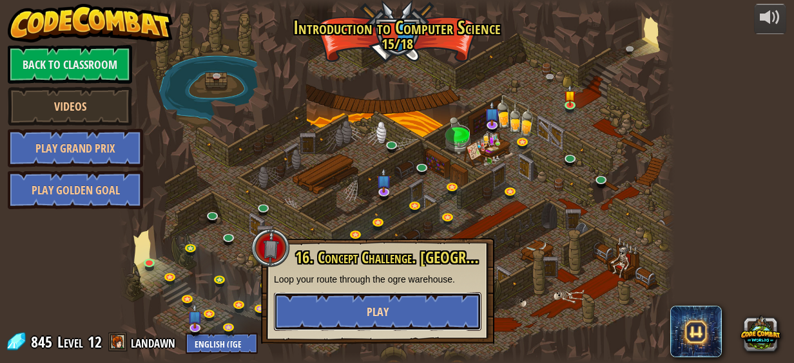
click at [395, 319] on button "Play" at bounding box center [377, 311] width 207 height 39
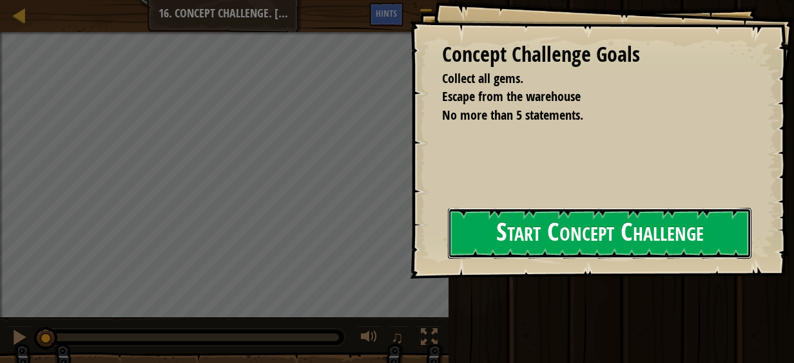
click at [462, 240] on button "Start Concept Challenge" at bounding box center [599, 233] width 303 height 51
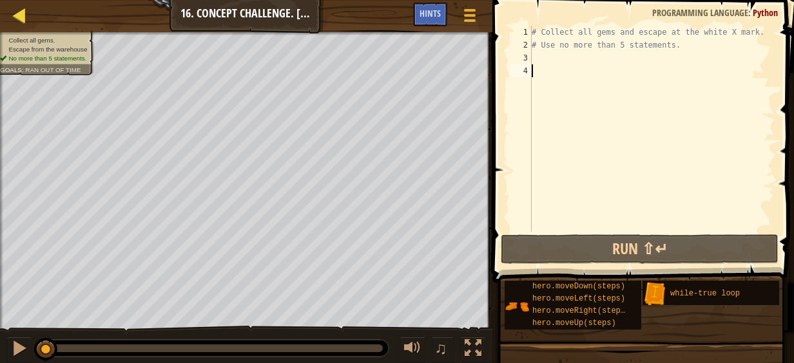
click at [23, 19] on div at bounding box center [20, 15] width 16 height 16
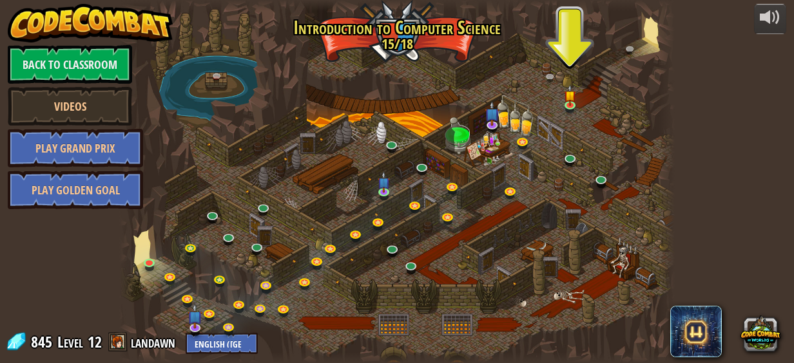
click at [395, 319] on div at bounding box center [397, 181] width 556 height 363
click at [568, 107] on link at bounding box center [573, 106] width 26 height 26
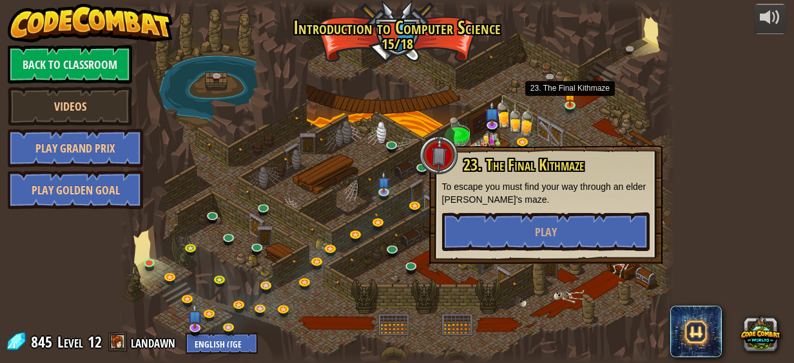
click at [616, 119] on div at bounding box center [397, 181] width 556 height 363
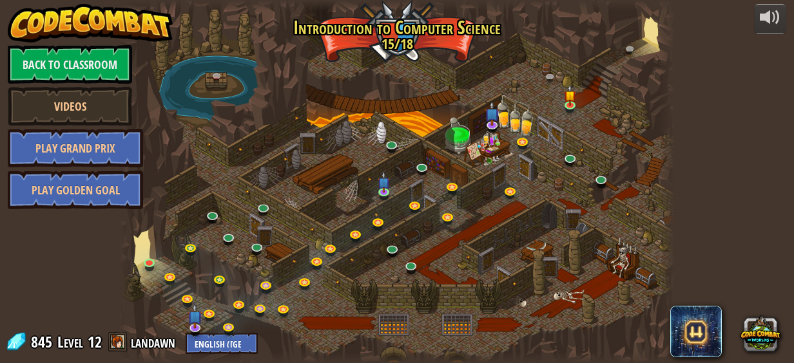
click at [513, 149] on div at bounding box center [397, 181] width 556 height 363
click at [527, 138] on link at bounding box center [525, 142] width 26 height 26
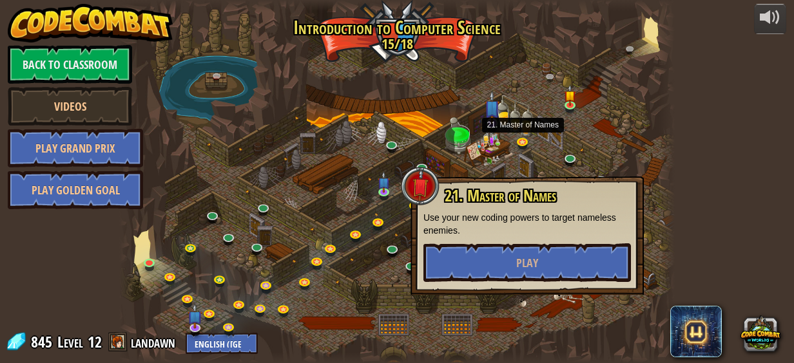
click at [497, 124] on img at bounding box center [491, 107] width 15 height 33
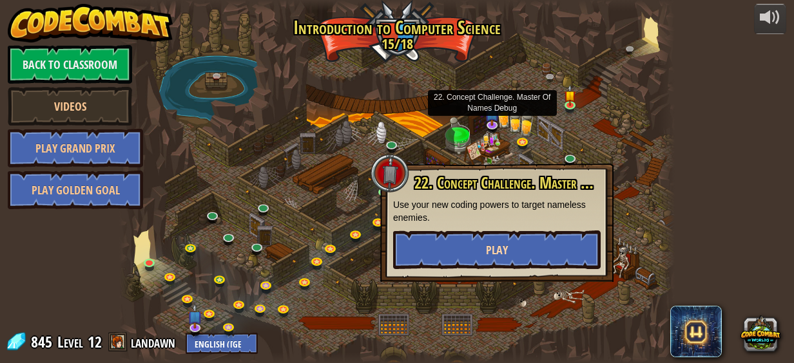
click at [551, 254] on button "Play" at bounding box center [496, 250] width 207 height 39
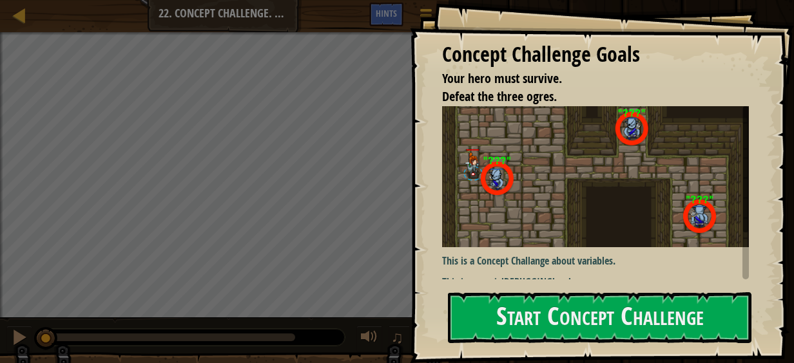
click at [642, 217] on img at bounding box center [600, 177] width 316 height 142
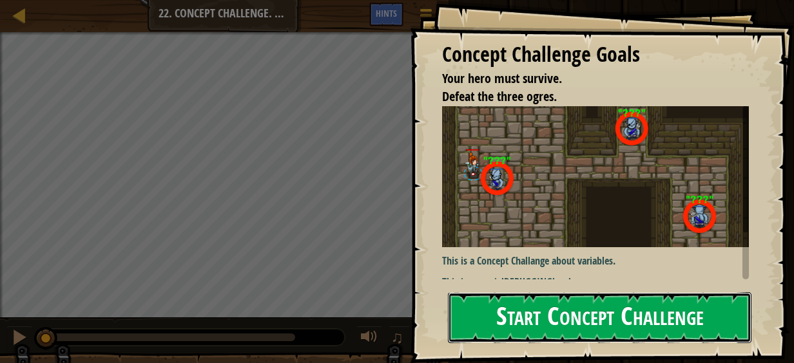
click at [683, 312] on button "Start Concept Challenge" at bounding box center [599, 317] width 303 height 51
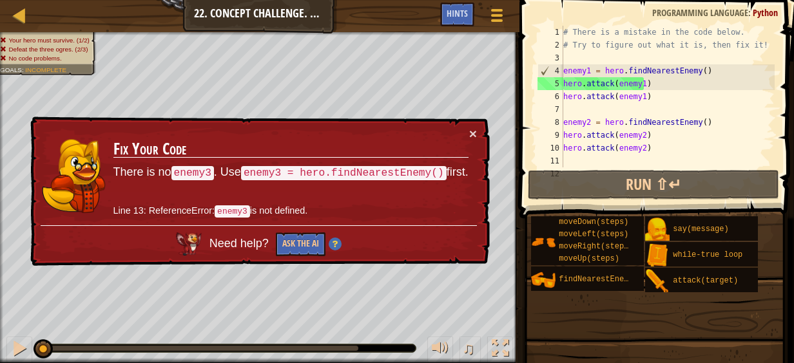
click at [397, 151] on h3 "Fix Your Code" at bounding box center [290, 149] width 355 height 18
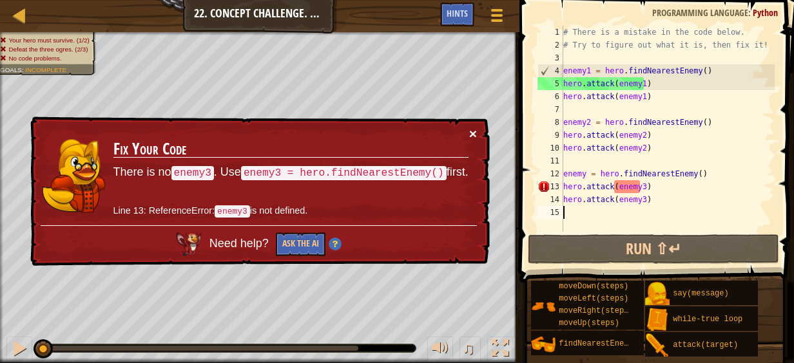
click at [470, 140] on button "×" at bounding box center [473, 134] width 8 height 14
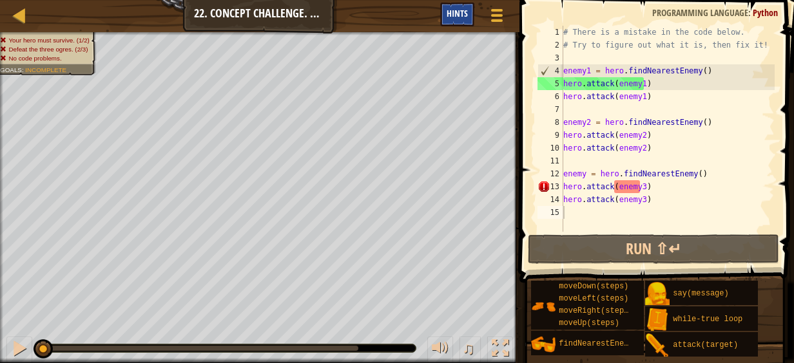
click at [459, 15] on span "Hints" at bounding box center [456, 13] width 21 height 12
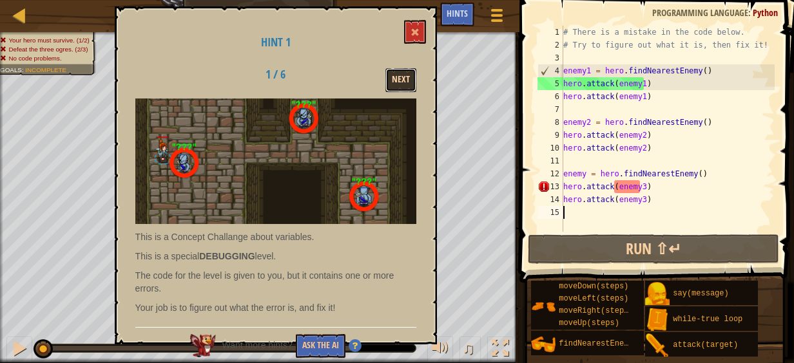
click at [404, 80] on button "Next" at bounding box center [400, 80] width 31 height 24
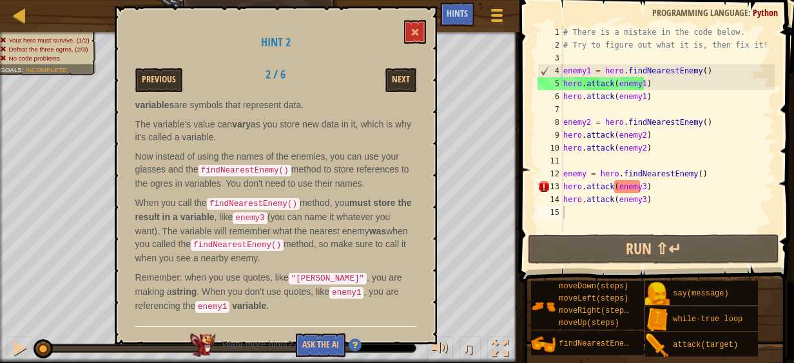
click at [404, 80] on button "Next" at bounding box center [400, 80] width 31 height 24
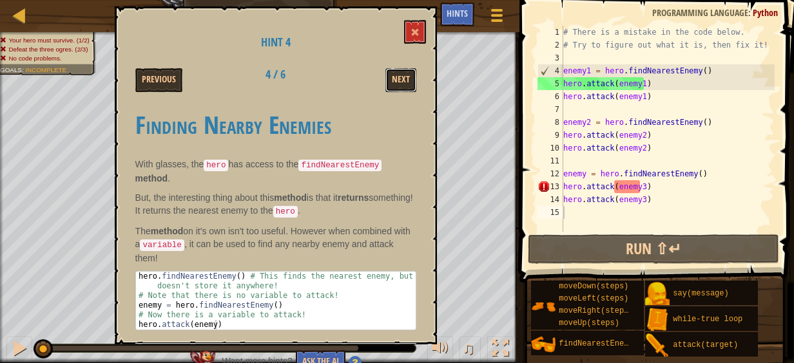
click at [404, 80] on button "Next" at bounding box center [400, 80] width 31 height 24
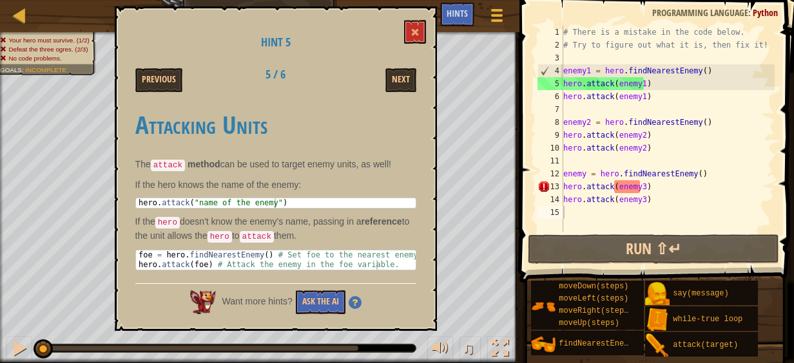
click at [404, 80] on button "Next" at bounding box center [400, 80] width 31 height 24
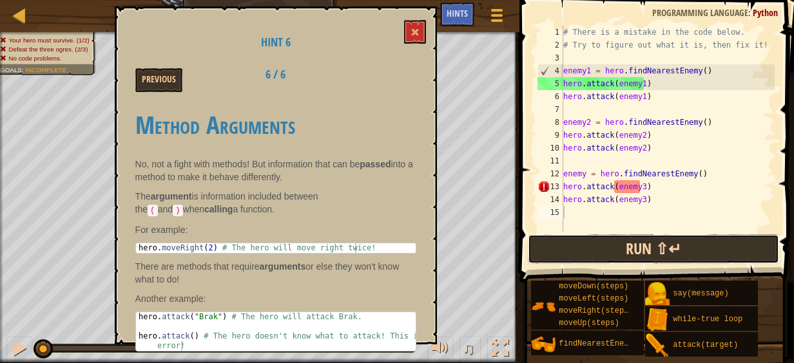
click at [663, 242] on button "Run ⇧↵" at bounding box center [653, 249] width 251 height 30
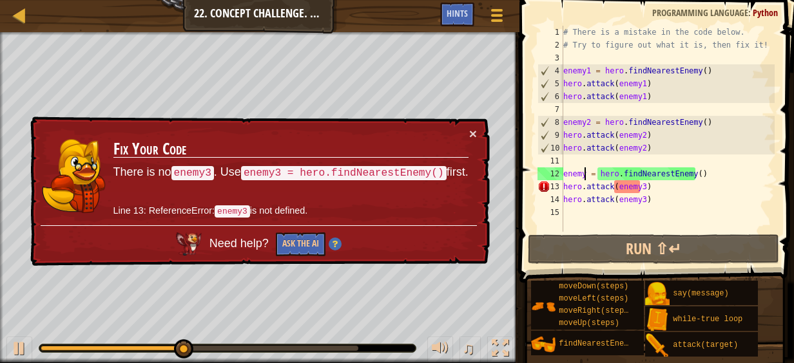
click at [584, 175] on div "# There is a mistake in the code below. # Try to figure out what it is, then fi…" at bounding box center [667, 142] width 214 height 232
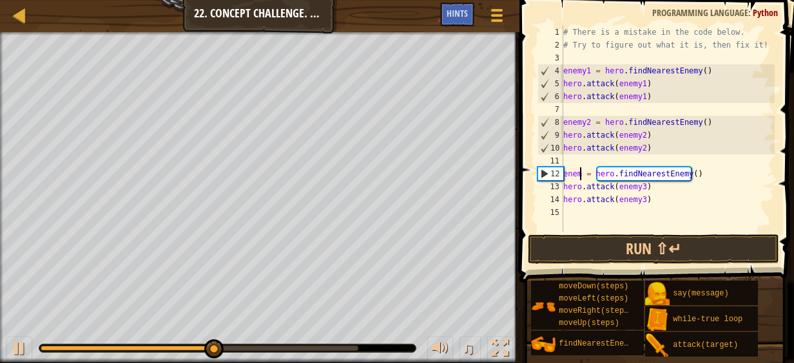
scroll to position [6, 1]
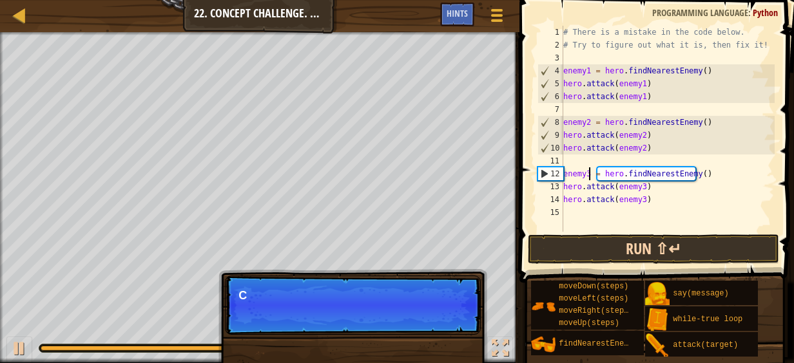
type textarea "enemy3 = hero.findNearestEnemy()"
click at [623, 249] on button "Run ⇧↵" at bounding box center [653, 249] width 251 height 30
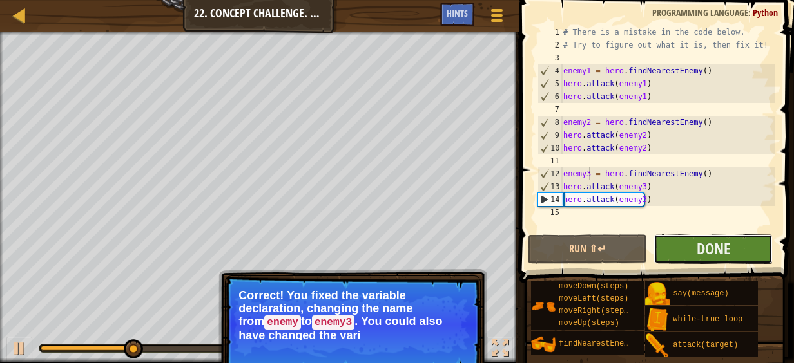
click at [687, 263] on button "Done" at bounding box center [712, 249] width 119 height 30
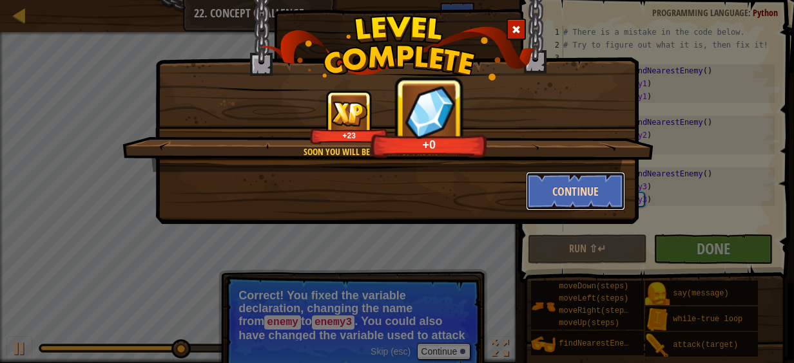
click at [566, 187] on button "Continue" at bounding box center [576, 191] width 100 height 39
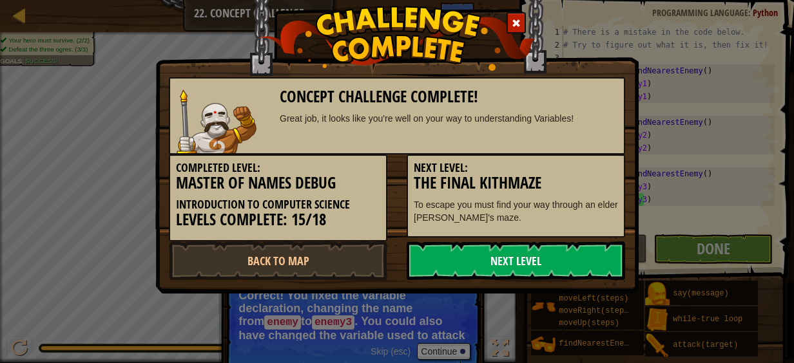
click at [453, 274] on link "Next Level" at bounding box center [515, 261] width 218 height 39
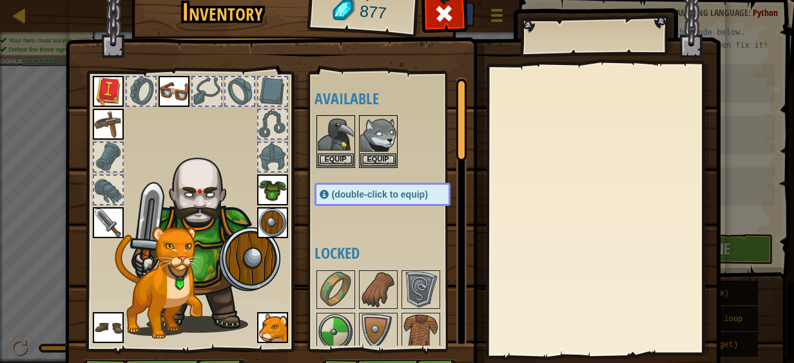
scroll to position [81, 0]
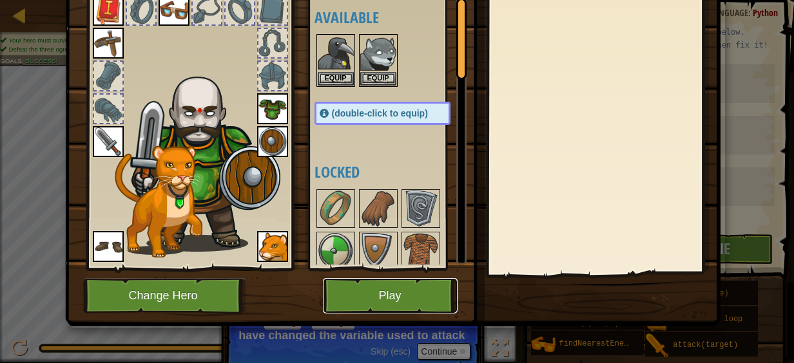
click at [386, 295] on button "Play" at bounding box center [390, 295] width 135 height 35
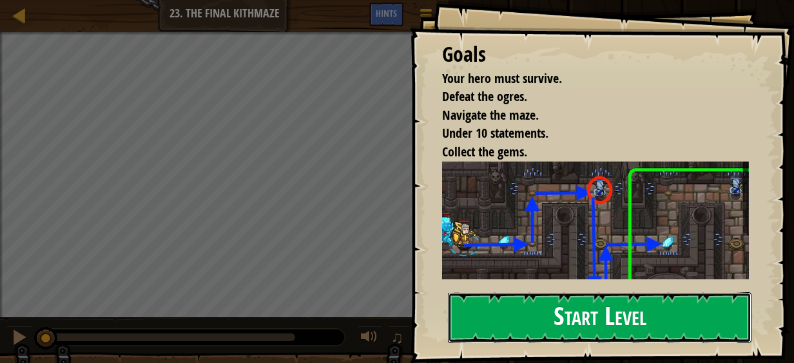
click at [728, 343] on button "Start Level" at bounding box center [599, 317] width 303 height 51
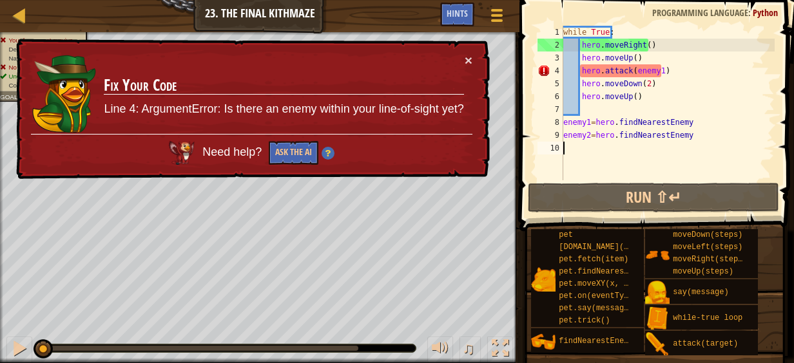
type textarea "enemy2=hero.findNearestEnemy"
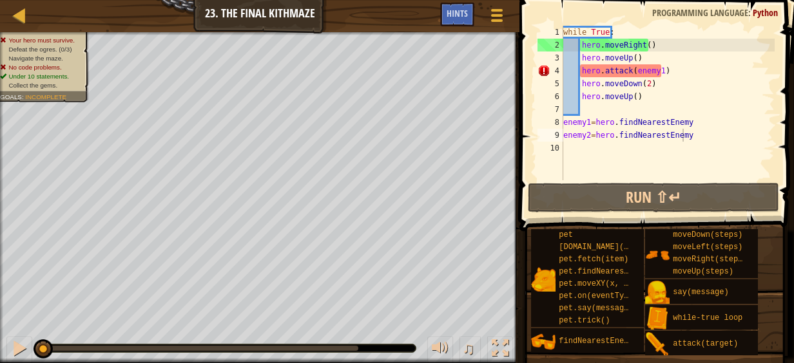
click at [477, 23] on div "Game Menu Done Hints" at bounding box center [476, 18] width 73 height 30
click at [464, 12] on span "Hints" at bounding box center [456, 13] width 21 height 12
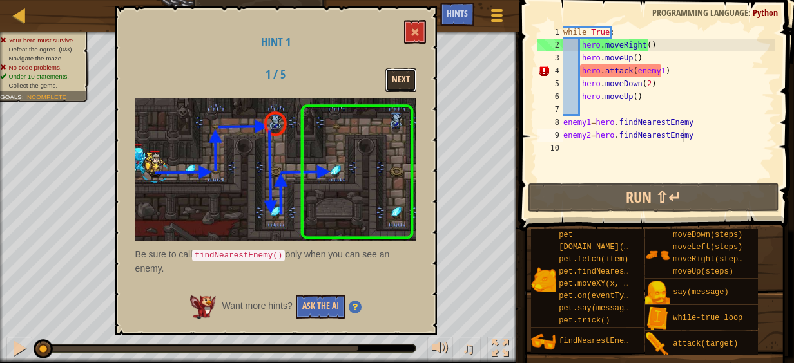
click at [397, 81] on button "Next" at bounding box center [400, 80] width 31 height 24
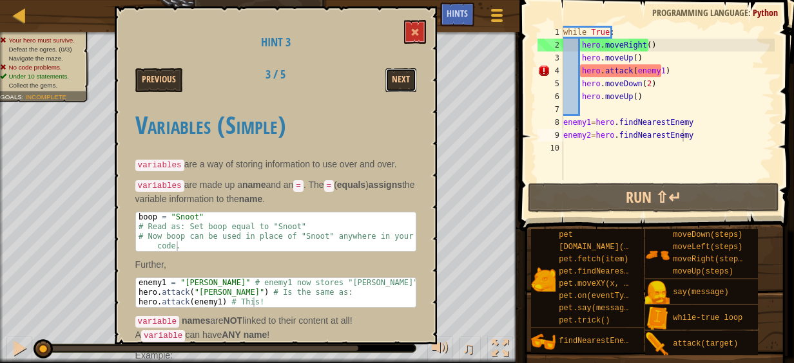
click at [397, 81] on button "Next" at bounding box center [400, 80] width 31 height 24
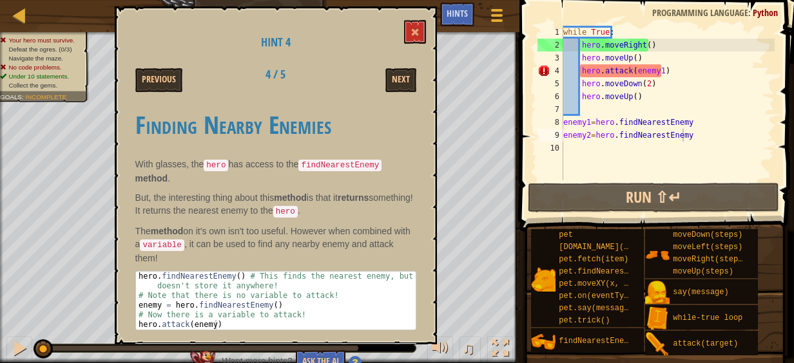
click at [397, 81] on button "Next" at bounding box center [400, 80] width 31 height 24
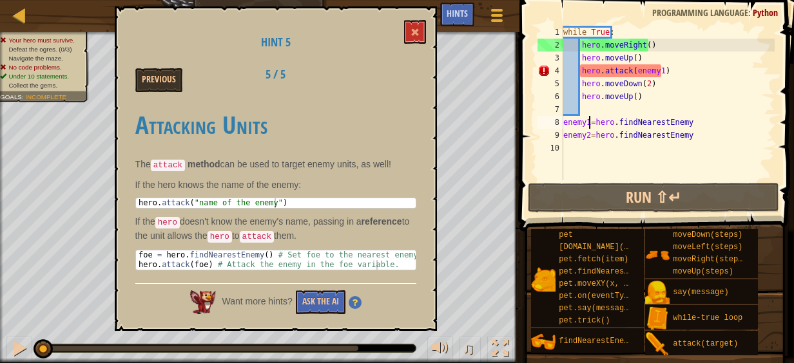
click at [586, 124] on div "while True : hero . moveRight ( ) hero . moveUp ( ) hero . attack ( enemy1 ) he…" at bounding box center [667, 116] width 214 height 180
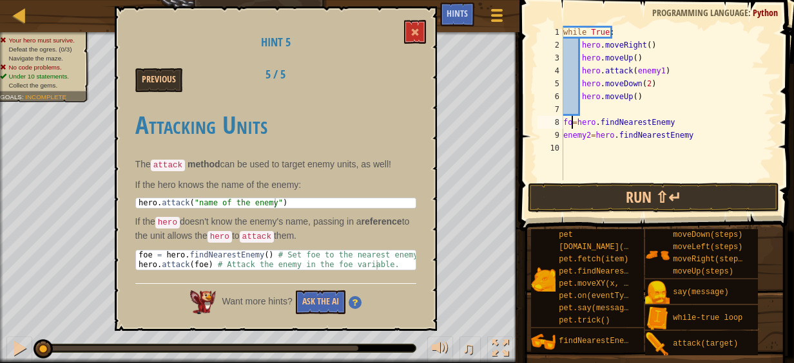
scroll to position [6, 1]
click at [581, 133] on div "while True : hero . moveRight ( ) hero . moveUp ( ) hero . attack ( enemy1 ) he…" at bounding box center [667, 116] width 214 height 180
click at [645, 72] on div "while True : hero . moveRight ( ) hero . moveUp ( ) hero . attack ( enemy1 ) he…" at bounding box center [667, 116] width 214 height 180
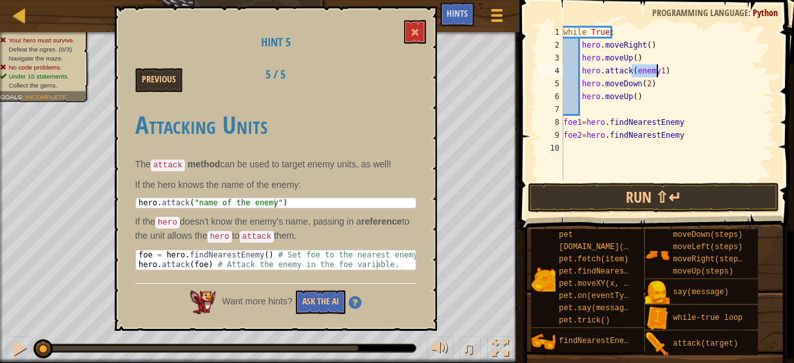
click at [645, 72] on div "while True : hero . moveRight ( ) hero . moveUp ( ) hero . attack ( enemy1 ) he…" at bounding box center [667, 116] width 214 height 180
type textarea "hero.attack(foe1)"
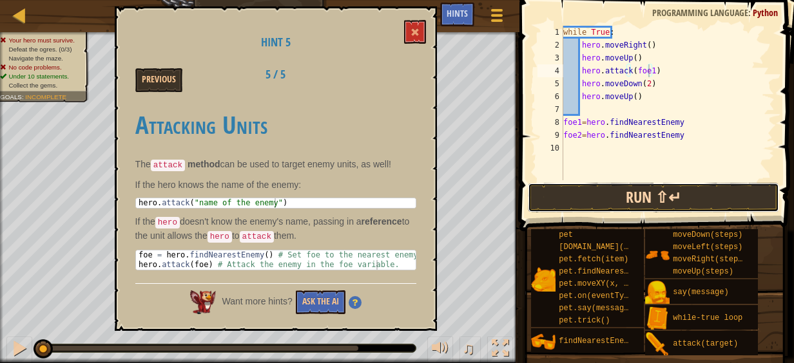
click at [667, 211] on button "Run ⇧↵" at bounding box center [653, 198] width 251 height 30
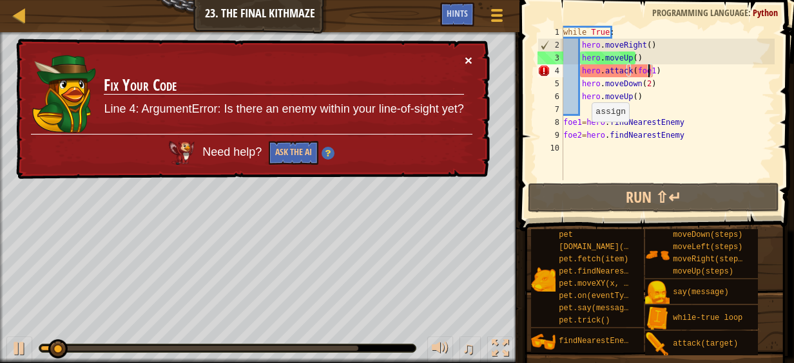
click at [468, 59] on button "×" at bounding box center [468, 60] width 8 height 14
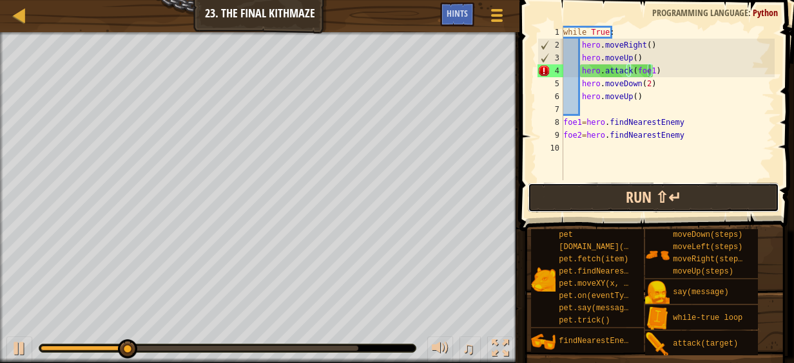
click at [604, 191] on button "Run ⇧↵" at bounding box center [653, 198] width 251 height 30
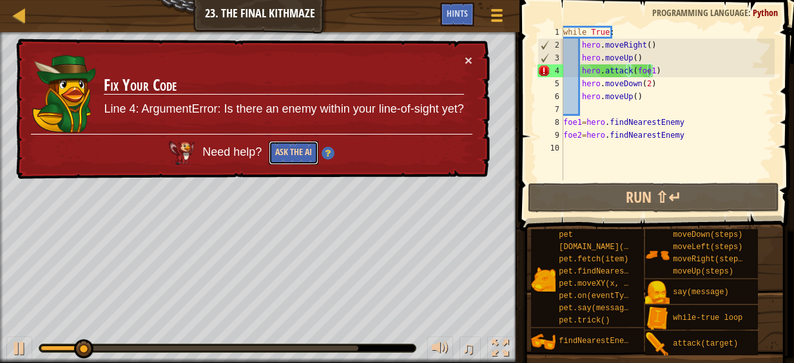
click at [297, 149] on button "Ask the AI" at bounding box center [294, 153] width 50 height 24
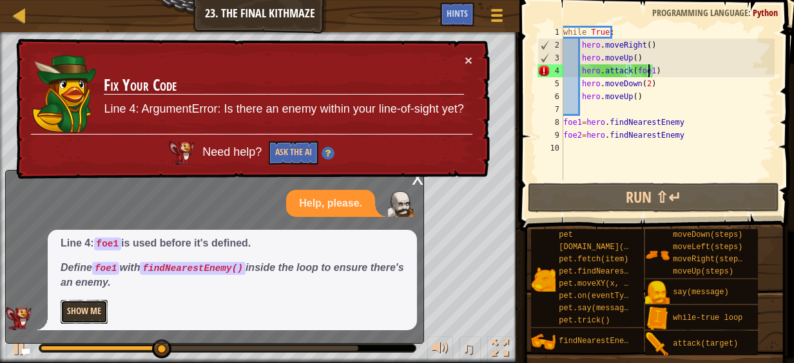
click at [84, 313] on button "Show Me" at bounding box center [84, 312] width 47 height 24
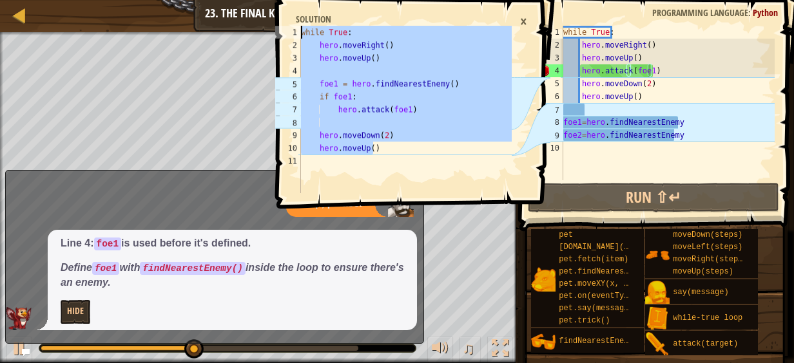
drag, startPoint x: 399, startPoint y: 151, endPoint x: 287, endPoint y: 36, distance: 160.3
click at [287, 36] on div "hero.moveUp() 1 2 3 4 5 6 7 8 9 10 11 while True : hero . moveRight ( ) hero . …" at bounding box center [392, 109] width 240 height 167
type textarea "while True: hero.moveRight()"
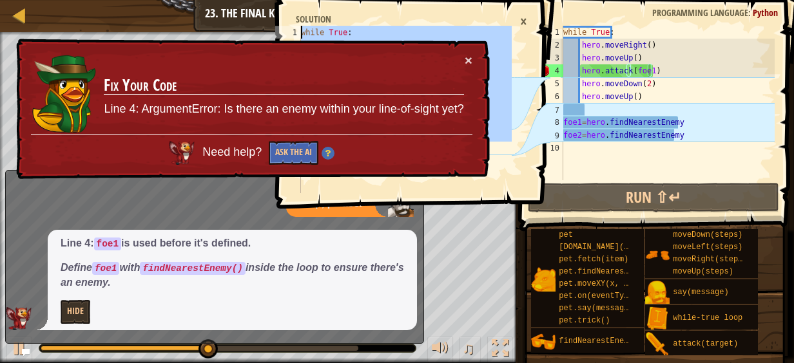
click at [619, 152] on div "while True : hero . moveRight ( ) hero . moveUp ( ) hero . attack ( foe1 ) hero…" at bounding box center [667, 116] width 214 height 180
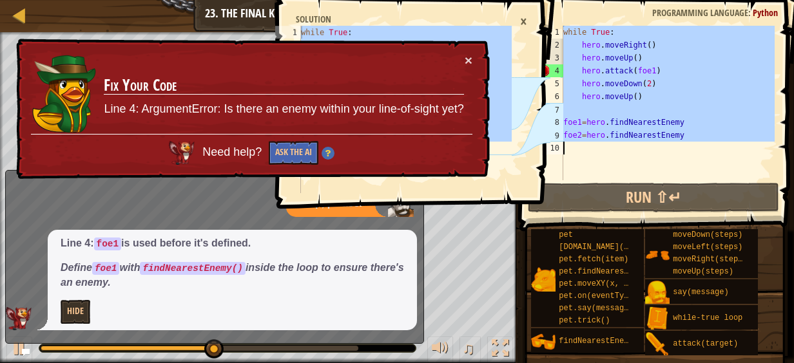
paste textarea "hero.moveUp()"
type textarea "hero.moveUp()"
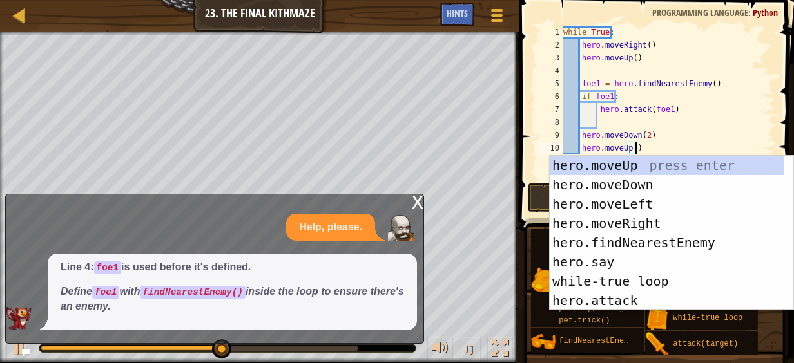
click at [692, 149] on div "while True : hero . moveRight ( ) hero . moveUp ( ) foe1 = hero . findNearestEn…" at bounding box center [667, 116] width 214 height 180
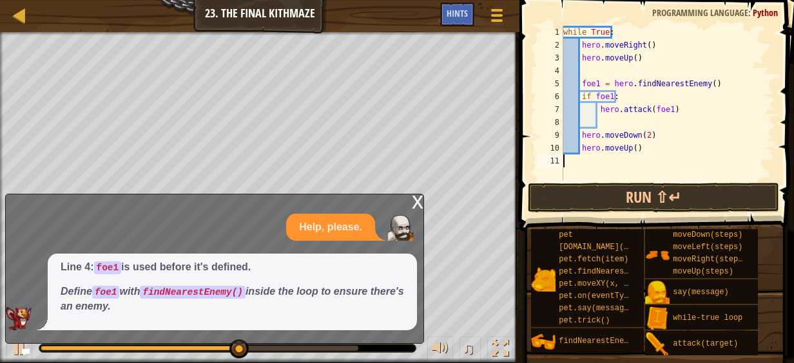
drag, startPoint x: 649, startPoint y: 164, endPoint x: 704, endPoint y: 218, distance: 76.5
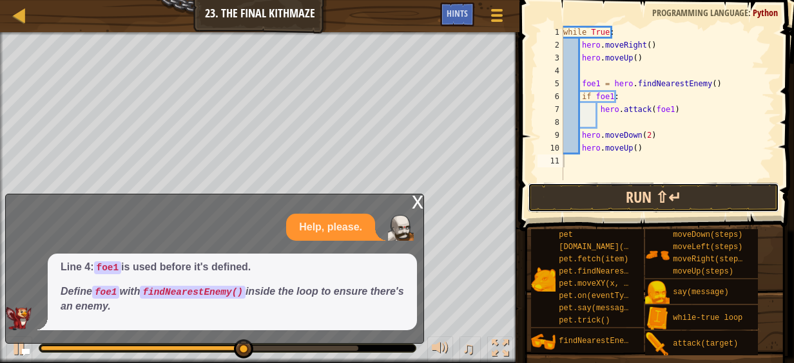
click at [728, 197] on button "Run ⇧↵" at bounding box center [653, 198] width 251 height 30
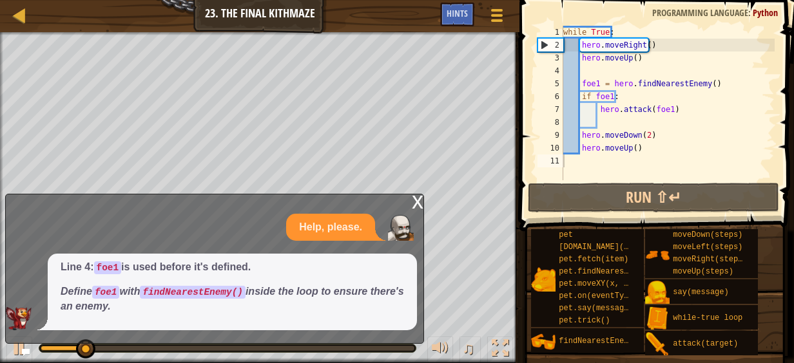
click at [386, 258] on div "Line 4: foe1 is used before it's defined. Define foe1 with findNearestEnemy() i…" at bounding box center [232, 292] width 369 height 77
click at [420, 204] on div "x" at bounding box center [418, 201] width 12 height 13
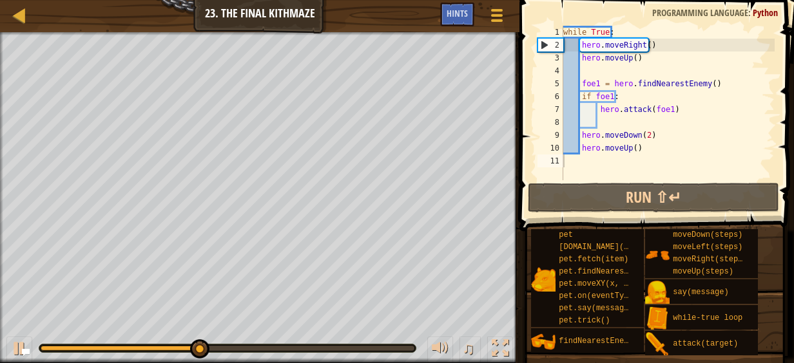
click at [404, 348] on div at bounding box center [228, 348] width 374 height 5
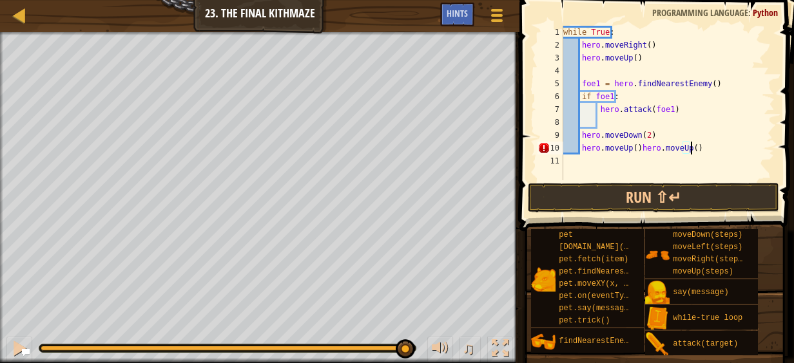
type textarea "hero.moveUp()"
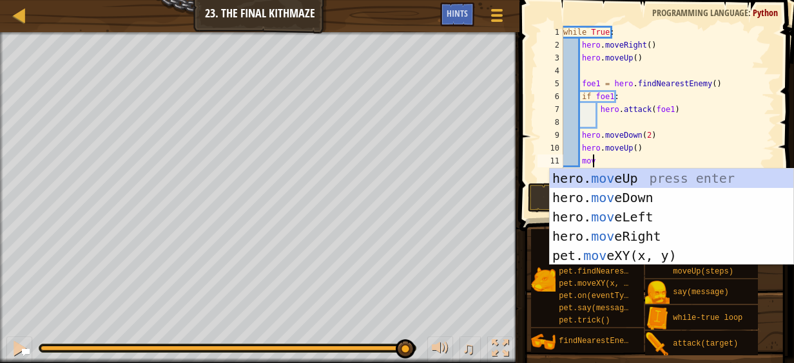
type textarea "move"
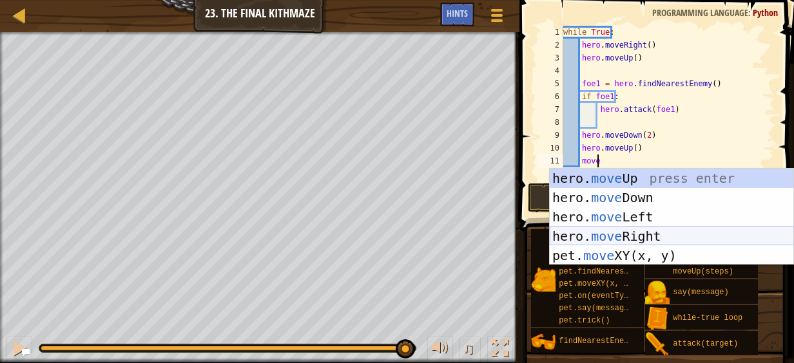
click at [631, 235] on div "hero. move Up press enter hero. move Down press enter hero. move Left press ent…" at bounding box center [671, 236] width 244 height 135
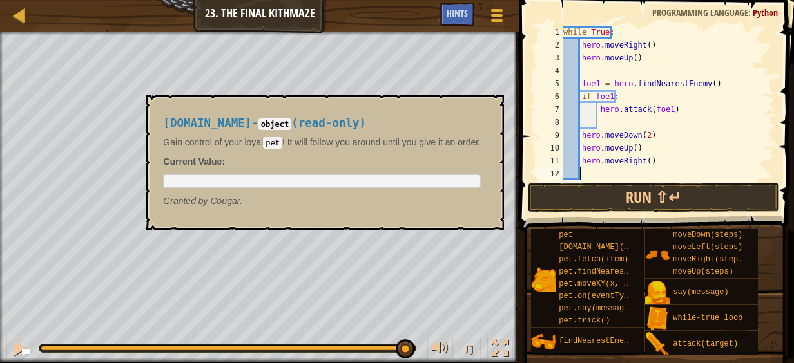
scroll to position [6, 1]
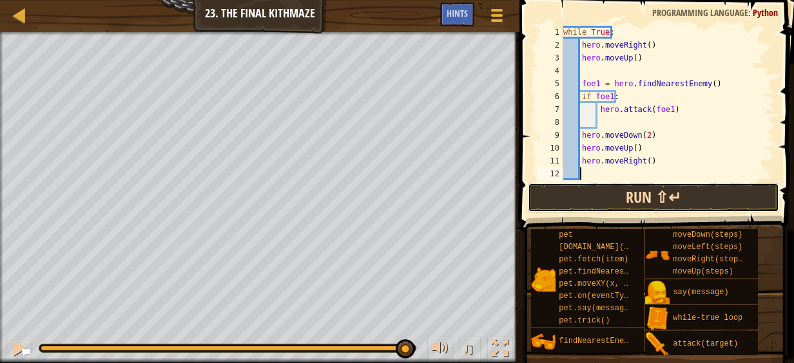
click at [676, 197] on button "Run ⇧↵" at bounding box center [653, 198] width 251 height 30
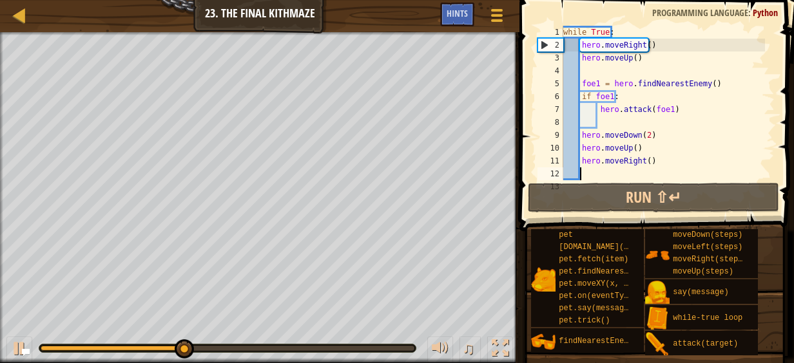
click at [406, 348] on div at bounding box center [228, 348] width 374 height 5
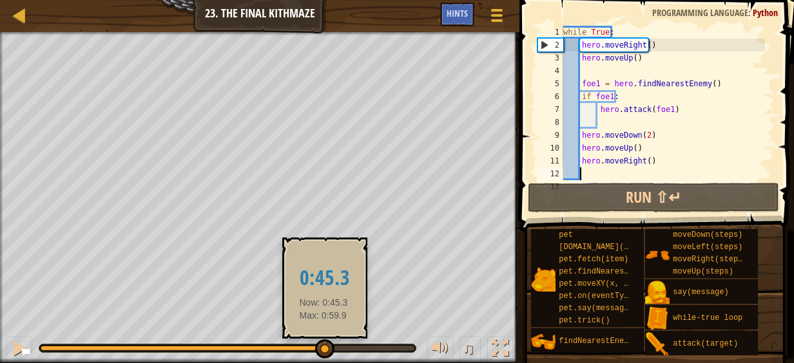
drag, startPoint x: 406, startPoint y: 348, endPoint x: 323, endPoint y: 340, distance: 82.8
click at [323, 340] on div at bounding box center [324, 348] width 19 height 19
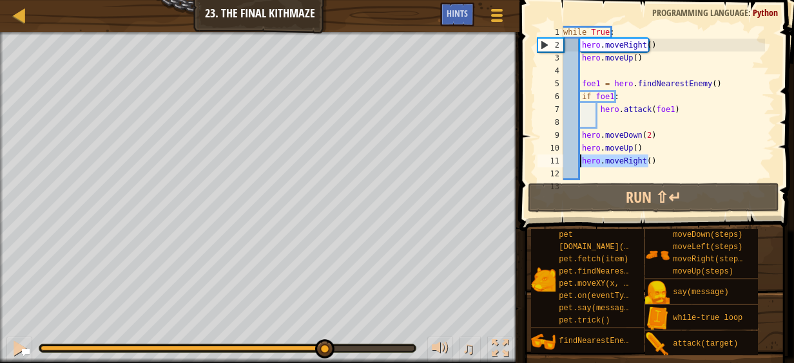
drag, startPoint x: 651, startPoint y: 161, endPoint x: 579, endPoint y: 158, distance: 72.2
click at [579, 158] on div "while True : hero . moveRight ( ) hero . moveUp ( ) foe1 = hero . findNearestEn…" at bounding box center [662, 116] width 204 height 180
type textarea "hero.moveRight()"
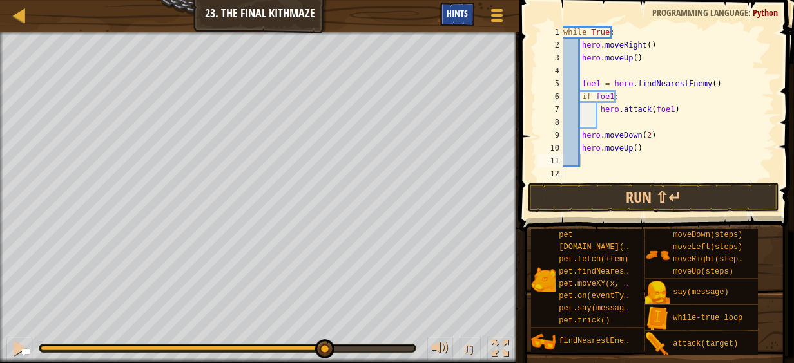
click at [470, 12] on div "Hints" at bounding box center [457, 15] width 34 height 24
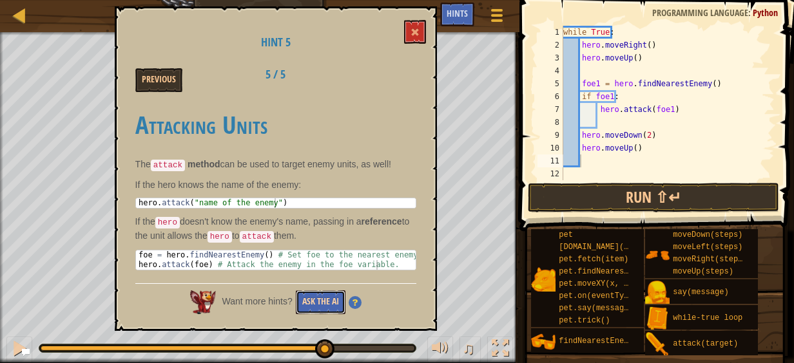
click at [334, 294] on button "Ask the AI" at bounding box center [321, 302] width 50 height 24
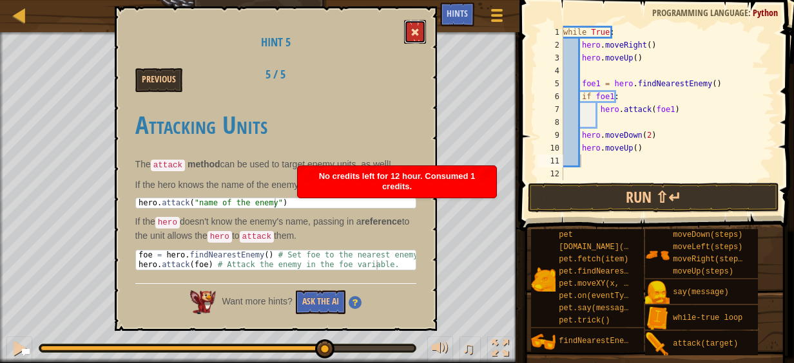
click at [412, 43] on button at bounding box center [415, 32] width 22 height 24
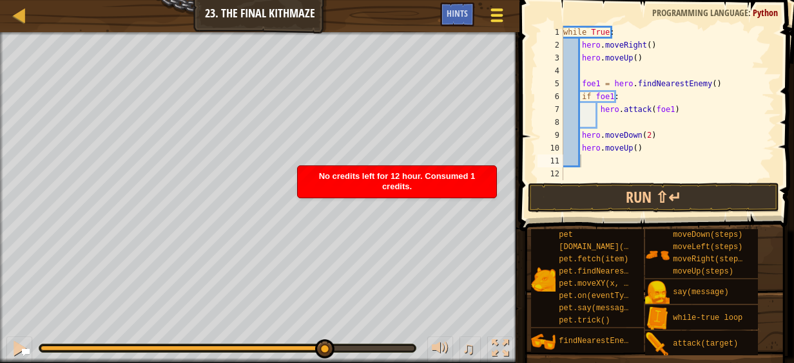
click at [488, 15] on button "Game Menu" at bounding box center [497, 18] width 34 height 32
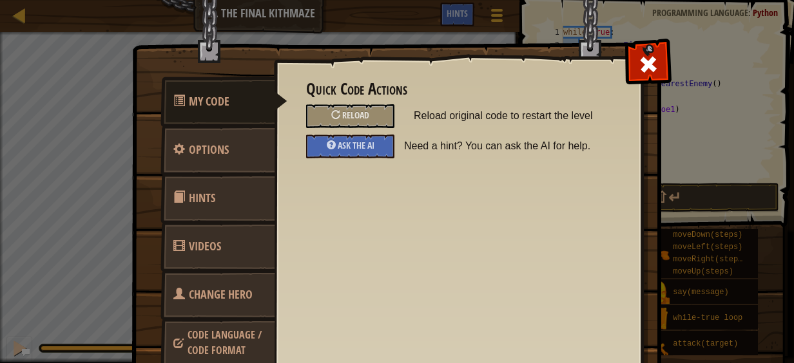
drag, startPoint x: 354, startPoint y: 156, endPoint x: 415, endPoint y: 140, distance: 62.5
click at [415, 140] on div "Ask the AI Need a hint? You can ask the AI for help." at bounding box center [457, 147] width 323 height 24
click at [642, 63] on span at bounding box center [648, 64] width 21 height 21
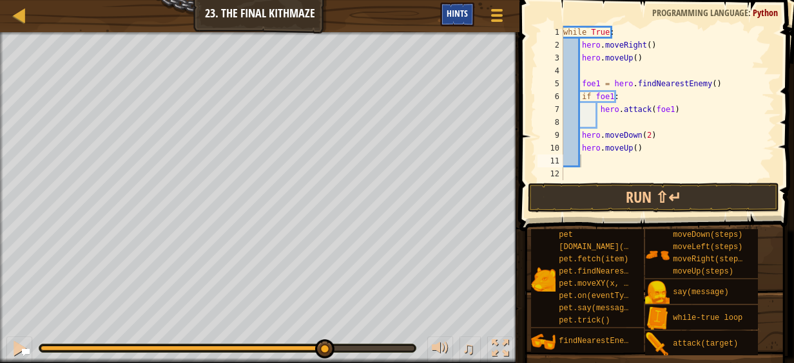
click at [465, 15] on span "Hints" at bounding box center [456, 13] width 21 height 12
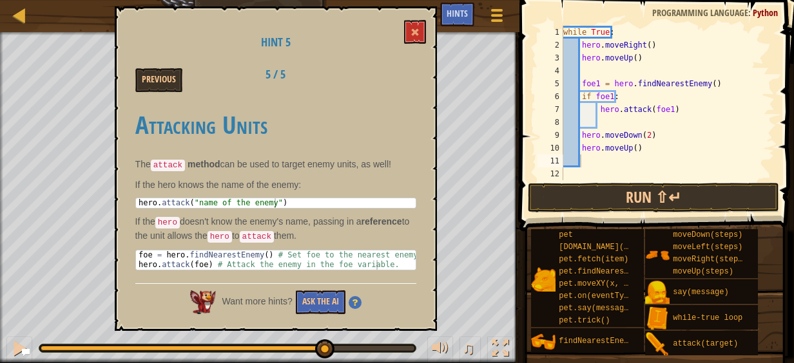
click at [354, 300] on img at bounding box center [354, 302] width 13 height 13
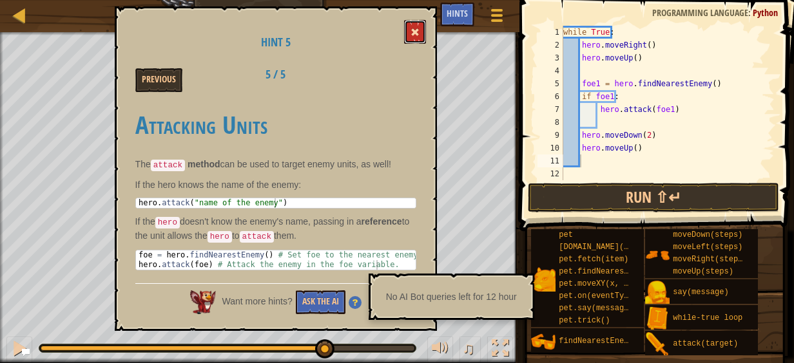
click at [412, 33] on span at bounding box center [414, 32] width 9 height 9
